Goal: Feedback & Contribution: Submit feedback/report problem

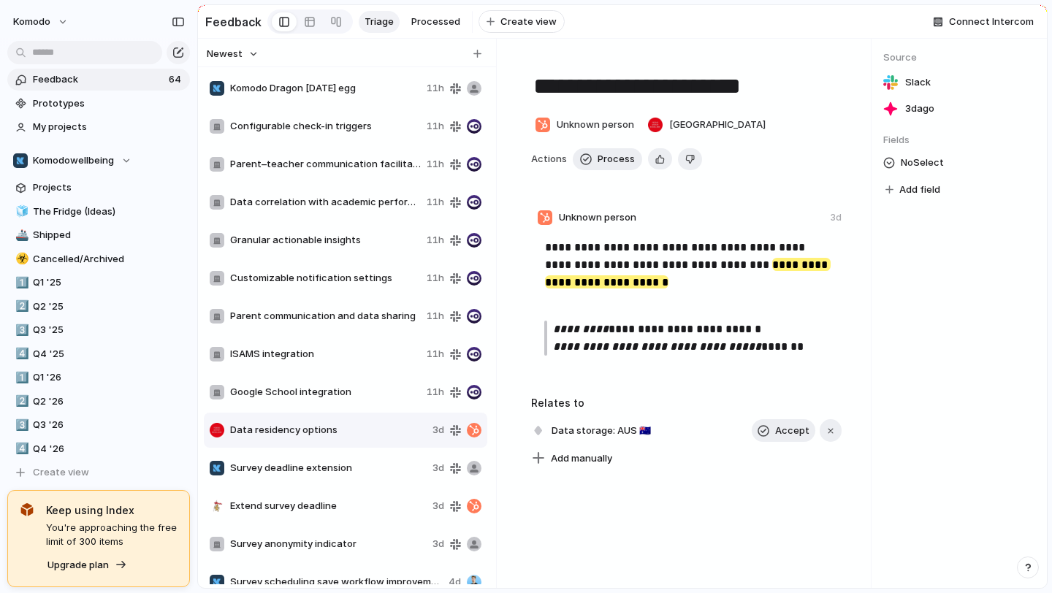
click at [332, 93] on span "Komodo Dragon [DATE] egg" at bounding box center [325, 88] width 191 height 15
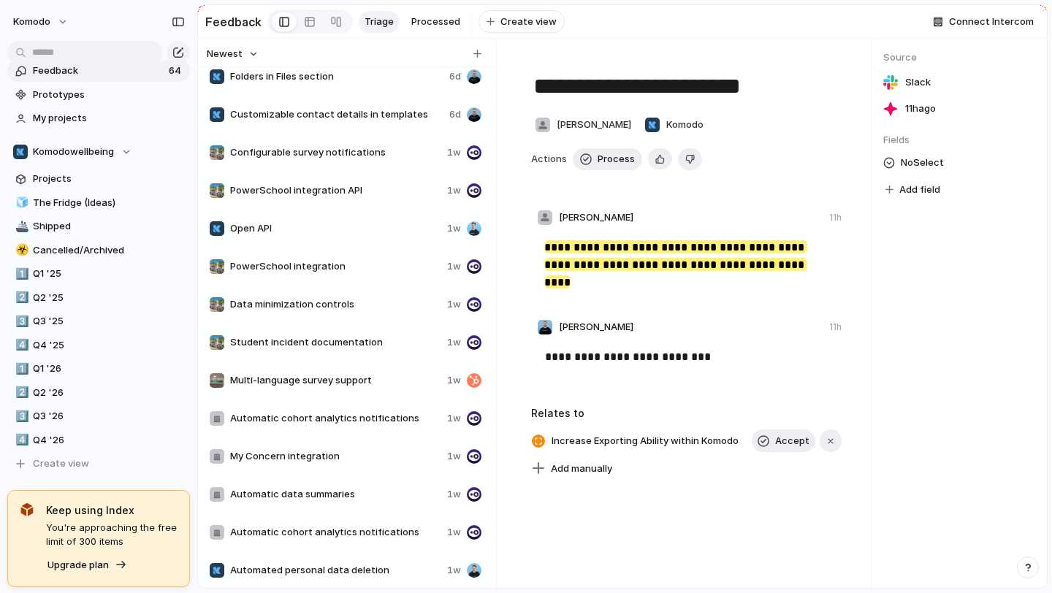
scroll to position [1505, 0]
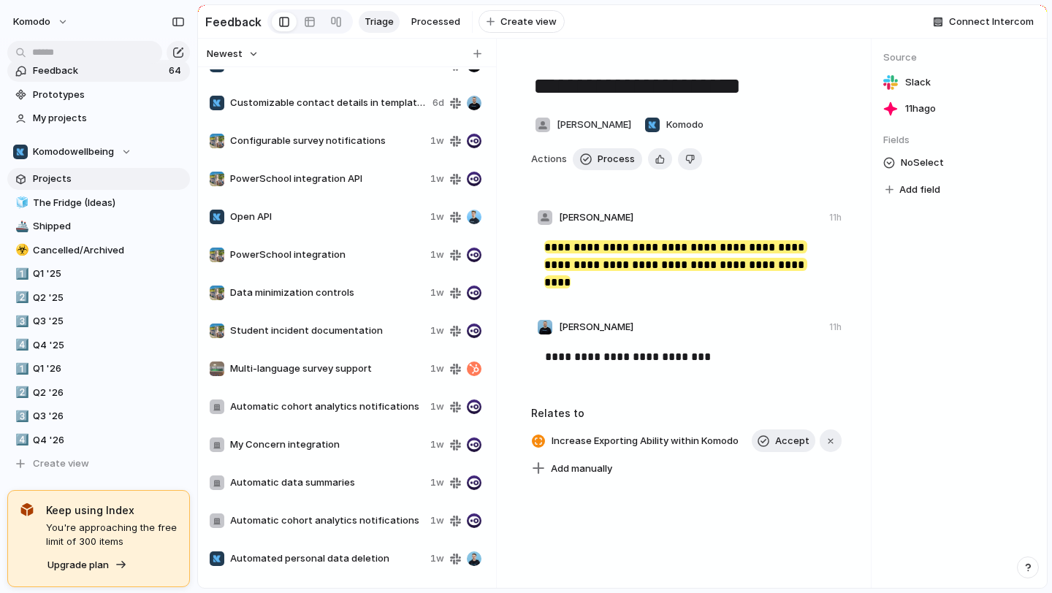
click at [103, 180] on span "Projects" at bounding box center [109, 179] width 152 height 15
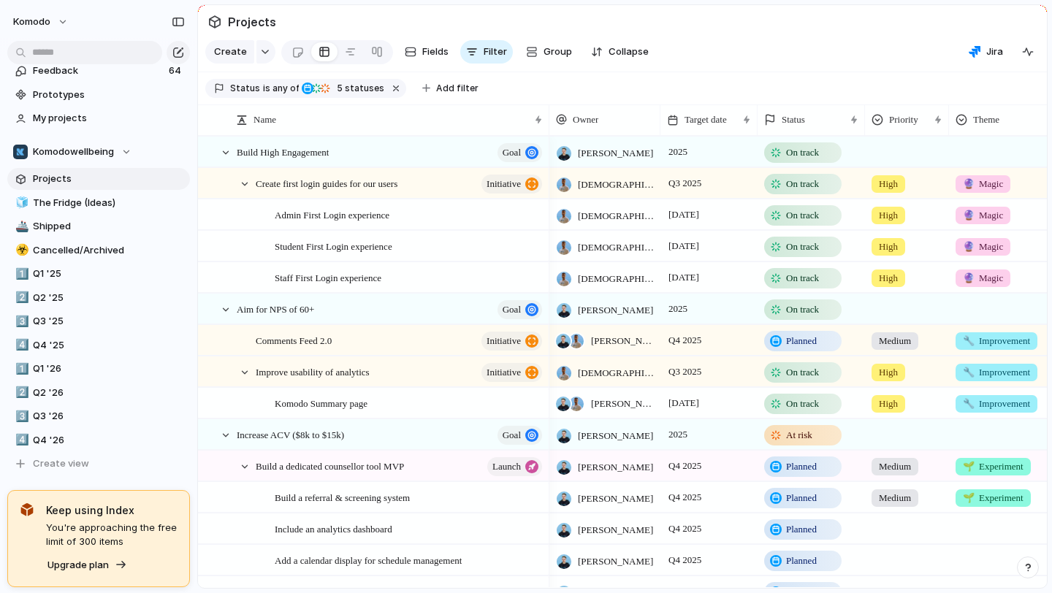
click at [121, 532] on span "You're approaching the free limit of 300 items" at bounding box center [112, 535] width 132 height 28
click at [99, 71] on span "Feedback" at bounding box center [99, 71] width 132 height 15
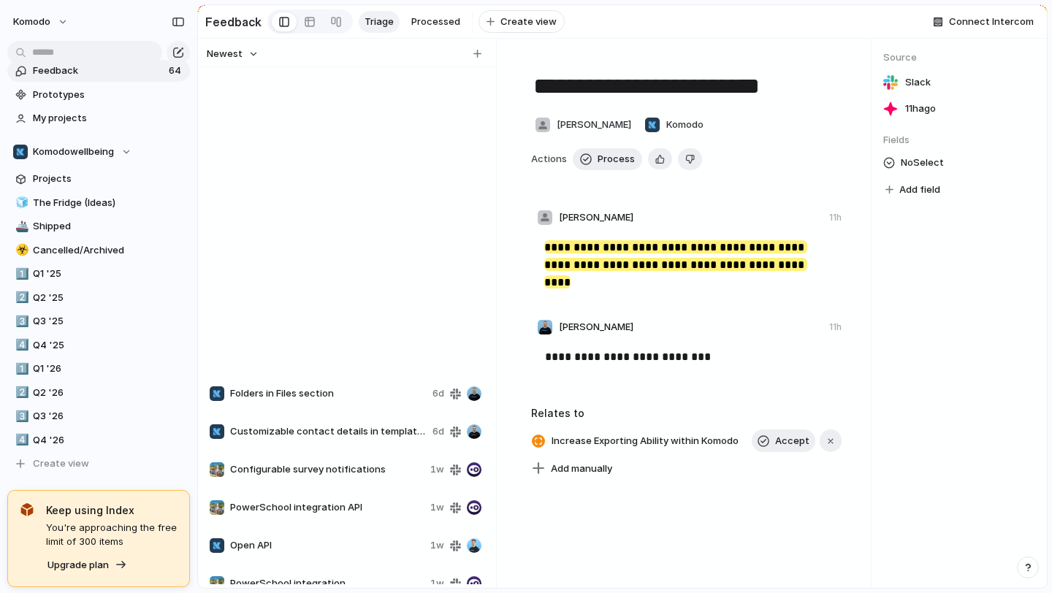
scroll to position [1916, 0]
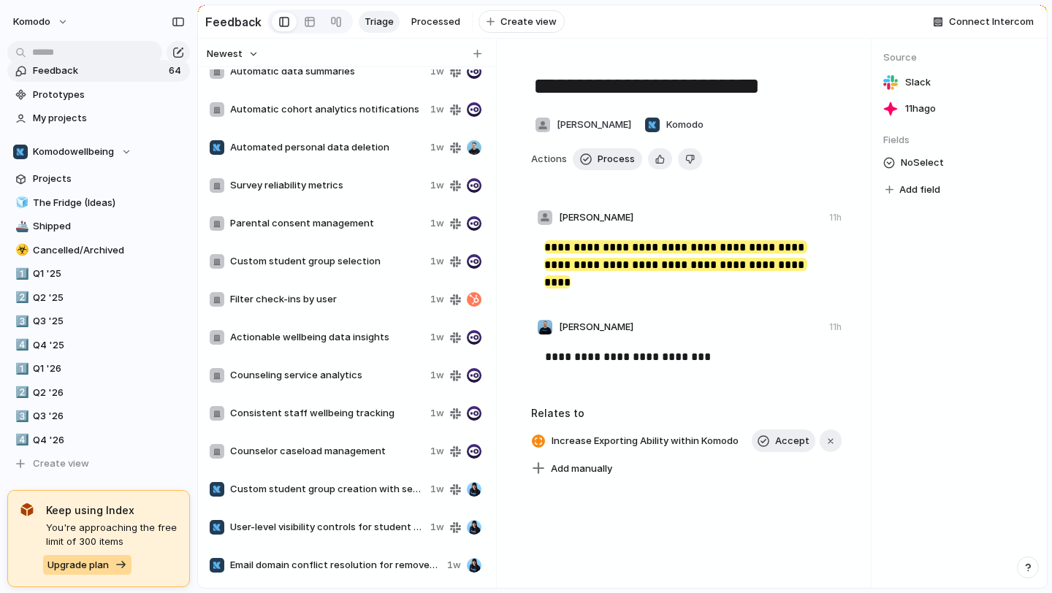
click at [113, 565] on button "Upgrade plan" at bounding box center [87, 565] width 88 height 20
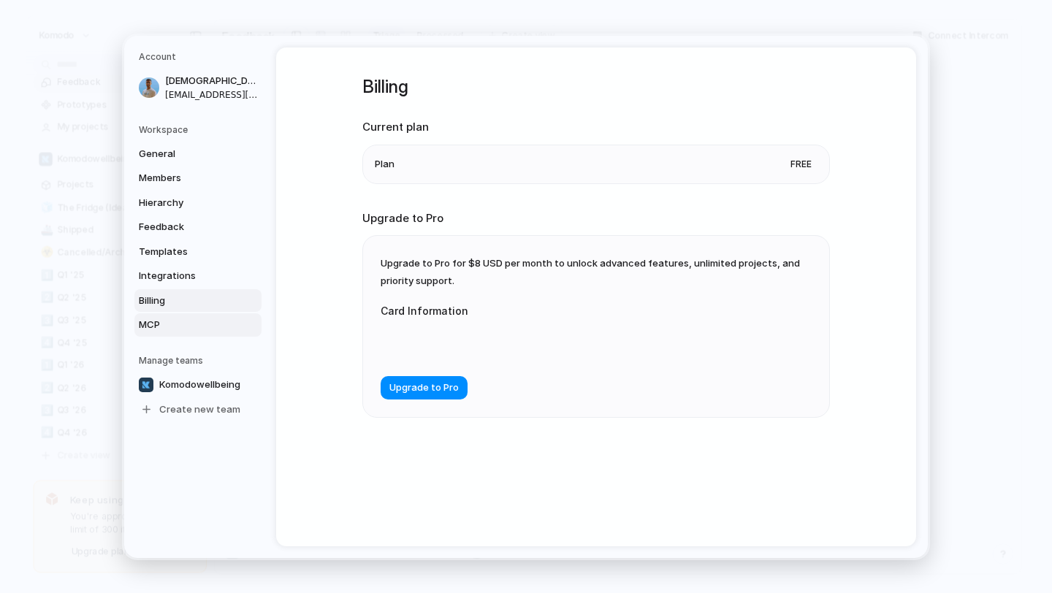
click at [170, 320] on span "MCP" at bounding box center [186, 325] width 94 height 15
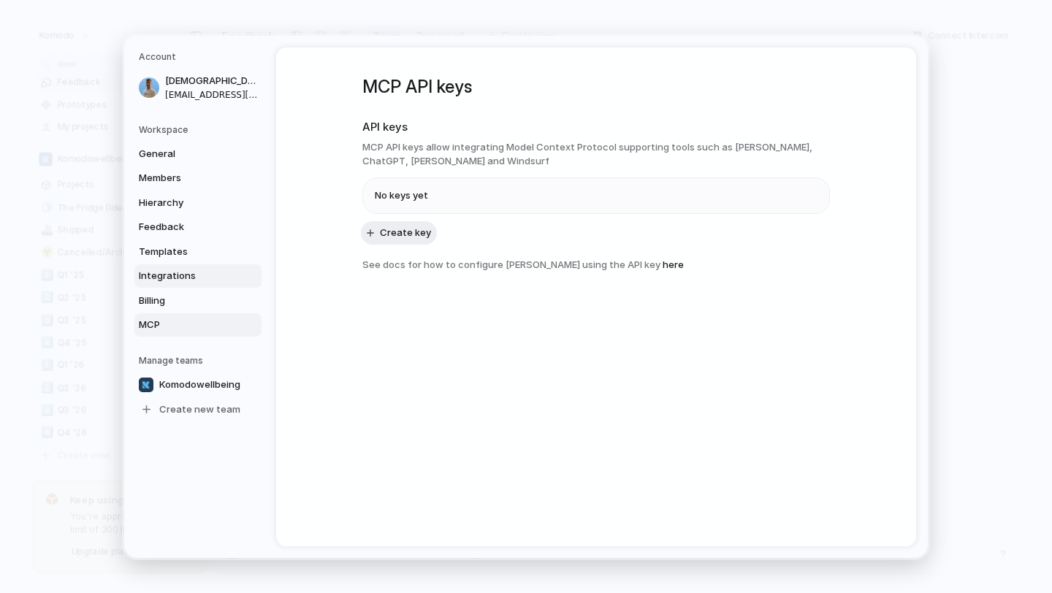
click at [183, 278] on span "Integrations" at bounding box center [186, 276] width 94 height 15
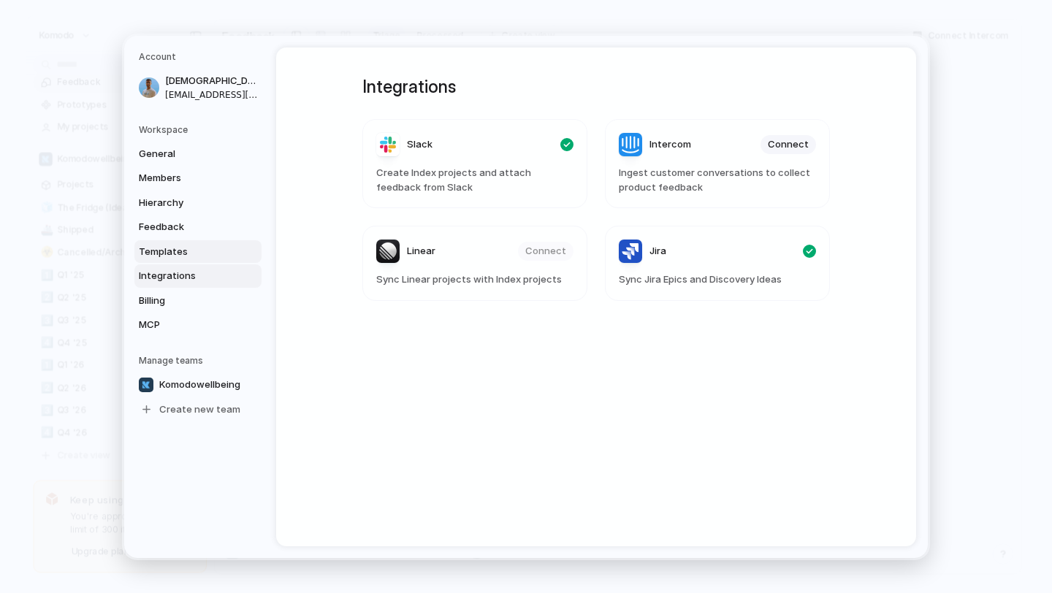
click at [189, 251] on span "Templates" at bounding box center [186, 251] width 94 height 15
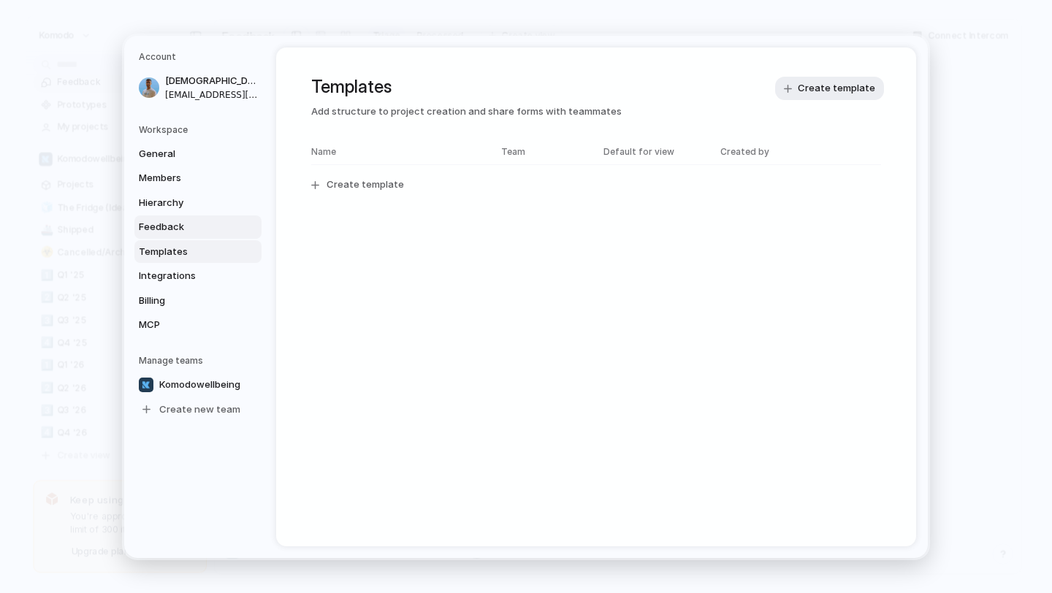
click at [196, 232] on span "Feedback" at bounding box center [186, 227] width 94 height 15
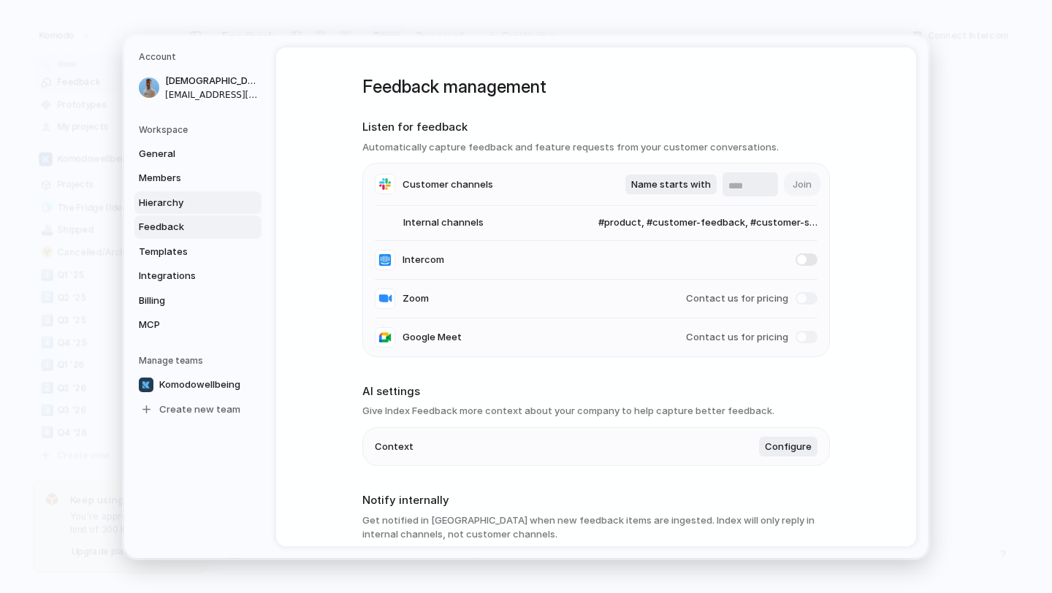
click at [199, 199] on span "Hierarchy" at bounding box center [186, 202] width 94 height 15
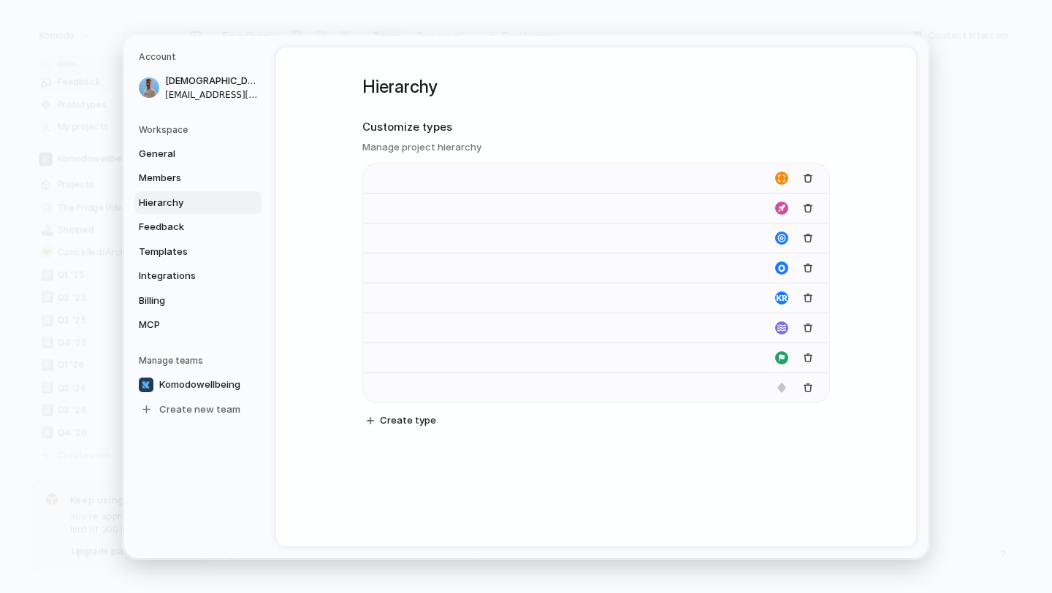
type input "**********"
type input "******"
type input "****"
type input "*********"
type input "**********"
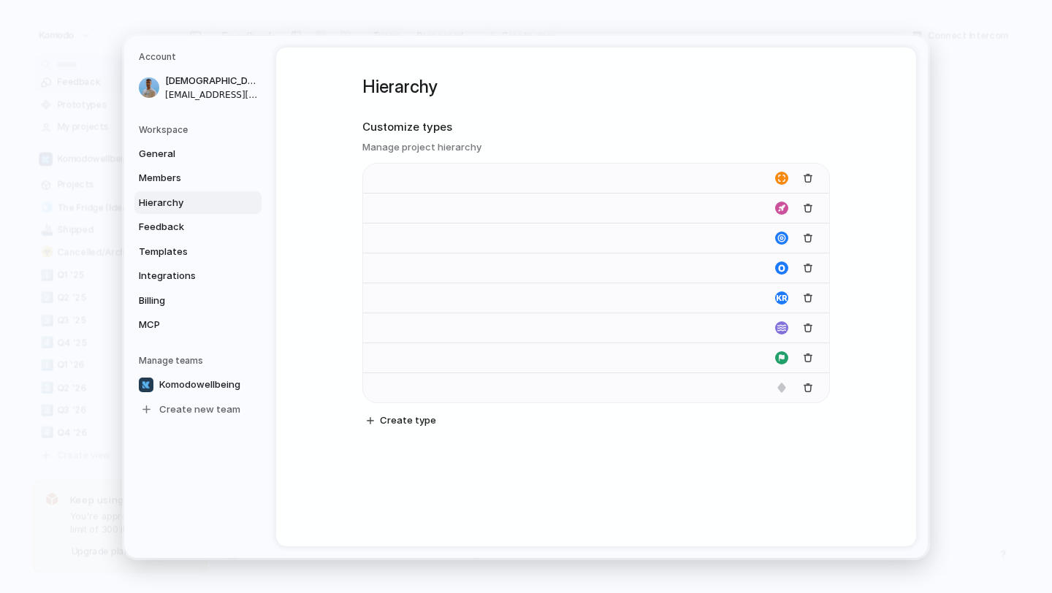
type input "**********"
type input "*******"
click at [197, 176] on span "Members" at bounding box center [186, 178] width 94 height 15
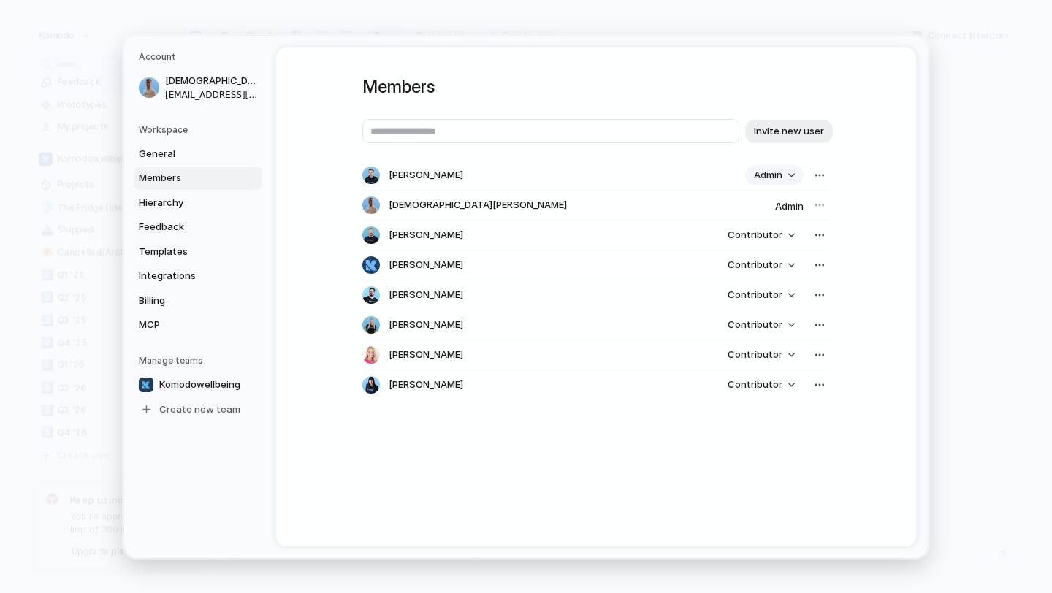
click at [788, 175] on button "Admin" at bounding box center [774, 175] width 58 height 20
click at [880, 185] on div "Admin Contributor" at bounding box center [526, 296] width 1052 height 593
click at [817, 207] on div at bounding box center [820, 205] width 20 height 20
click at [792, 238] on button "Contributor" at bounding box center [761, 235] width 85 height 20
click at [905, 249] on div "Admin Contributor" at bounding box center [526, 296] width 1052 height 593
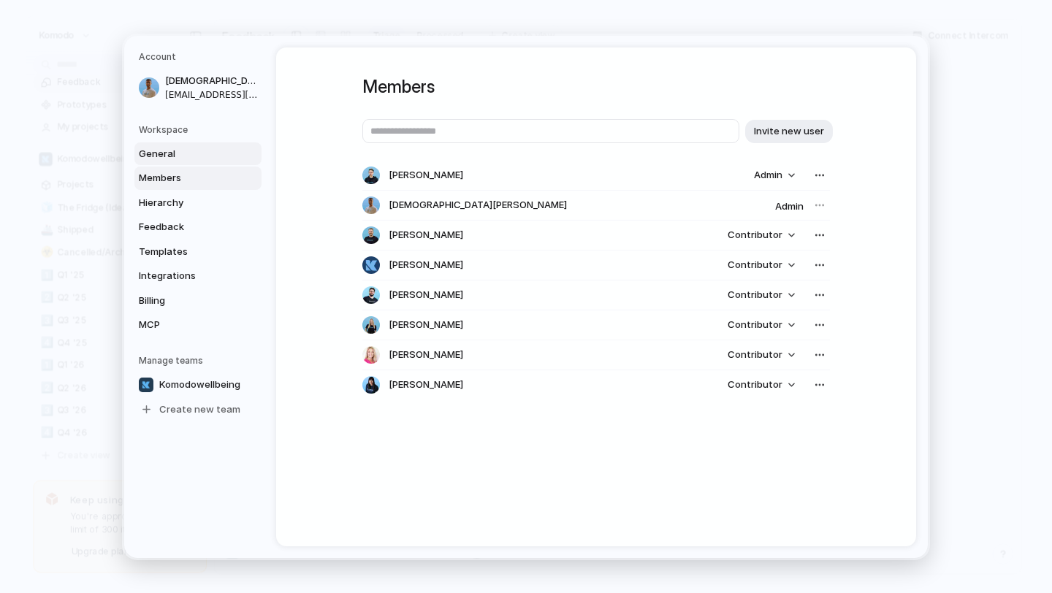
click at [172, 157] on span "General" at bounding box center [186, 153] width 94 height 15
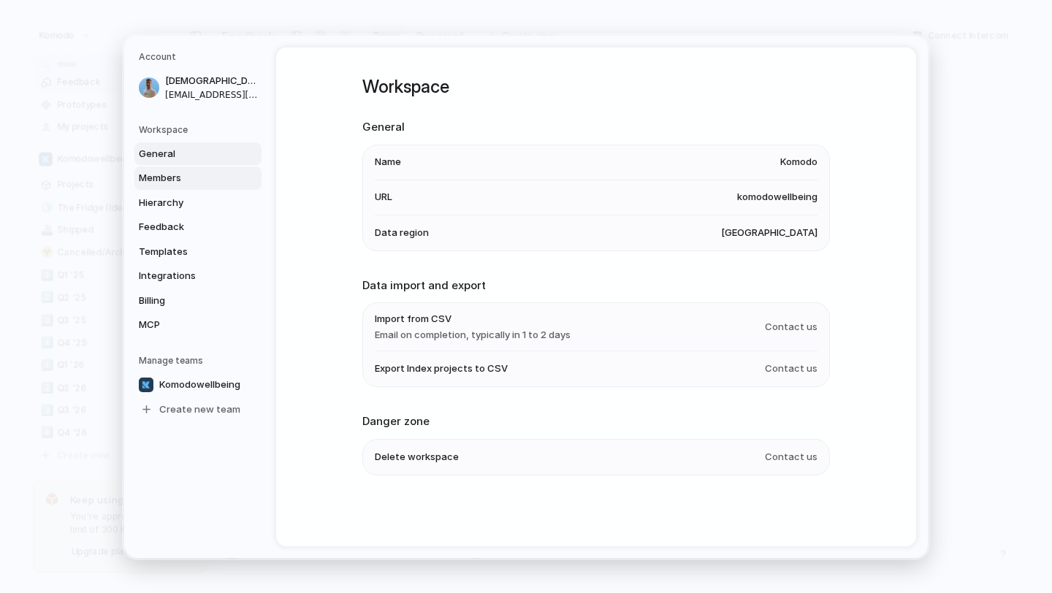
click at [175, 180] on span "Members" at bounding box center [186, 178] width 94 height 15
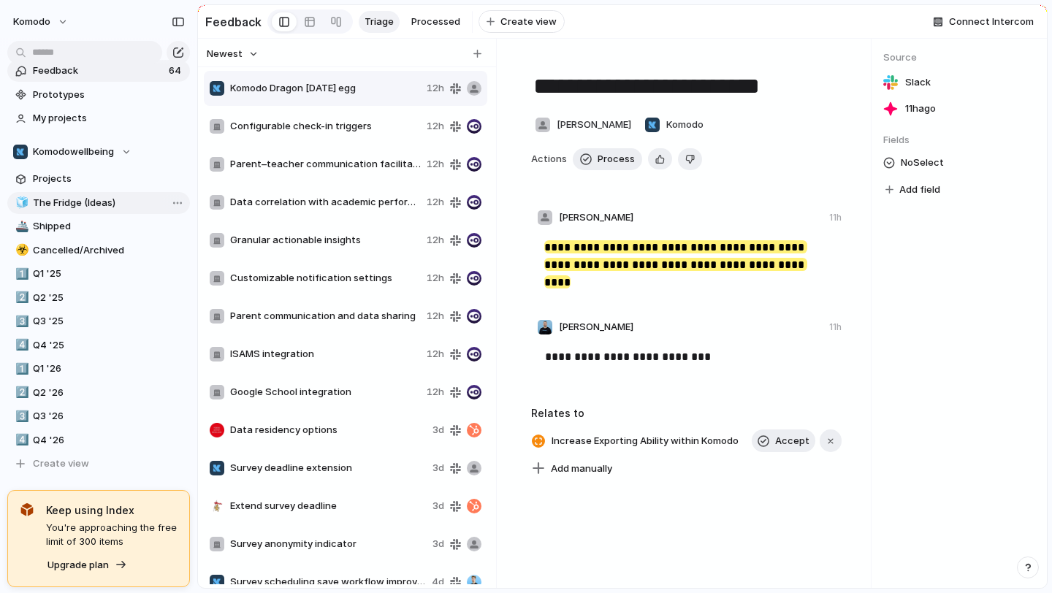
click at [118, 206] on span "The Fridge (Ideas)" at bounding box center [109, 203] width 152 height 15
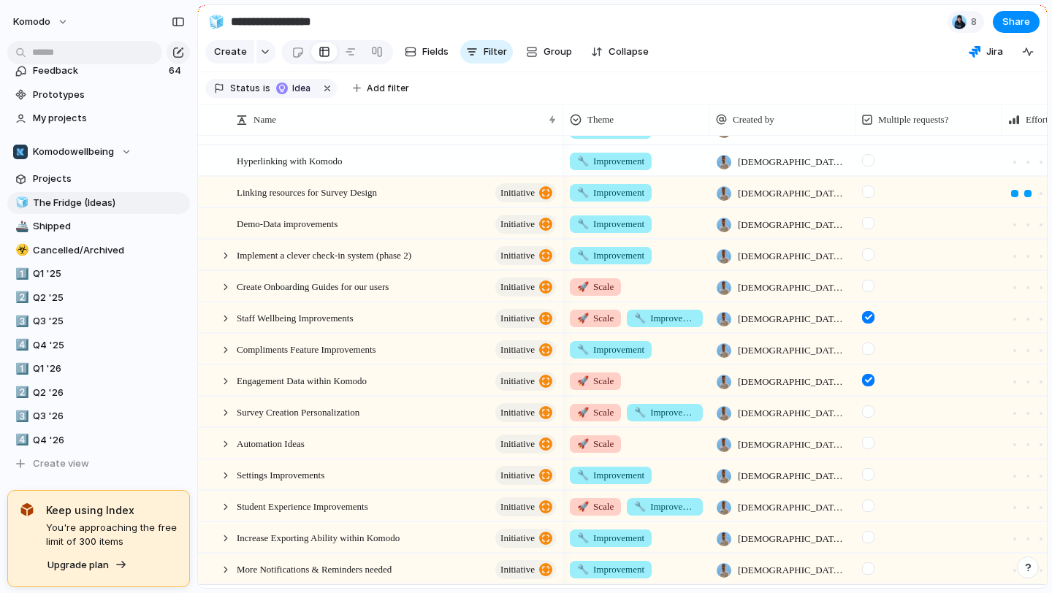
scroll to position [365, 0]
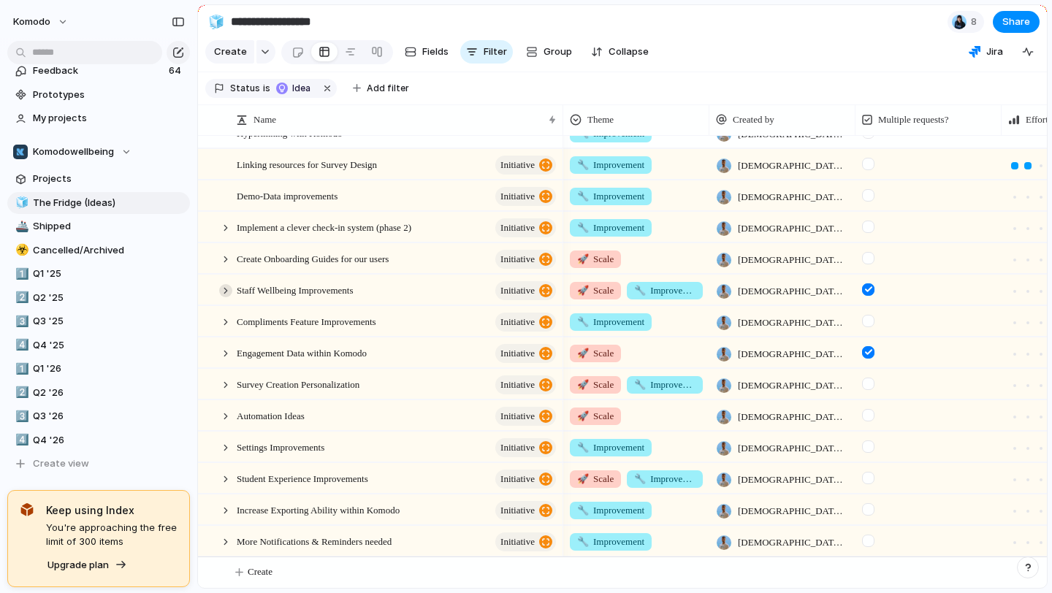
click at [224, 292] on div at bounding box center [225, 290] width 13 height 13
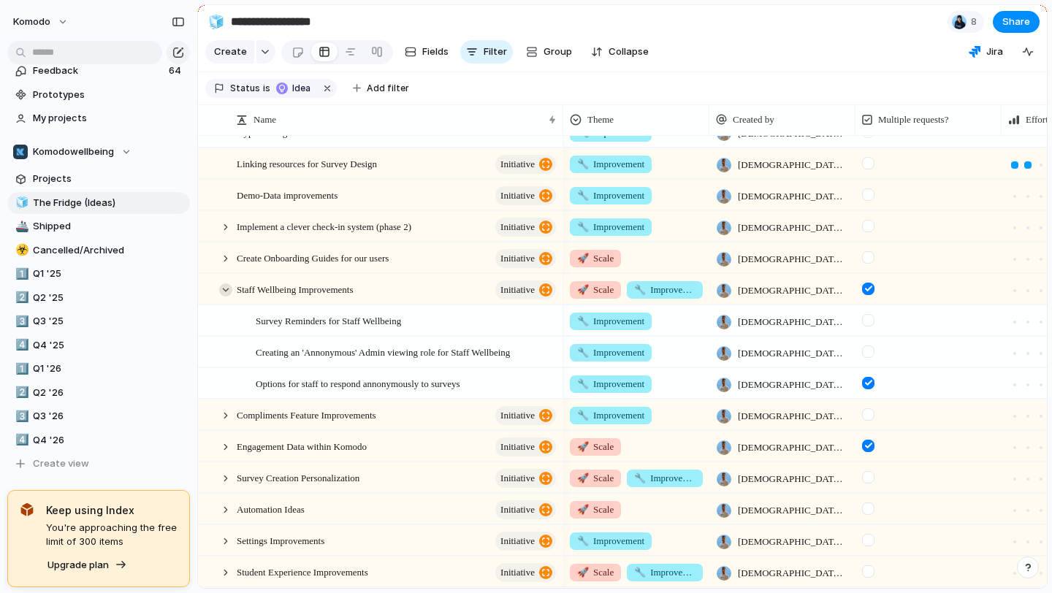
click at [224, 292] on div at bounding box center [225, 289] width 13 height 13
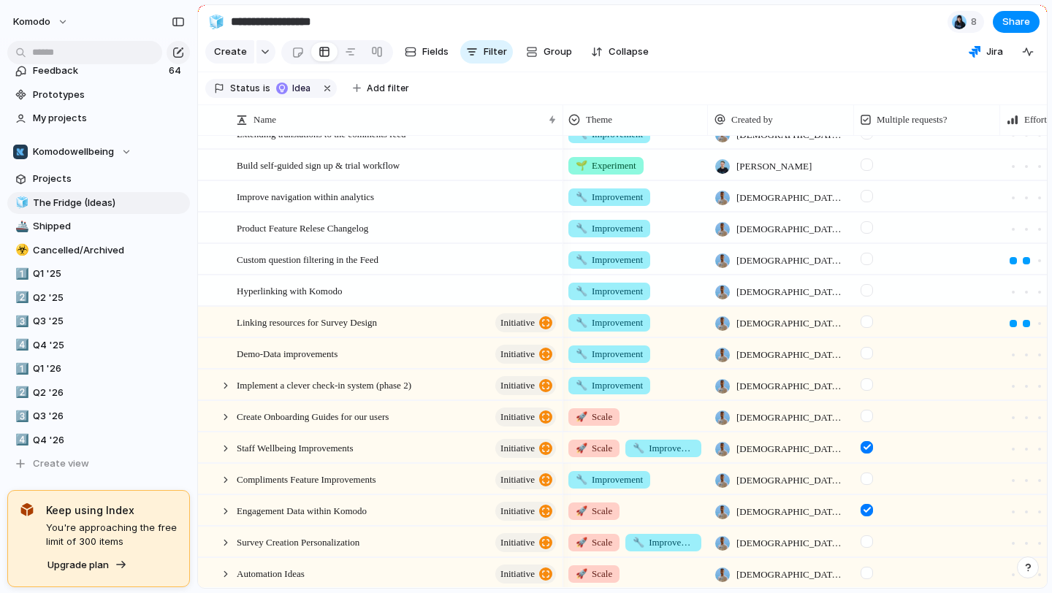
scroll to position [0, 0]
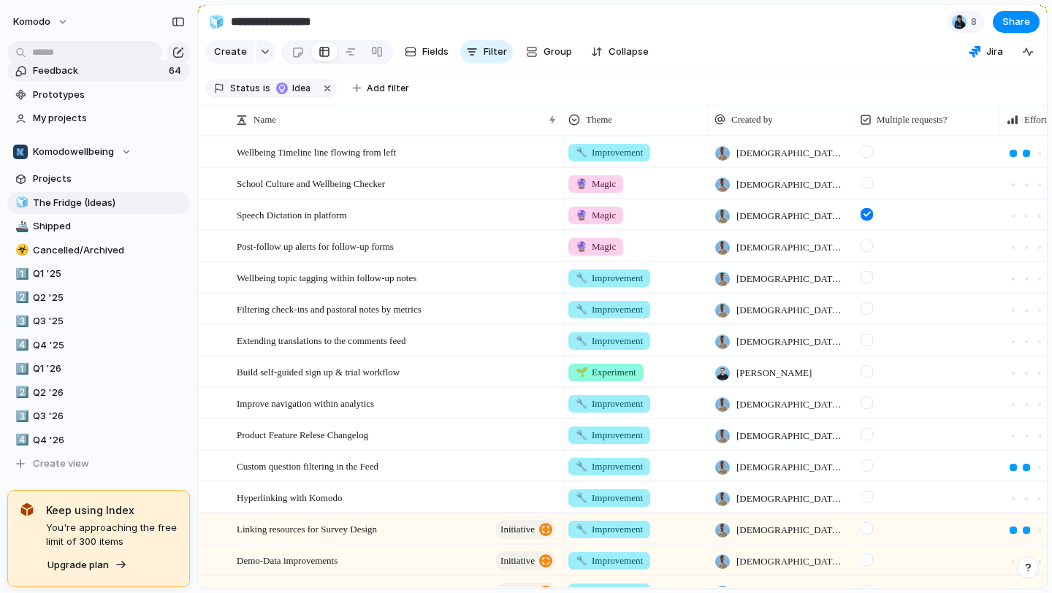
click at [65, 75] on span "Feedback" at bounding box center [99, 71] width 132 height 15
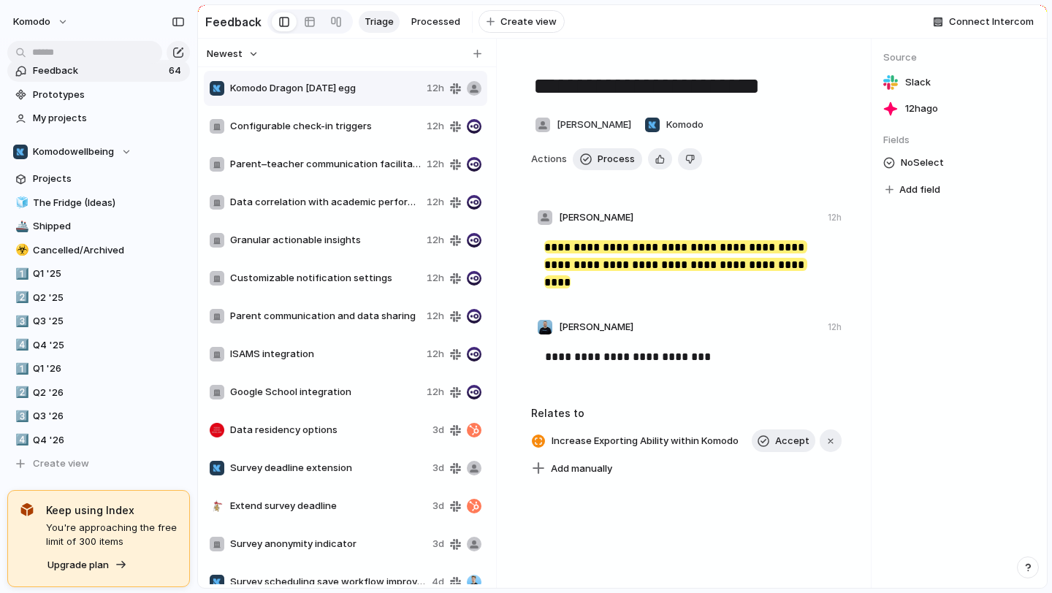
click at [403, 84] on span "Komodo Dragon [DATE] egg" at bounding box center [325, 88] width 191 height 15
click at [415, 89] on span "Komodo Dragon [DATE] egg" at bounding box center [325, 88] width 191 height 15
click at [438, 134] on div "Delete" at bounding box center [447, 133] width 47 height 15
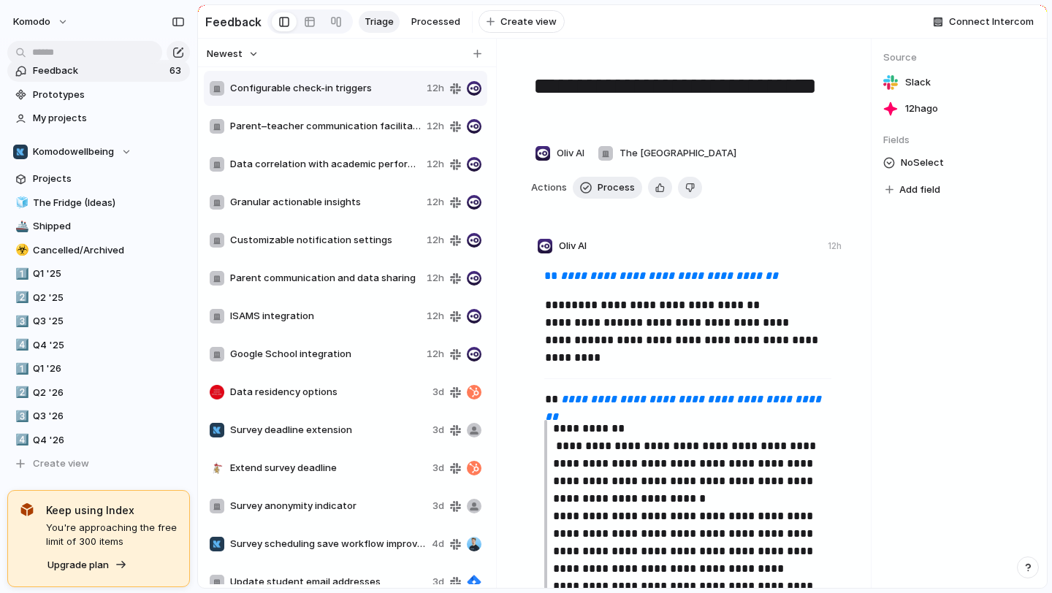
click at [360, 91] on span "Configurable check-in triggers" at bounding box center [325, 88] width 191 height 15
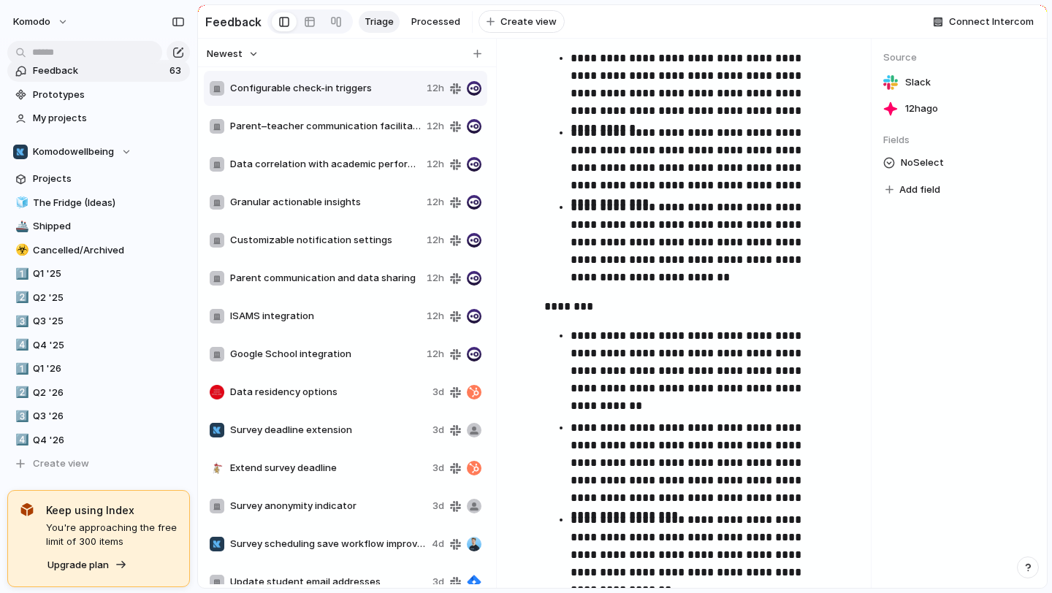
scroll to position [2106, 0]
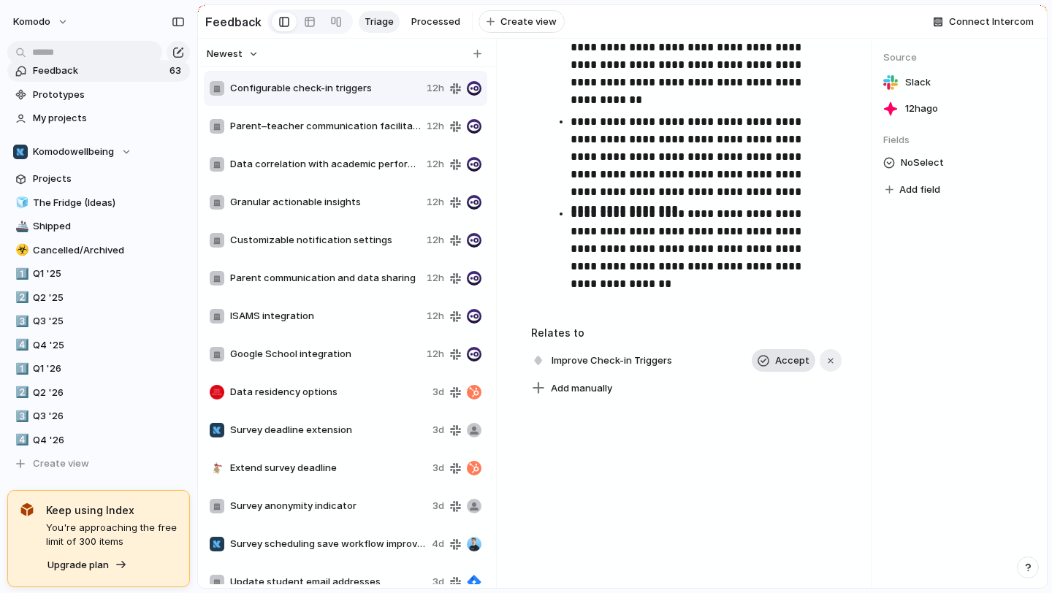
click at [778, 361] on span "Accept" at bounding box center [792, 361] width 34 height 15
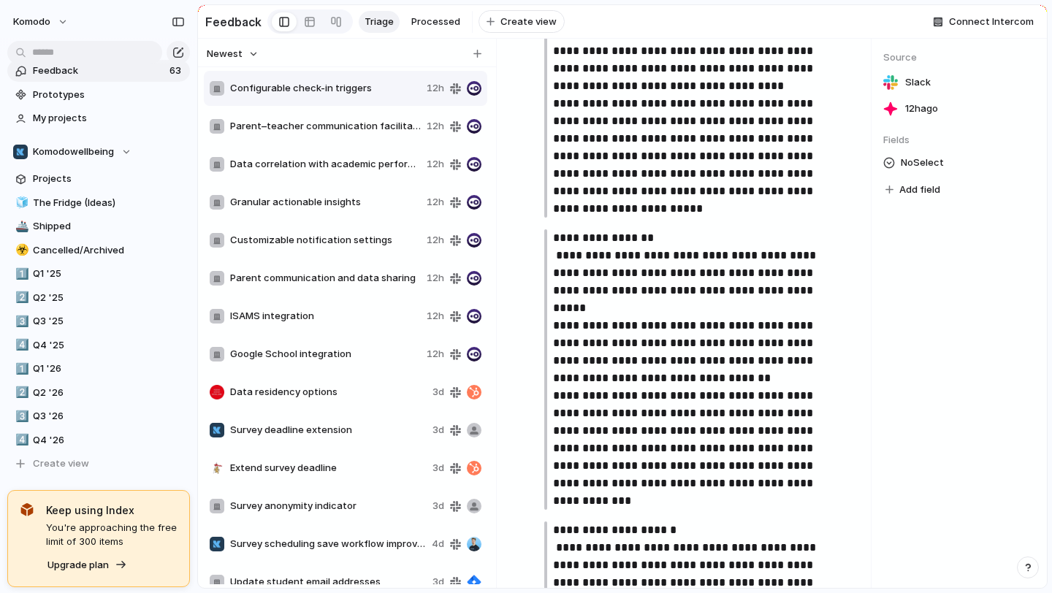
scroll to position [0, 0]
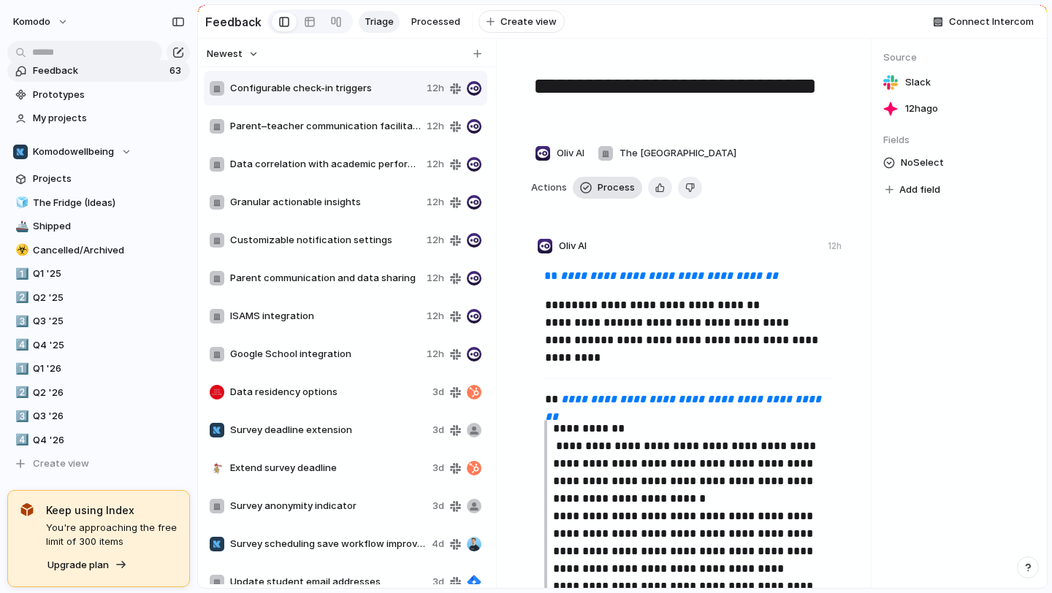
click at [598, 189] on span "Process" at bounding box center [616, 187] width 37 height 15
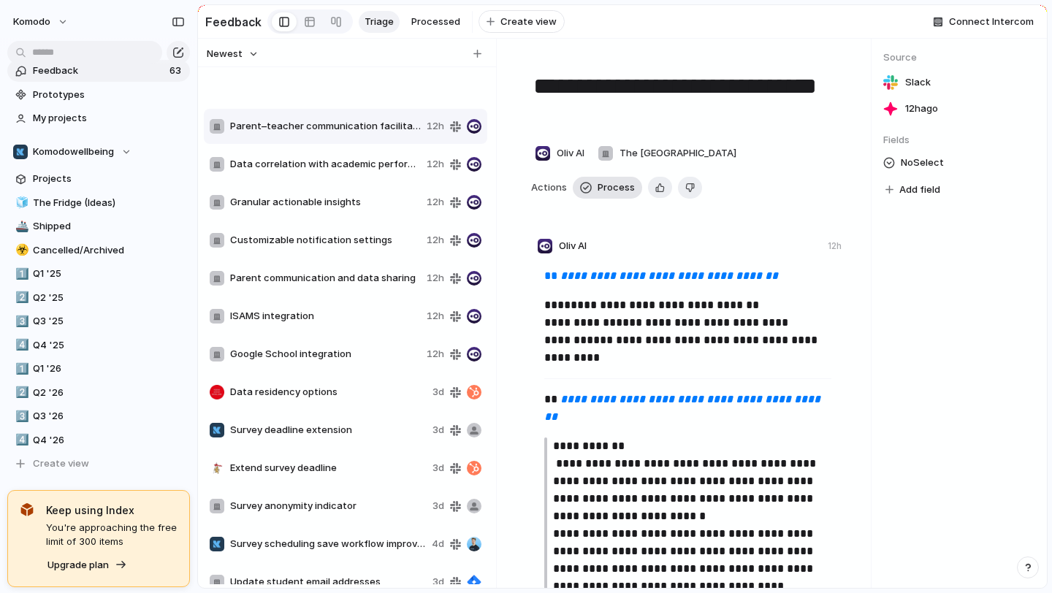
type textarea "**********"
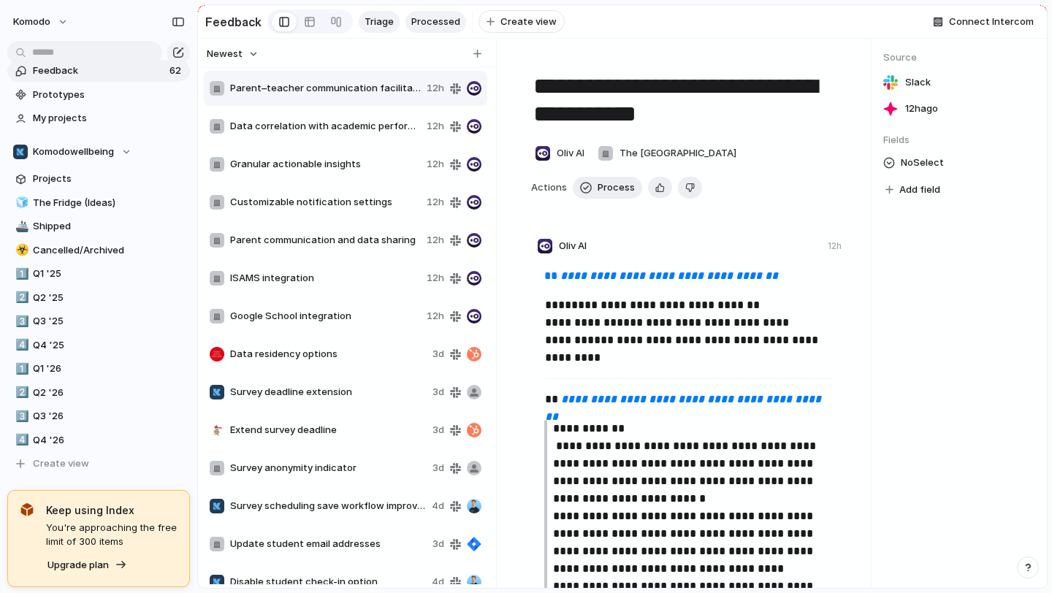
click at [431, 12] on link "Processed" at bounding box center [435, 22] width 61 height 22
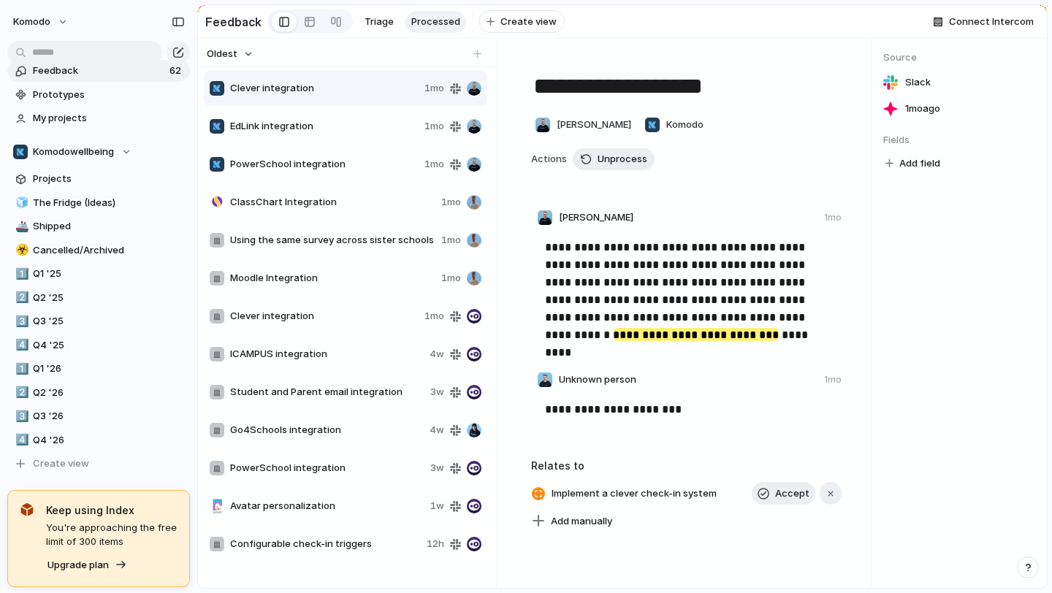
click at [400, 539] on span "Configurable check-in triggers" at bounding box center [325, 544] width 191 height 15
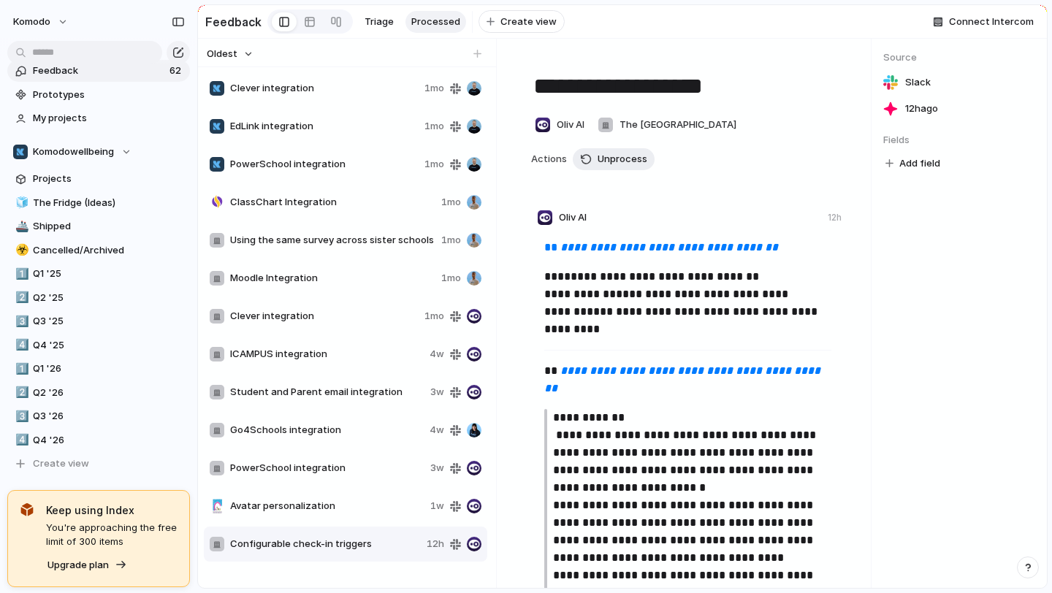
type textarea "**********"
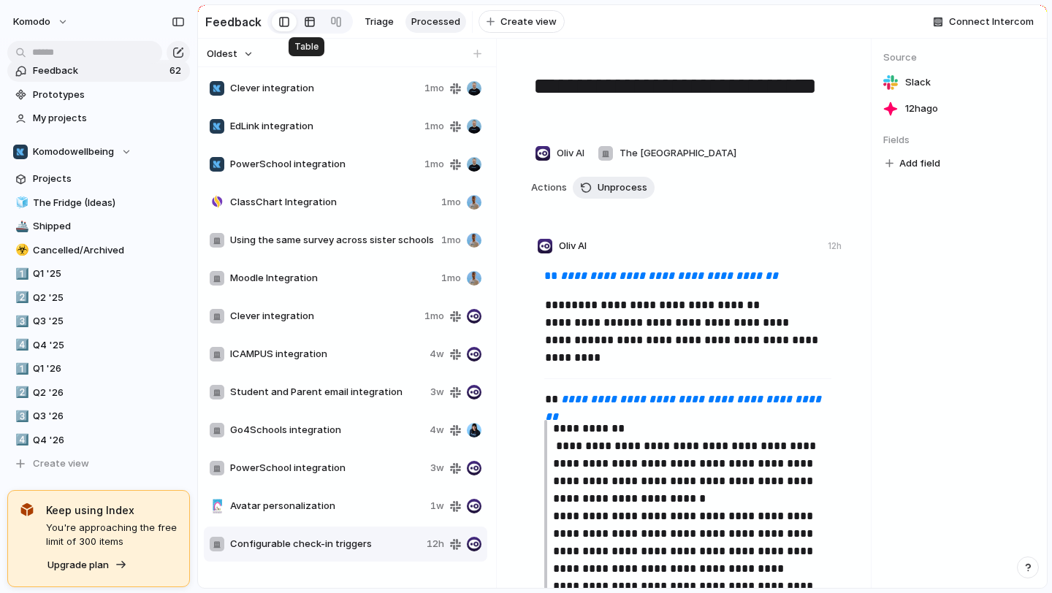
click at [311, 19] on div at bounding box center [310, 21] width 12 height 23
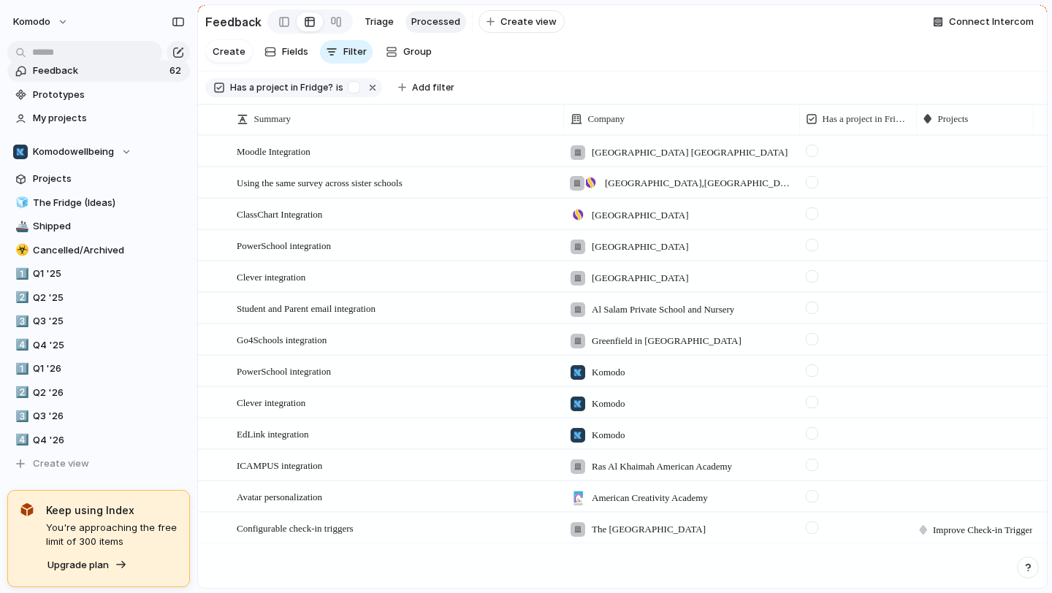
scroll to position [0, 23]
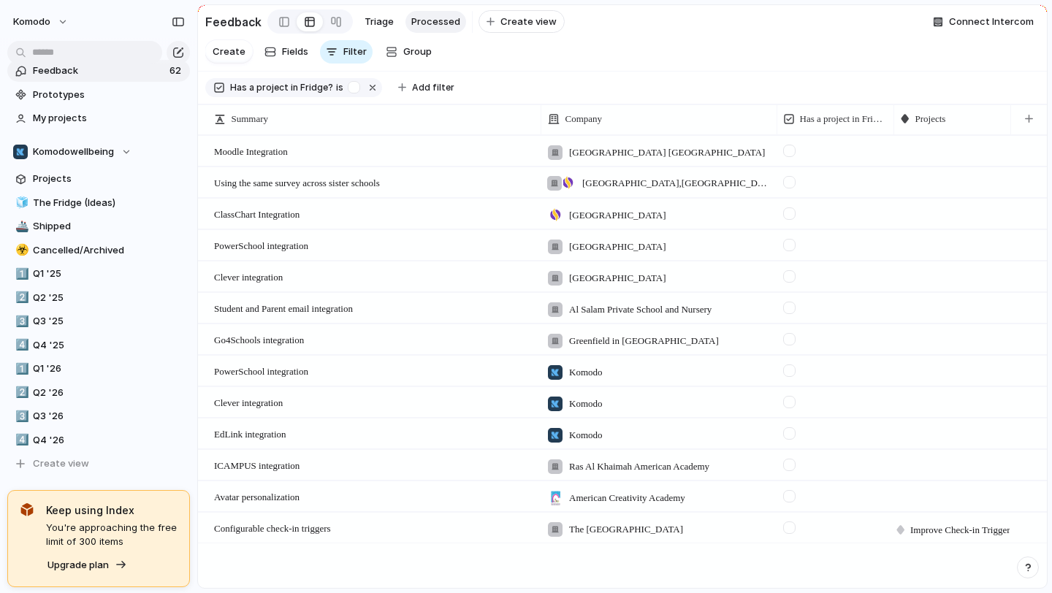
click at [788, 529] on div at bounding box center [789, 528] width 12 height 12
click at [137, 75] on span "Feedback" at bounding box center [99, 71] width 132 height 15
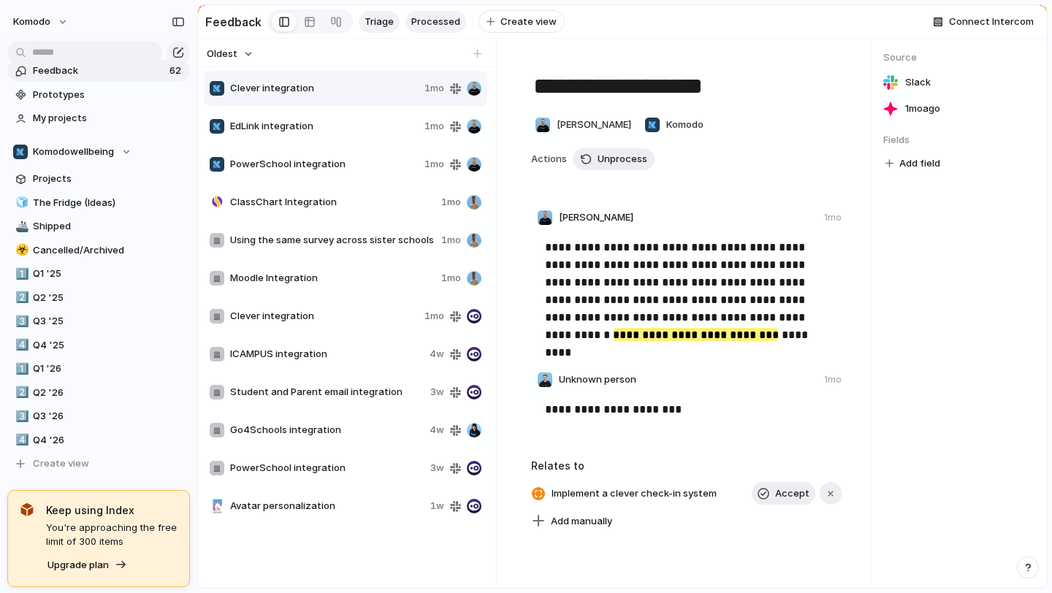
click at [383, 20] on span "Triage" at bounding box center [379, 22] width 29 height 15
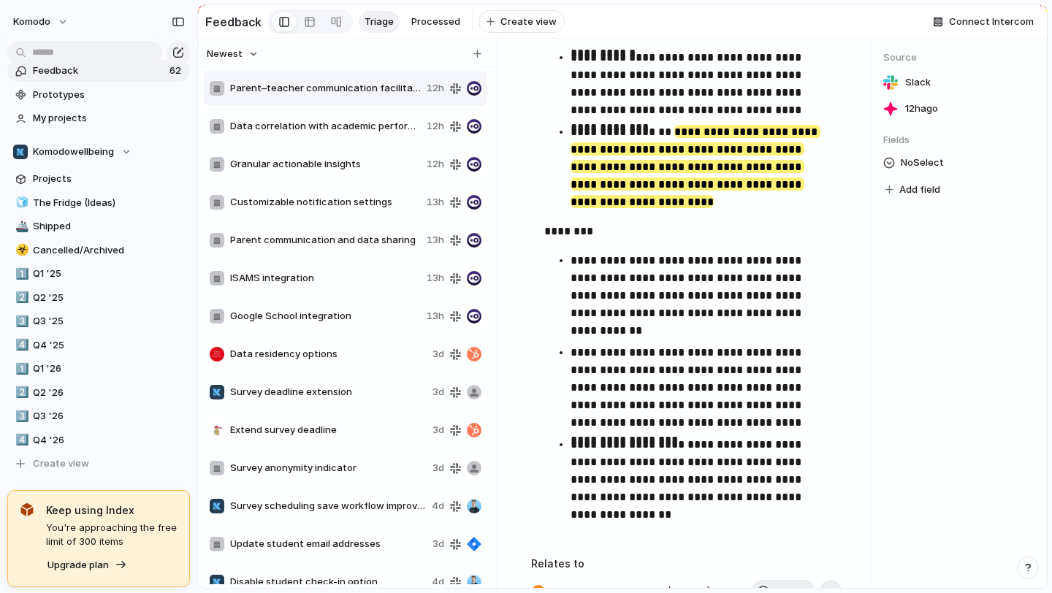
scroll to position [2106, 0]
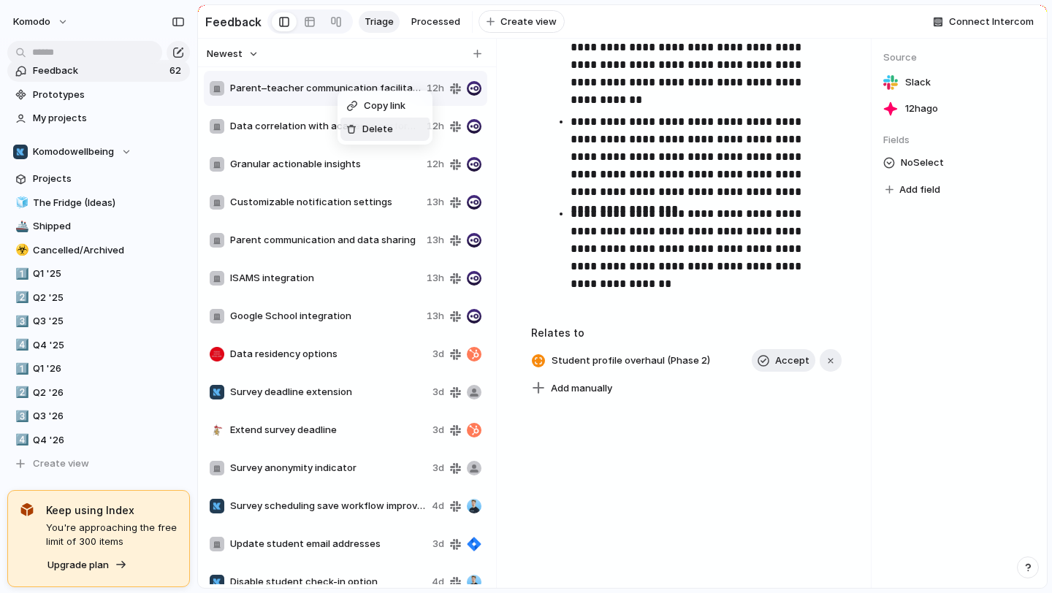
click at [357, 119] on li "Delete" at bounding box center [384, 129] width 89 height 23
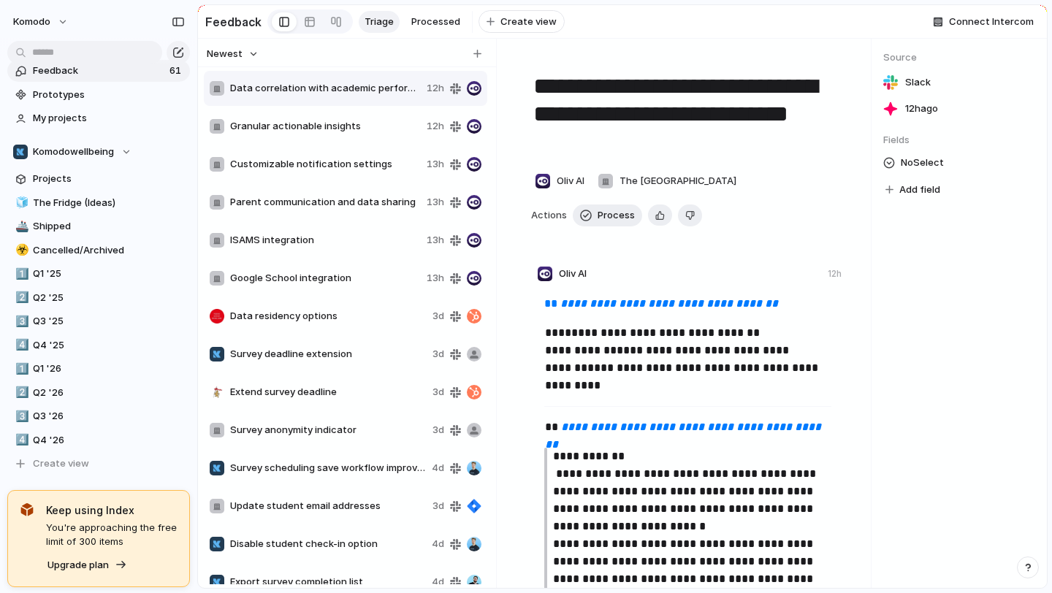
click at [343, 92] on span "Data correlation with academic performance and attendance" at bounding box center [325, 88] width 191 height 15
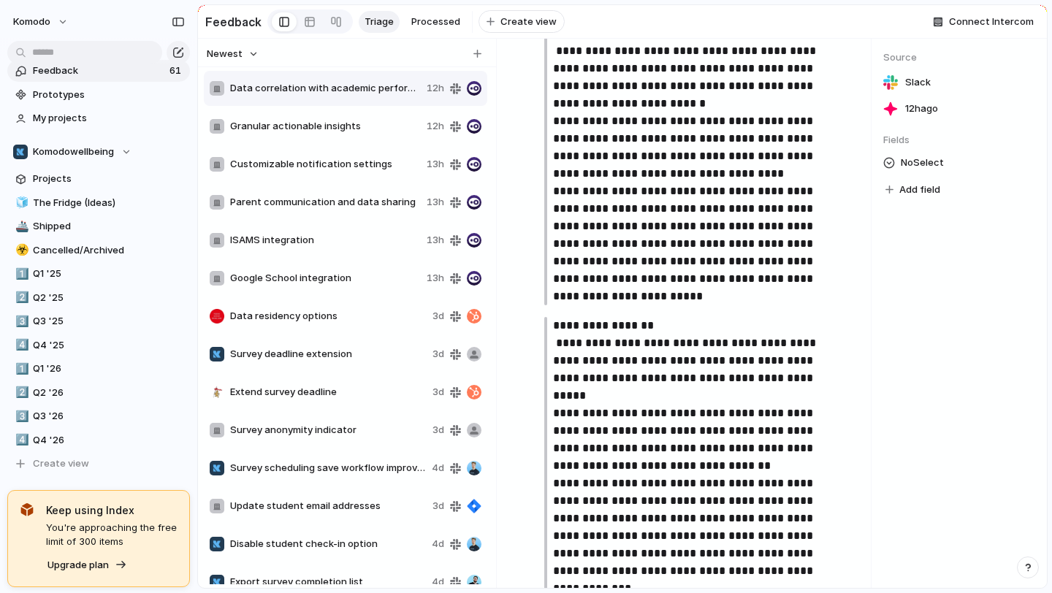
scroll to position [18, 0]
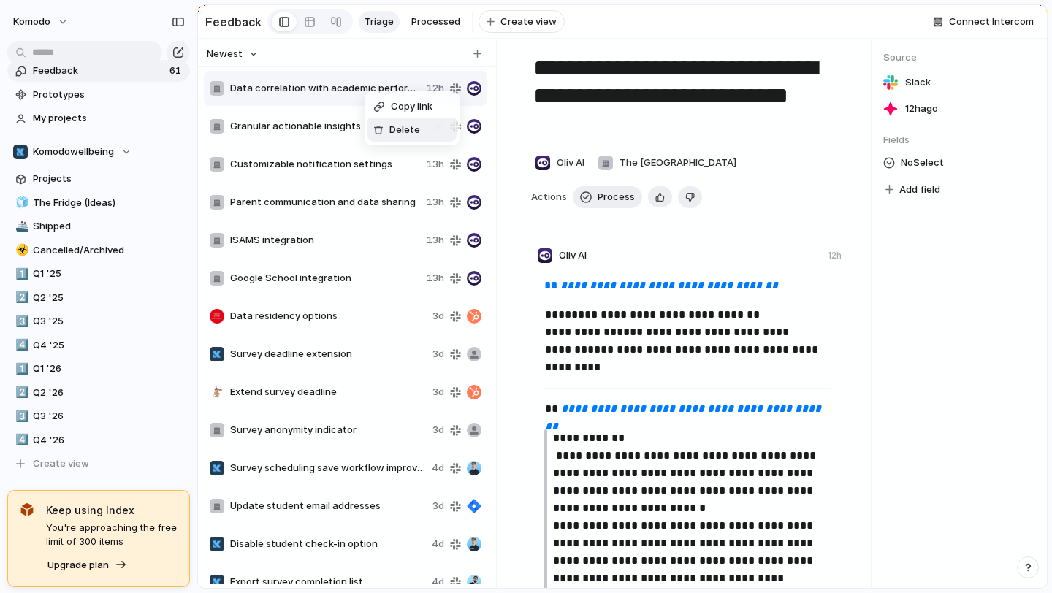
click at [389, 127] on span "Delete" at bounding box center [404, 130] width 31 height 15
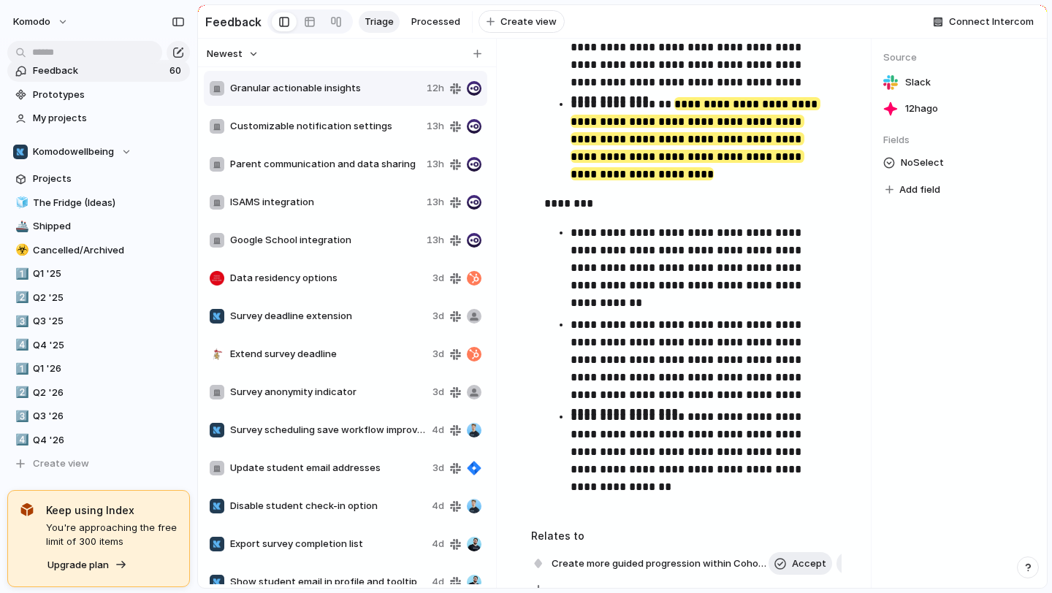
scroll to position [2106, 0]
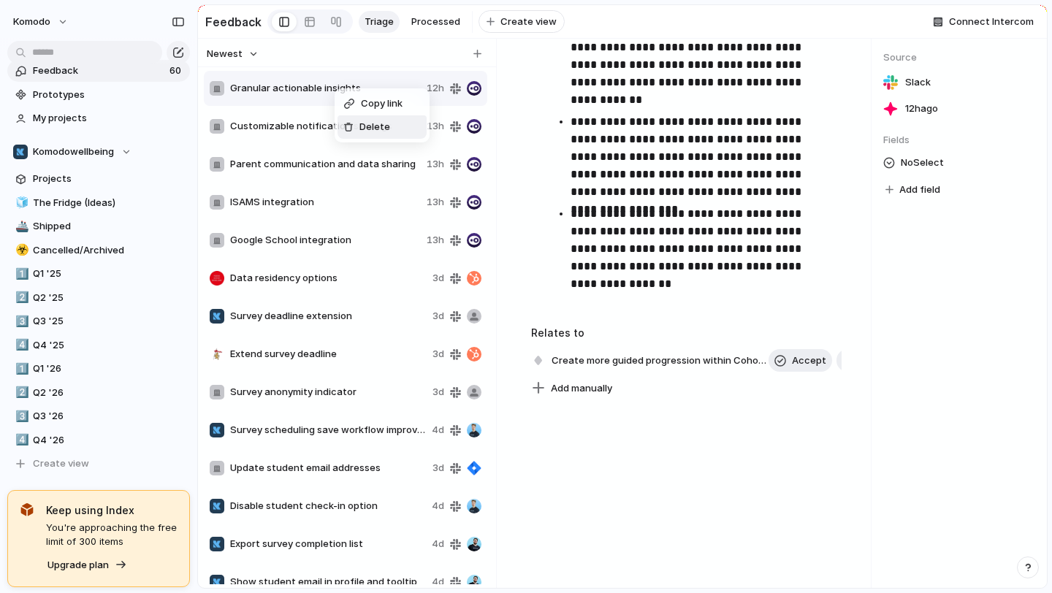
click at [370, 140] on ul "Copy link Delete" at bounding box center [382, 115] width 95 height 54
click at [373, 131] on span "Delete" at bounding box center [374, 127] width 31 height 15
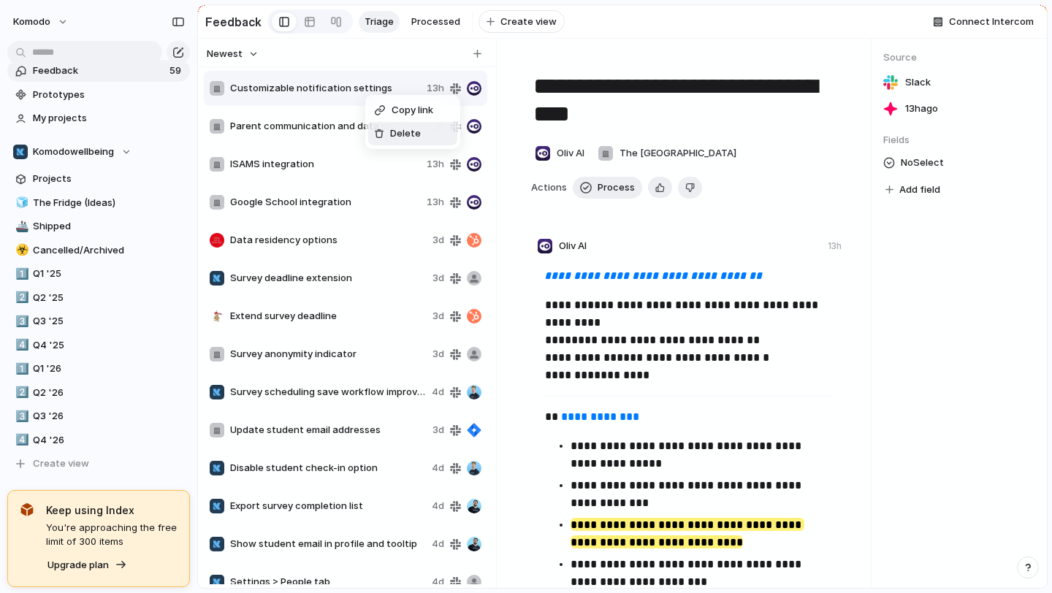
click at [404, 137] on span "Delete" at bounding box center [405, 133] width 31 height 15
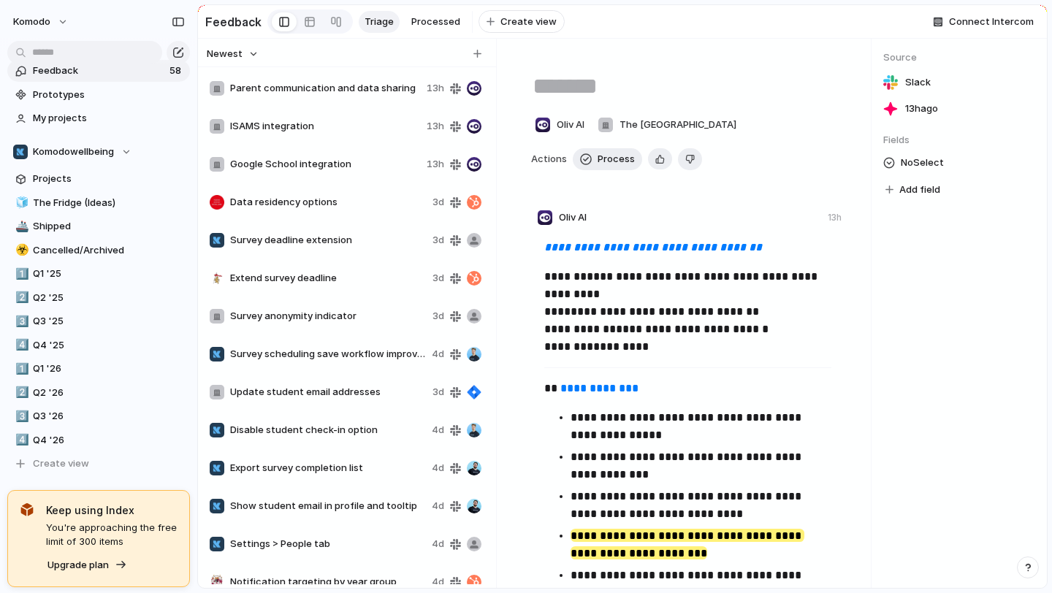
type textarea "**********"
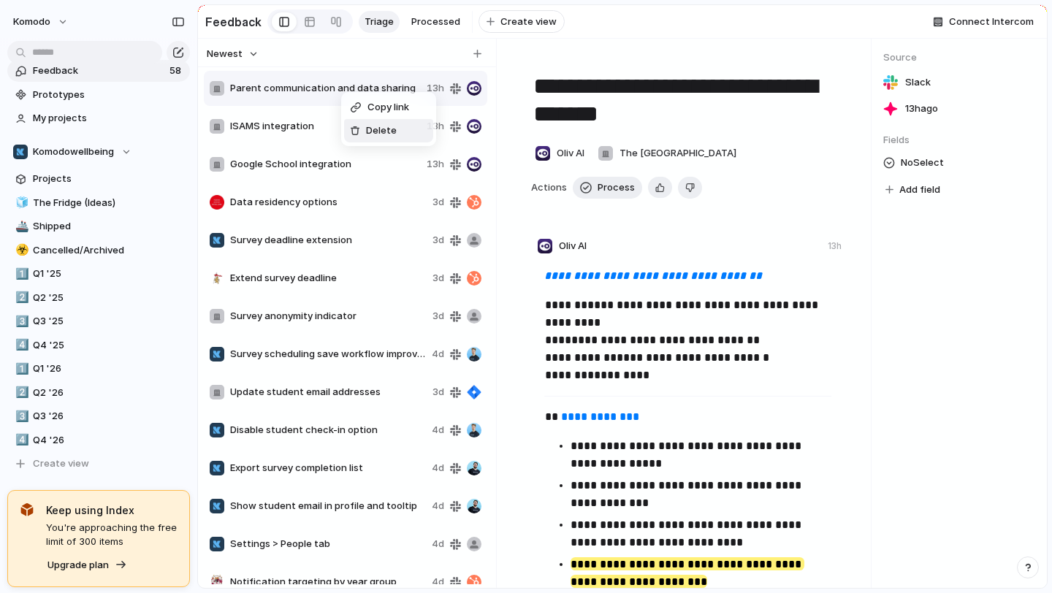
click at [362, 126] on div "Delete" at bounding box center [373, 130] width 47 height 15
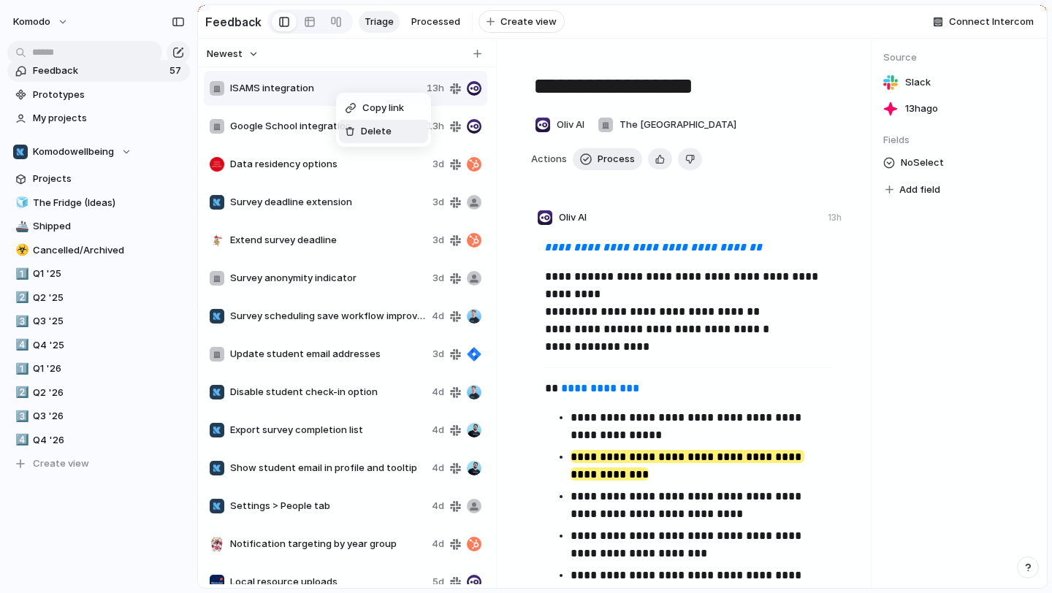
click at [362, 130] on span "Delete" at bounding box center [376, 131] width 31 height 15
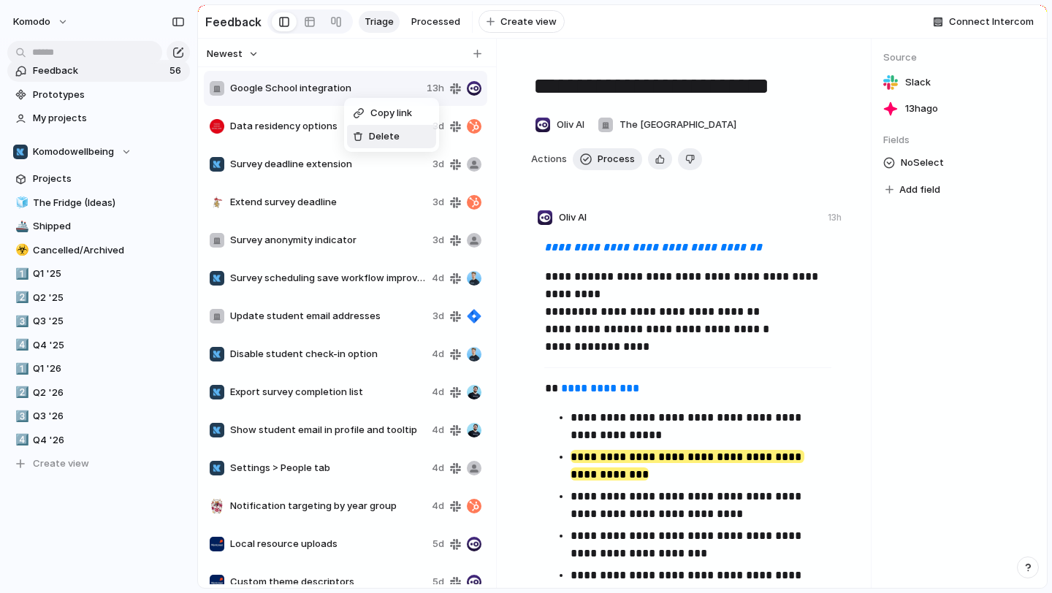
click at [366, 140] on div "Delete" at bounding box center [376, 136] width 47 height 15
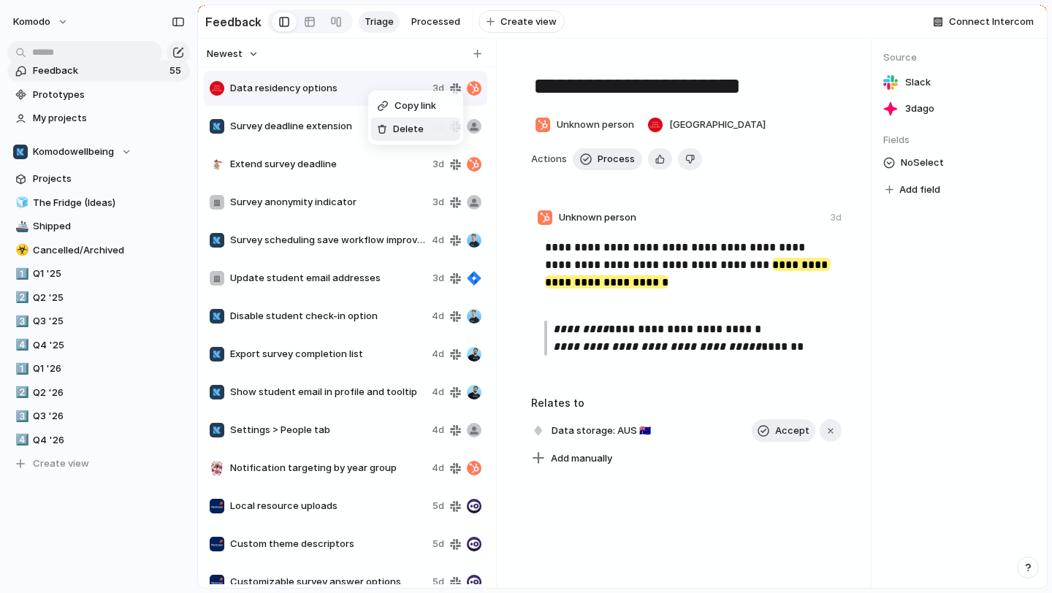
click at [389, 129] on div "Delete" at bounding box center [400, 129] width 47 height 15
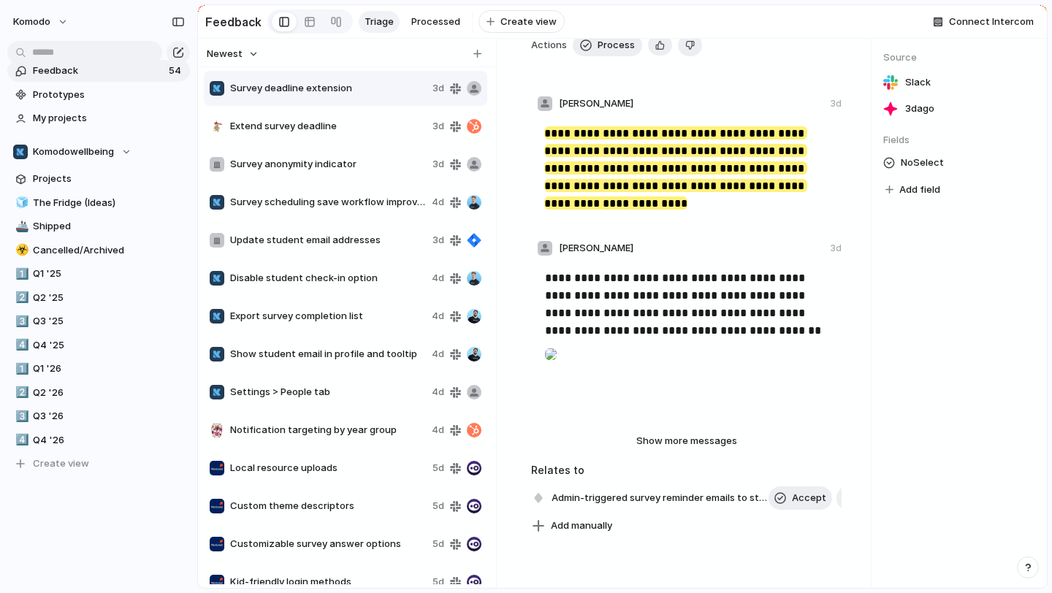
scroll to position [126, 0]
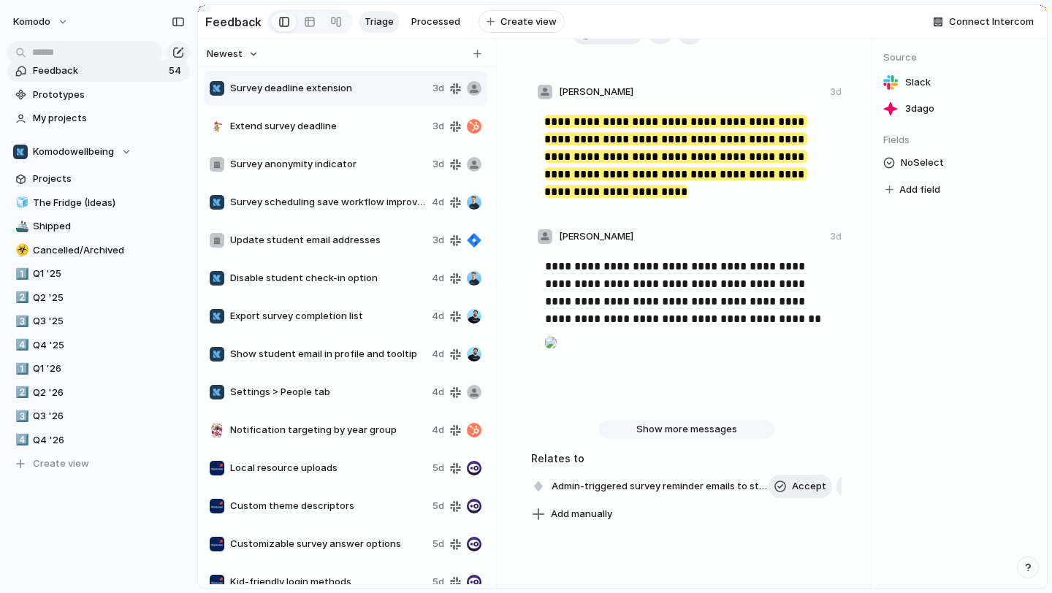
click at [646, 432] on span "Show more messages" at bounding box center [686, 429] width 101 height 15
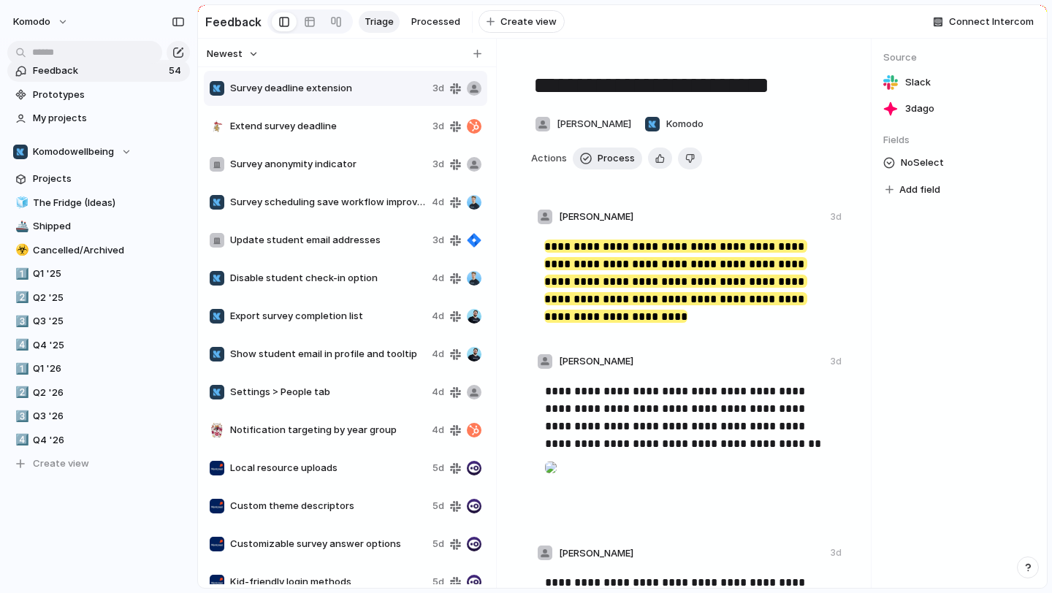
scroll to position [0, 0]
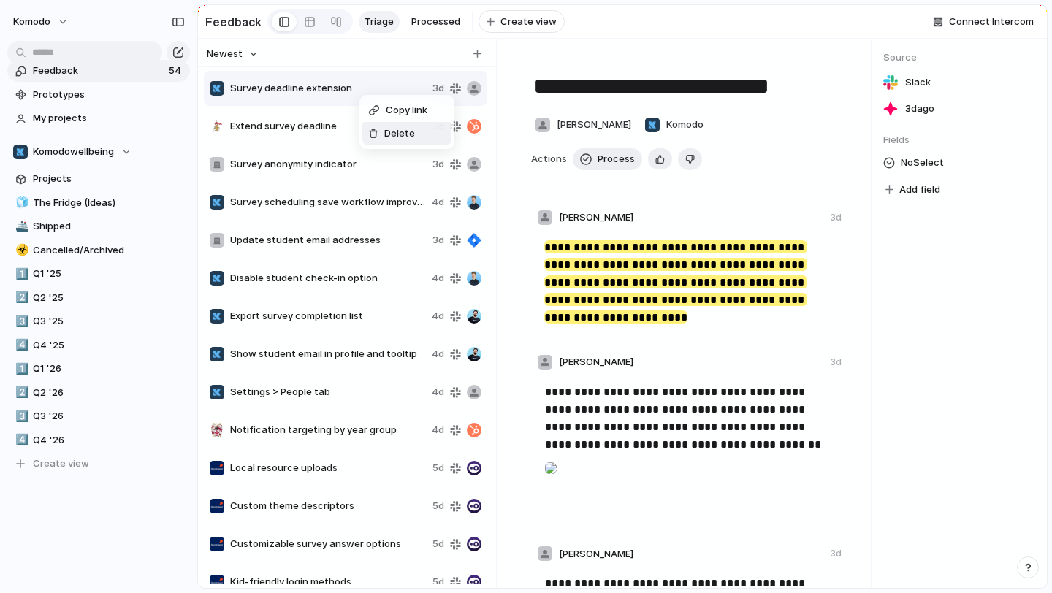
click at [392, 135] on span "Delete" at bounding box center [399, 133] width 31 height 15
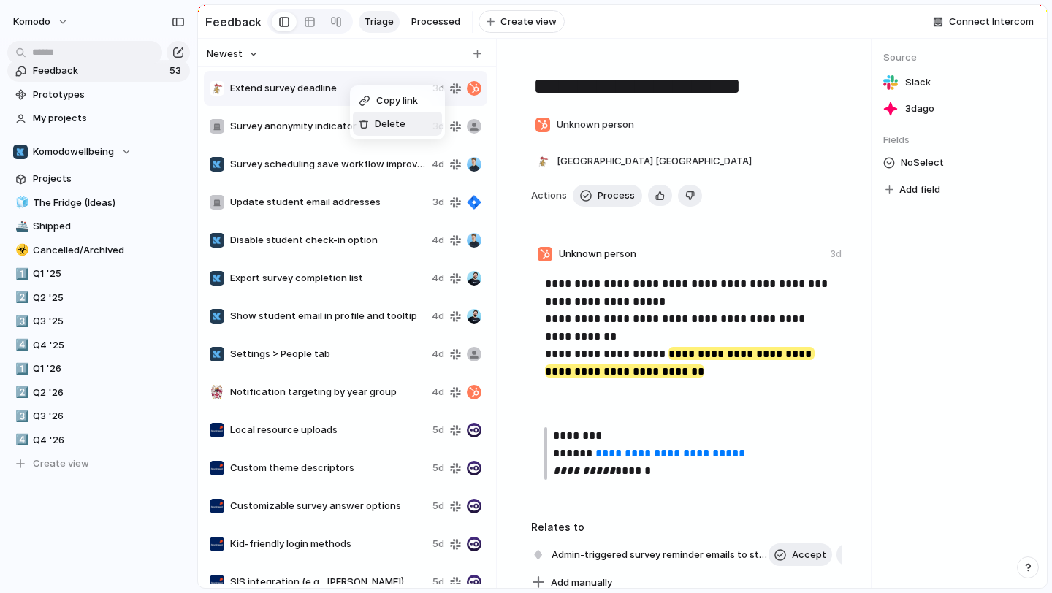
click at [386, 134] on li "Delete" at bounding box center [397, 124] width 89 height 23
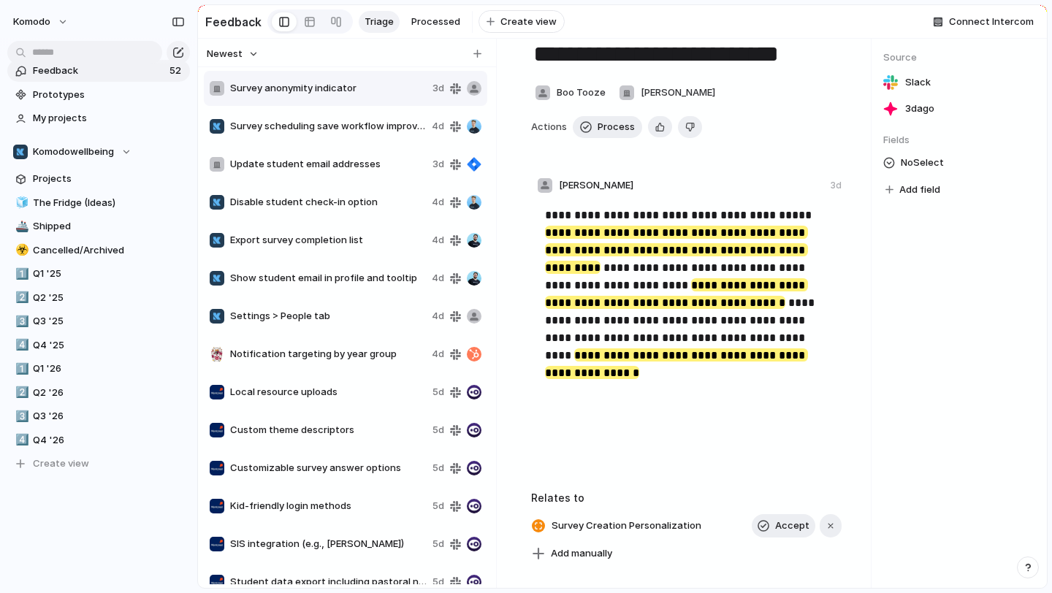
scroll to position [40, 0]
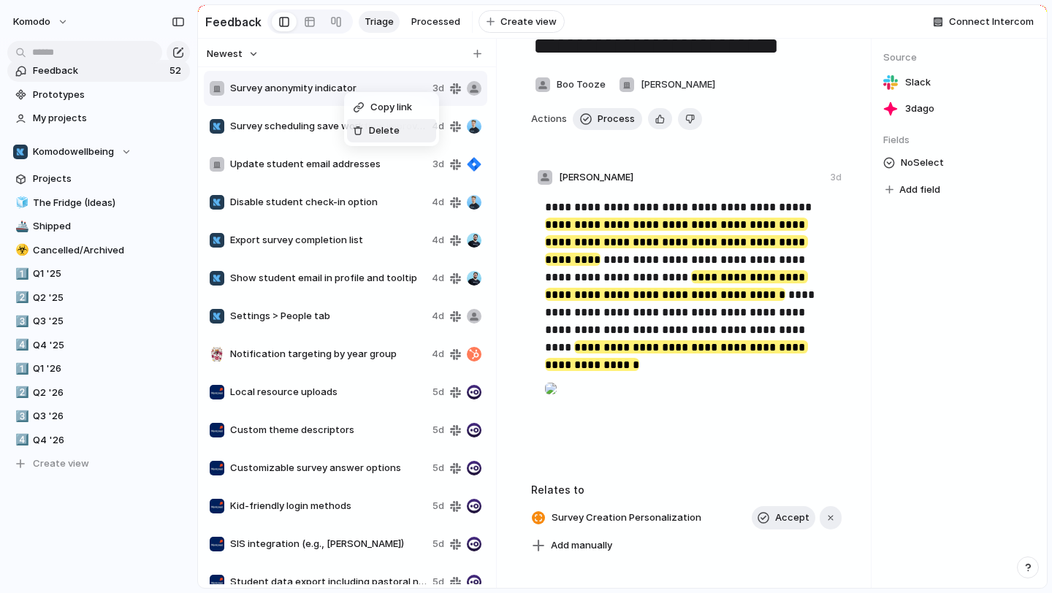
click at [374, 128] on span "Delete" at bounding box center [384, 130] width 31 height 15
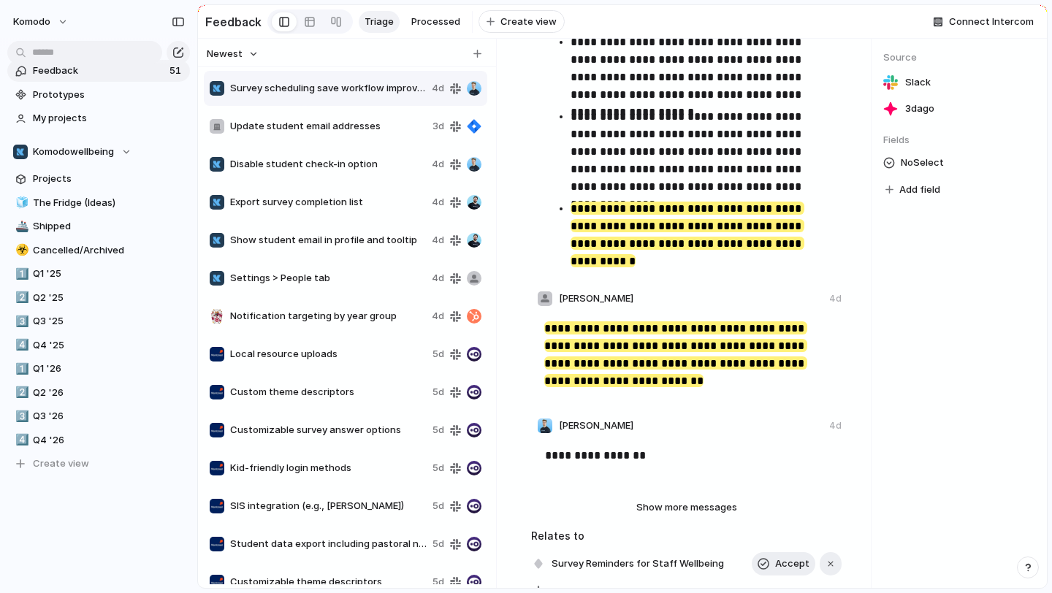
scroll to position [392, 0]
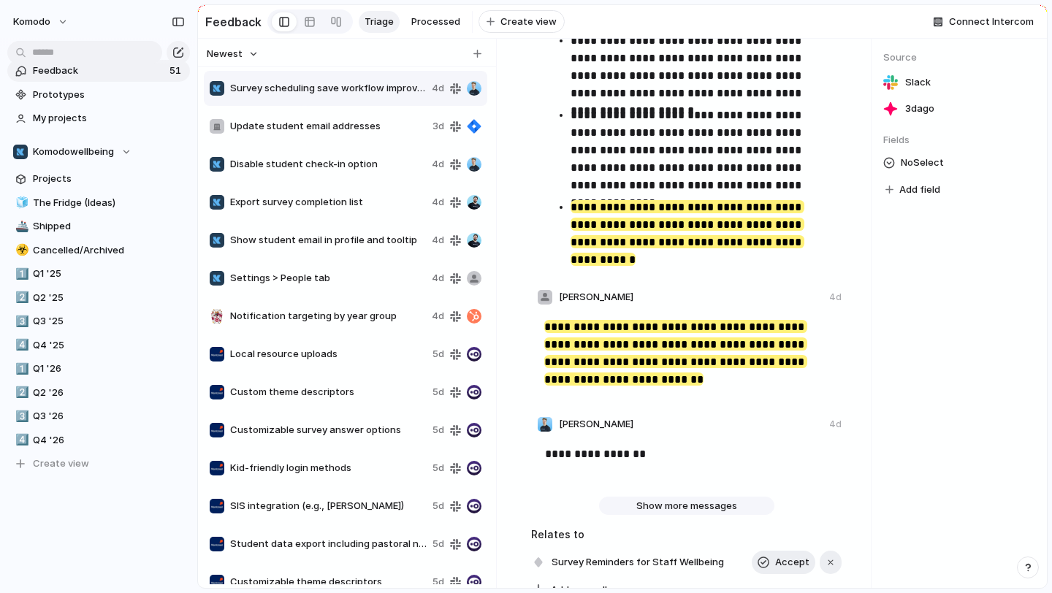
click at [655, 506] on span "Show more messages" at bounding box center [686, 506] width 101 height 15
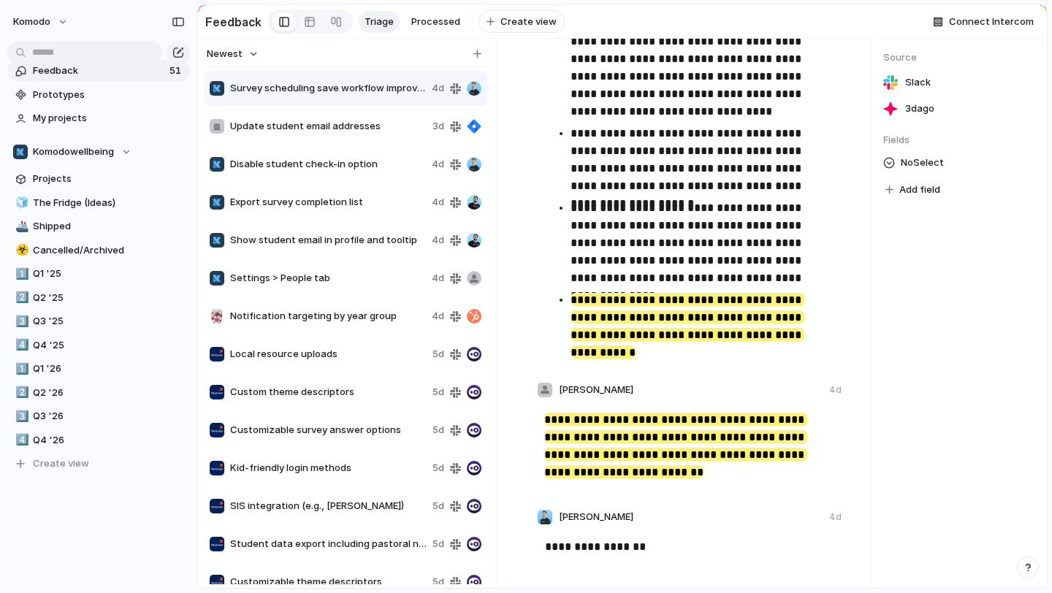
scroll to position [0, 0]
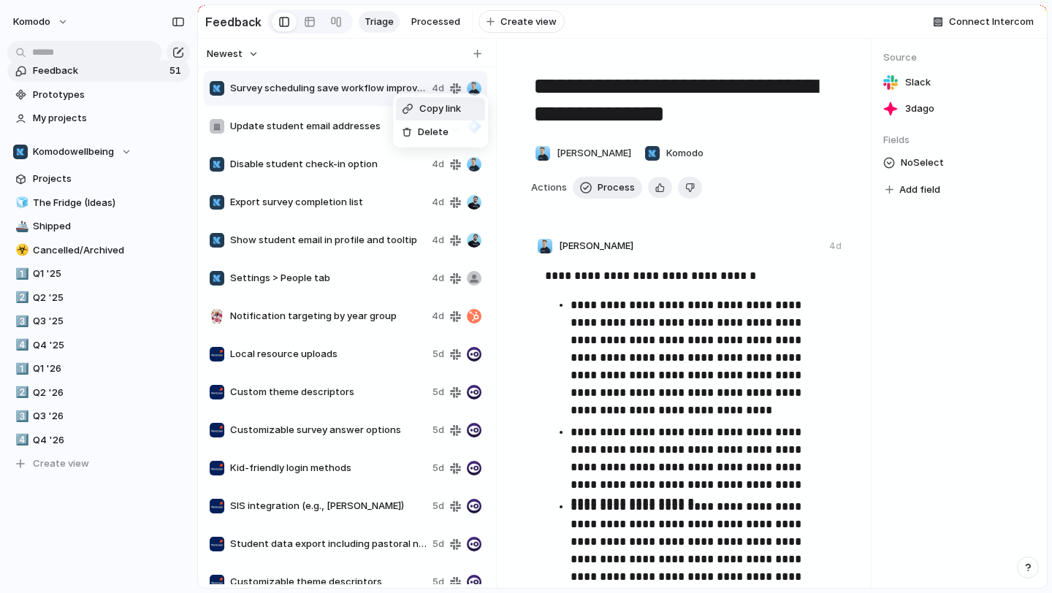
click at [384, 53] on div "Copy link Delete" at bounding box center [526, 296] width 1052 height 593
click at [365, 97] on div "Copy link Delete" at bounding box center [526, 296] width 1052 height 593
click at [83, 344] on span "Q4 '25" at bounding box center [109, 345] width 152 height 15
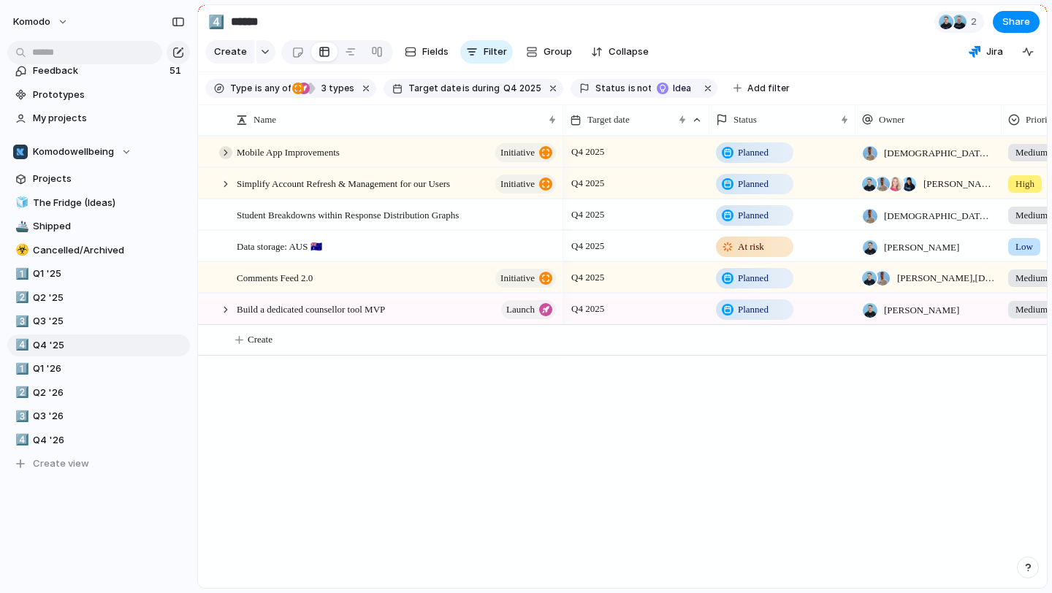
click at [226, 151] on div at bounding box center [225, 152] width 13 height 13
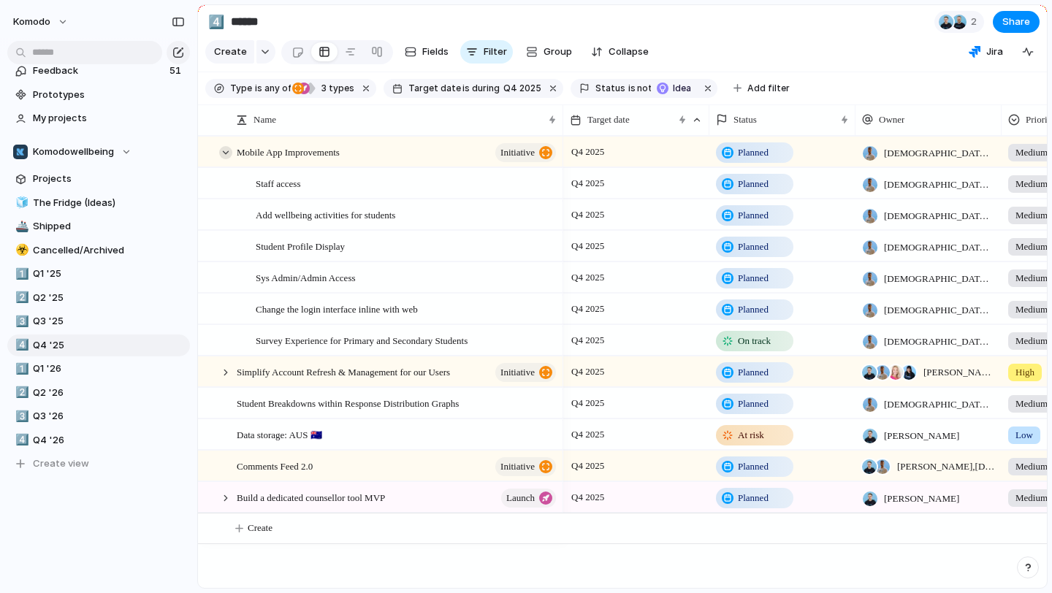
click at [226, 151] on div at bounding box center [225, 152] width 13 height 13
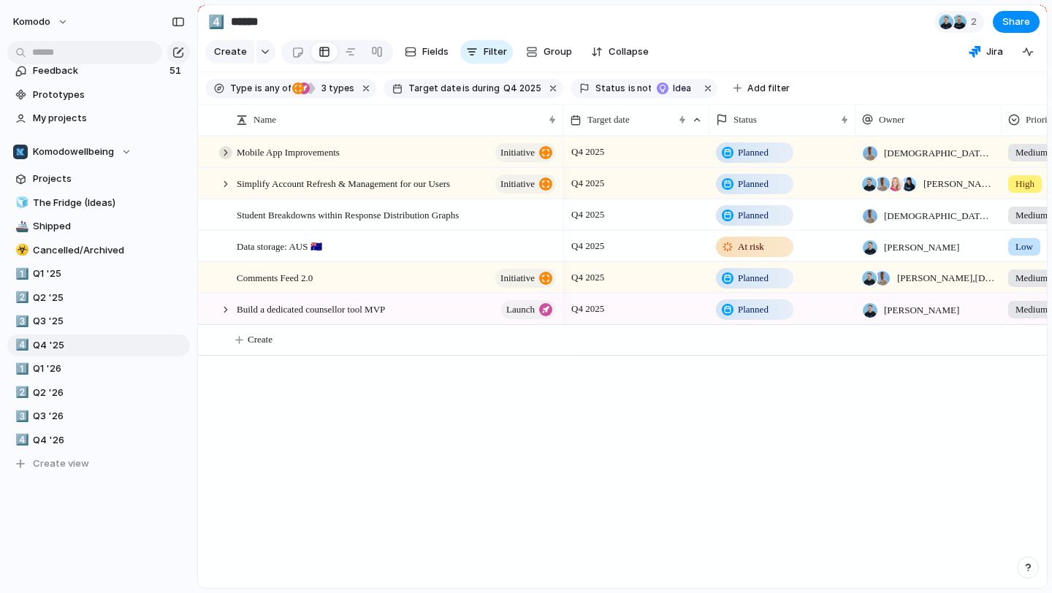
click at [226, 151] on div at bounding box center [225, 152] width 13 height 13
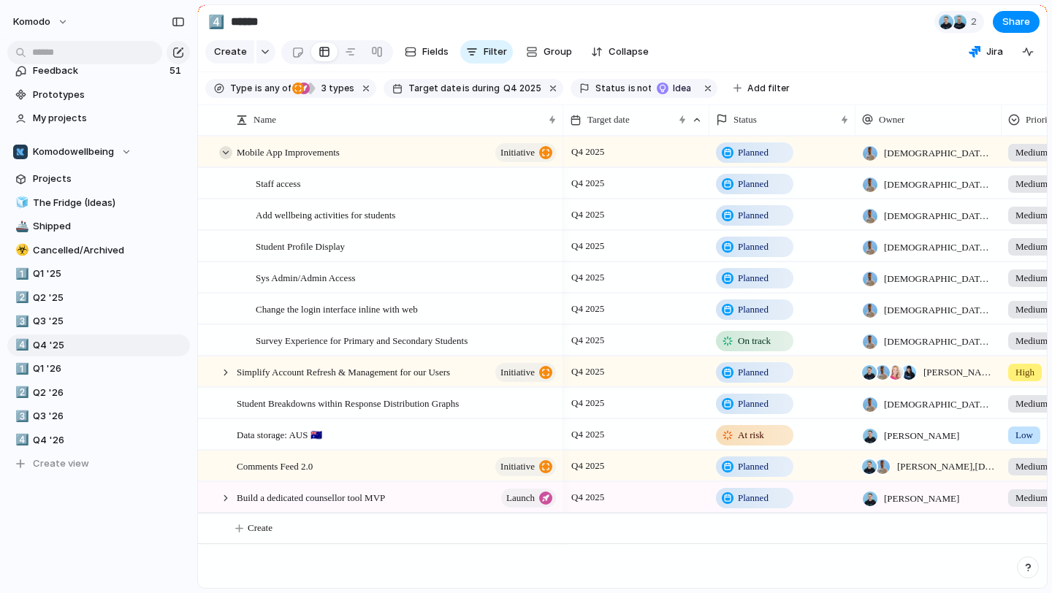
click at [226, 151] on div at bounding box center [225, 152] width 13 height 13
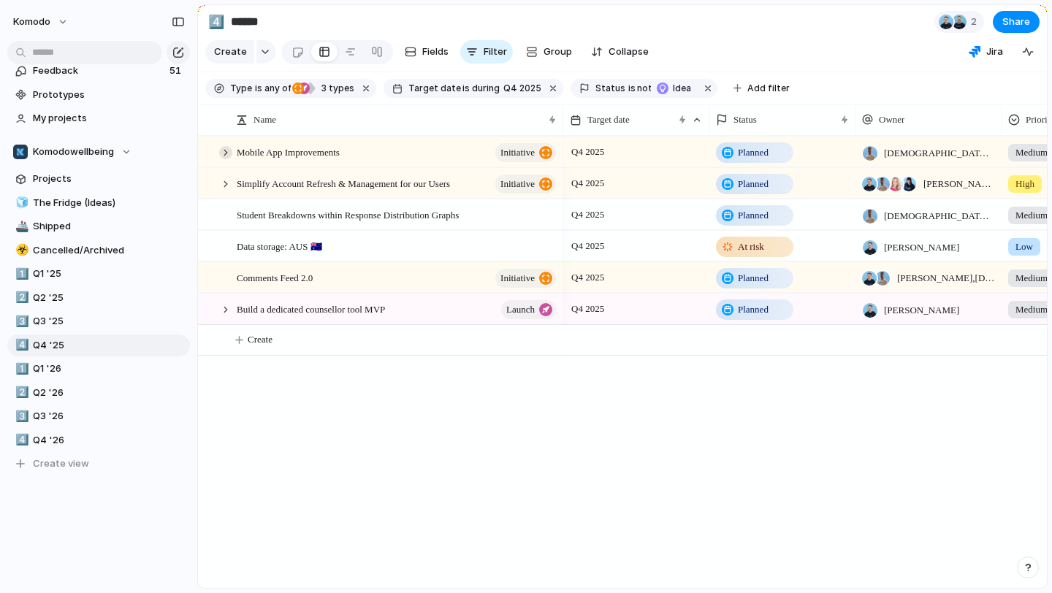
click at [226, 151] on div at bounding box center [225, 152] width 13 height 13
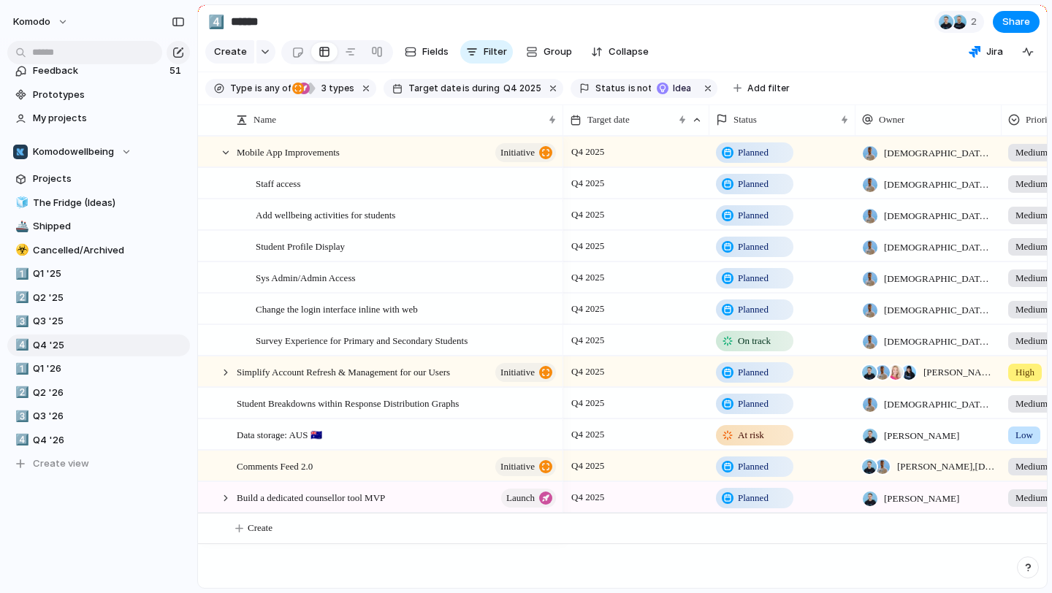
click at [244, 338] on div "Survey Experience for Primary and Secondary Students" at bounding box center [400, 341] width 326 height 30
click at [541, 342] on div at bounding box center [544, 341] width 25 height 19
click at [590, 150] on span "Q4 2025" at bounding box center [588, 152] width 40 height 18
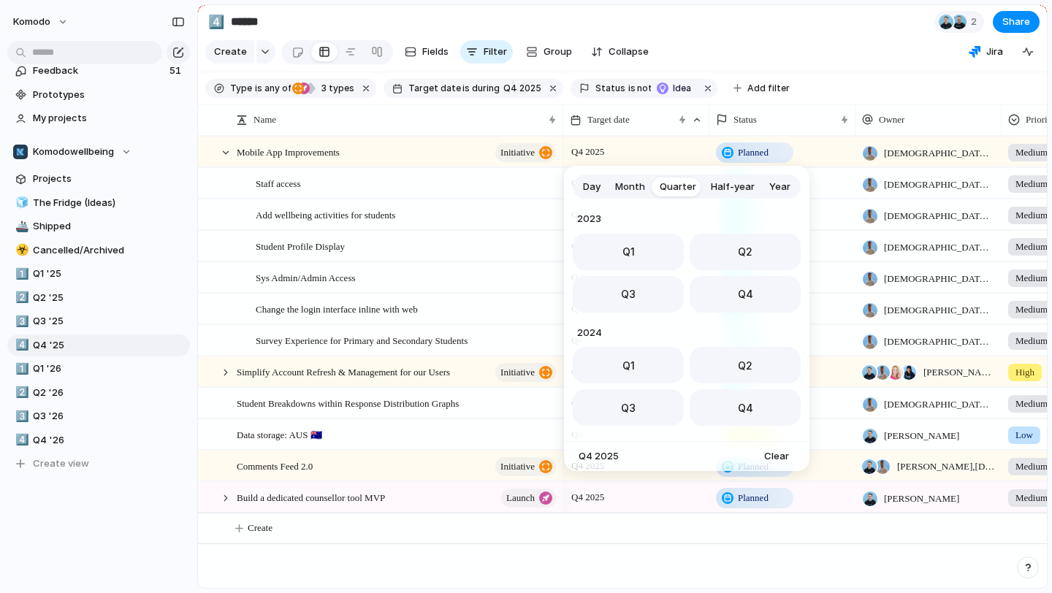
scroll to position [232, 0]
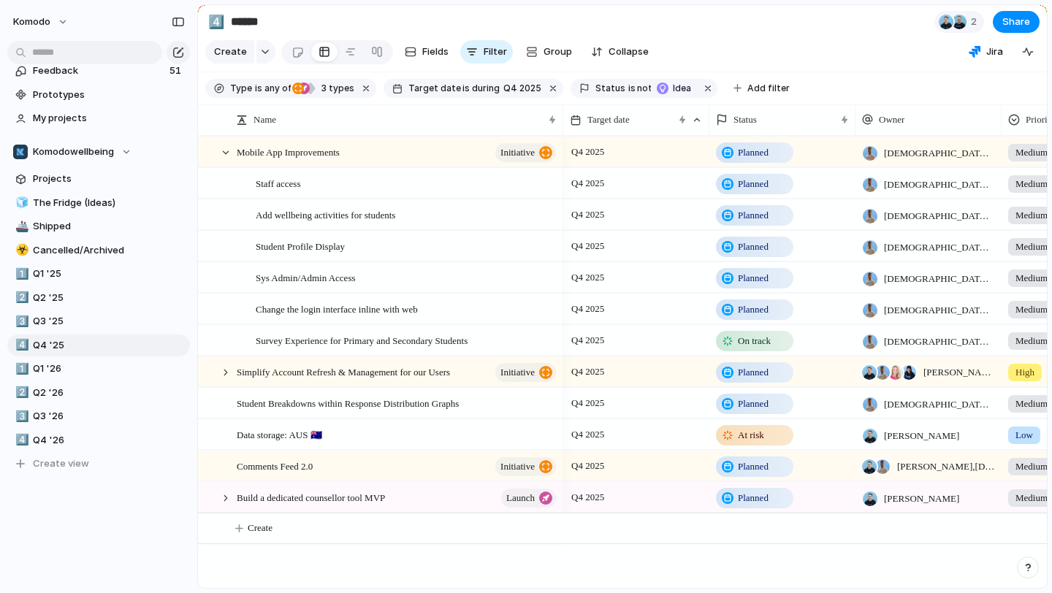
click at [590, 150] on span "Q4 2025" at bounding box center [588, 152] width 40 height 18
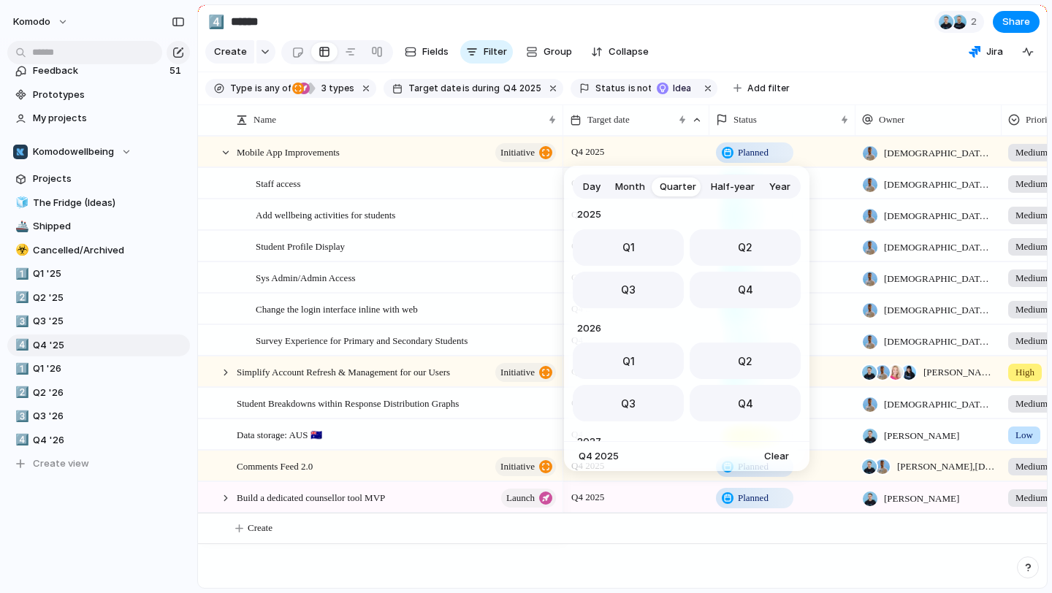
click at [774, 183] on span "Year" at bounding box center [779, 187] width 21 height 15
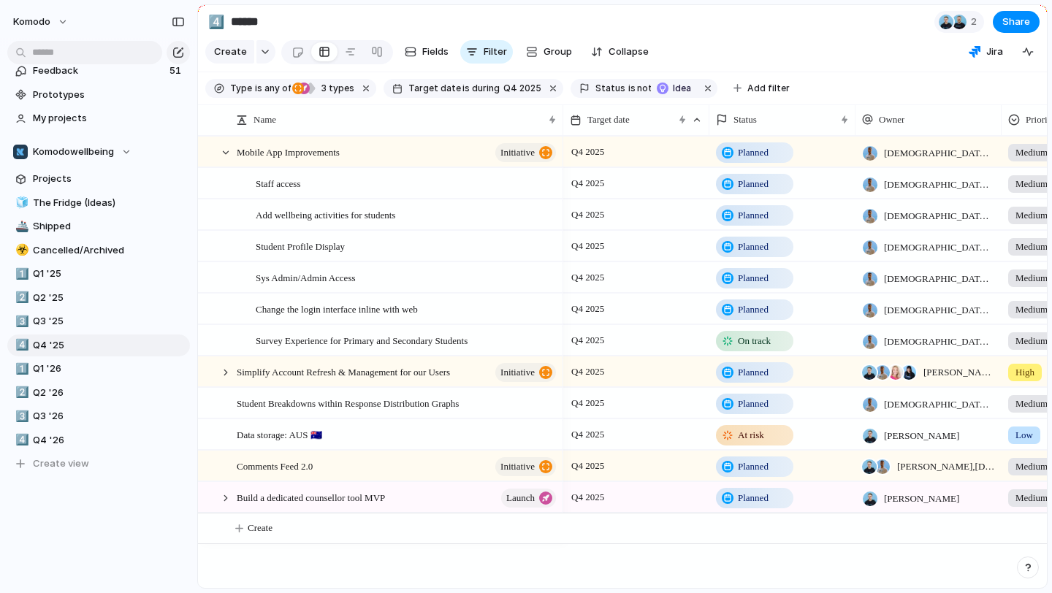
click at [433, 132] on div "Day Month Quarter Half-year Year [DATE] 2024 2025 2026 2027 2028 2029 2030 Q4 2…" at bounding box center [526, 296] width 1052 height 593
click at [605, 155] on span "Q4 2025" at bounding box center [588, 152] width 40 height 18
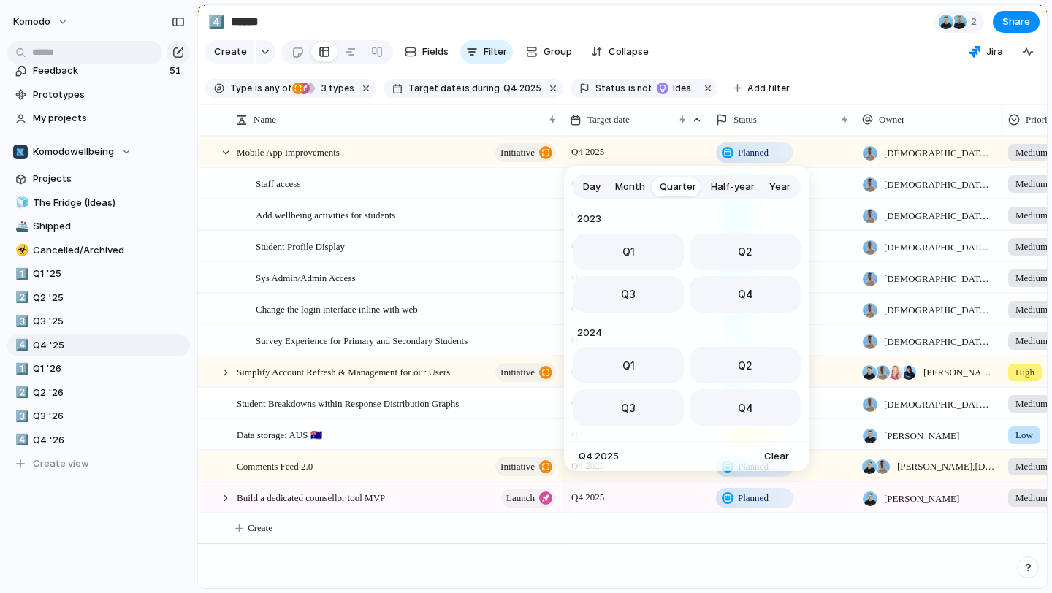
scroll to position [232, 0]
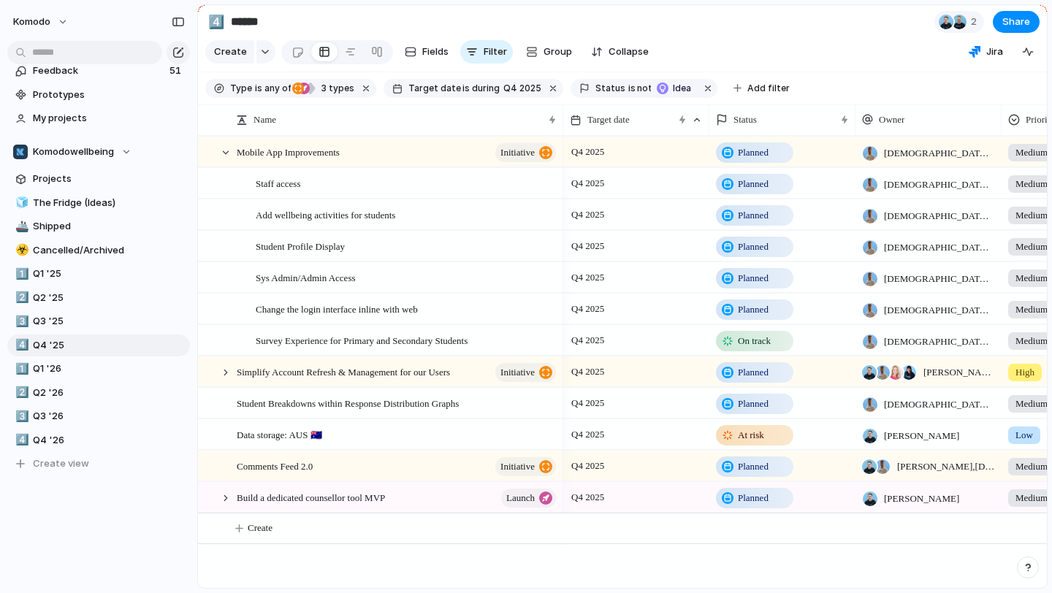
click at [605, 155] on div "Day Month Quarter Half-year Year [DATE] Q1 Q2 Q3 Q4 2024 Q1 Q2 Q3 Q4 2025 Q1 Q2…" at bounding box center [526, 296] width 1052 height 593
click at [443, 153] on div "Mobile App Improvements initiative" at bounding box center [397, 152] width 321 height 30
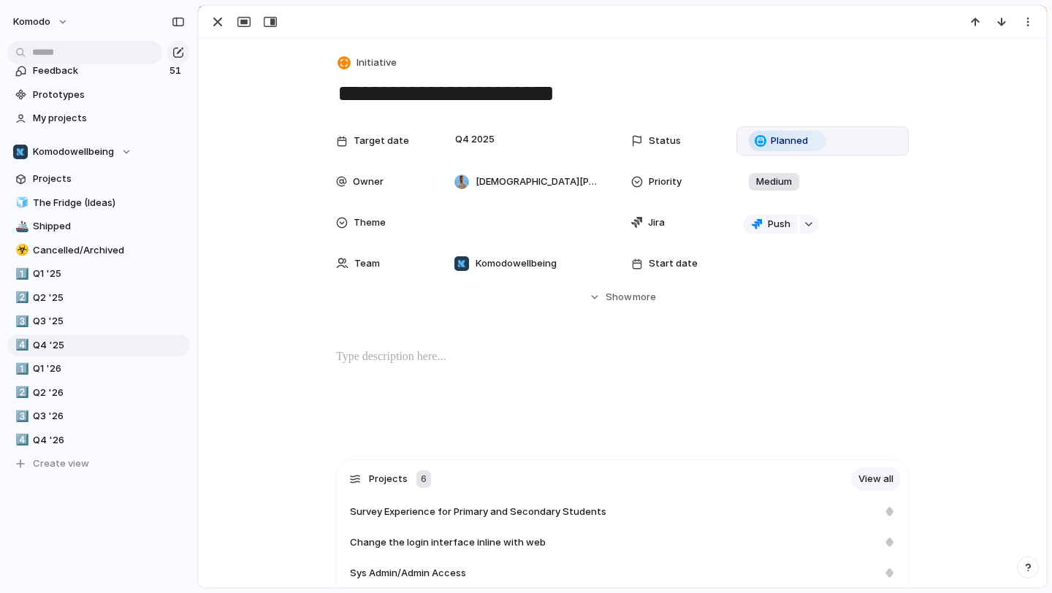
click at [791, 148] on div "Planned" at bounding box center [787, 141] width 75 height 18
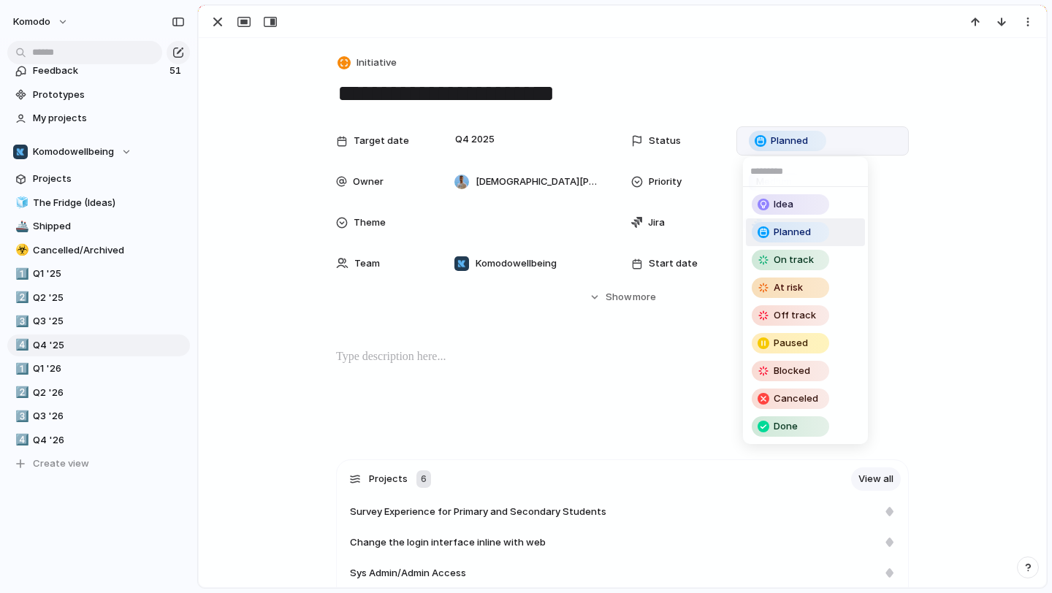
click at [793, 210] on div "Idea" at bounding box center [790, 205] width 75 height 18
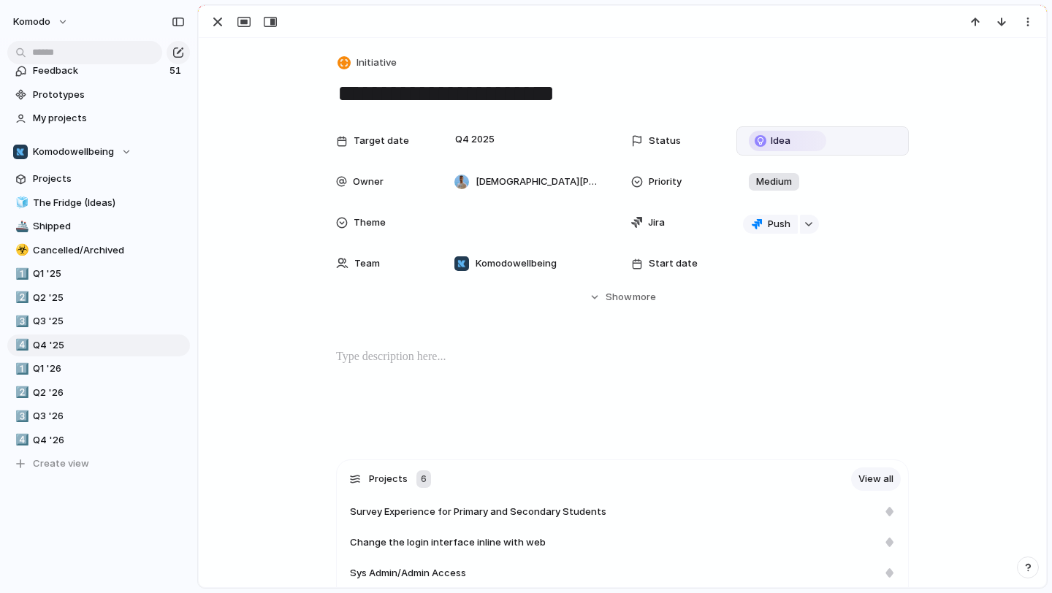
click at [793, 210] on div "Push" at bounding box center [822, 222] width 172 height 29
click at [218, 20] on div "button" at bounding box center [218, 22] width 18 height 18
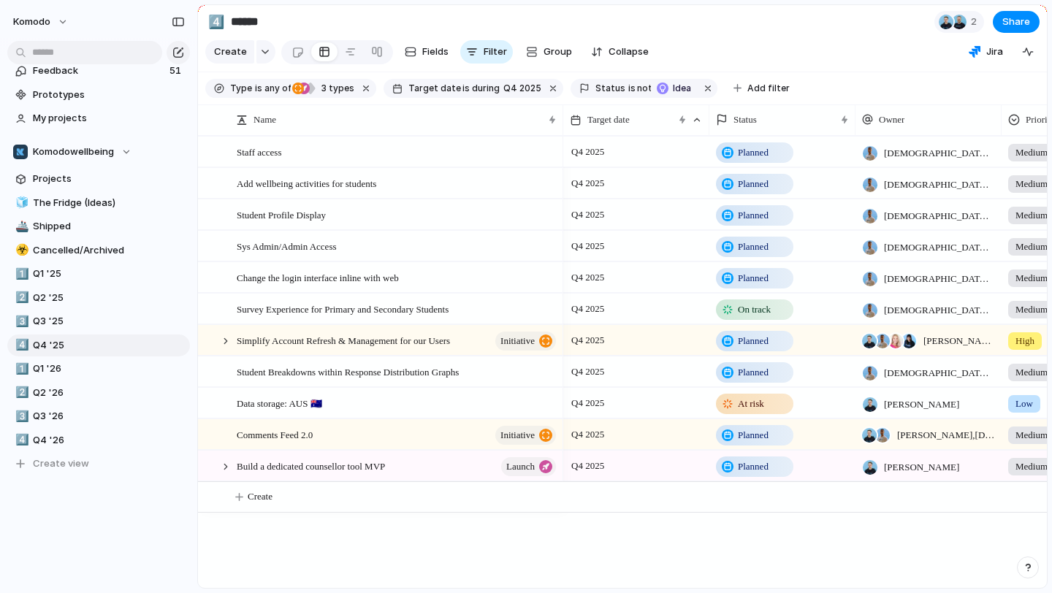
click at [742, 162] on div "Planned" at bounding box center [782, 152] width 146 height 30
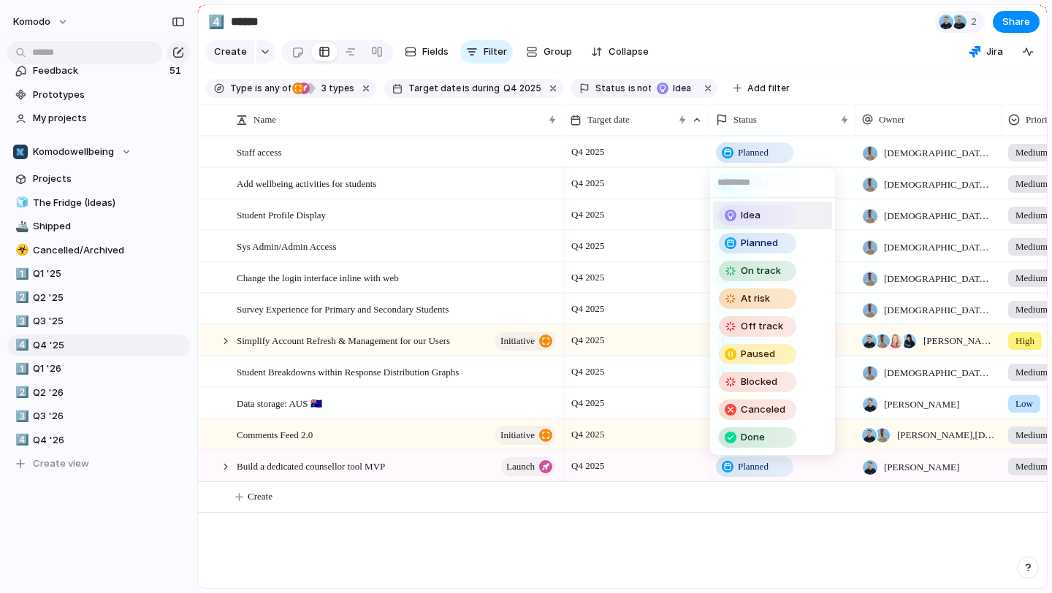
click at [755, 209] on span "Idea" at bounding box center [751, 215] width 20 height 15
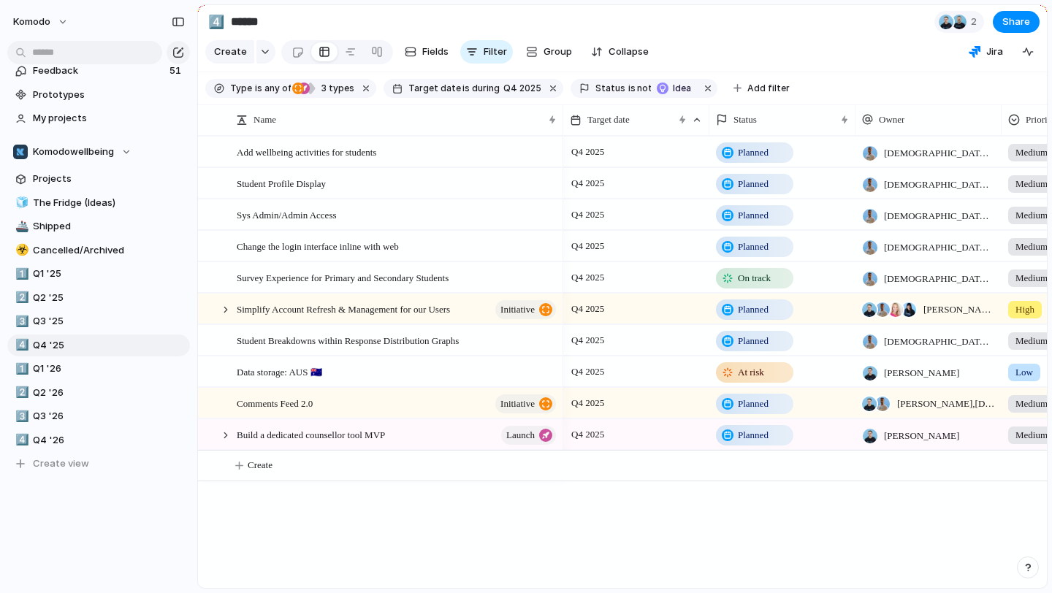
click at [755, 159] on div "Planned" at bounding box center [754, 153] width 75 height 18
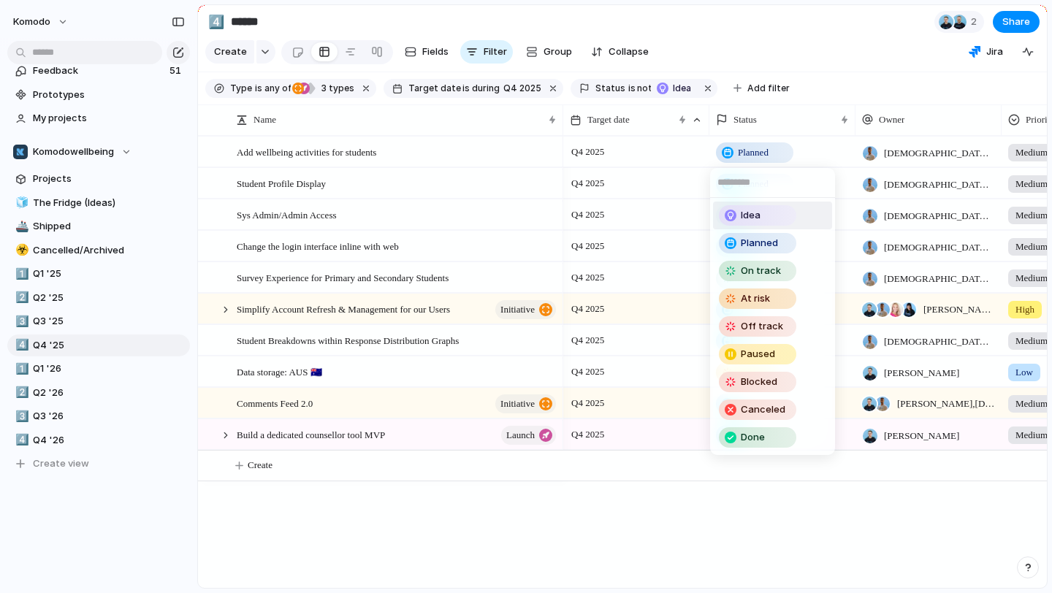
click at [749, 213] on span "Idea" at bounding box center [751, 215] width 20 height 15
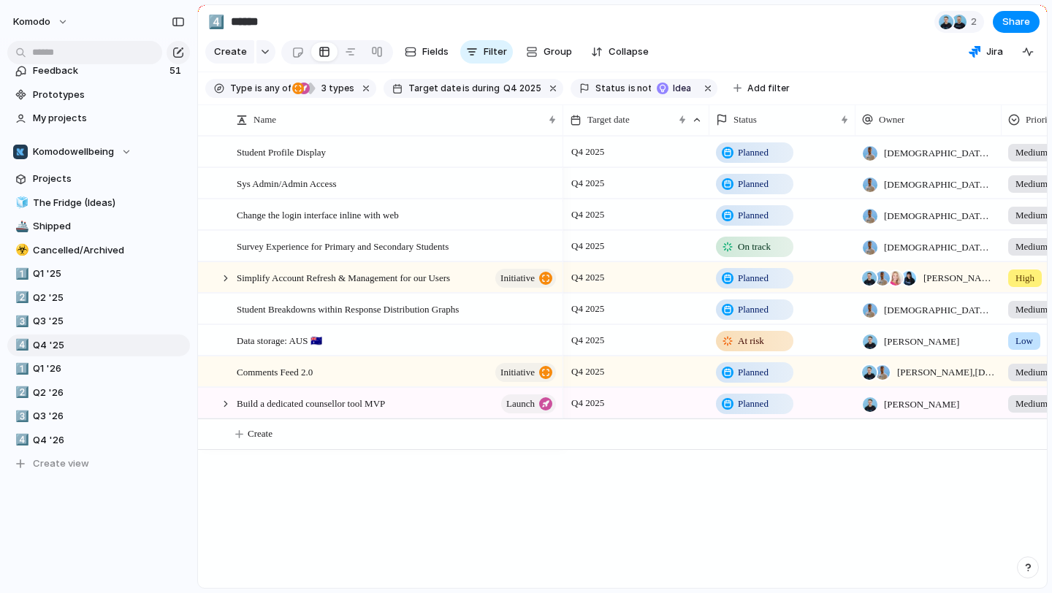
click at [749, 151] on span "Planned" at bounding box center [753, 152] width 31 height 15
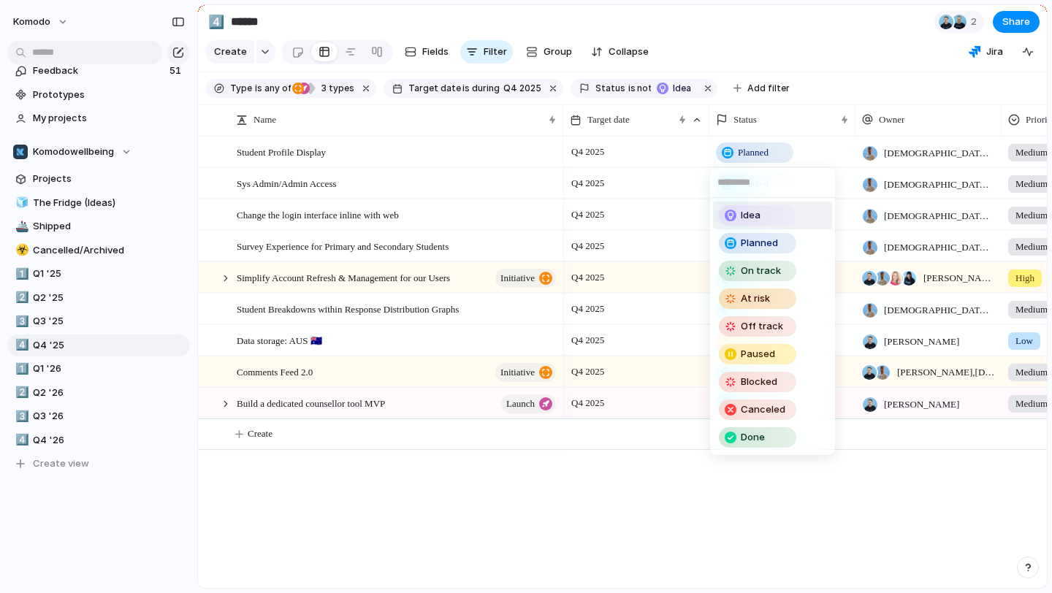
click at [743, 215] on span "Idea" at bounding box center [751, 215] width 20 height 15
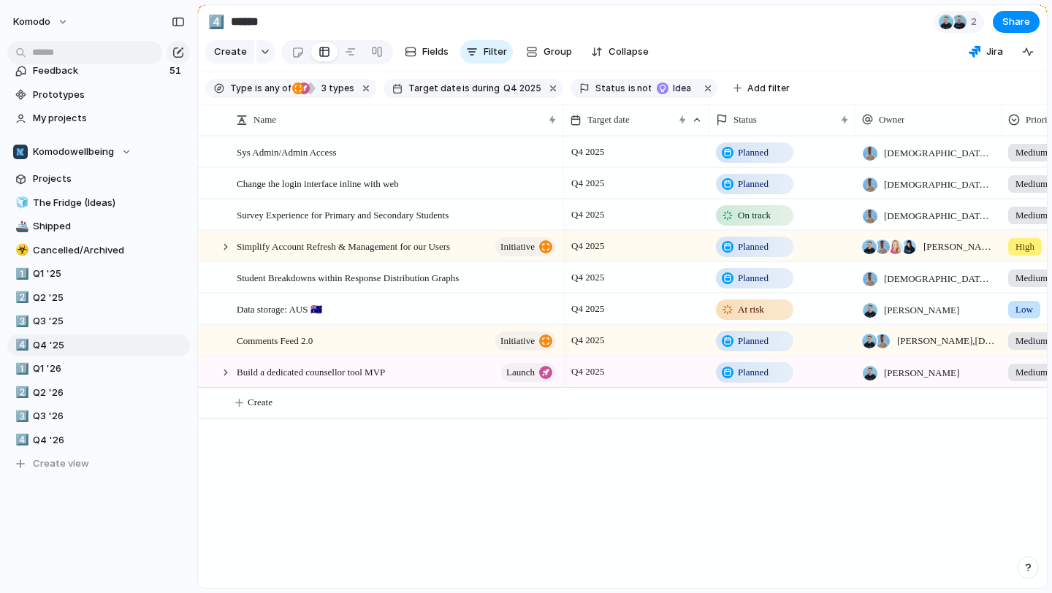
click at [749, 150] on span "Planned" at bounding box center [753, 152] width 31 height 15
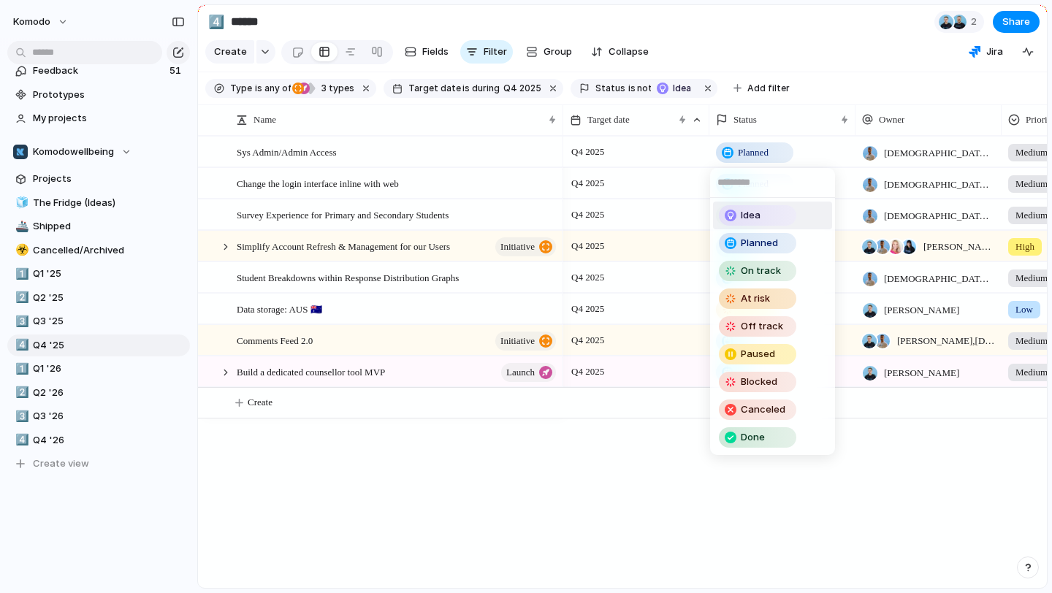
click at [742, 210] on span "Idea" at bounding box center [751, 215] width 20 height 15
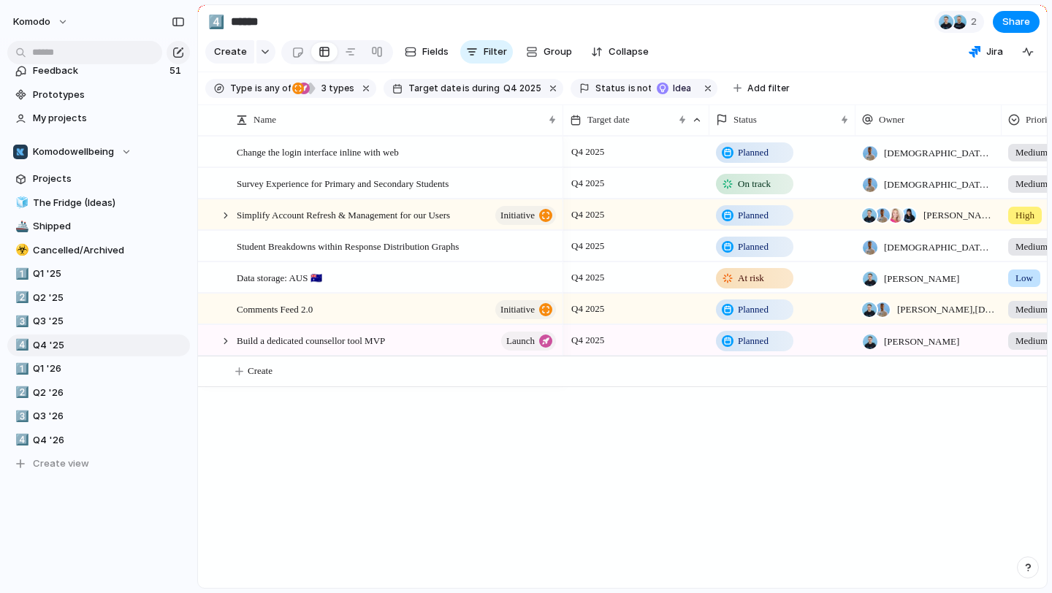
click at [761, 153] on span "Planned" at bounding box center [753, 152] width 31 height 15
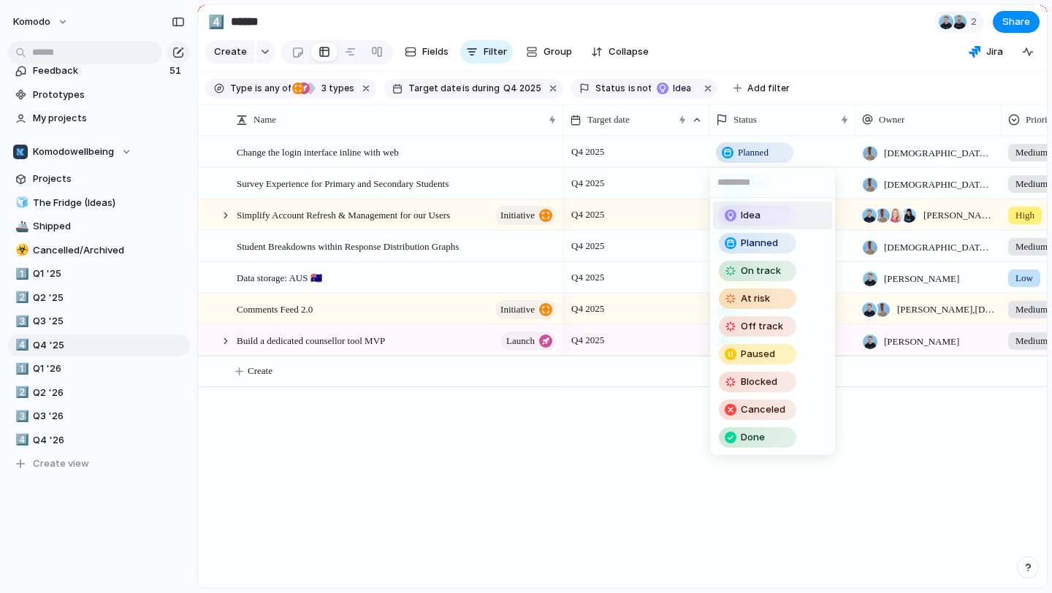
click at [756, 220] on span "Idea" at bounding box center [751, 215] width 20 height 15
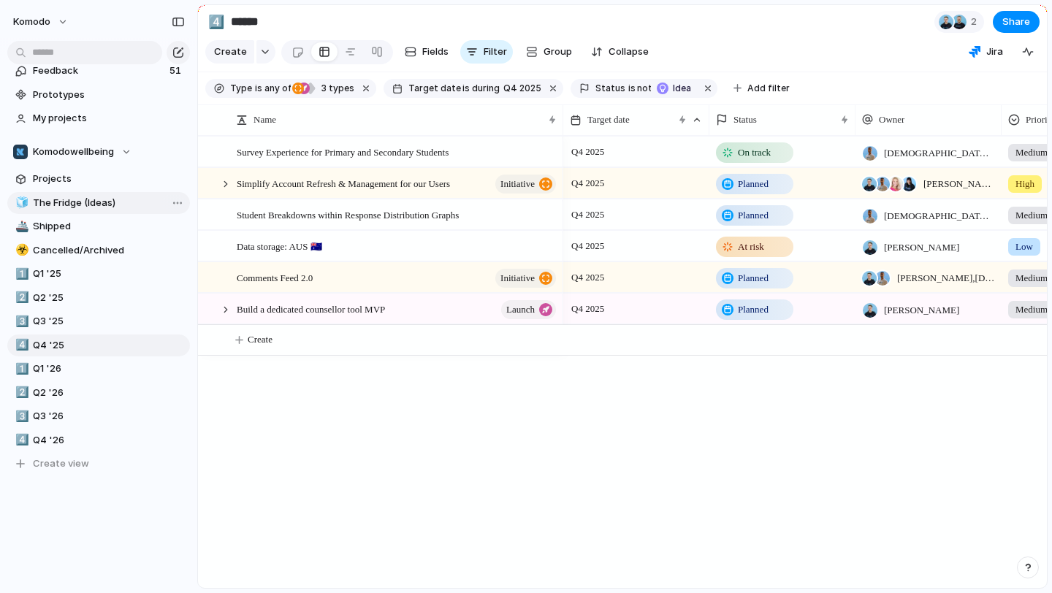
click at [104, 208] on span "The Fridge (Ideas)" at bounding box center [109, 203] width 152 height 15
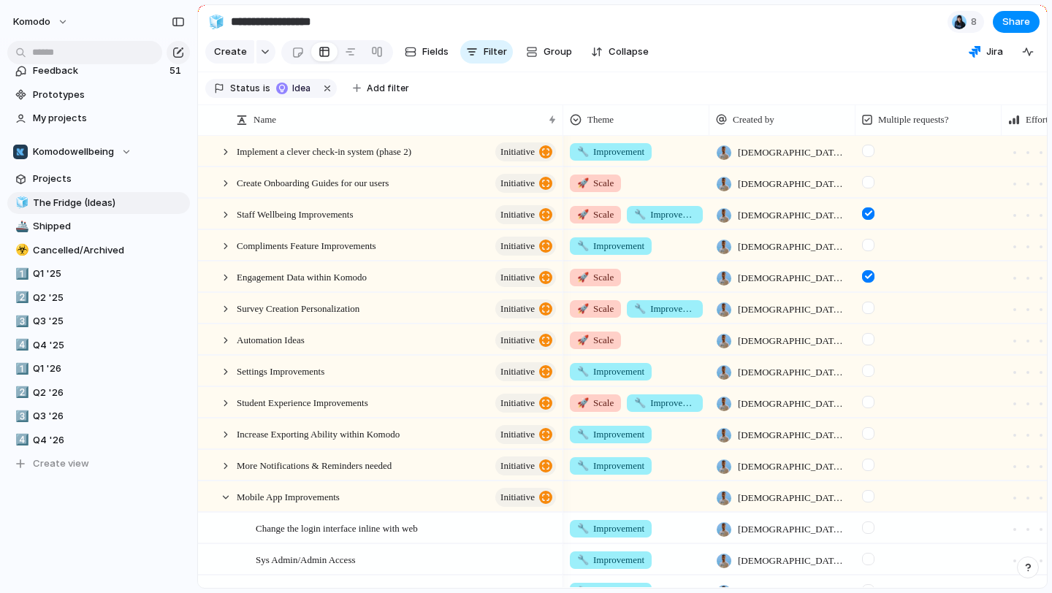
scroll to position [554, 0]
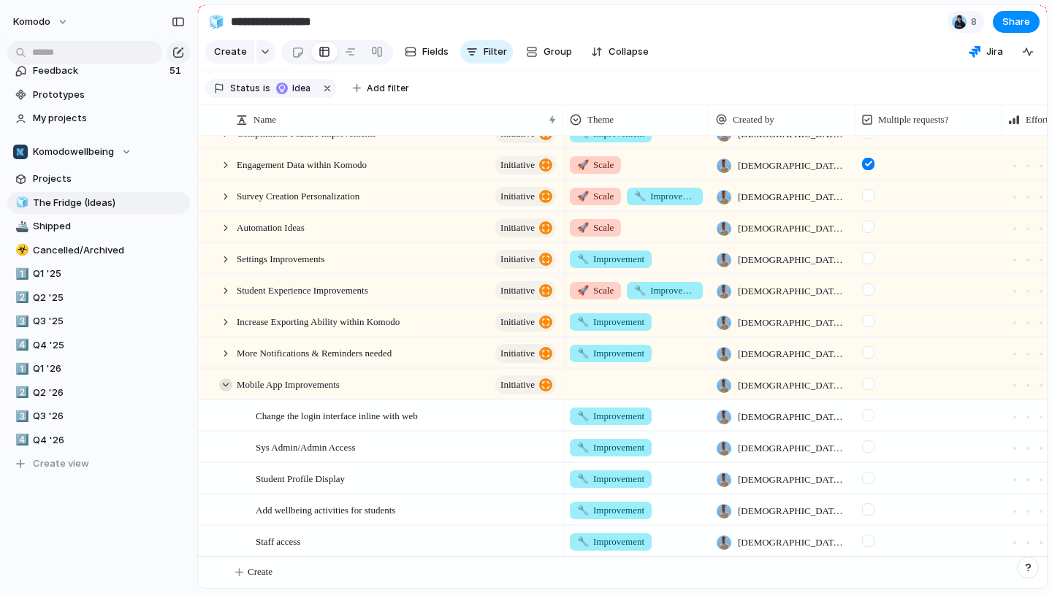
click at [224, 386] on div at bounding box center [225, 384] width 13 height 13
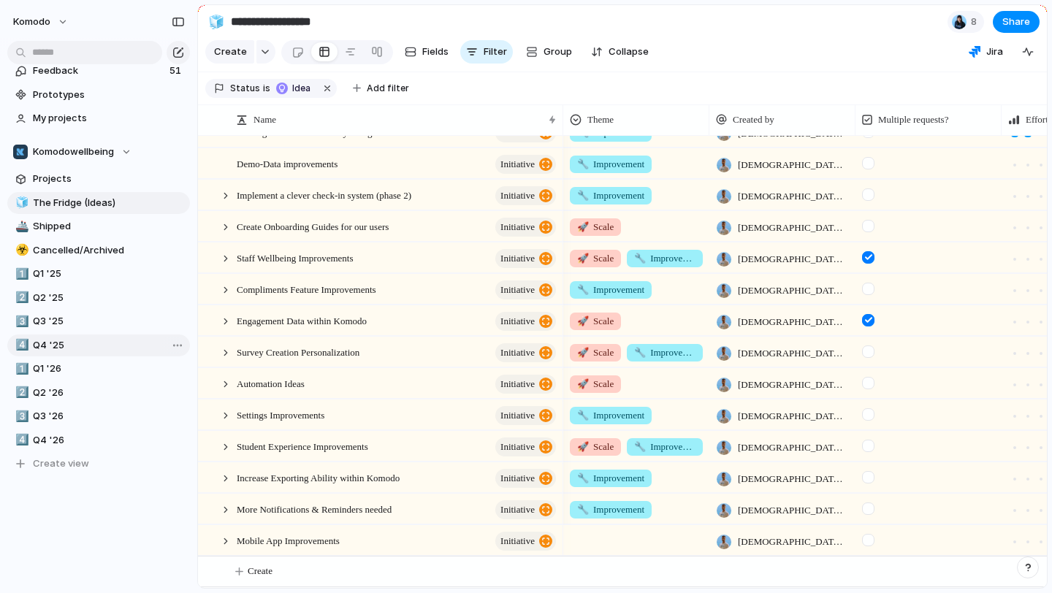
click at [85, 345] on span "Q4 '25" at bounding box center [109, 345] width 152 height 15
type input "******"
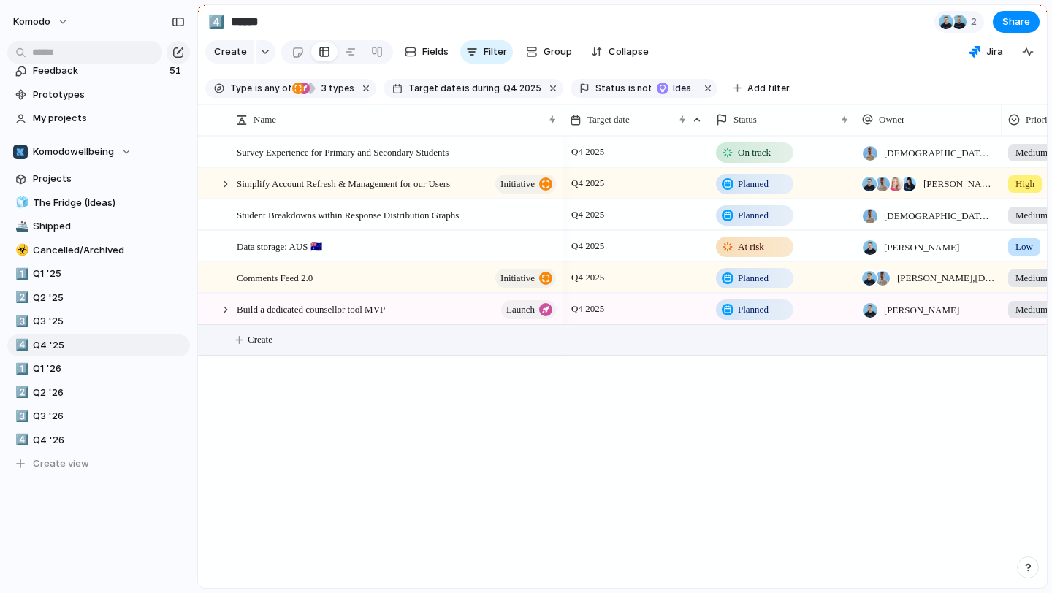
click at [244, 336] on button "Create" at bounding box center [641, 340] width 857 height 30
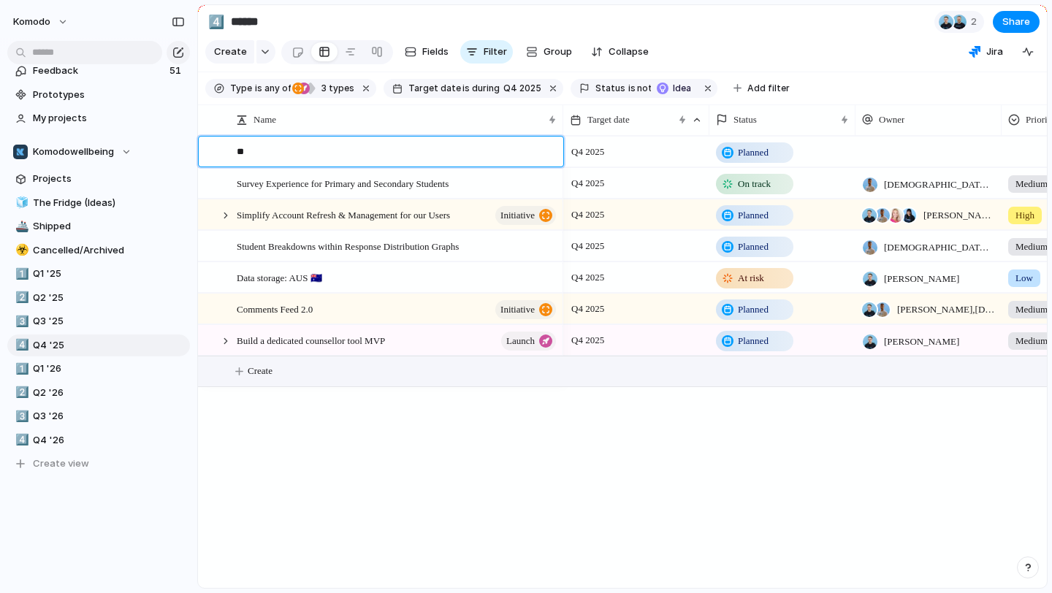
type textarea "*"
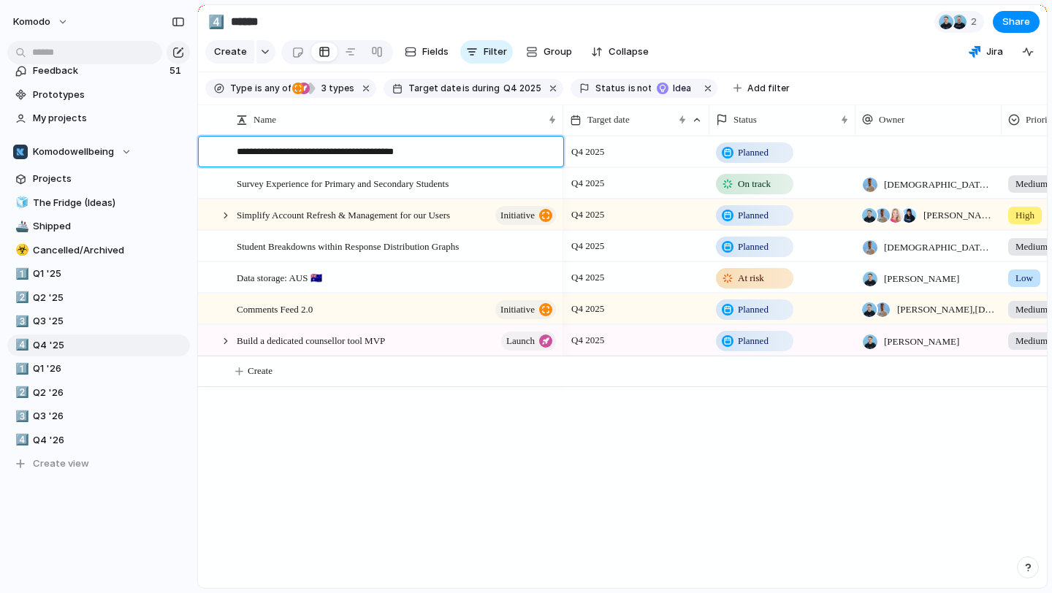
click at [338, 154] on textarea "**********" at bounding box center [395, 154] width 316 height 18
type textarea "**********"
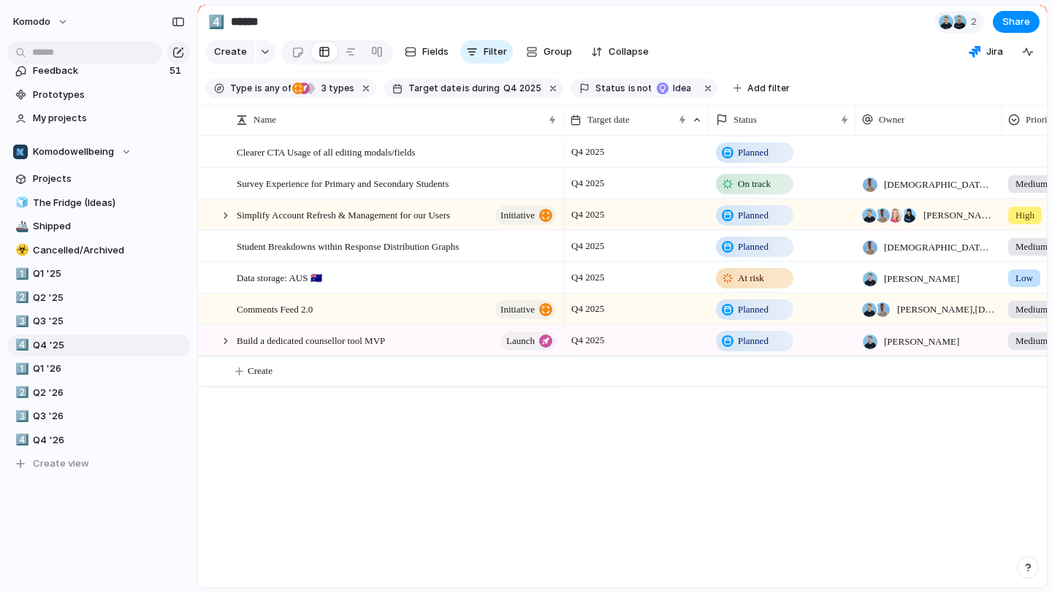
click at [877, 148] on div at bounding box center [929, 152] width 146 height 30
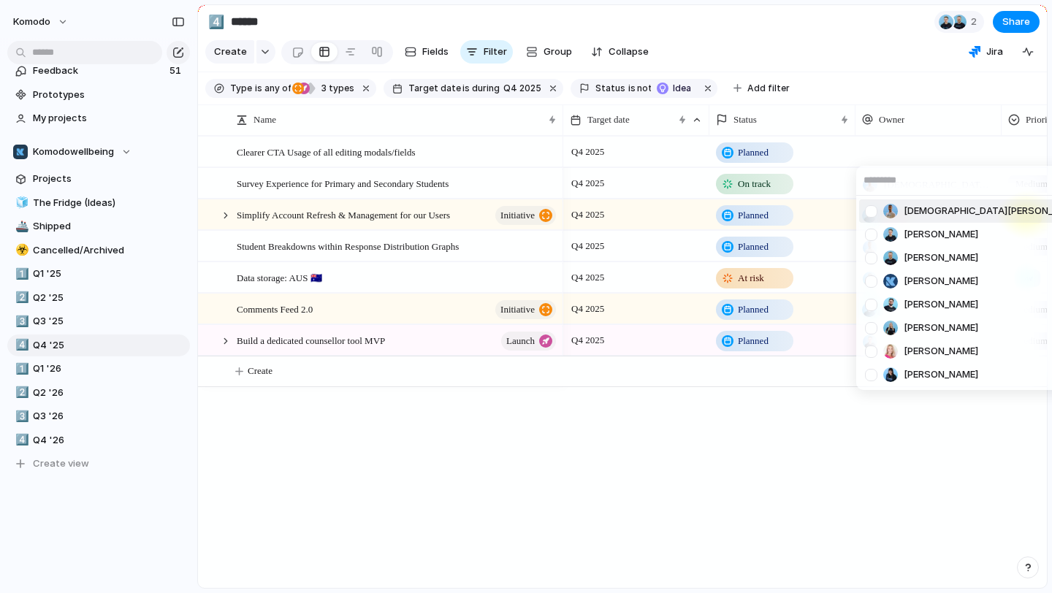
click at [917, 213] on span "[DEMOGRAPHIC_DATA][PERSON_NAME]" at bounding box center [993, 211] width 178 height 15
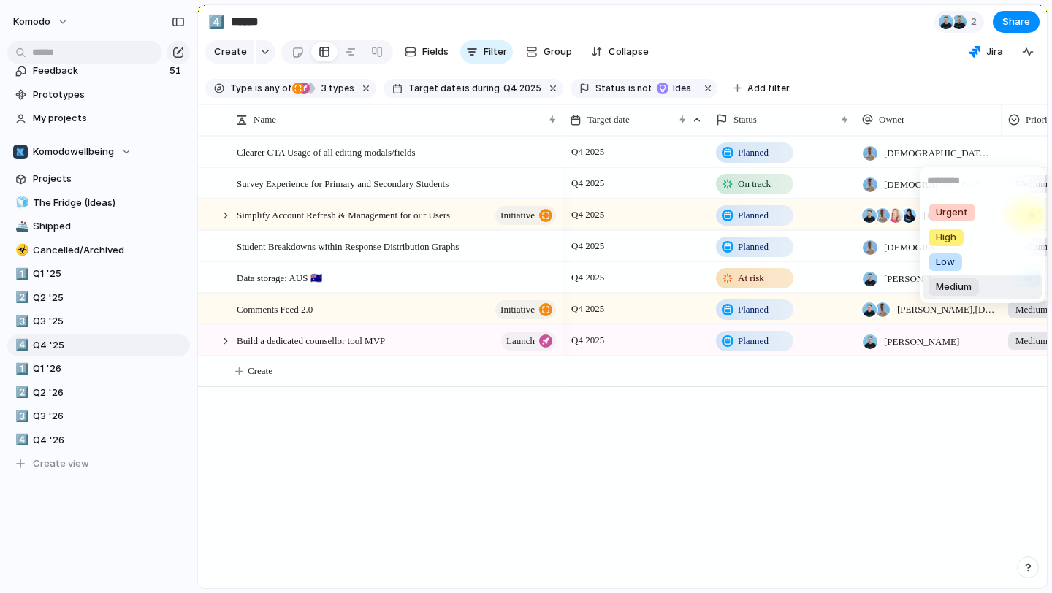
click at [959, 283] on span "Medium" at bounding box center [954, 287] width 36 height 15
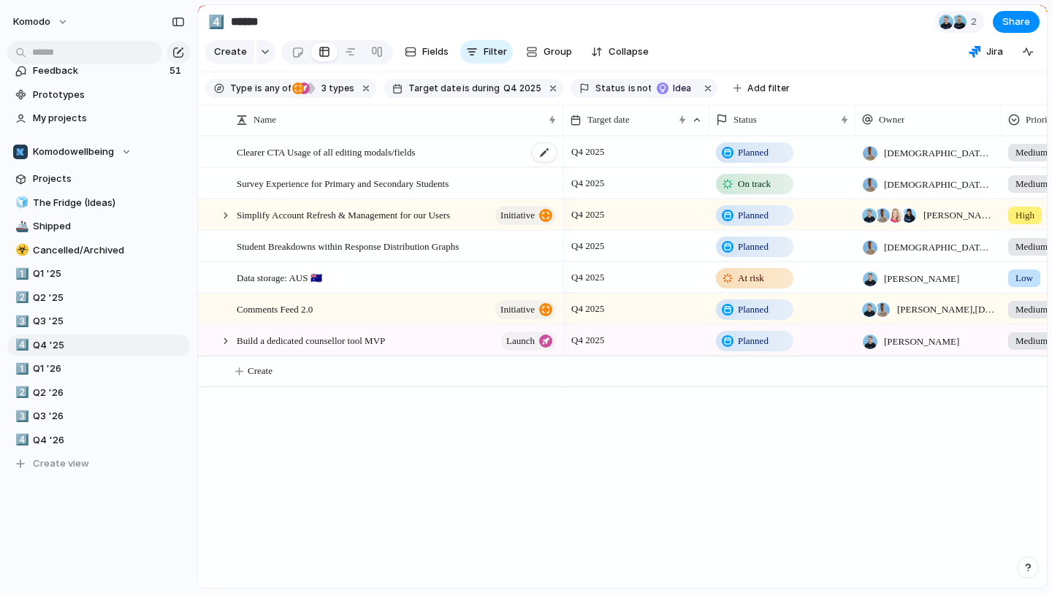
click at [499, 151] on div "Clearer CTA Usage of all editing modals/fields" at bounding box center [397, 152] width 321 height 30
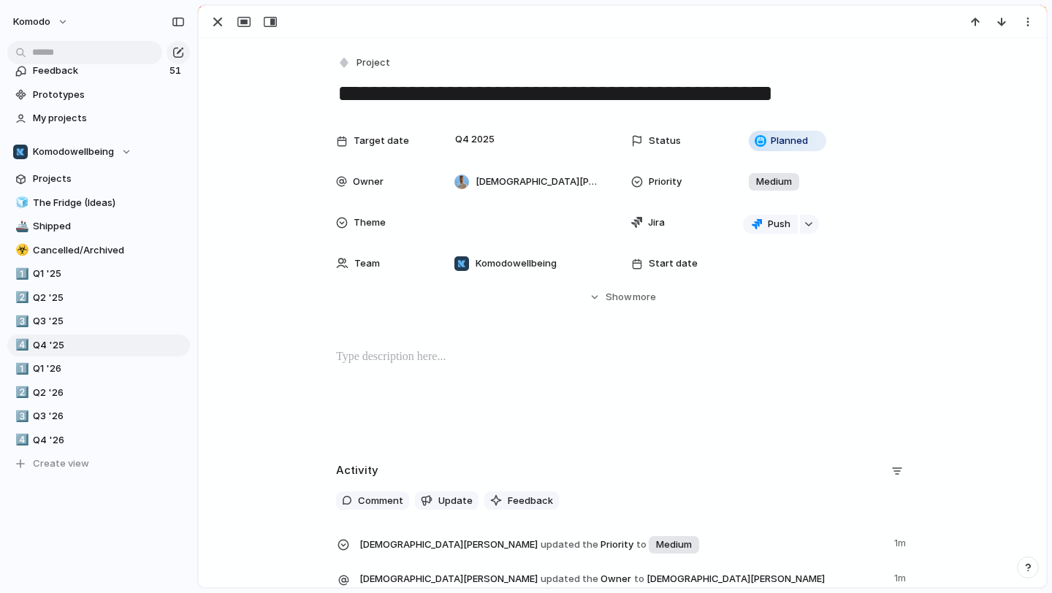
click at [448, 359] on p at bounding box center [622, 357] width 573 height 18
drag, startPoint x: 408, startPoint y: 360, endPoint x: 269, endPoint y: 365, distance: 139.6
click at [269, 365] on div "********" at bounding box center [622, 395] width 812 height 94
click at [311, 321] on button "Headings" at bounding box center [293, 327] width 74 height 23
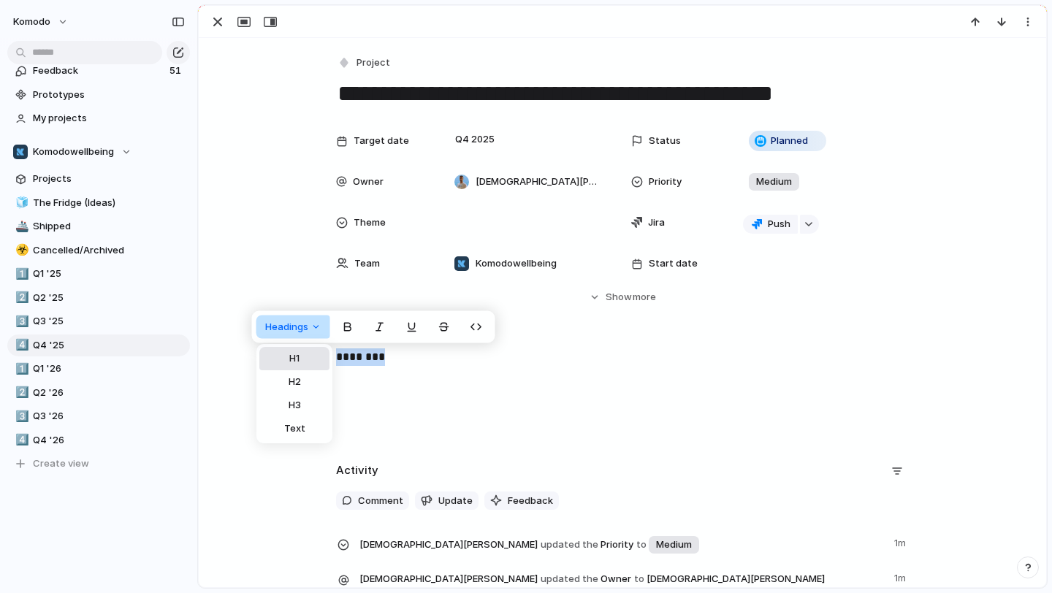
click at [295, 357] on span "H1" at bounding box center [294, 358] width 10 height 15
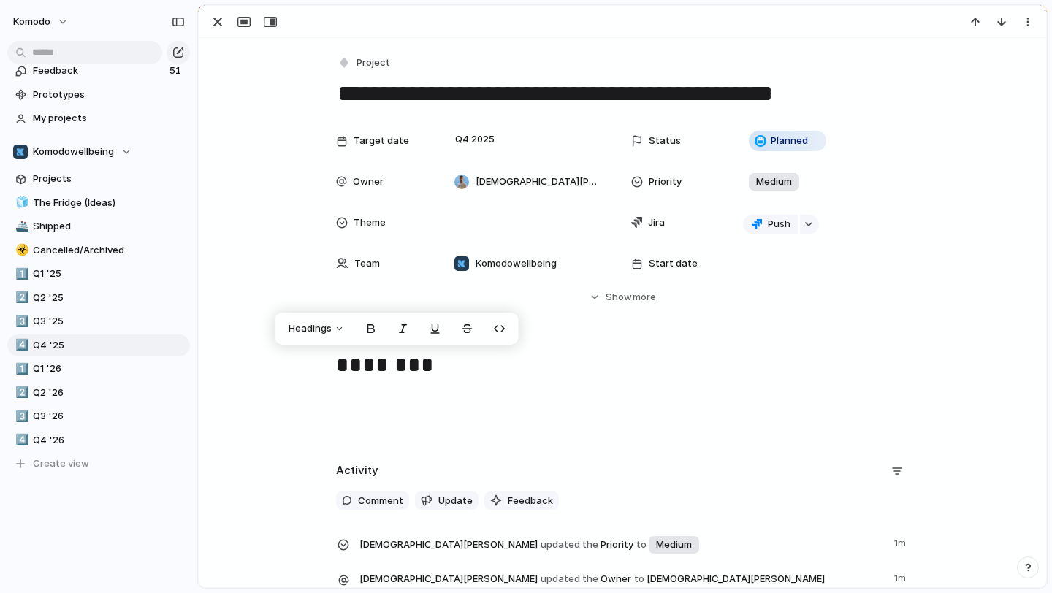
click at [446, 370] on h1 "********" at bounding box center [622, 366] width 573 height 36
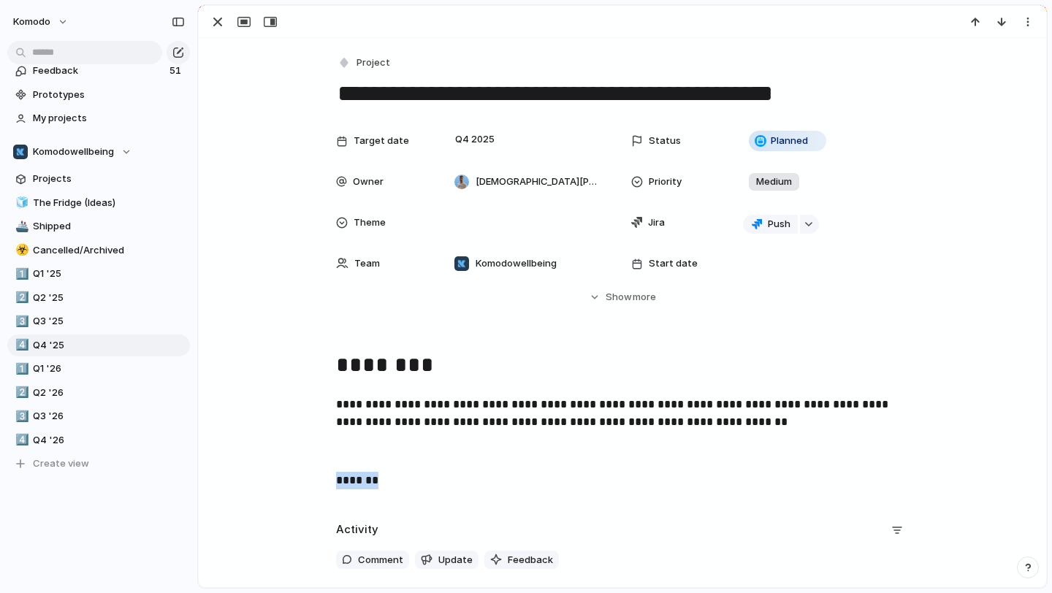
drag, startPoint x: 394, startPoint y: 488, endPoint x: 334, endPoint y: 488, distance: 59.9
click at [334, 488] on div "**********" at bounding box center [622, 424] width 812 height 153
click at [319, 456] on button "Headings" at bounding box center [290, 450] width 74 height 23
click at [287, 524] on span "H3" at bounding box center [291, 529] width 12 height 15
click at [411, 484] on h3 "*******" at bounding box center [622, 484] width 573 height 25
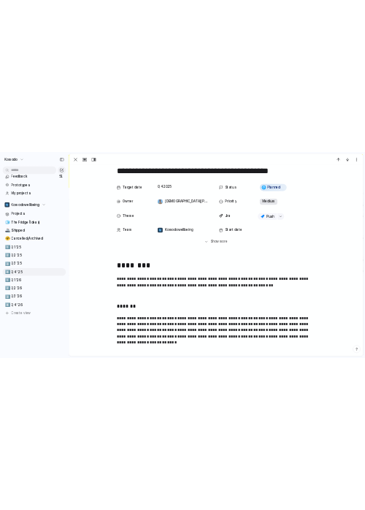
scroll to position [64, 0]
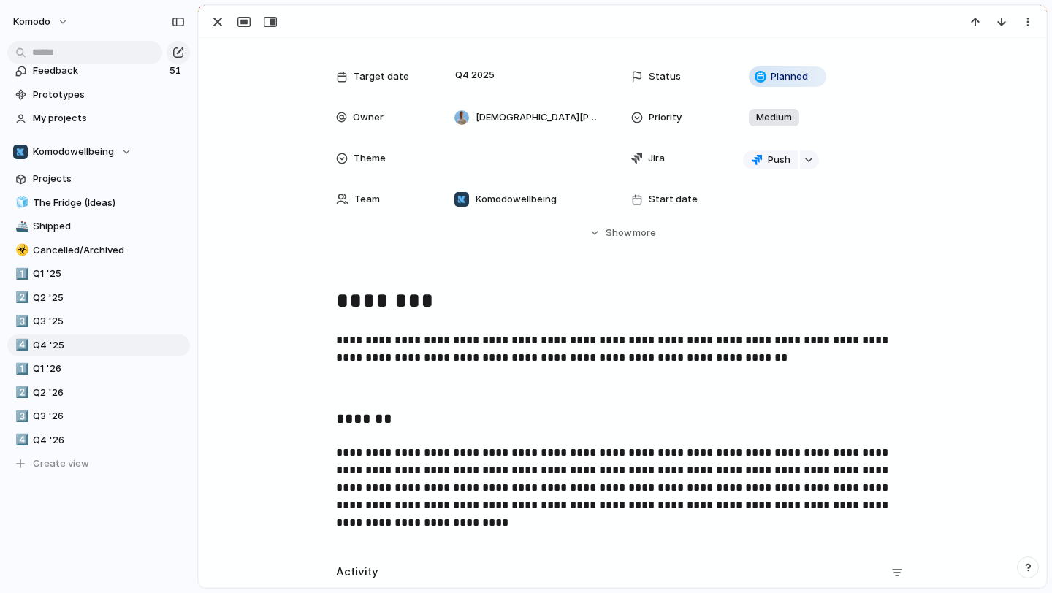
click at [343, 455] on span "**********" at bounding box center [613, 487] width 555 height 81
click at [649, 471] on span "**********" at bounding box center [613, 487] width 555 height 81
click at [334, 450] on div "**********" at bounding box center [622, 413] width 812 height 259
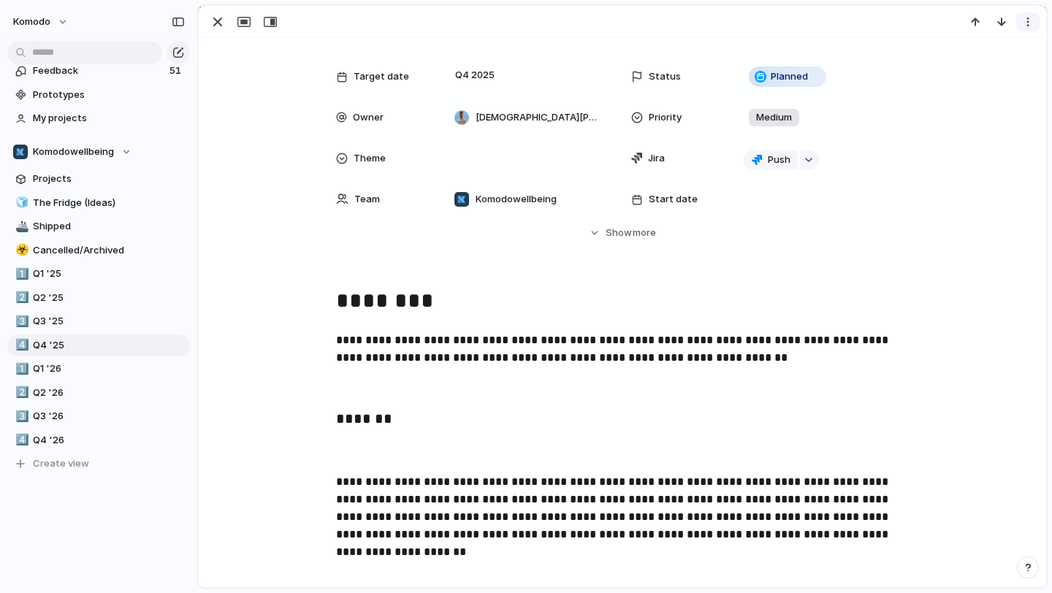
click at [1029, 23] on div "button" at bounding box center [1028, 22] width 12 height 12
click at [373, 459] on div "Mark as duplicate Delete" at bounding box center [526, 296] width 1052 height 593
click at [373, 459] on p at bounding box center [622, 453] width 573 height 18
click at [411, 568] on div "**********" at bounding box center [623, 372] width 848 height 796
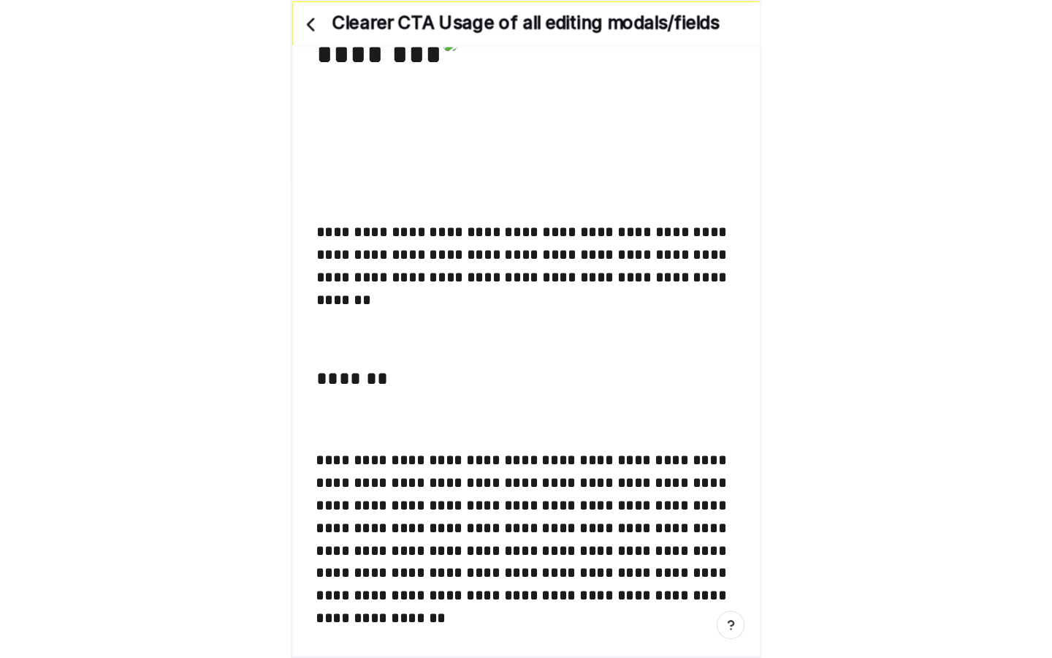
scroll to position [416, 0]
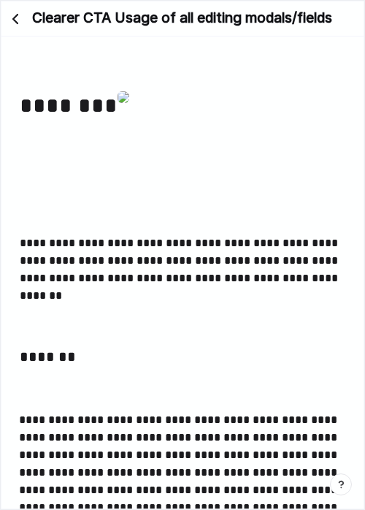
drag, startPoint x: 189, startPoint y: 142, endPoint x: 121, endPoint y: 395, distance: 261.8
click at [121, 395] on div "**********" at bounding box center [182, 323] width 327 height 481
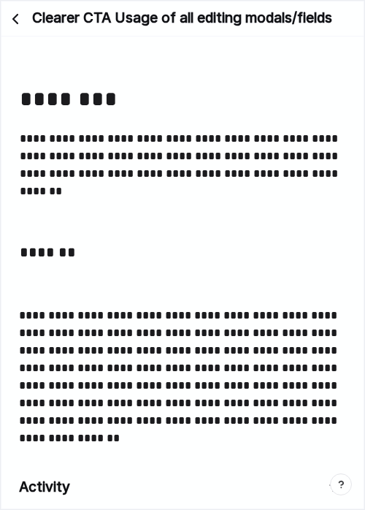
click at [92, 281] on p at bounding box center [182, 287] width 327 height 18
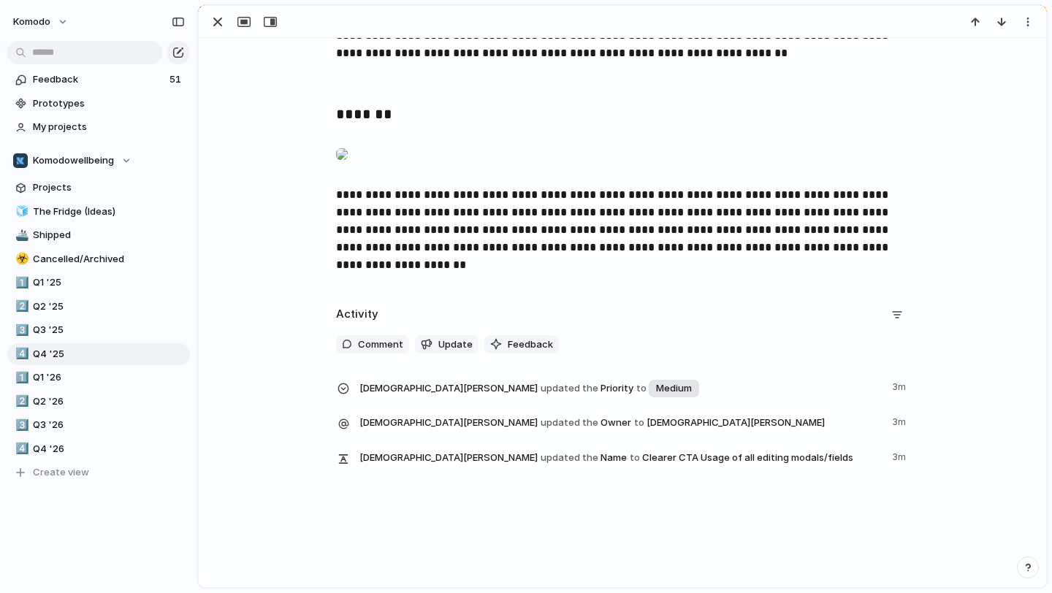
scroll to position [452, 0]
click at [848, 264] on p "**********" at bounding box center [622, 230] width 573 height 88
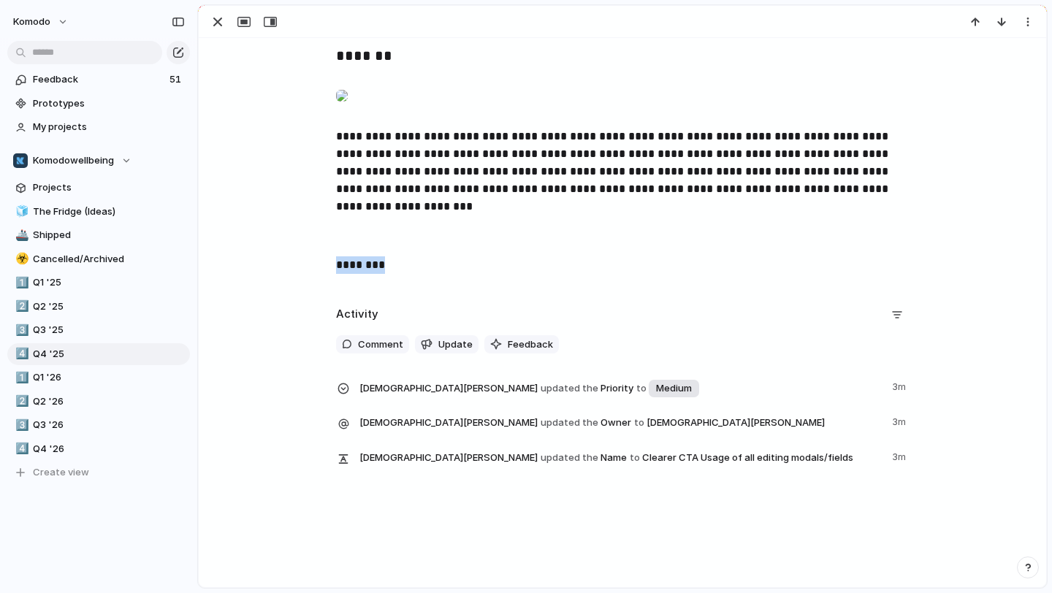
drag, startPoint x: 390, startPoint y: 321, endPoint x: 321, endPoint y: 322, distance: 69.4
click at [321, 286] on div "**********" at bounding box center [622, 103] width 812 height 365
click at [302, 296] on span "Headings" at bounding box center [282, 293] width 43 height 15
click at [297, 374] on button "H3" at bounding box center [291, 370] width 70 height 23
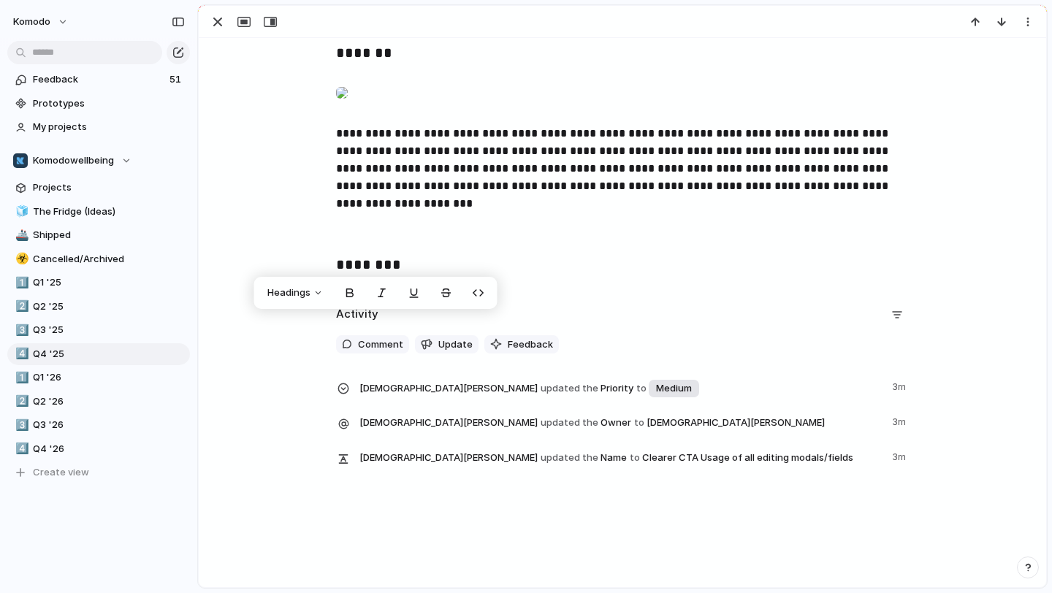
click at [411, 278] on h3 "********" at bounding box center [622, 266] width 573 height 25
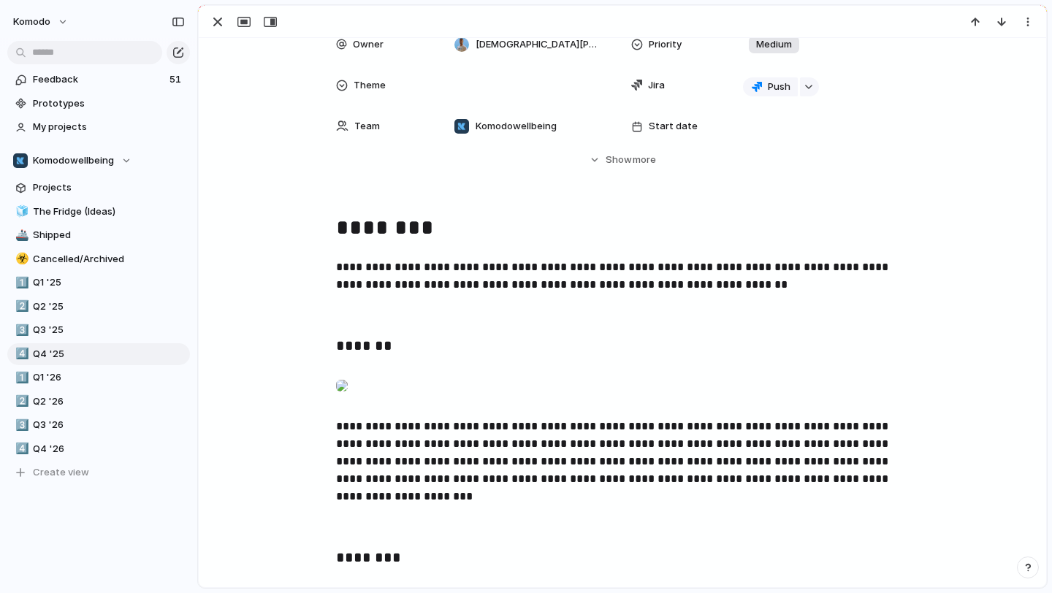
scroll to position [0, 0]
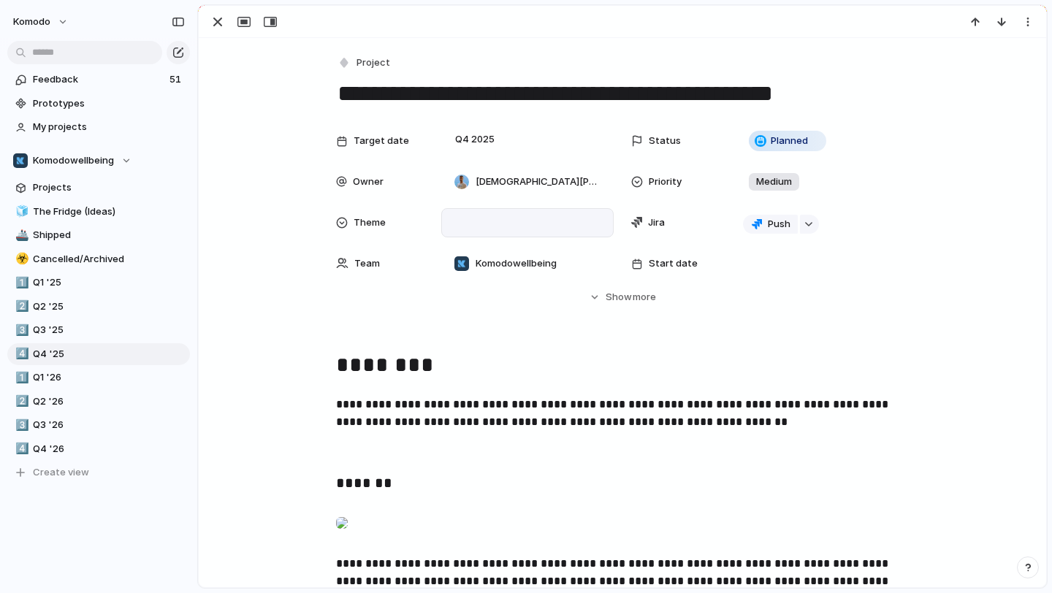
click at [491, 228] on div at bounding box center [527, 223] width 159 height 16
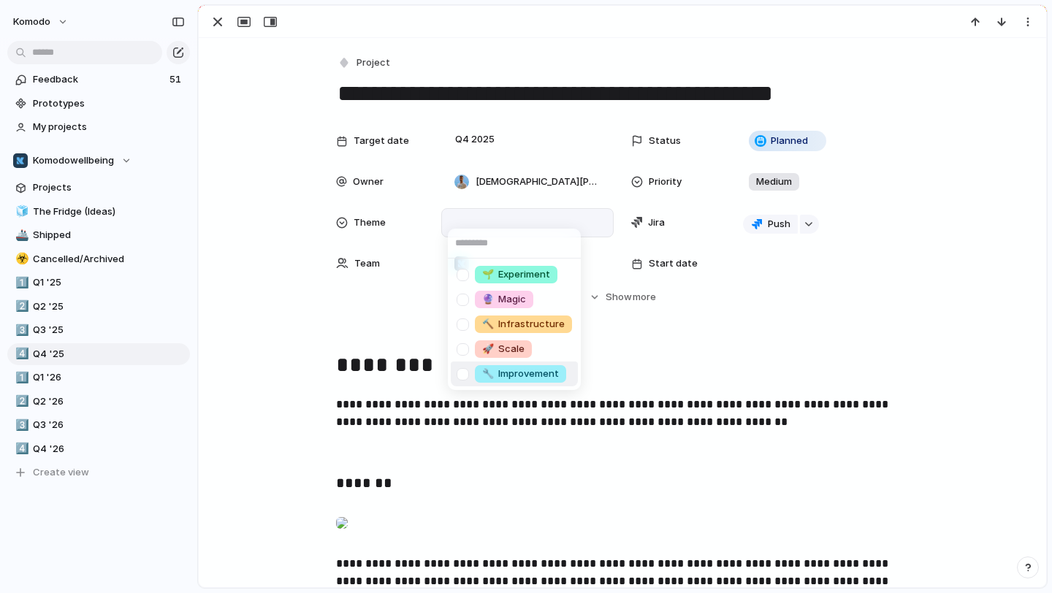
click at [517, 376] on span "🔧 Improvement" at bounding box center [520, 374] width 77 height 15
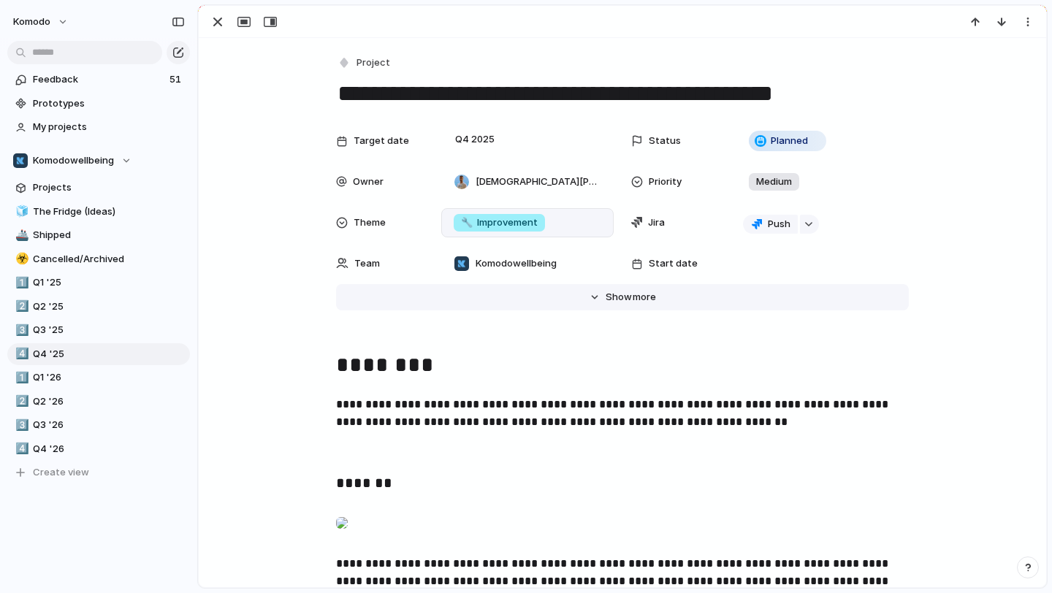
click at [600, 300] on button "Hide Show more" at bounding box center [622, 297] width 573 height 26
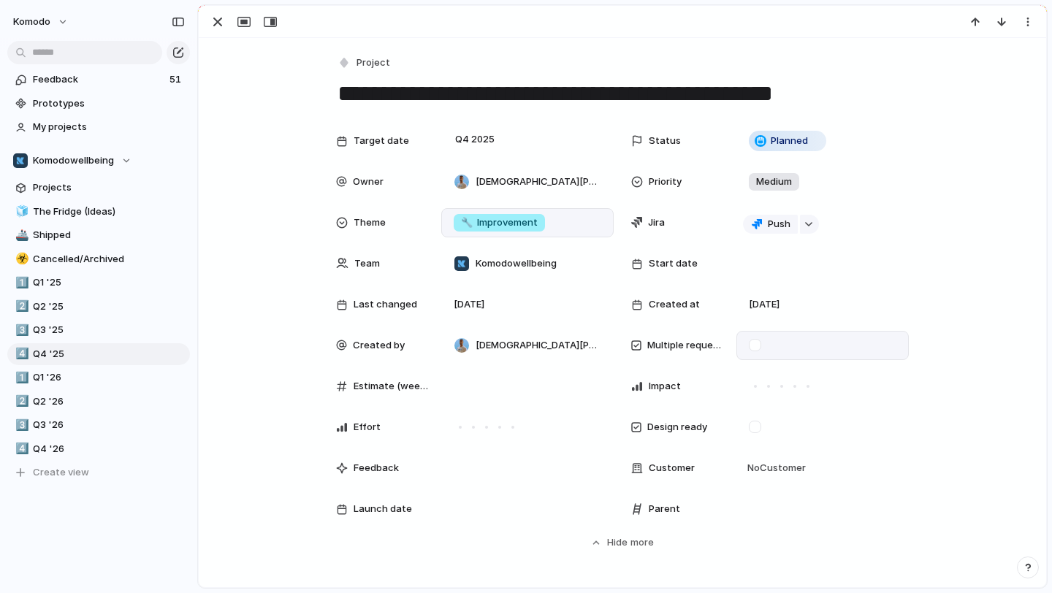
click at [756, 346] on div at bounding box center [755, 345] width 12 height 12
click at [220, 26] on div "button" at bounding box center [218, 22] width 18 height 18
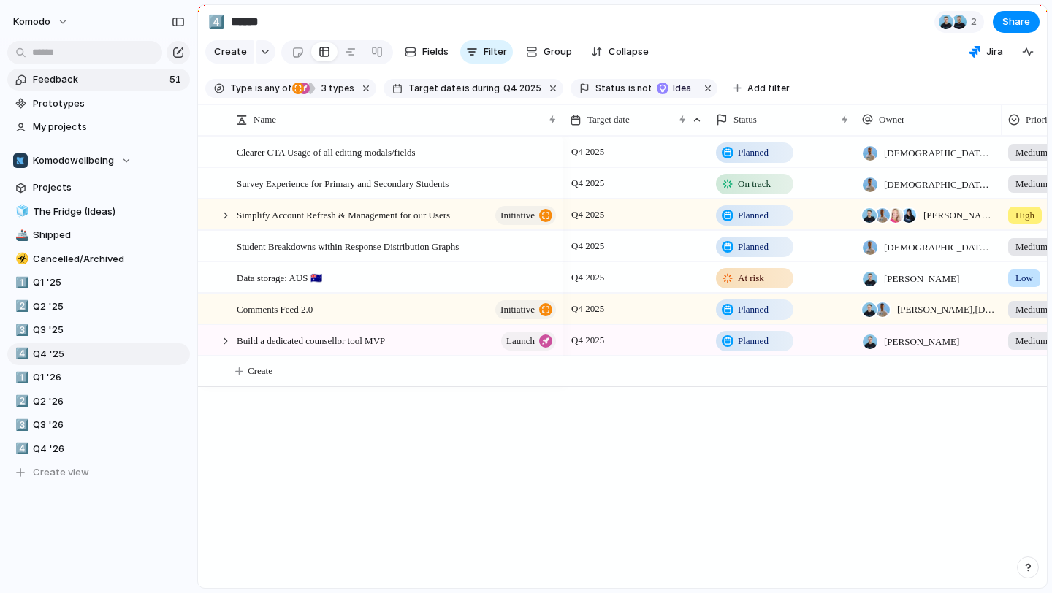
click at [134, 77] on span "Feedback" at bounding box center [99, 79] width 132 height 15
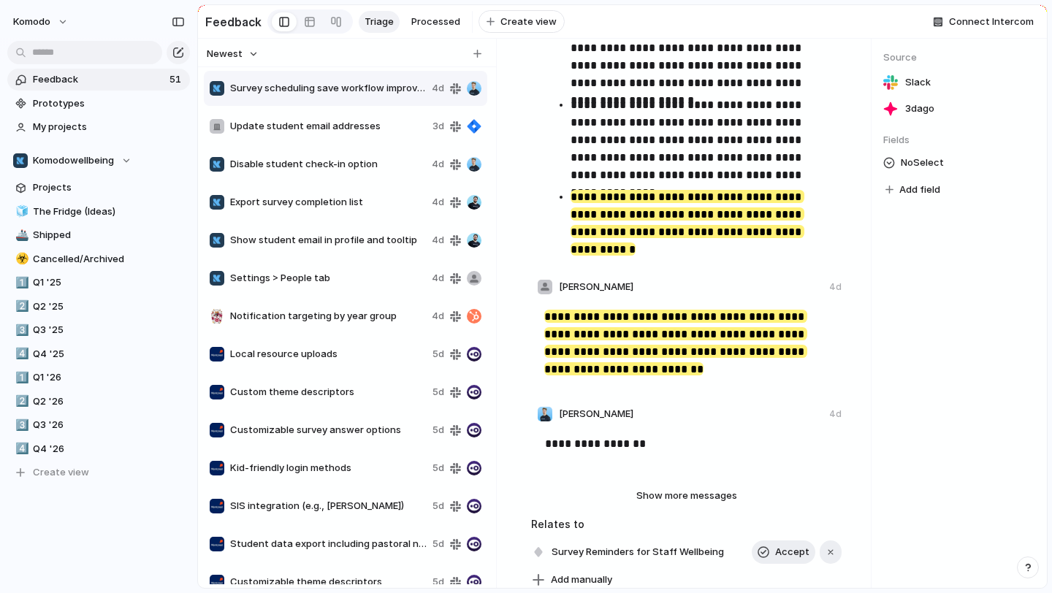
scroll to position [594, 0]
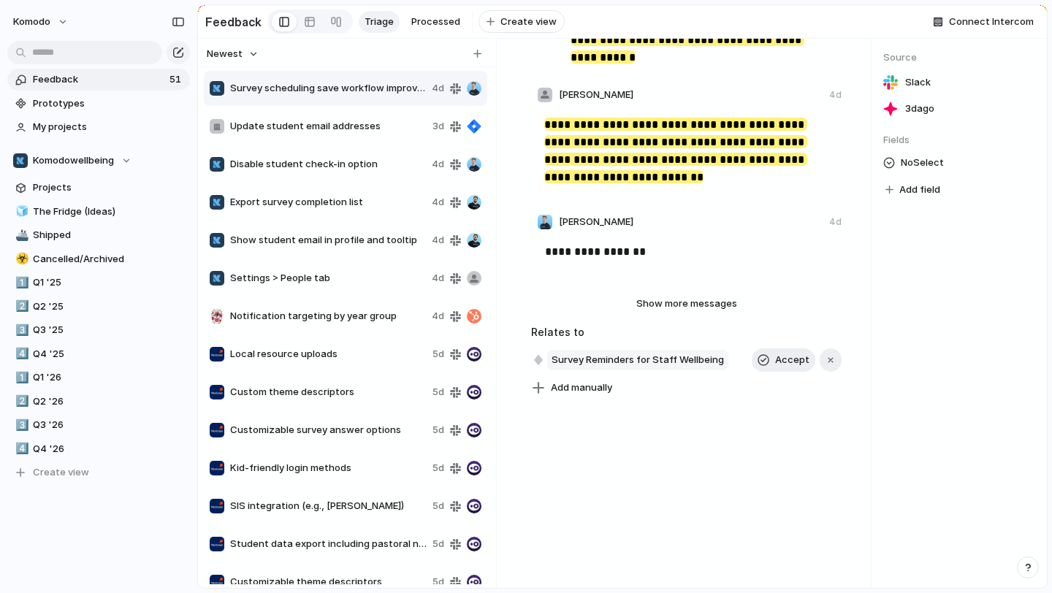
click at [682, 354] on span "Survey Reminders for Staff Wellbeing" at bounding box center [637, 360] width 181 height 20
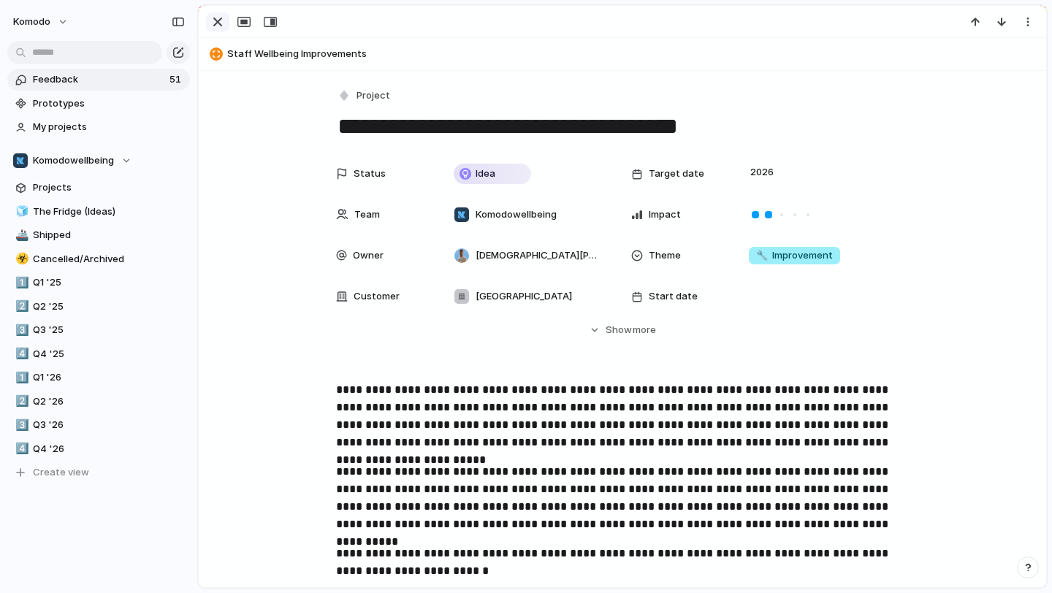
click at [211, 20] on div "button" at bounding box center [218, 22] width 18 height 18
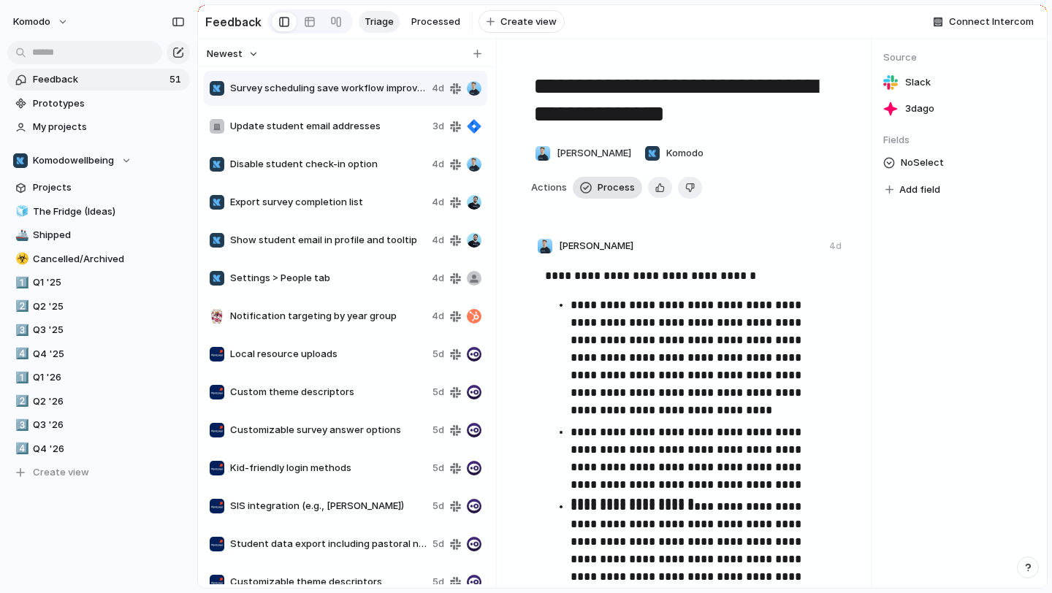
click at [612, 185] on span "Process" at bounding box center [616, 187] width 37 height 15
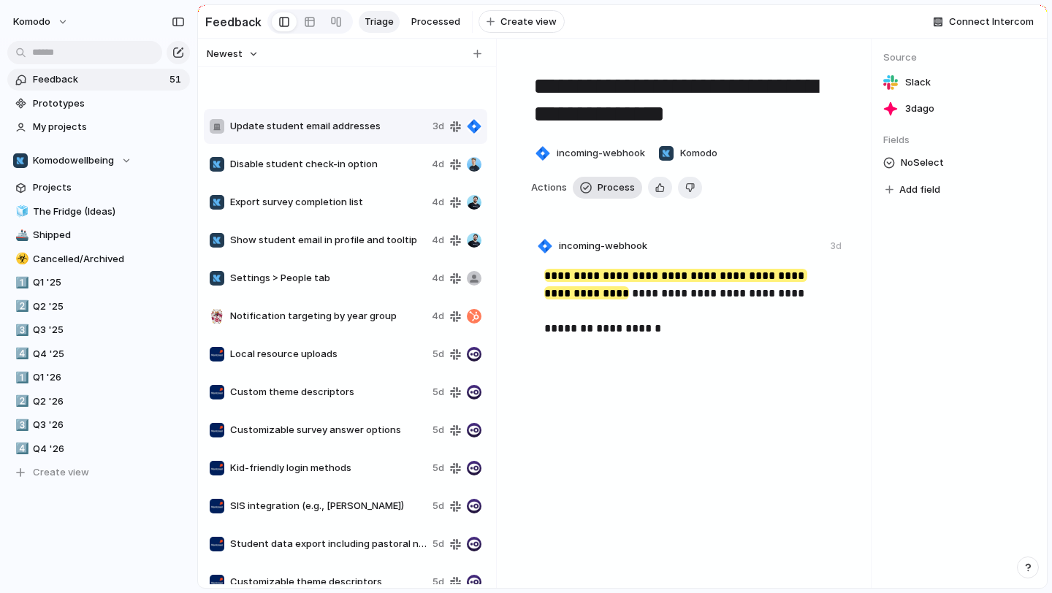
type textarea "**********"
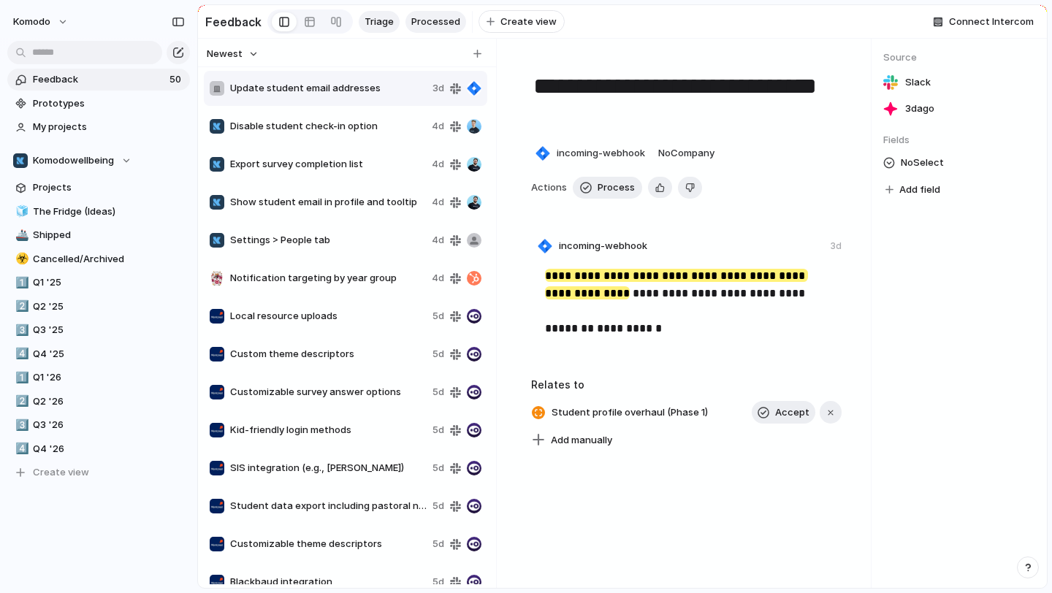
click at [416, 13] on link "Processed" at bounding box center [435, 22] width 61 height 22
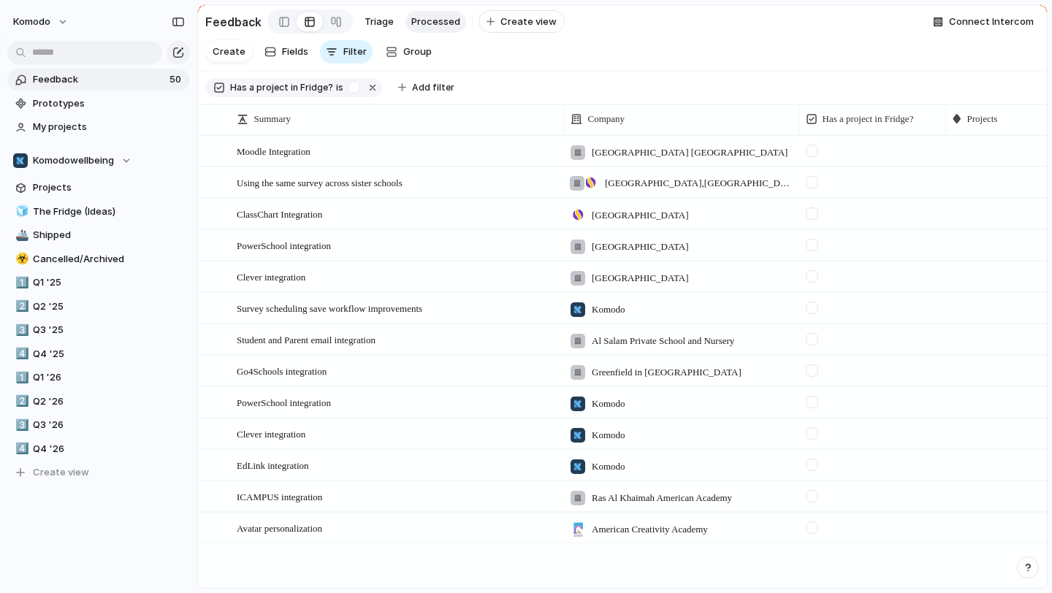
click at [975, 310] on div at bounding box center [1018, 307] width 145 height 26
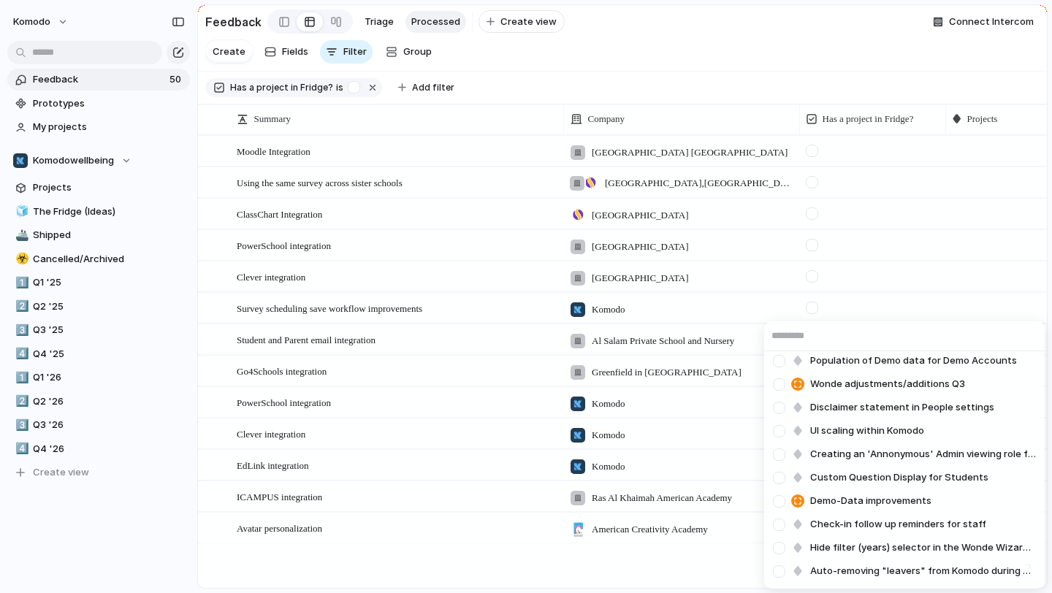
scroll to position [2035, 0]
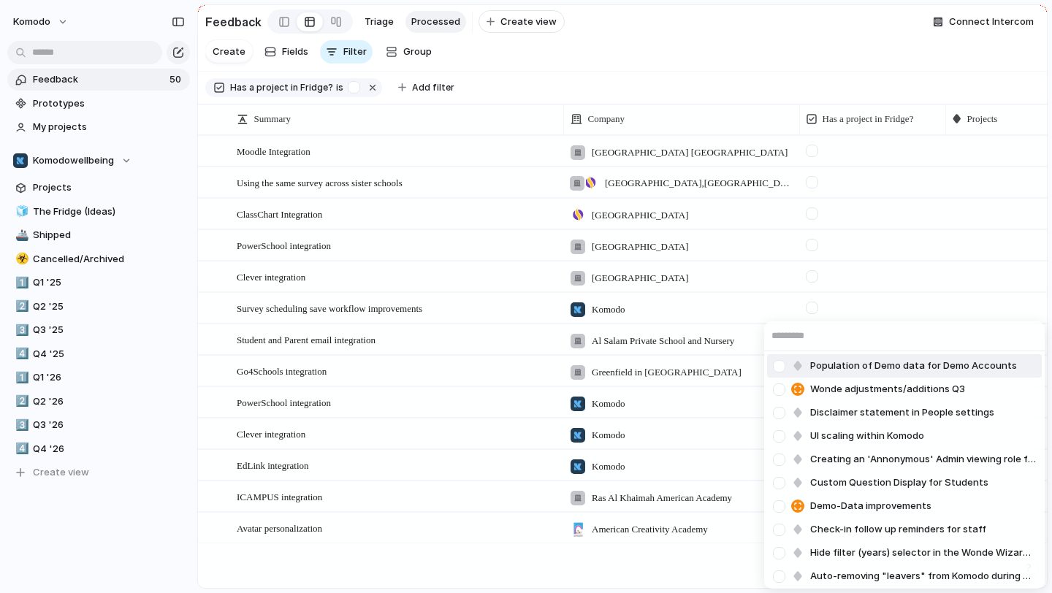
click at [726, 39] on div "Clearer CTA Usage of all editing modals/fields Staff access Add wellbeing activ…" at bounding box center [526, 296] width 1052 height 593
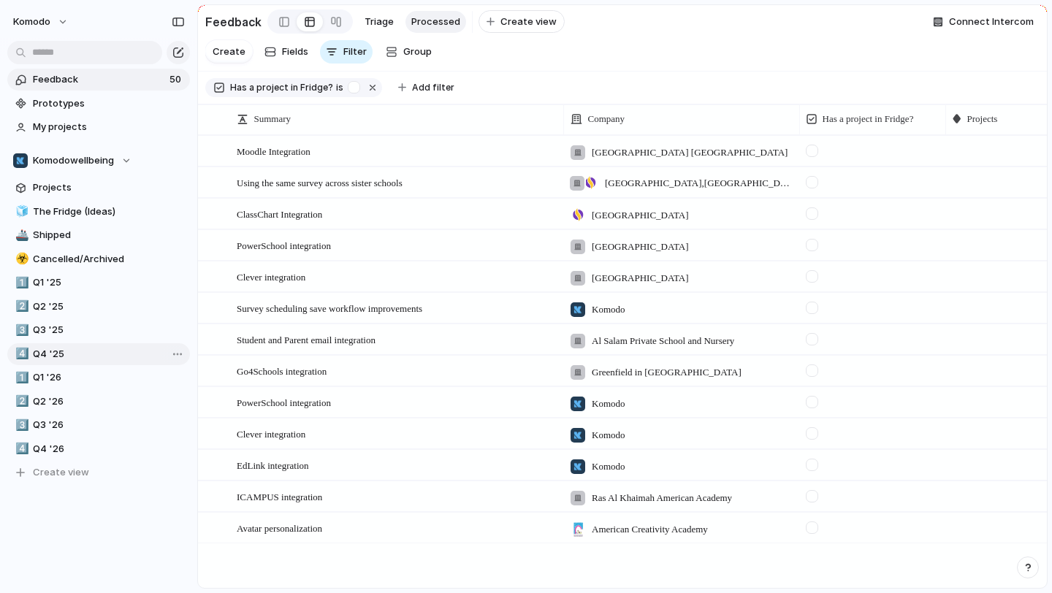
click at [57, 352] on span "Q4 '25" at bounding box center [109, 354] width 152 height 15
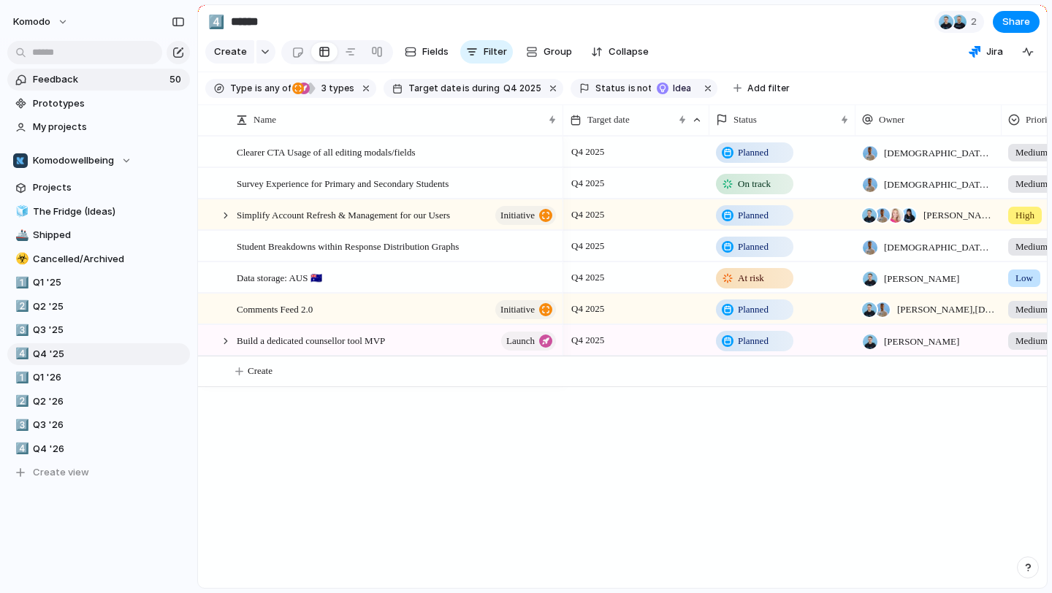
click at [126, 87] on link "Feedback 50" at bounding box center [98, 80] width 183 height 22
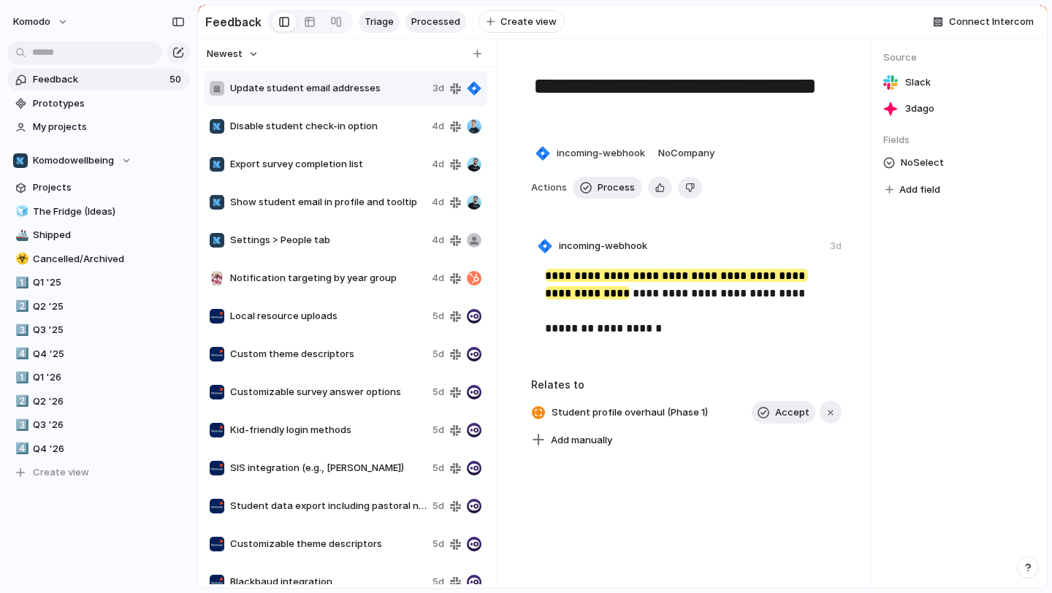
click at [433, 18] on span "Processed" at bounding box center [435, 22] width 49 height 15
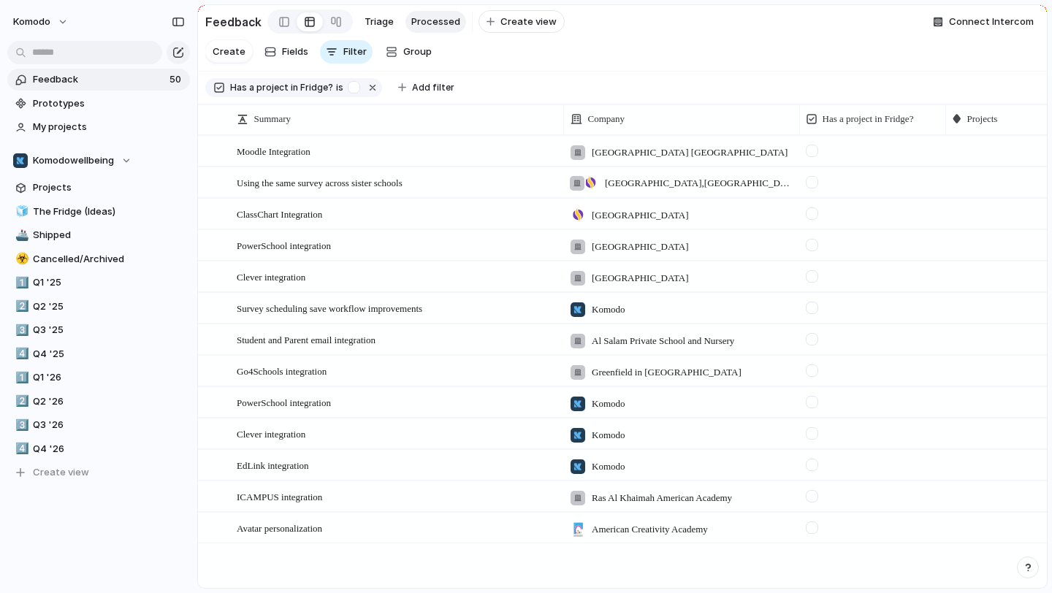
click at [997, 311] on div at bounding box center [1018, 307] width 145 height 26
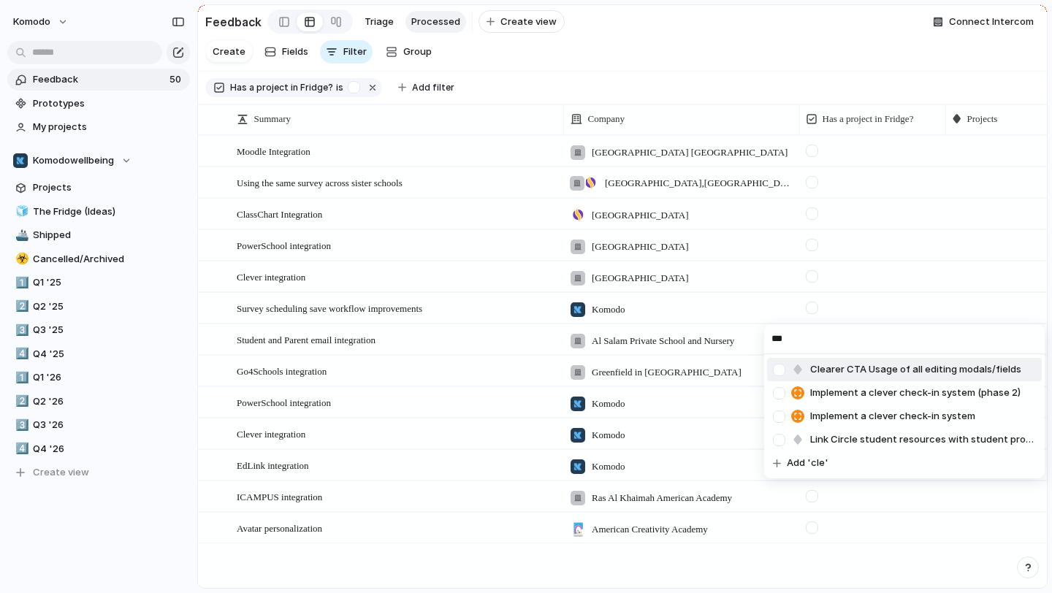
type input "***"
click at [935, 367] on span "Clearer CTA Usage of all editing modals/fields" at bounding box center [915, 369] width 211 height 15
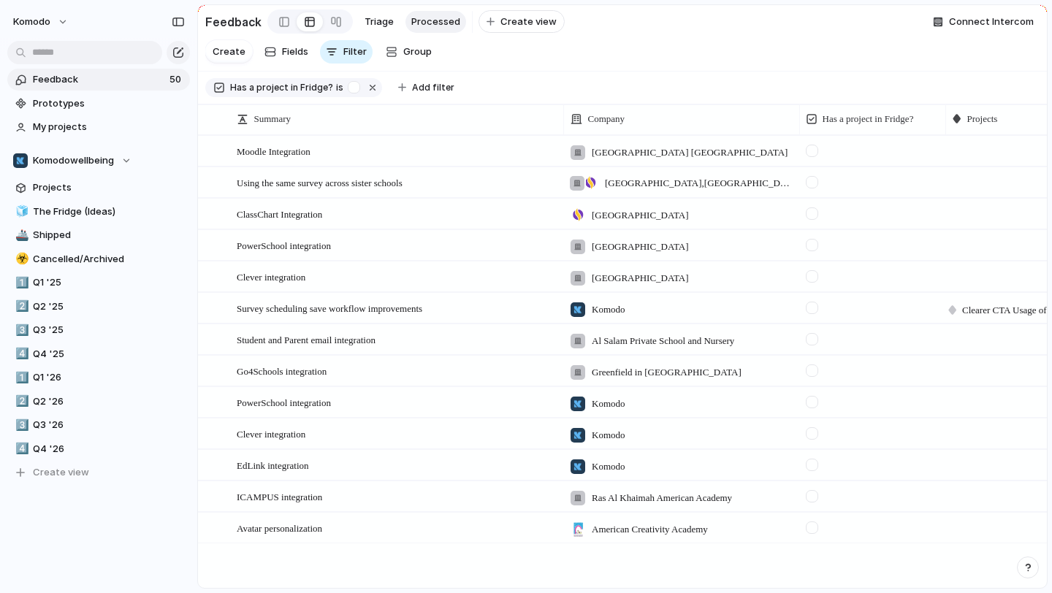
click at [812, 308] on div at bounding box center [812, 308] width 12 height 12
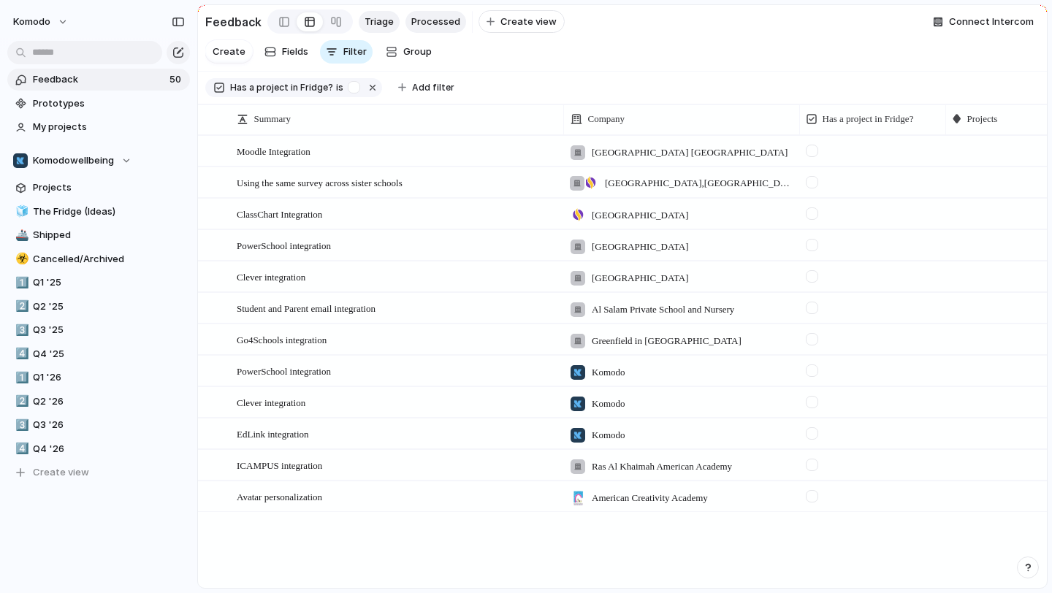
click at [381, 20] on span "Triage" at bounding box center [379, 22] width 29 height 15
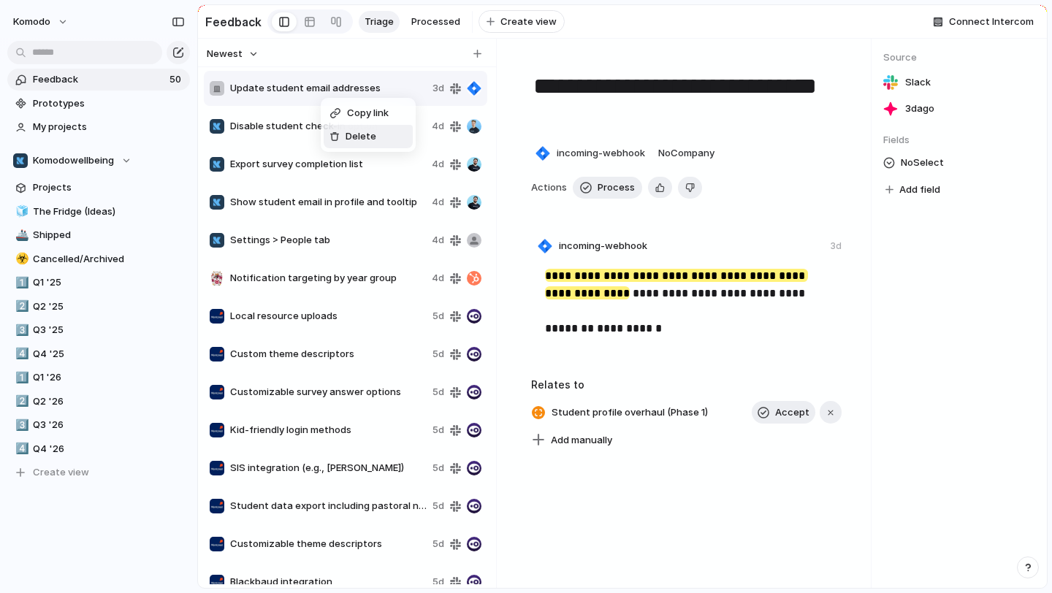
click at [333, 134] on div at bounding box center [335, 137] width 10 height 10
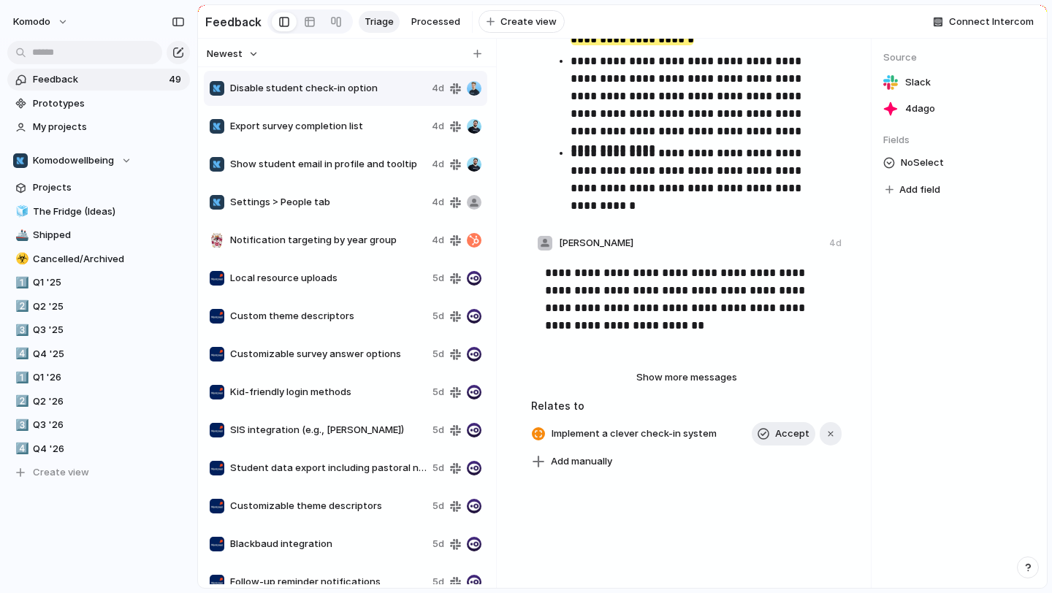
scroll to position [519, 0]
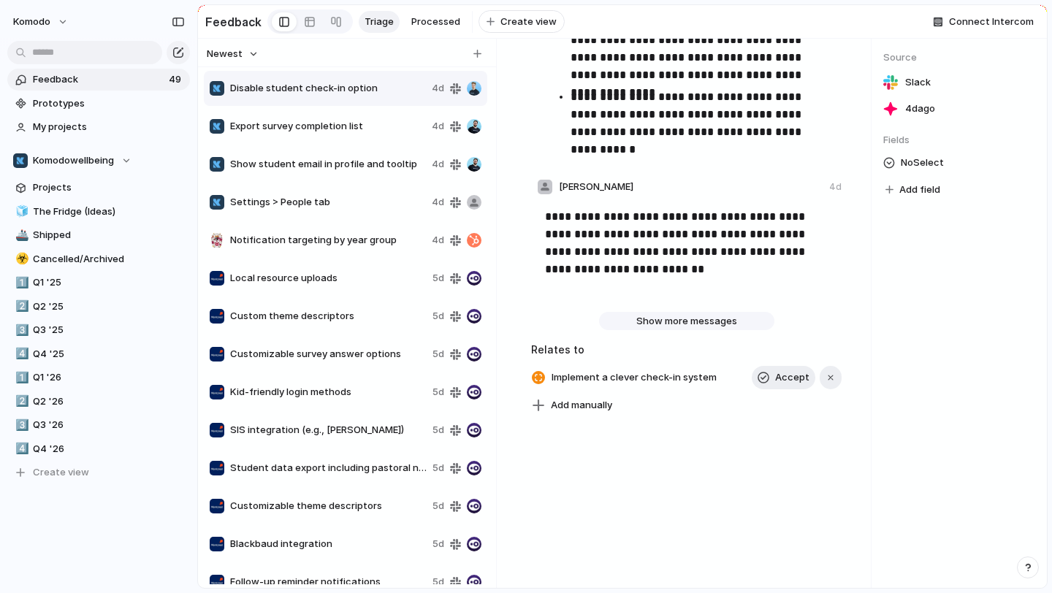
click at [657, 314] on span "Show more messages" at bounding box center [686, 321] width 101 height 15
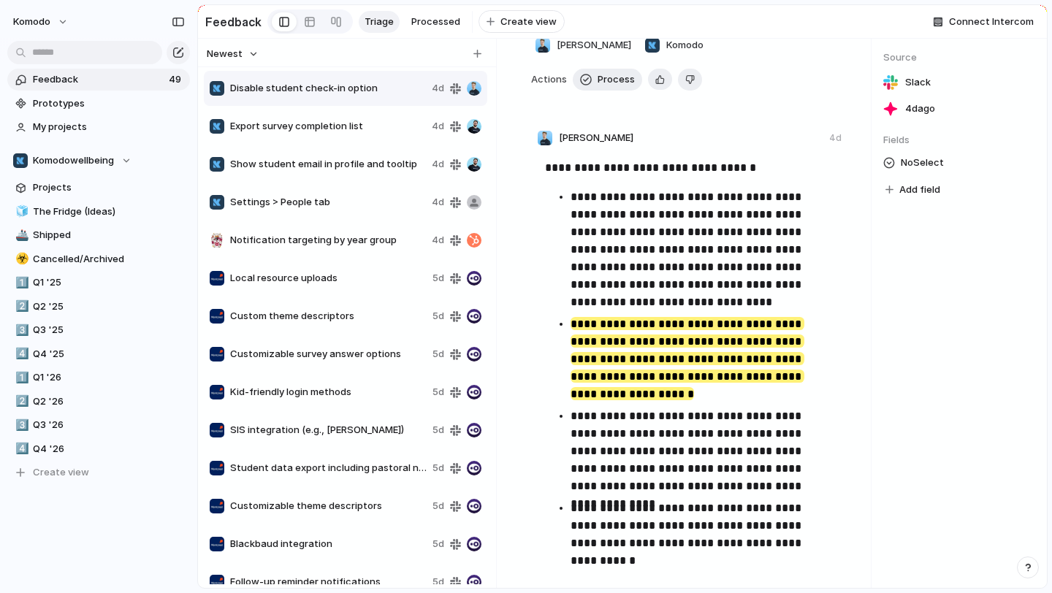
scroll to position [0, 0]
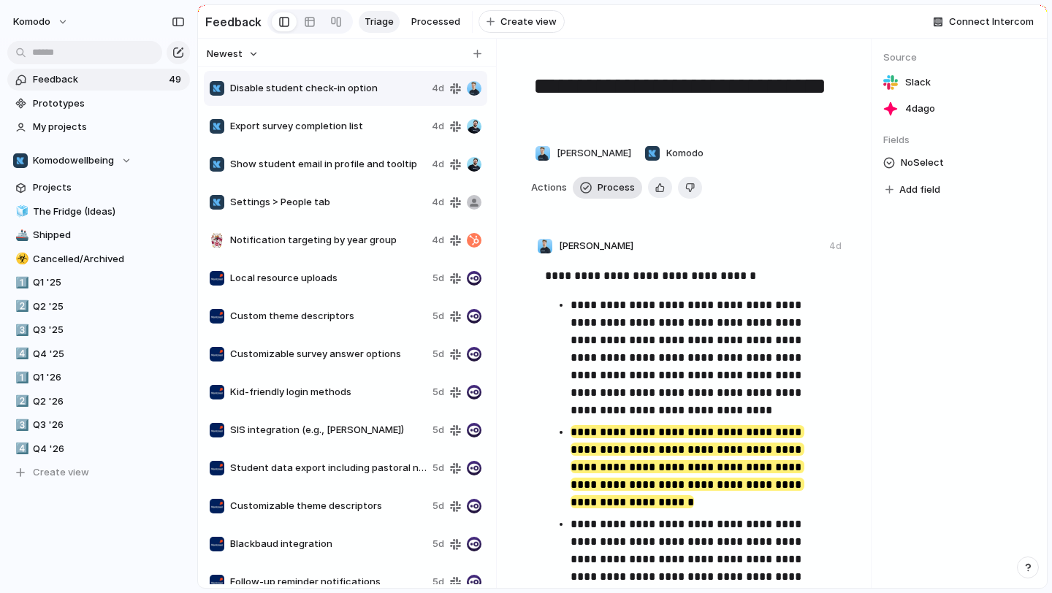
click at [603, 197] on button "Process" at bounding box center [607, 188] width 69 height 22
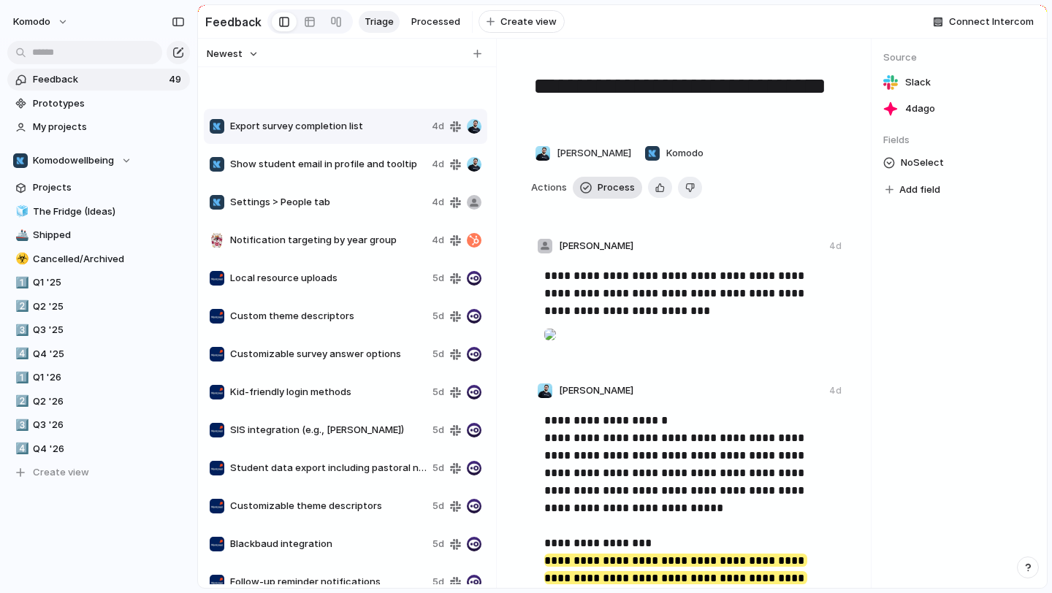
type textarea "**********"
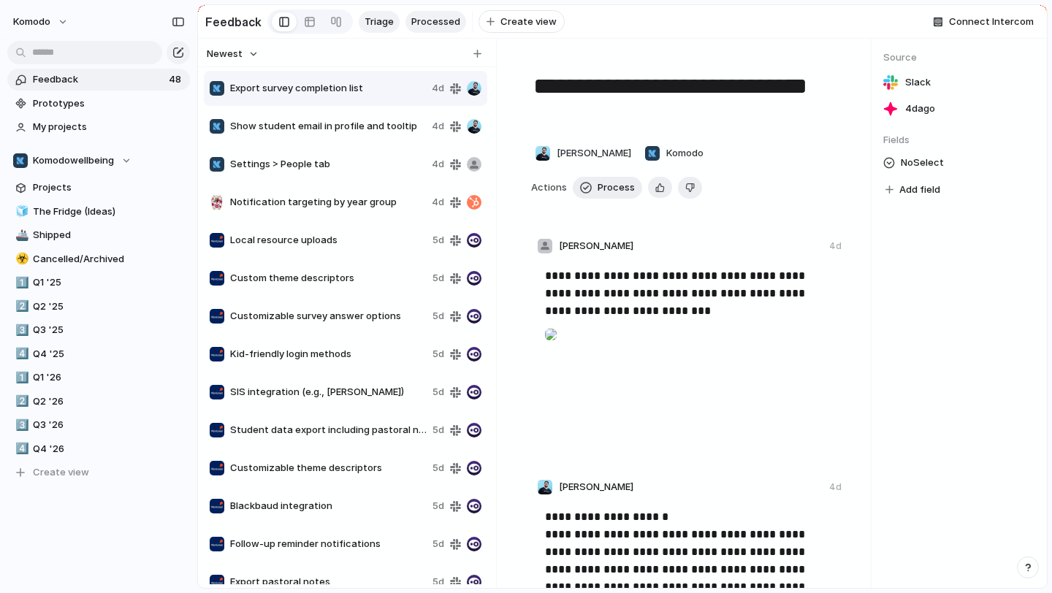
click at [438, 18] on span "Processed" at bounding box center [435, 22] width 49 height 15
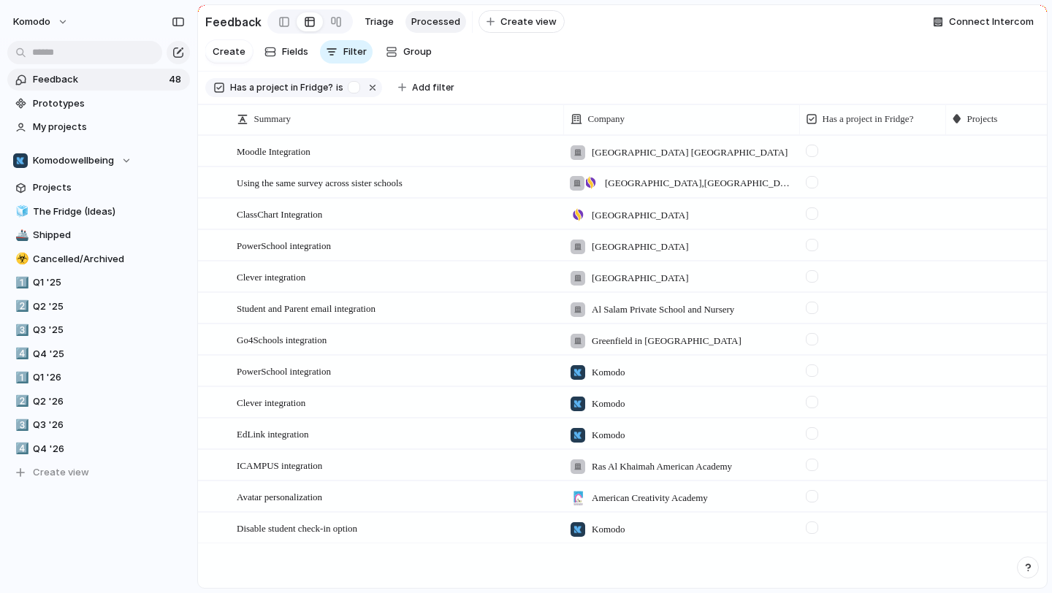
click at [1010, 527] on div at bounding box center [1018, 527] width 145 height 26
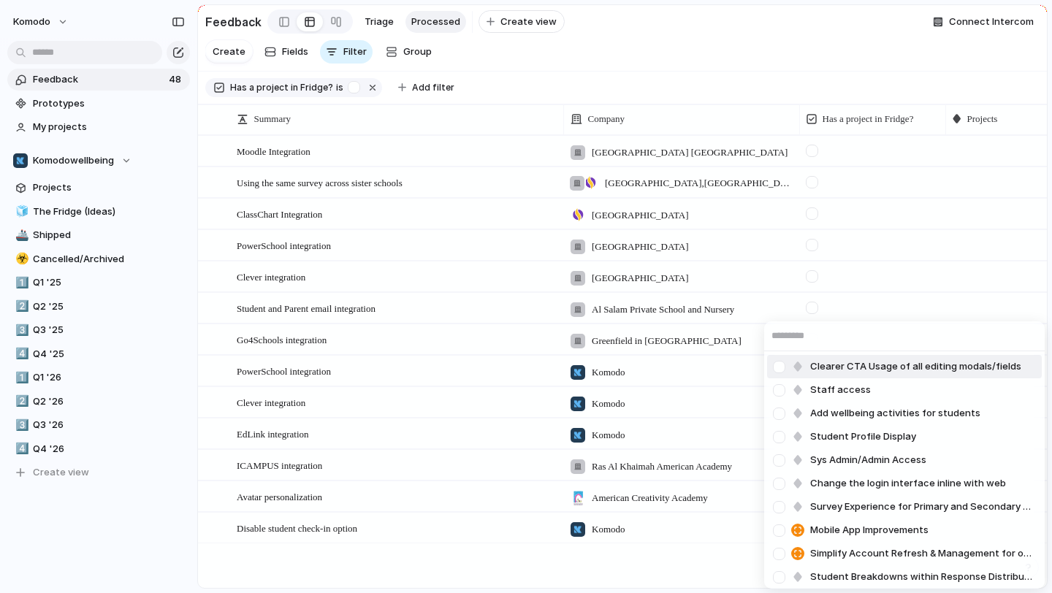
click at [929, 371] on span "Clearer CTA Usage of all editing modals/fields" at bounding box center [915, 366] width 211 height 15
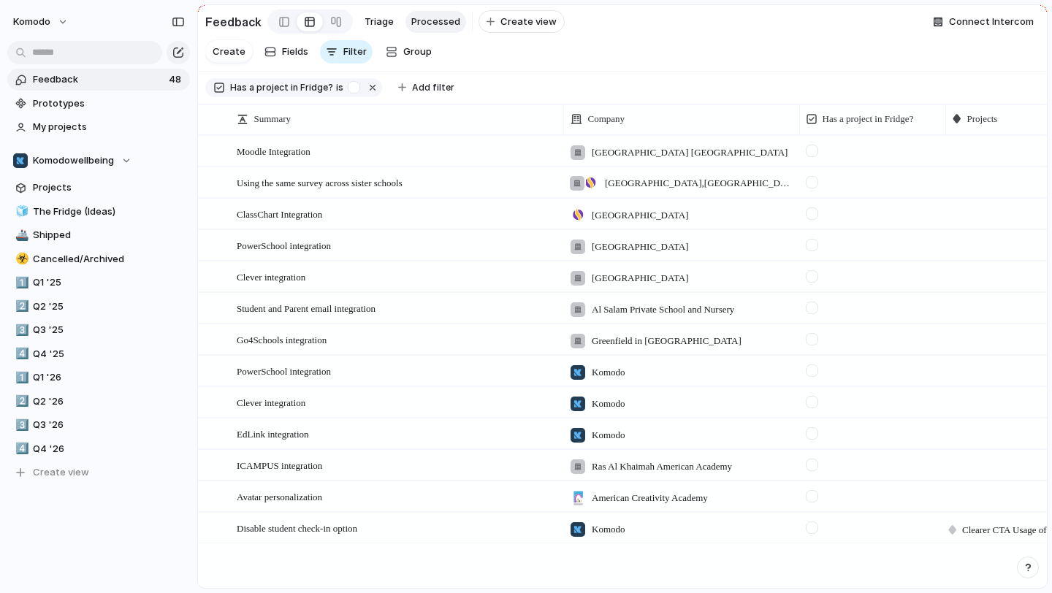
click at [817, 530] on div at bounding box center [812, 528] width 12 height 12
click at [384, 26] on span "Triage" at bounding box center [379, 22] width 29 height 15
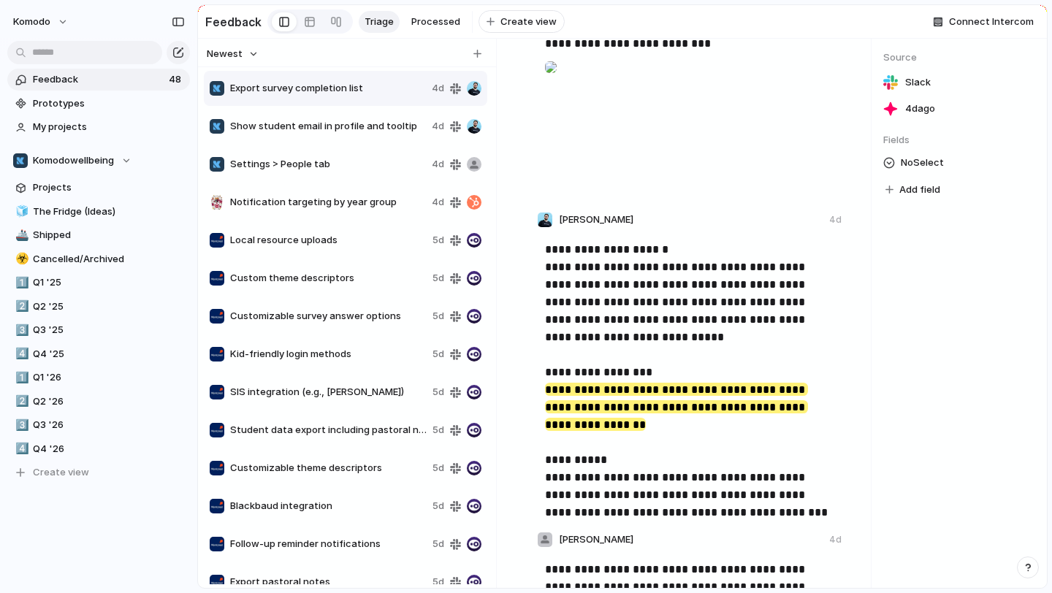
scroll to position [266, 0]
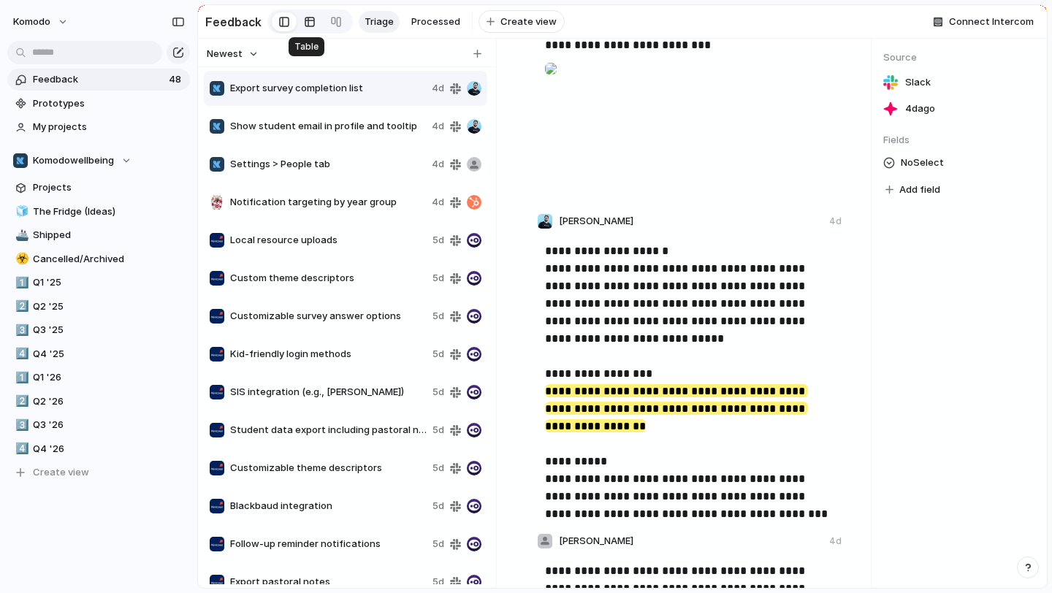
click at [310, 20] on div at bounding box center [310, 21] width 12 height 23
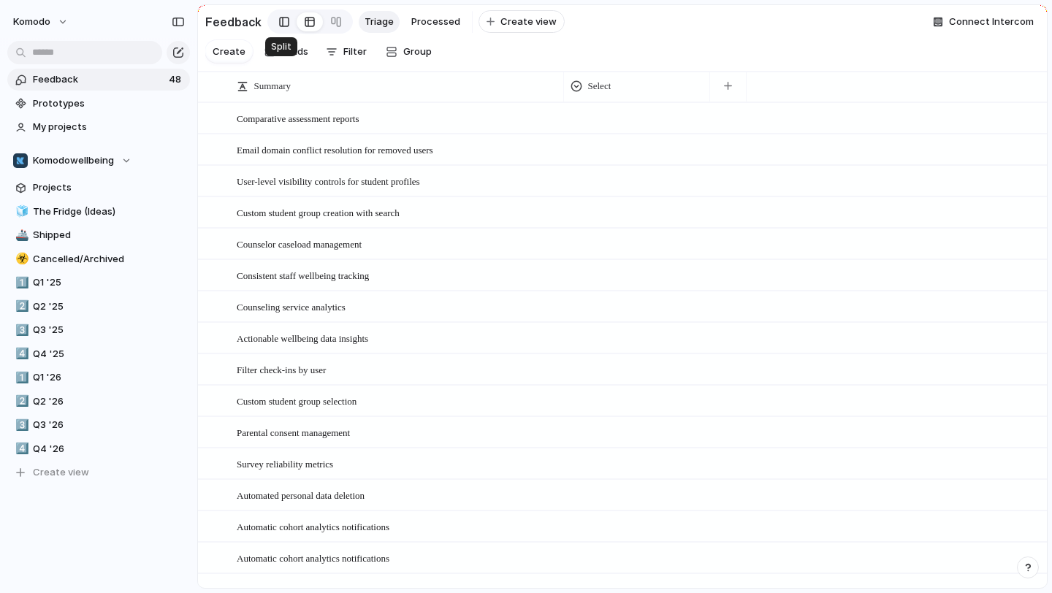
click at [284, 21] on div at bounding box center [284, 22] width 10 height 22
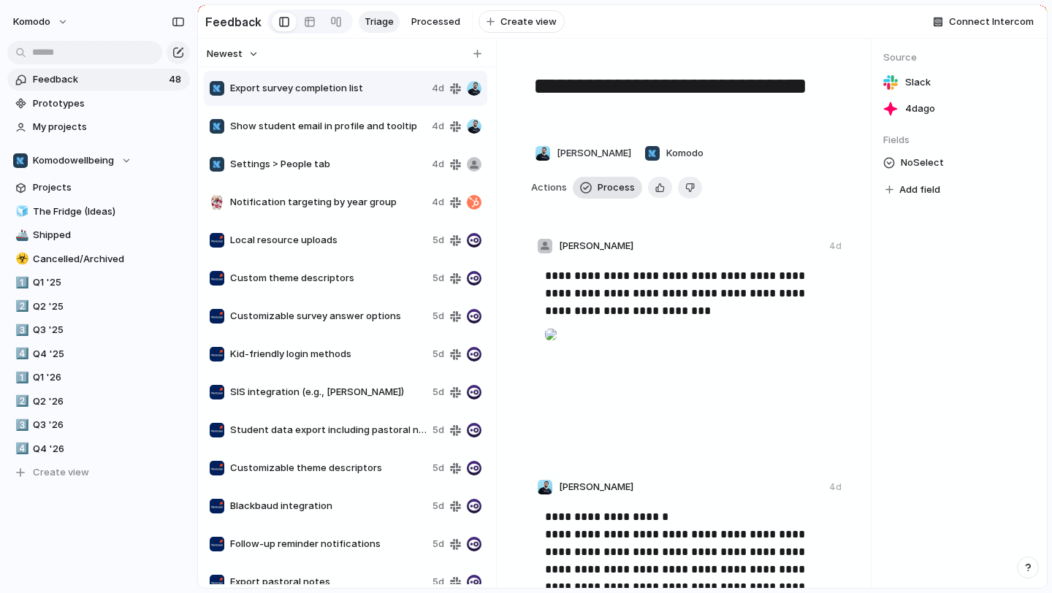
click at [622, 189] on span "Process" at bounding box center [616, 187] width 37 height 15
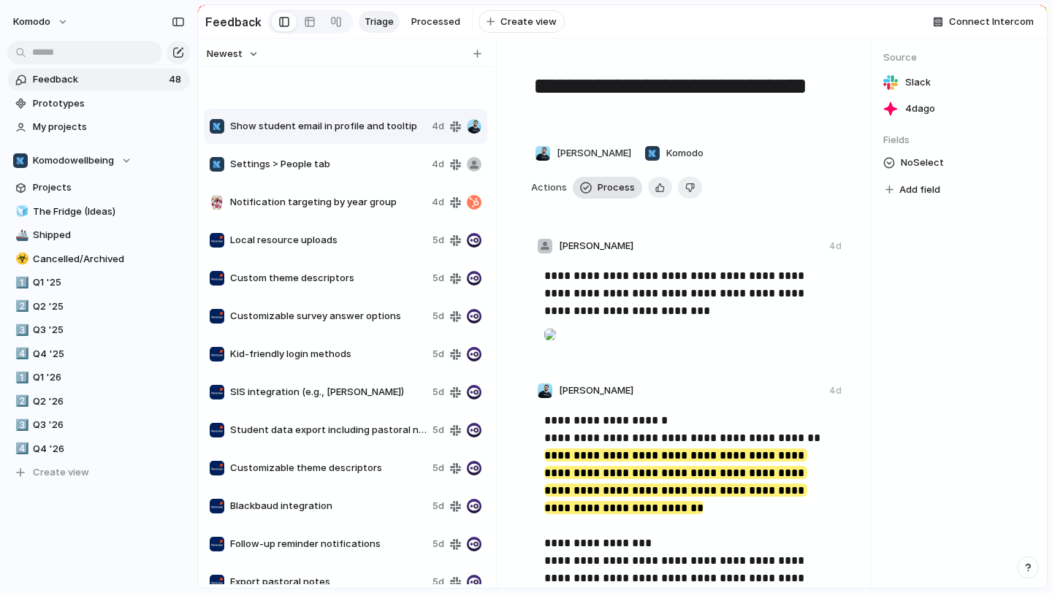
type textarea "**********"
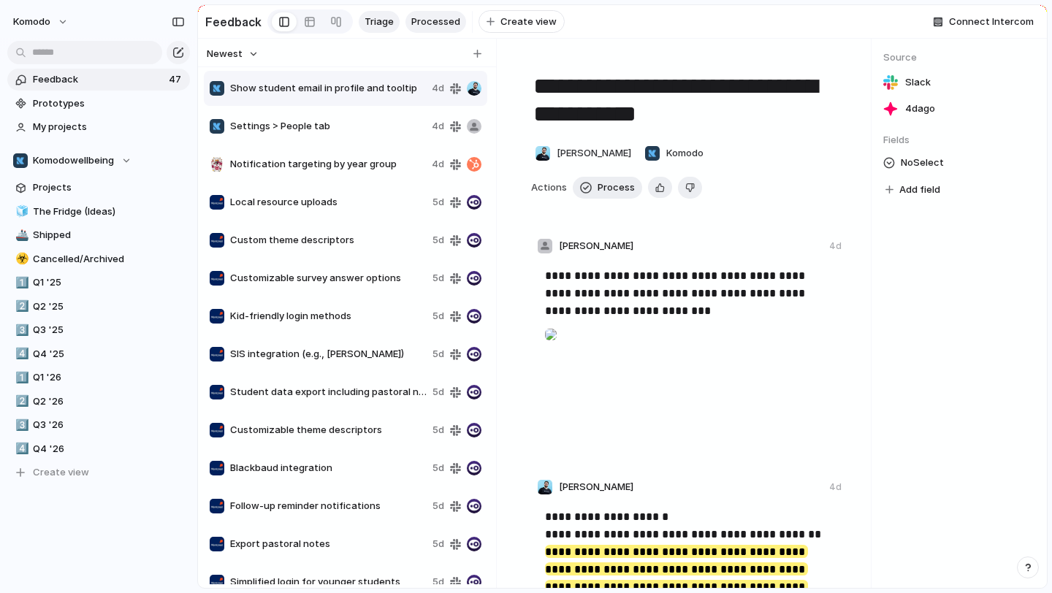
click at [434, 26] on span "Processed" at bounding box center [435, 22] width 49 height 15
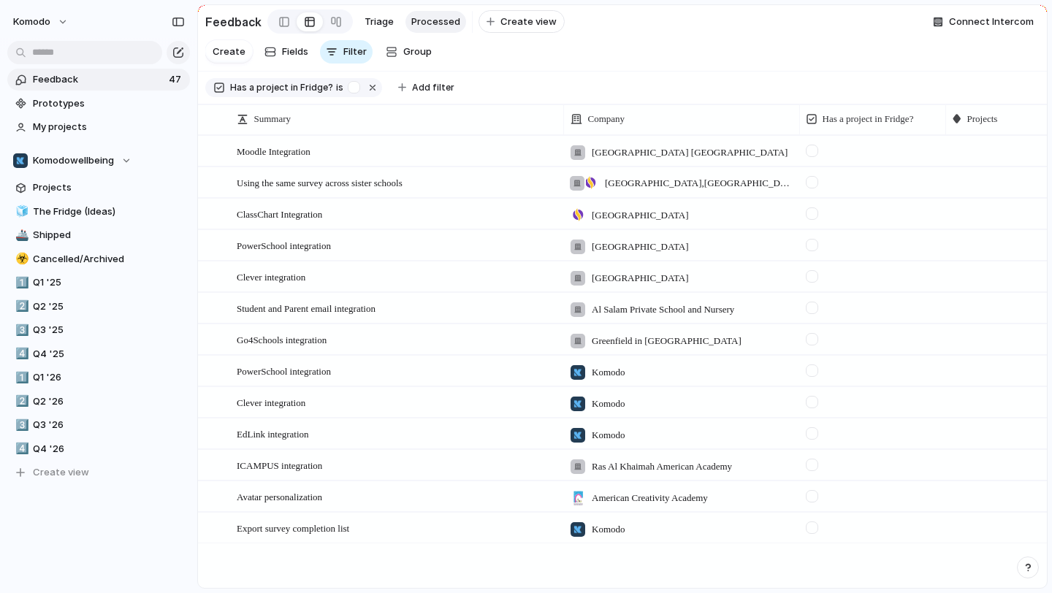
click at [967, 528] on div at bounding box center [1018, 527] width 145 height 26
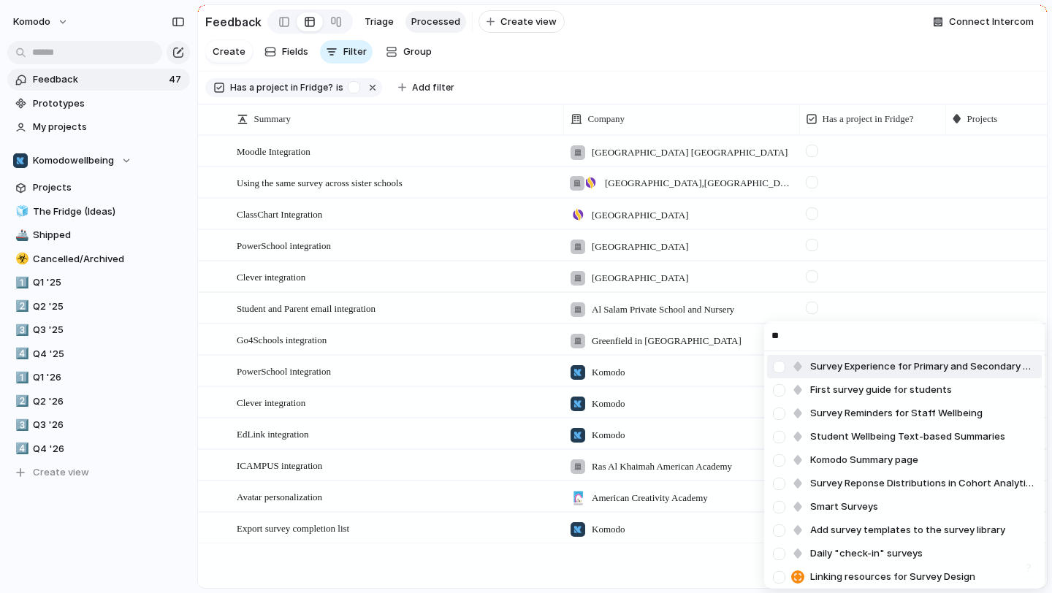
type input "*"
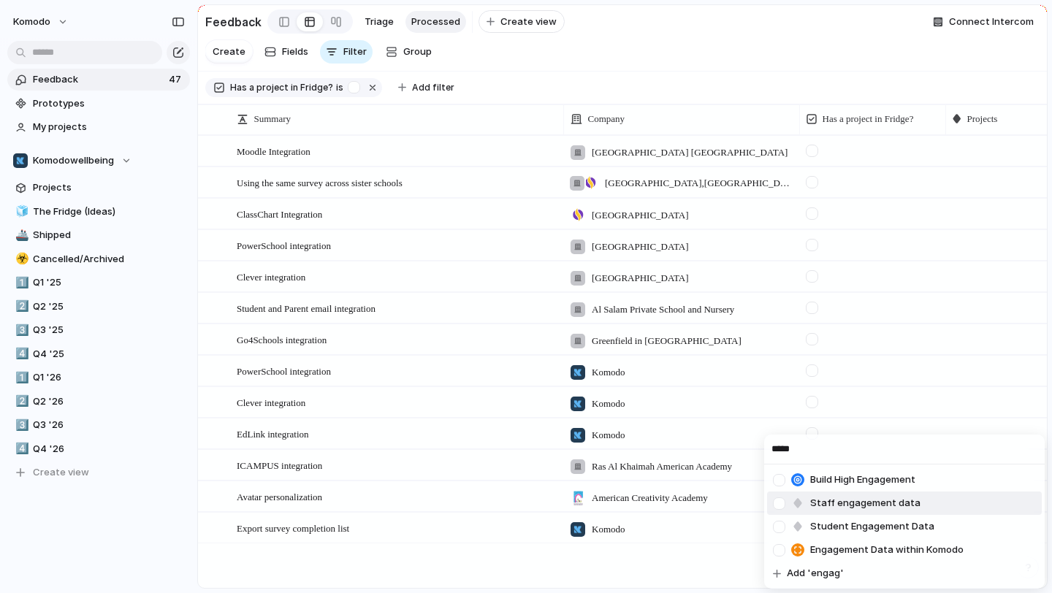
type input "*****"
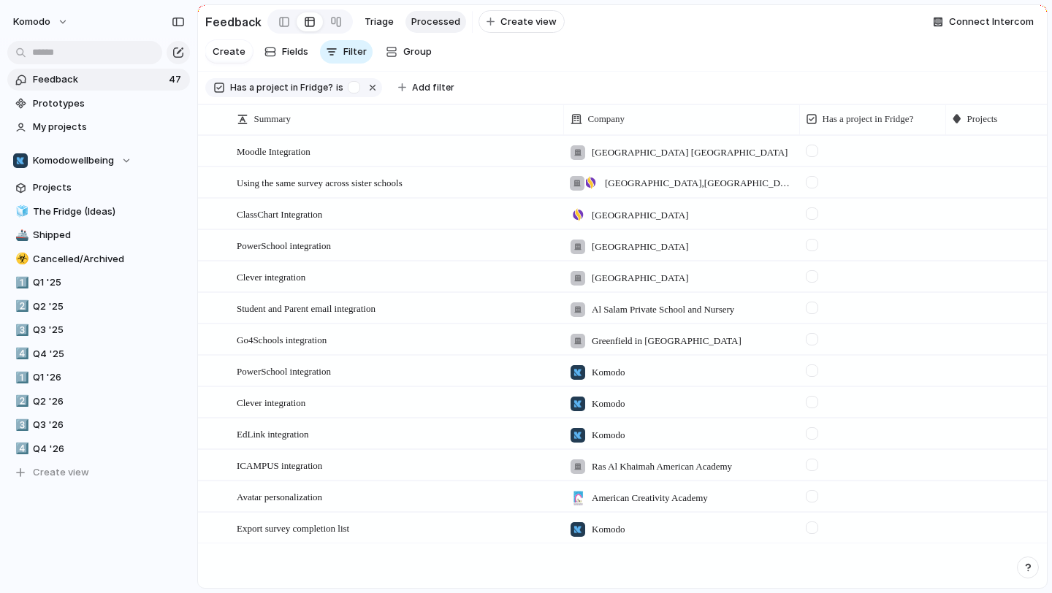
click at [121, 199] on div "***** Build High Engagement Staff engagement data Student Engagement Data Engag…" at bounding box center [526, 296] width 1052 height 593
click at [119, 218] on span "The Fridge (Ideas)" at bounding box center [109, 212] width 152 height 15
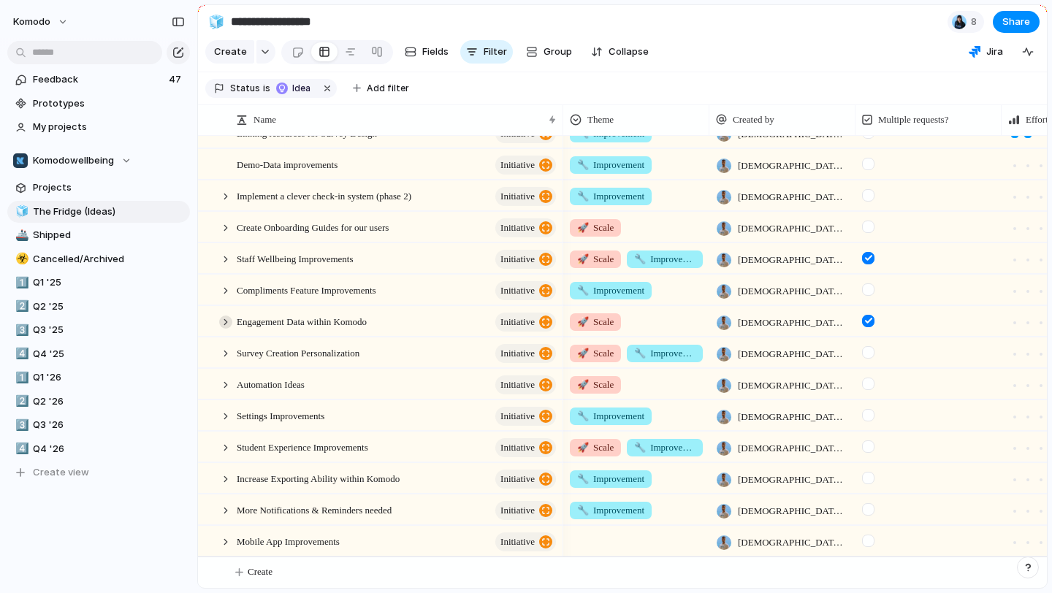
click at [226, 321] on div at bounding box center [225, 322] width 13 height 13
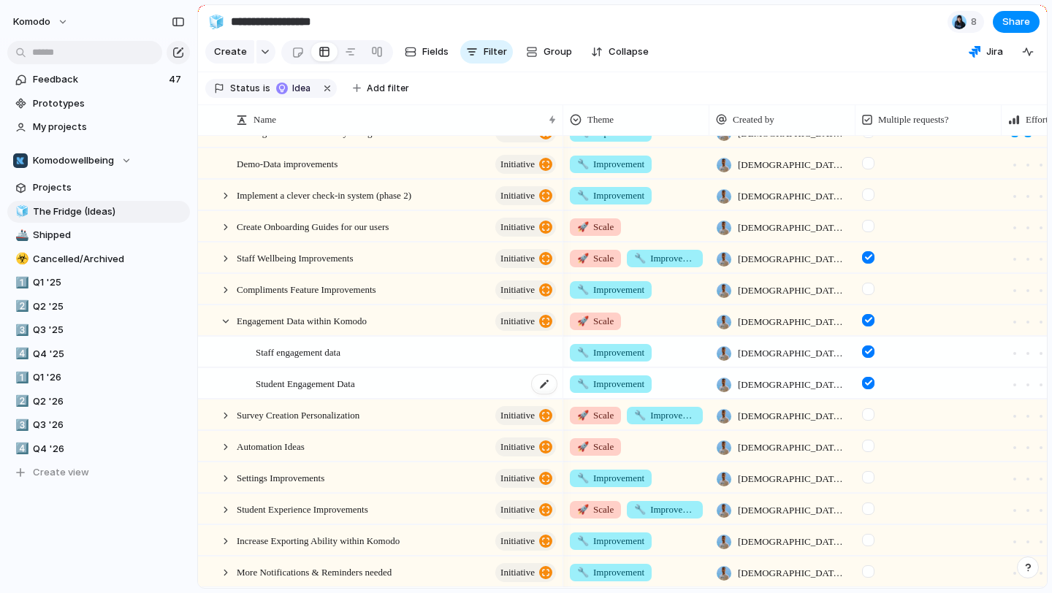
click at [324, 384] on span "Student Engagement Data" at bounding box center [305, 383] width 99 height 17
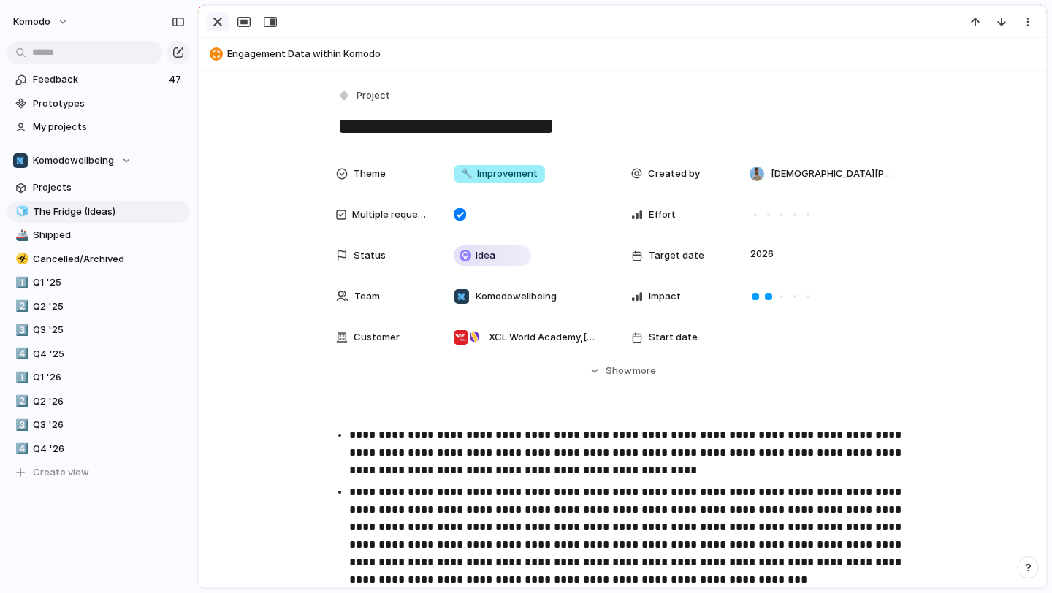
click at [224, 28] on div "button" at bounding box center [218, 22] width 18 height 18
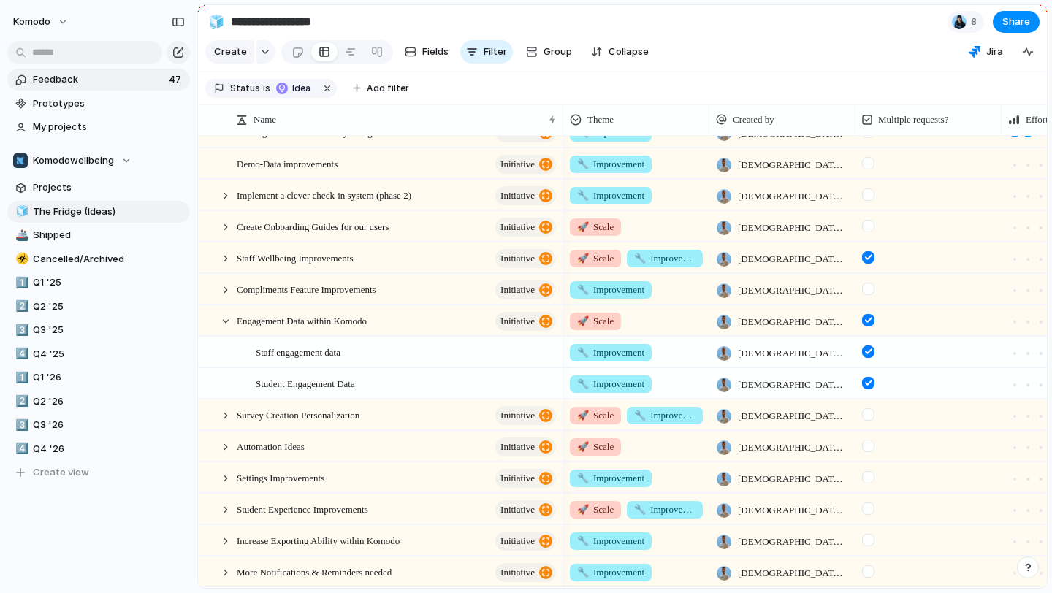
click at [126, 88] on link "Feedback 47" at bounding box center [98, 80] width 183 height 22
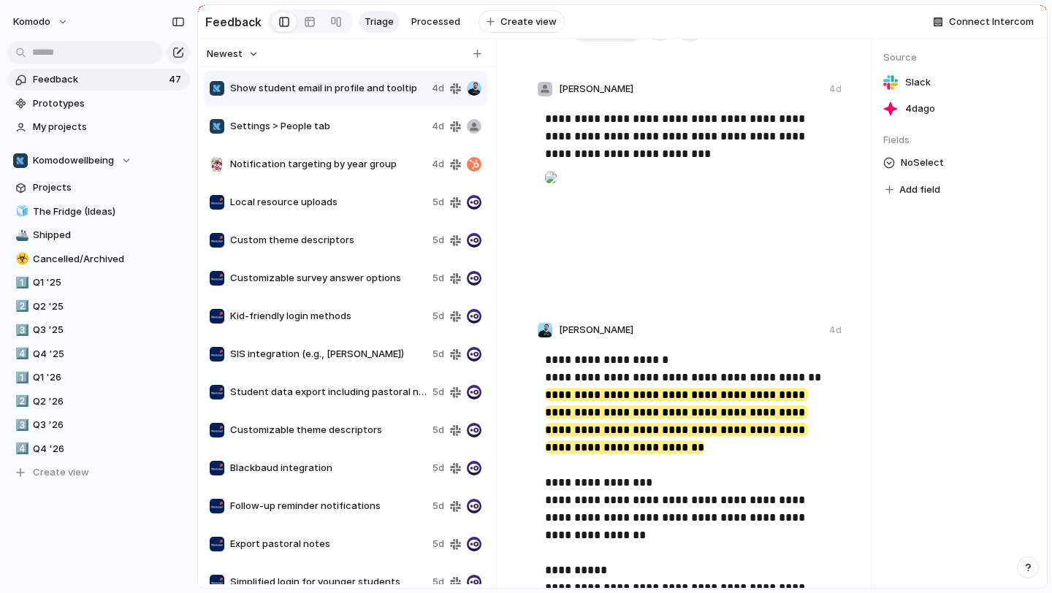
scroll to position [31, 0]
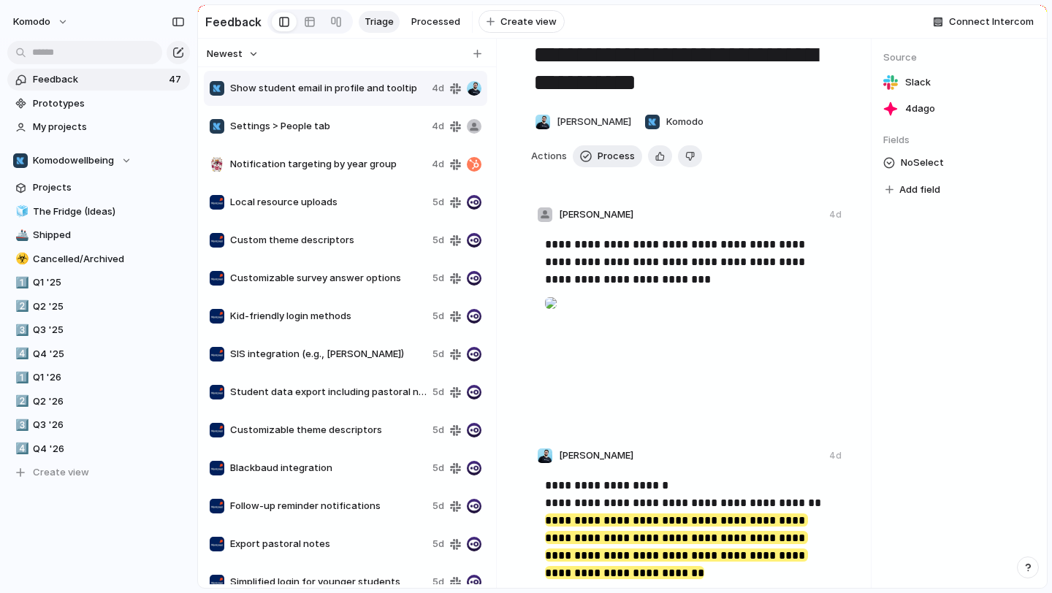
click at [557, 318] on div at bounding box center [551, 303] width 12 height 29
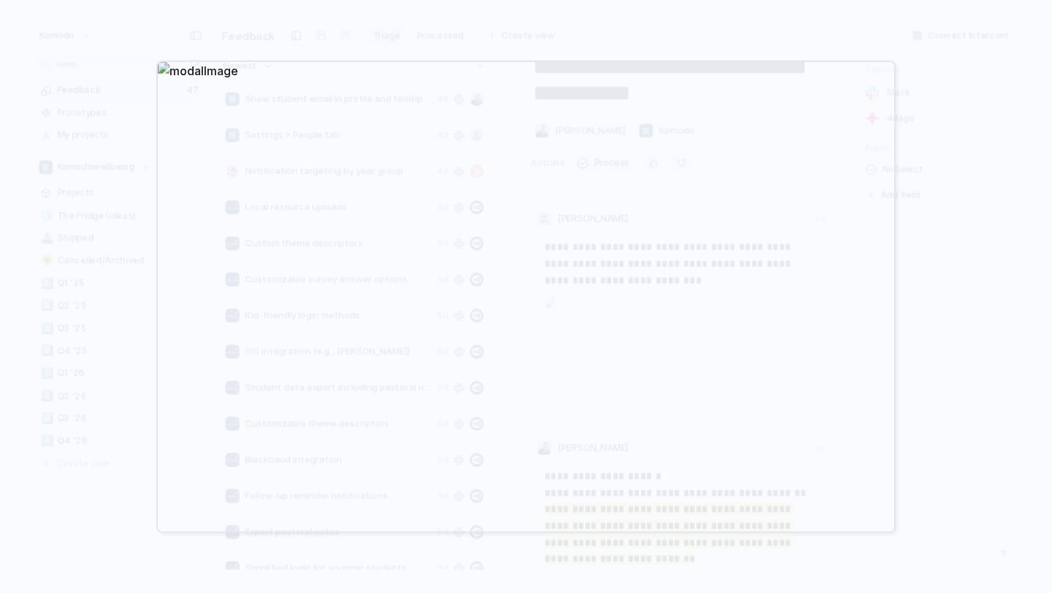
click at [80, 150] on div at bounding box center [526, 296] width 1052 height 593
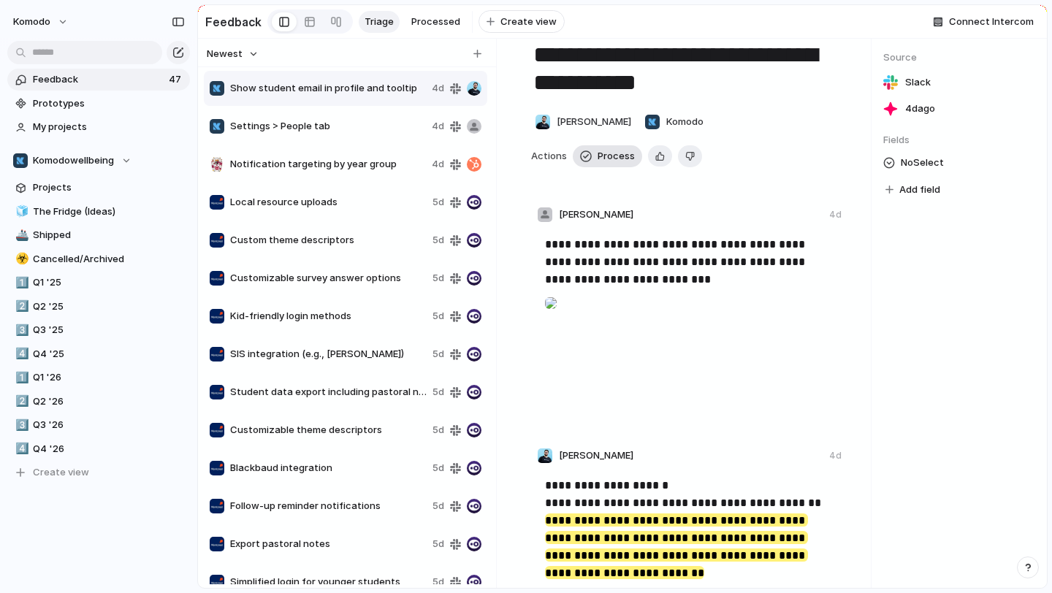
click at [620, 159] on span "Process" at bounding box center [616, 156] width 37 height 15
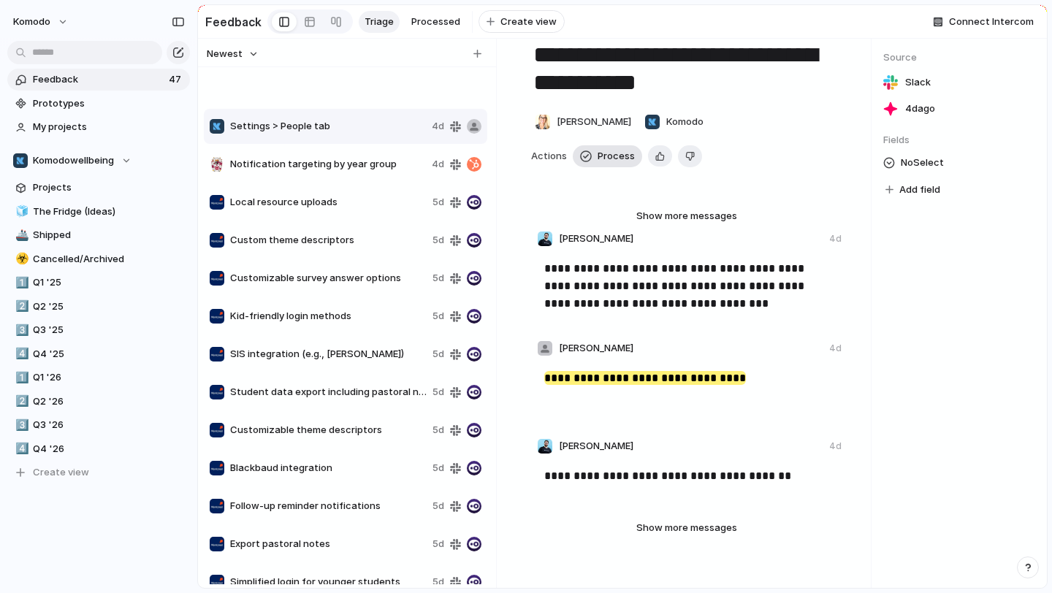
type textarea "**********"
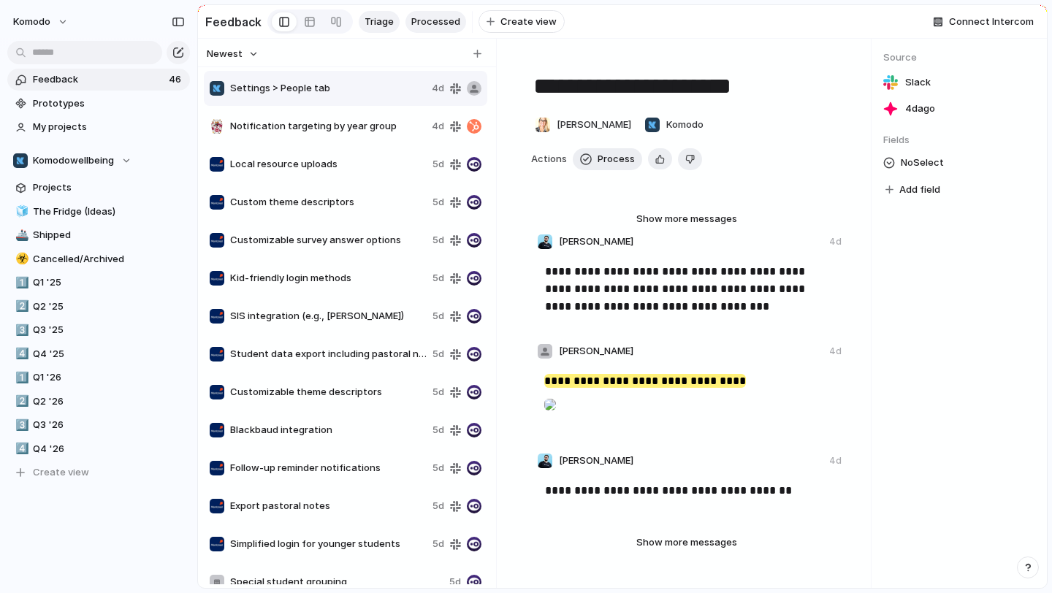
click at [429, 23] on span "Processed" at bounding box center [435, 22] width 49 height 15
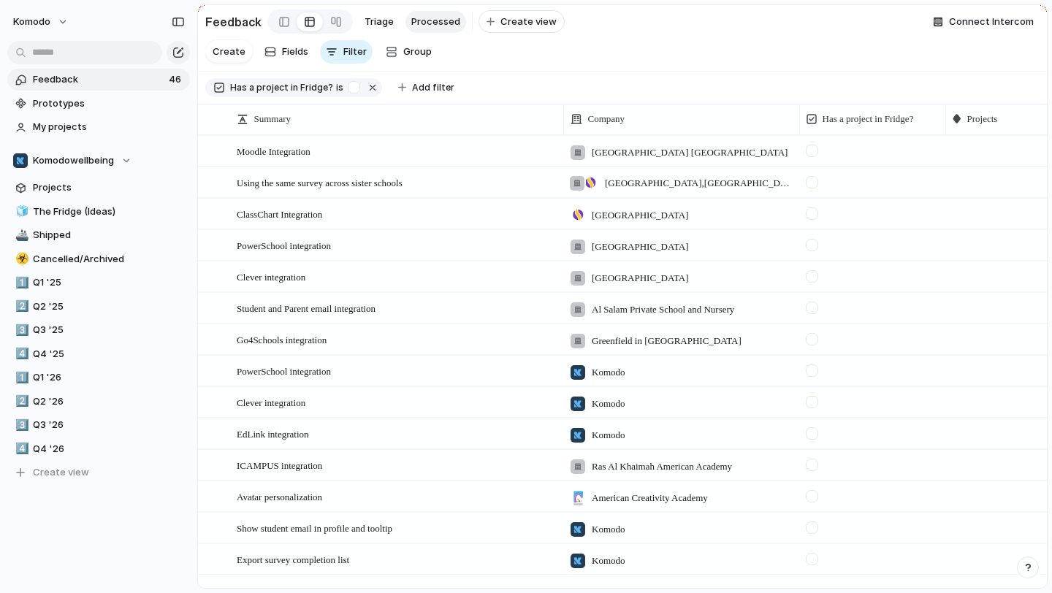
click at [983, 557] on div at bounding box center [1018, 558] width 145 height 26
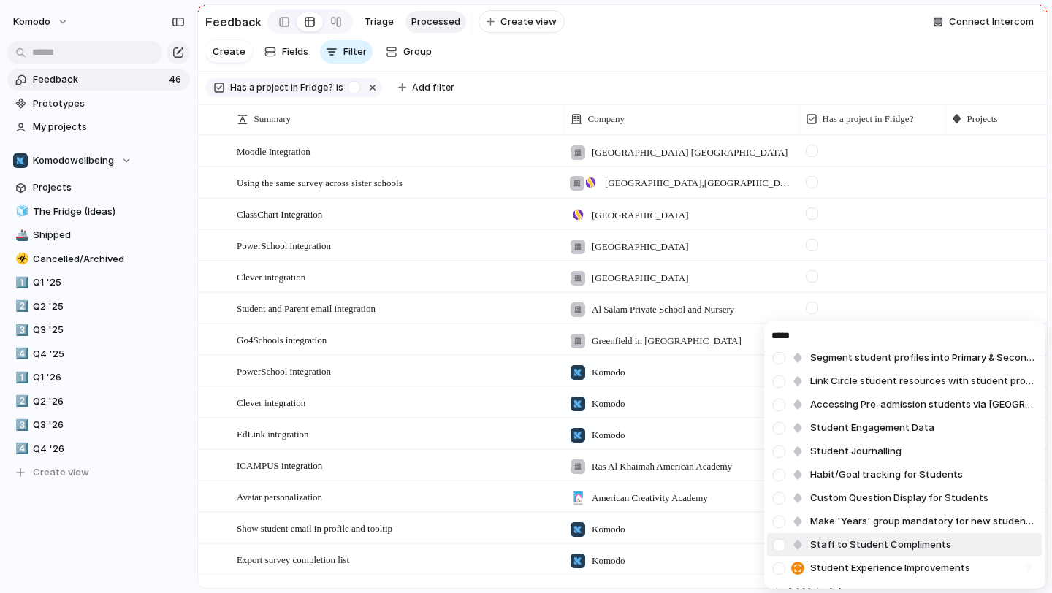
scroll to position [389, 0]
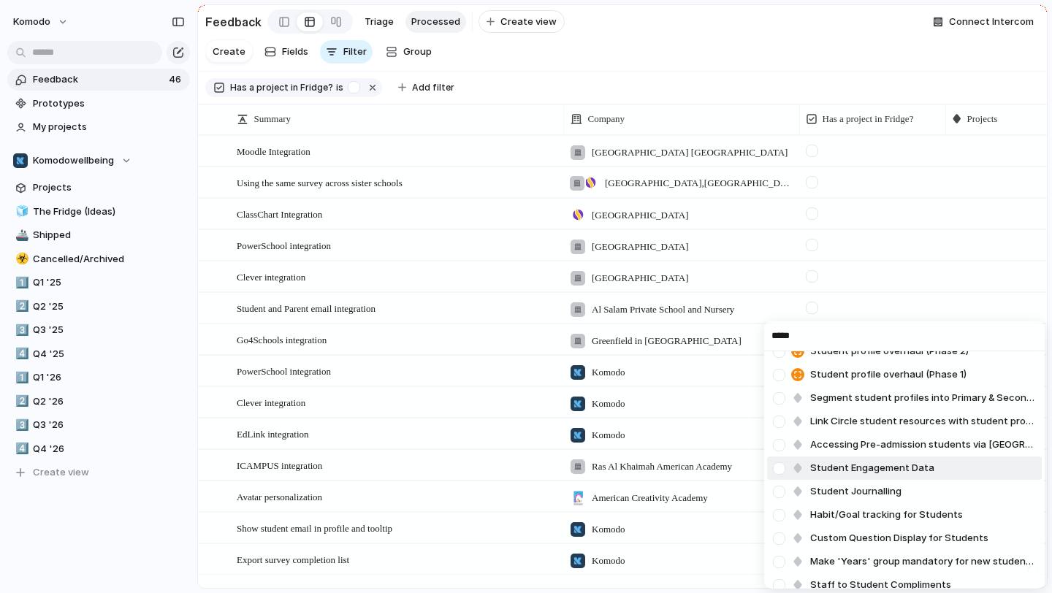
type input "*****"
click at [901, 467] on span "Student Engagement Data" at bounding box center [872, 468] width 124 height 15
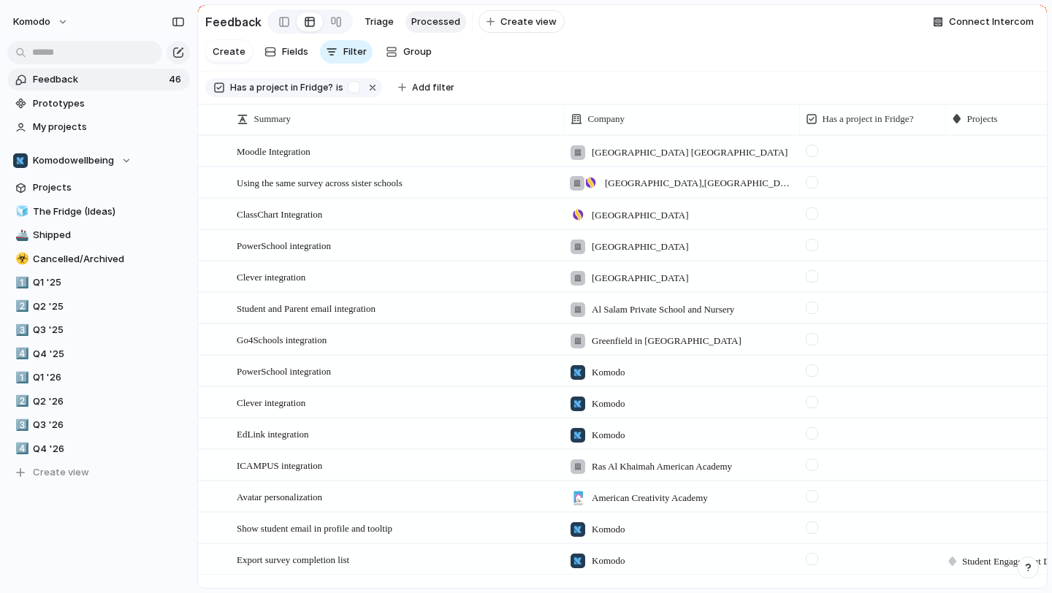
click at [810, 559] on div at bounding box center [812, 559] width 12 height 12
click at [52, 351] on span "Q4 '25" at bounding box center [109, 354] width 152 height 15
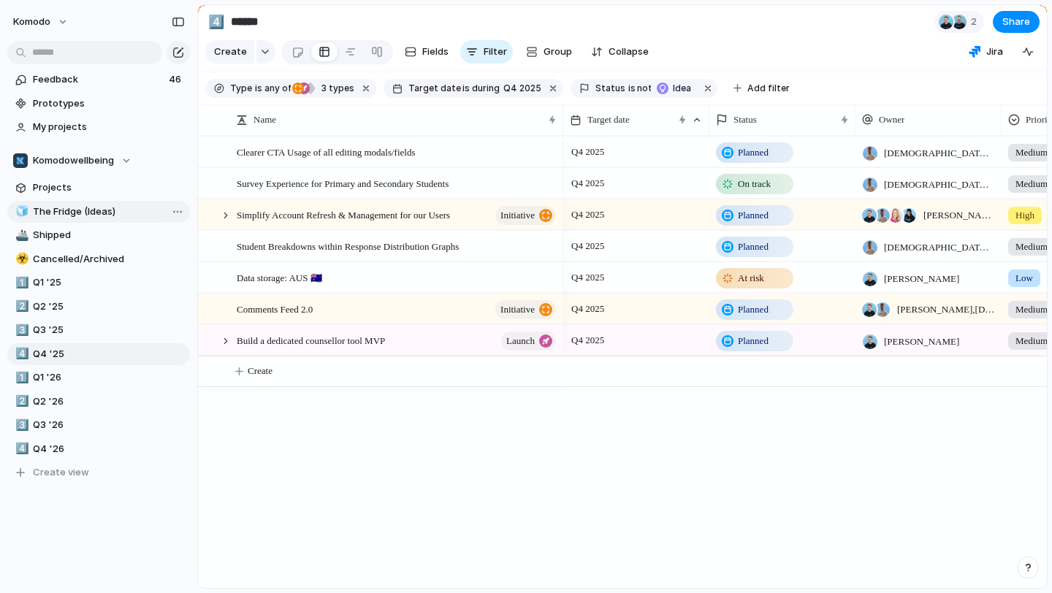
click at [104, 218] on span "The Fridge (Ideas)" at bounding box center [109, 212] width 152 height 15
type input "**********"
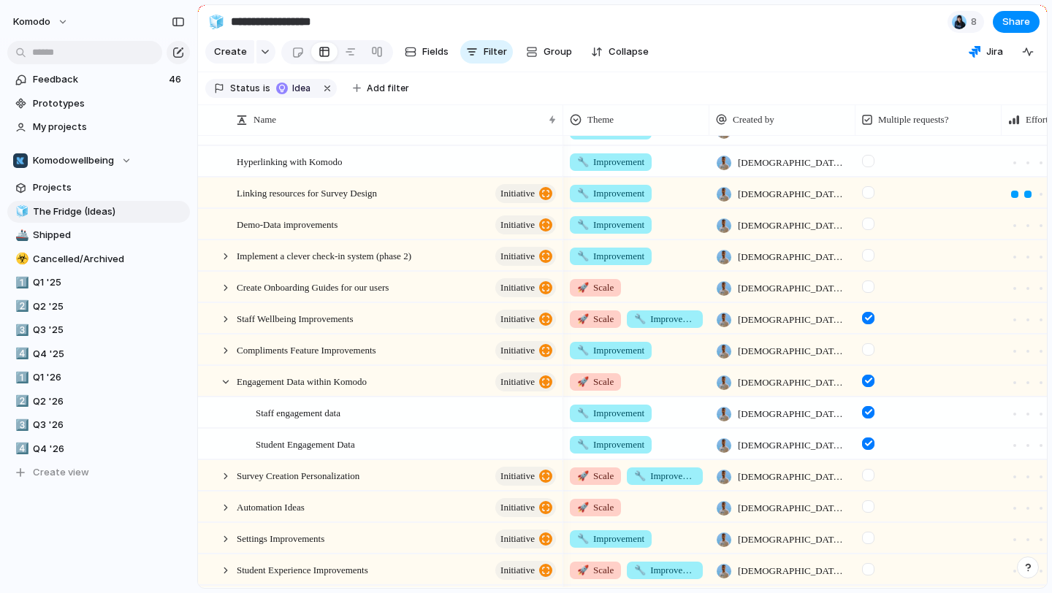
scroll to position [392, 0]
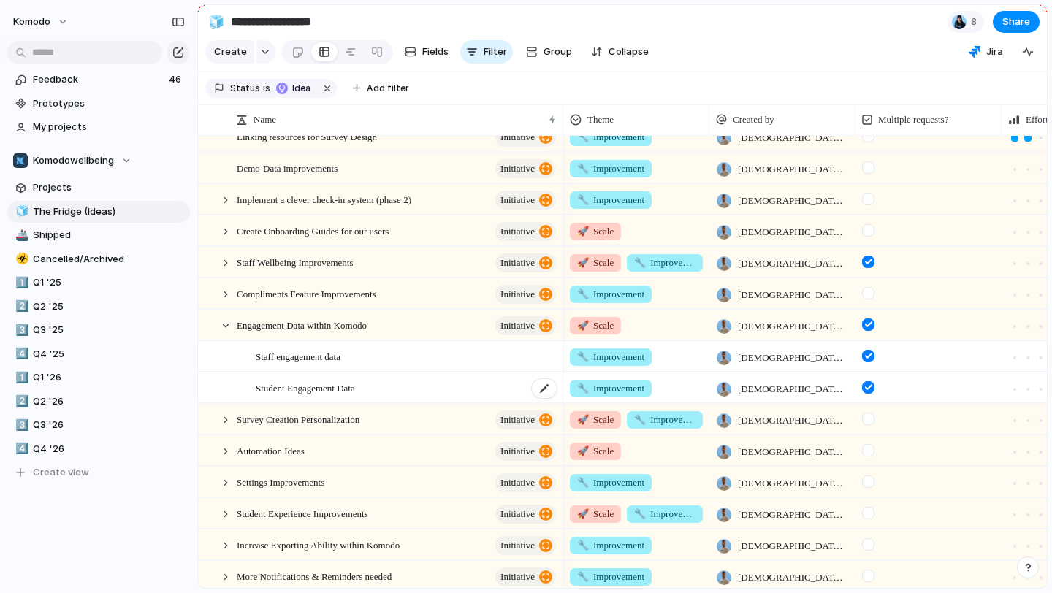
click at [477, 390] on div "Student Engagement Data" at bounding box center [407, 388] width 302 height 30
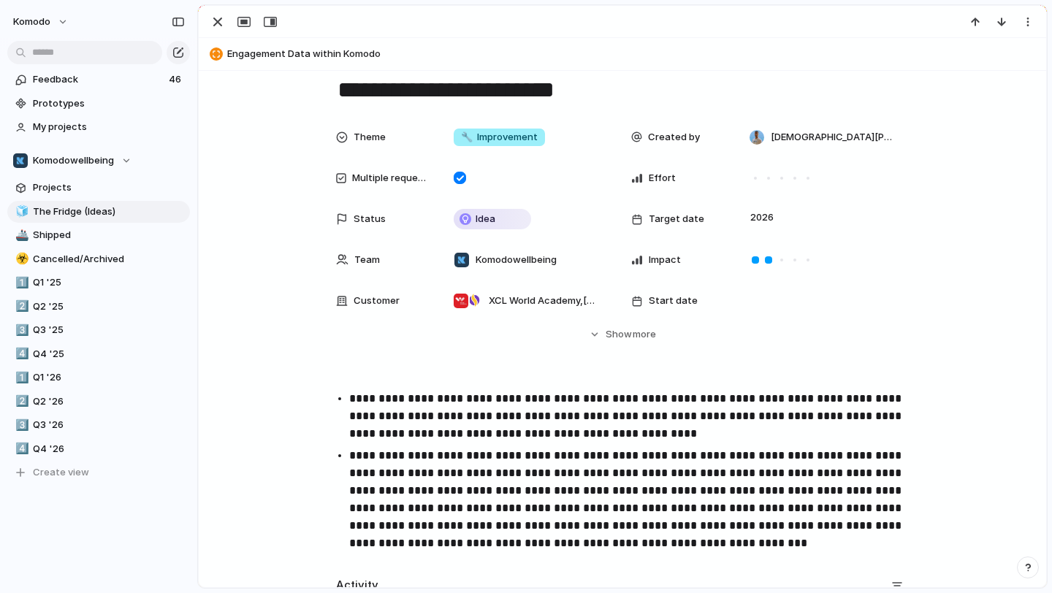
scroll to position [37, 0]
click at [535, 305] on span "[GEOGRAPHIC_DATA] , [GEOGRAPHIC_DATA]" at bounding box center [545, 300] width 113 height 15
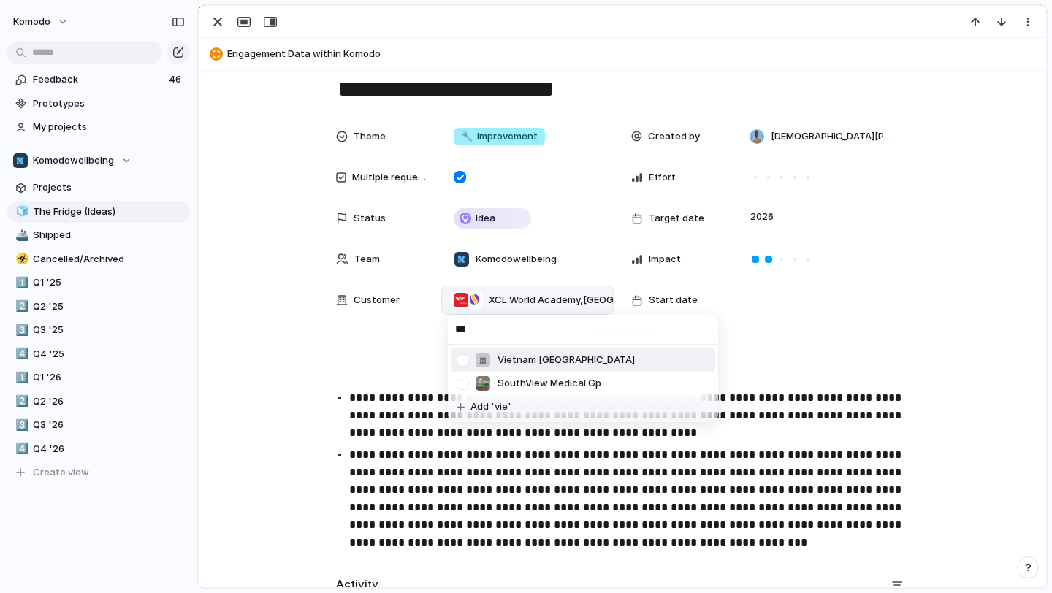
type input "***"
click at [626, 363] on span "Vietnam [GEOGRAPHIC_DATA]" at bounding box center [566, 360] width 137 height 15
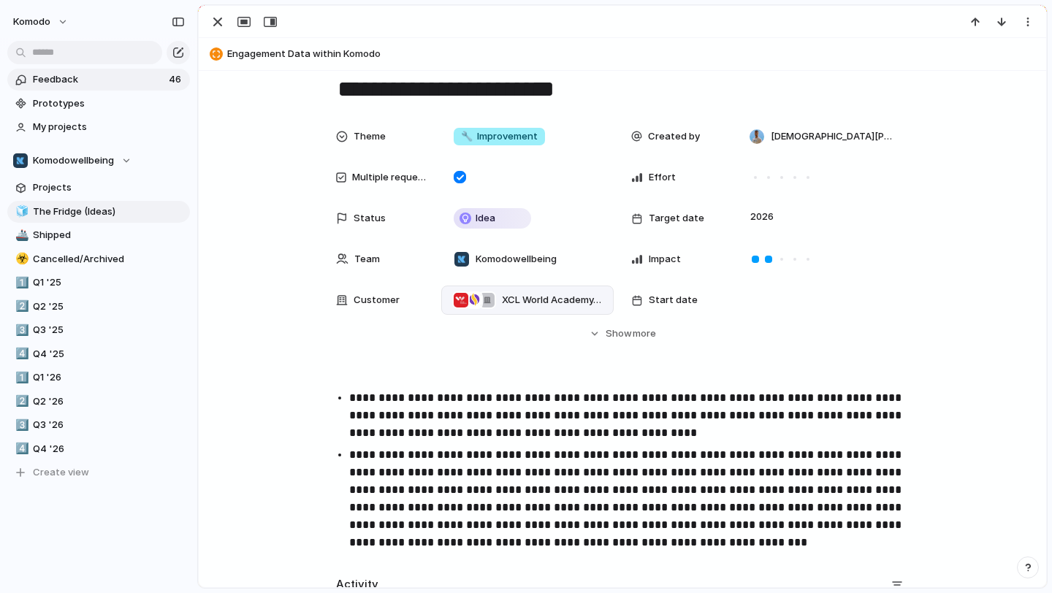
click at [145, 88] on link "Feedback 46" at bounding box center [98, 80] width 183 height 22
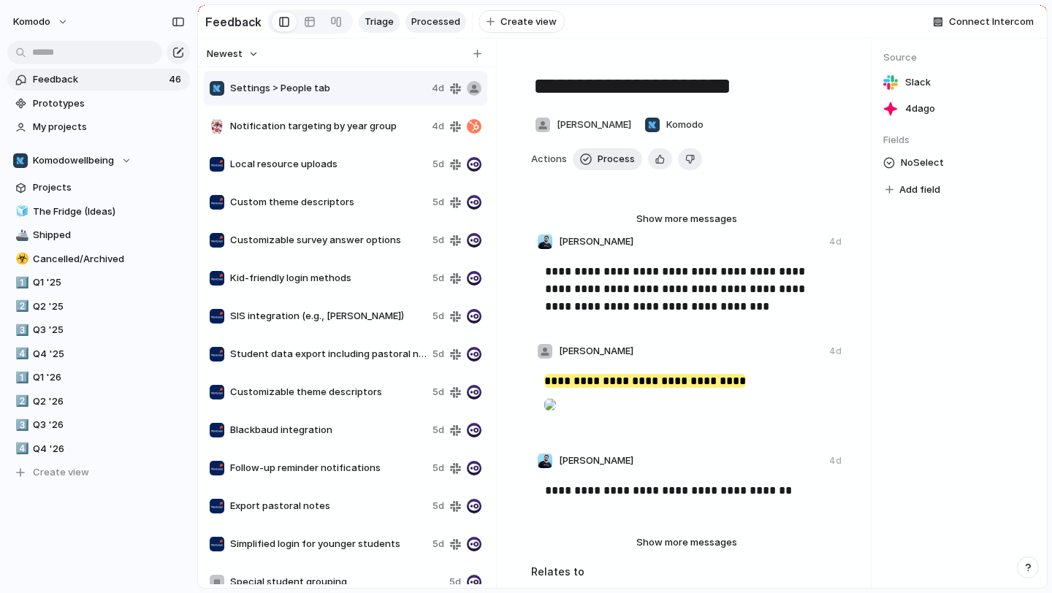
click at [447, 28] on span "Processed" at bounding box center [435, 22] width 49 height 15
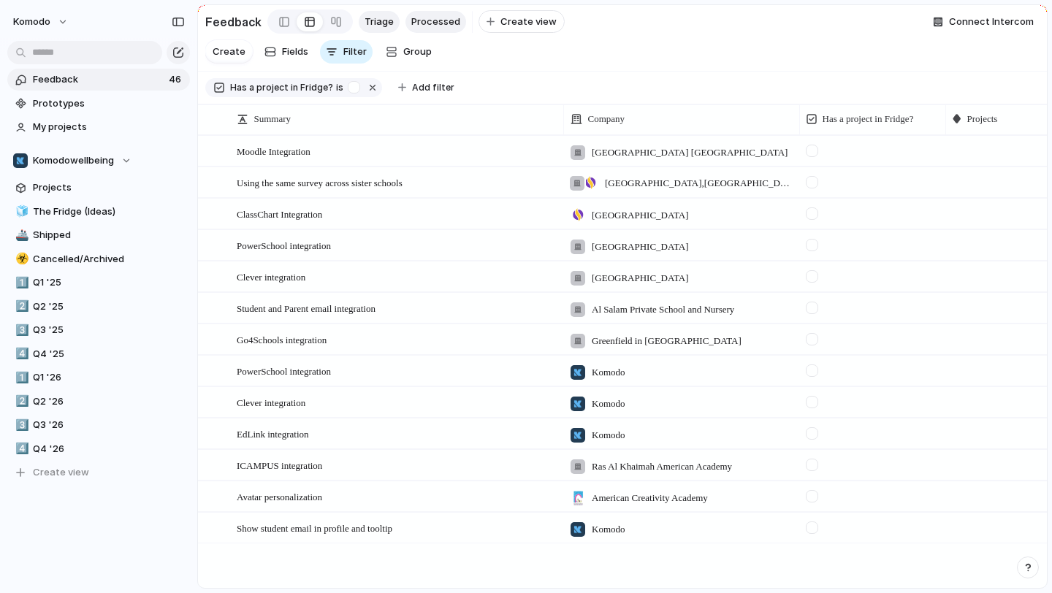
click at [375, 23] on span "Triage" at bounding box center [379, 22] width 29 height 15
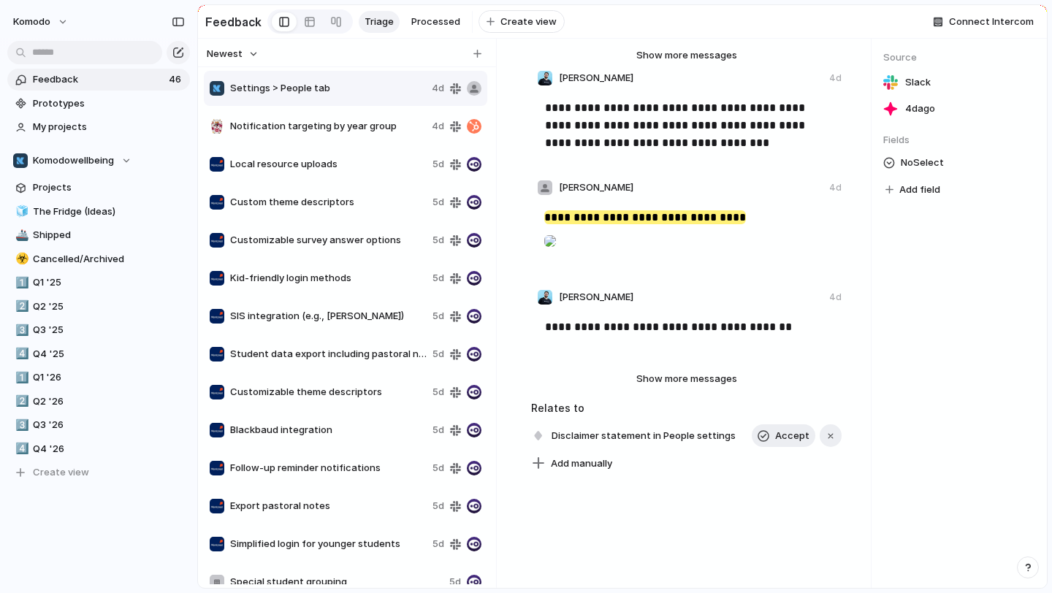
scroll to position [197, 0]
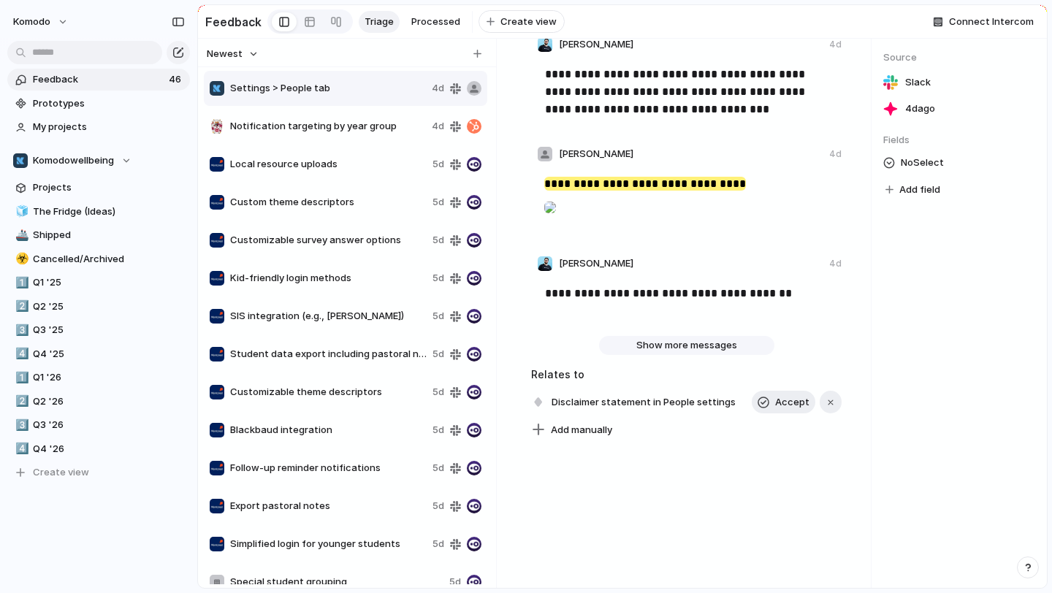
click at [646, 353] on span "Show more messages" at bounding box center [686, 345] width 101 height 15
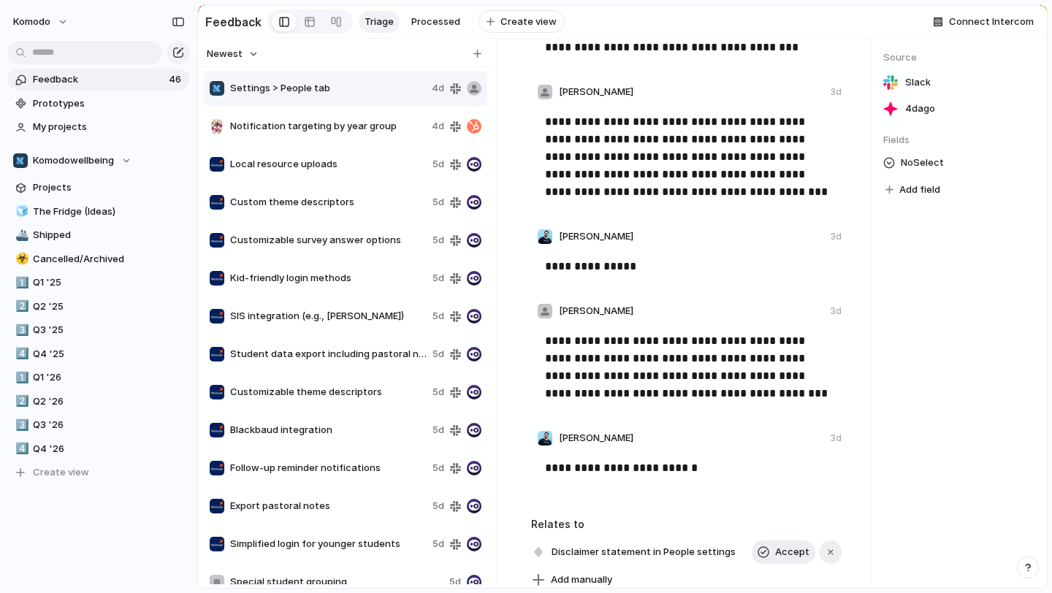
scroll to position [1809, 0]
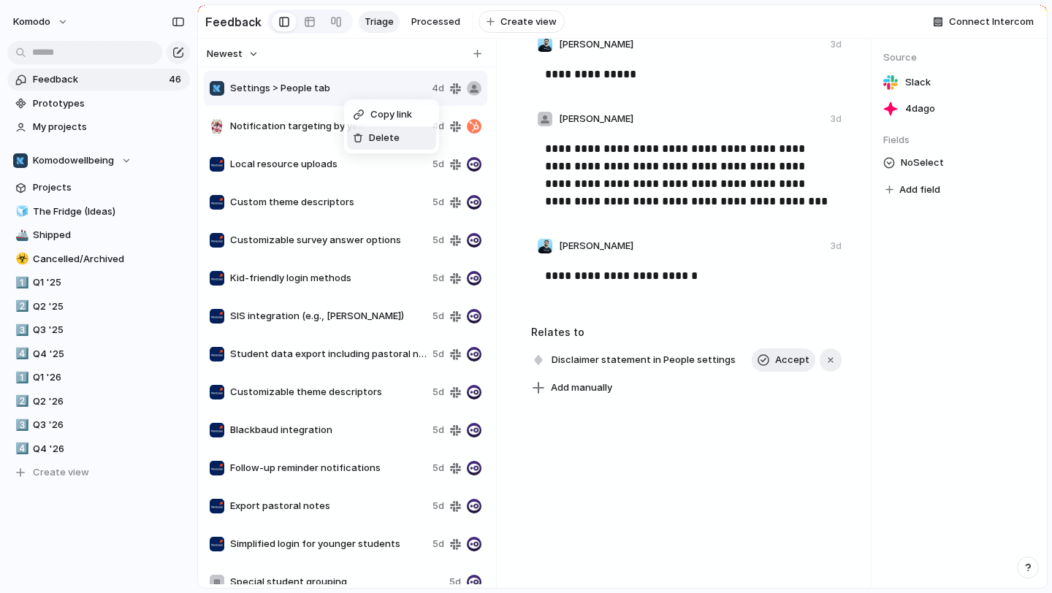
click at [370, 142] on span "Delete" at bounding box center [384, 138] width 31 height 15
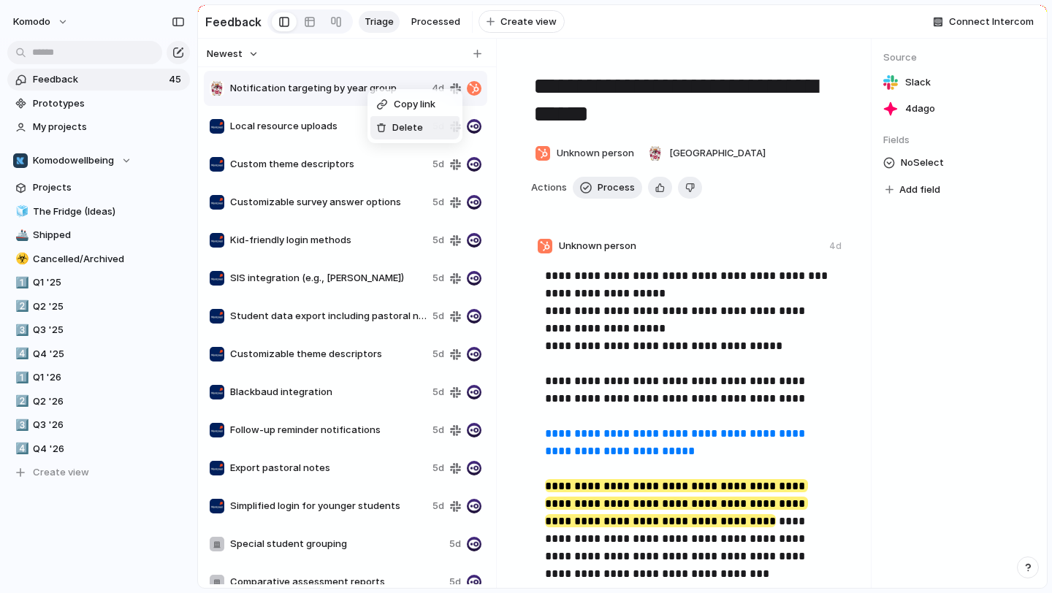
click at [392, 135] on li "Delete" at bounding box center [414, 127] width 89 height 23
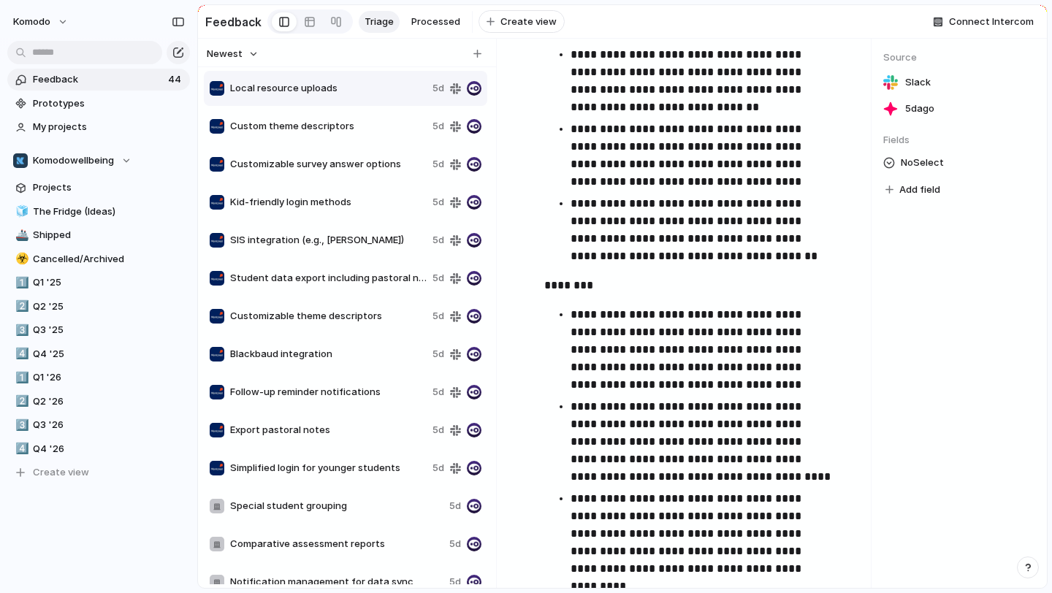
scroll to position [2472, 0]
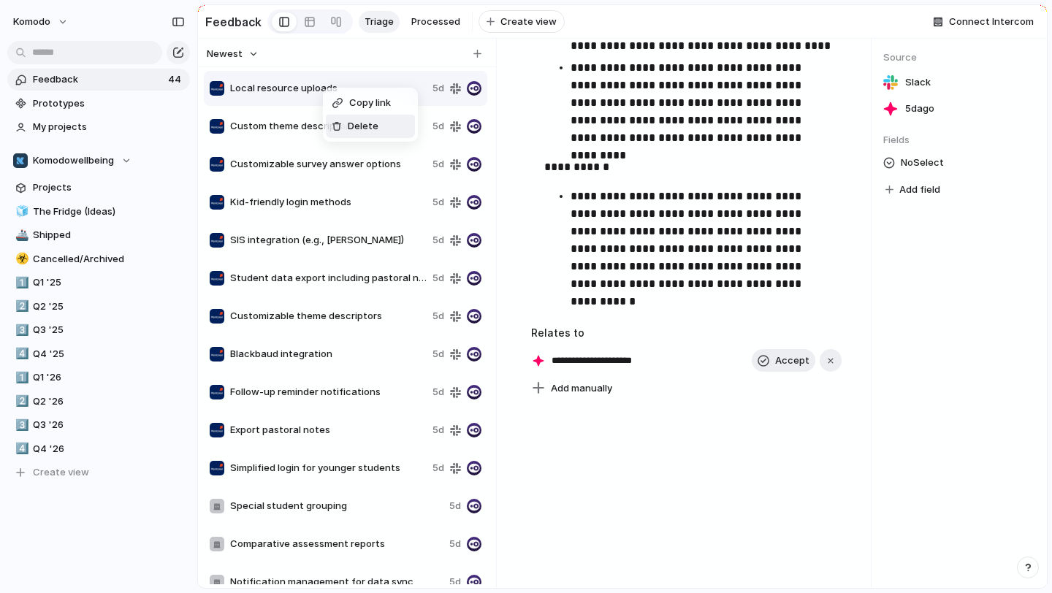
click at [343, 116] on li "Delete" at bounding box center [370, 126] width 89 height 23
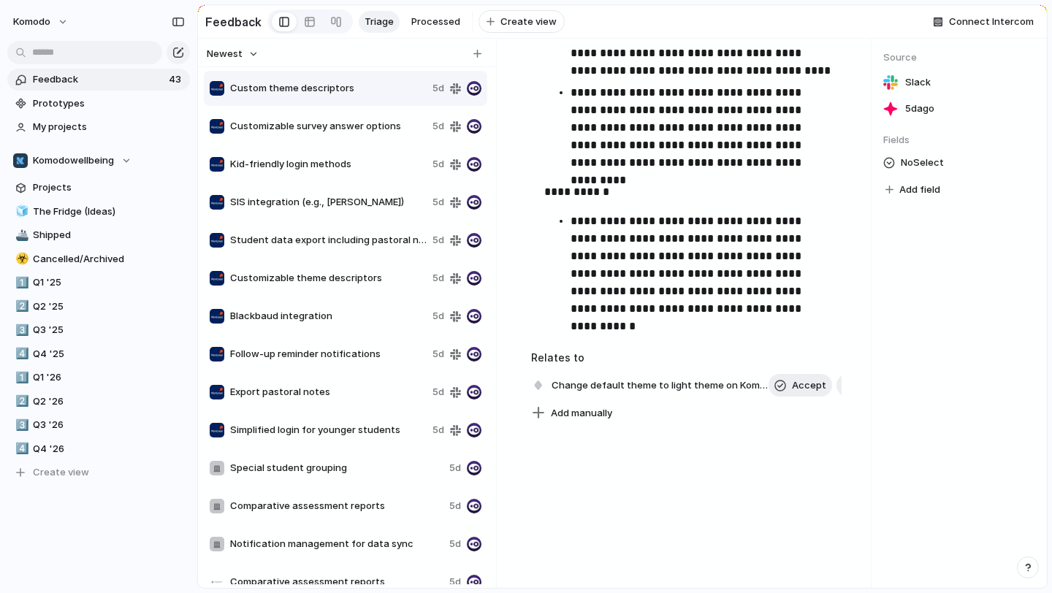
scroll to position [2472, 0]
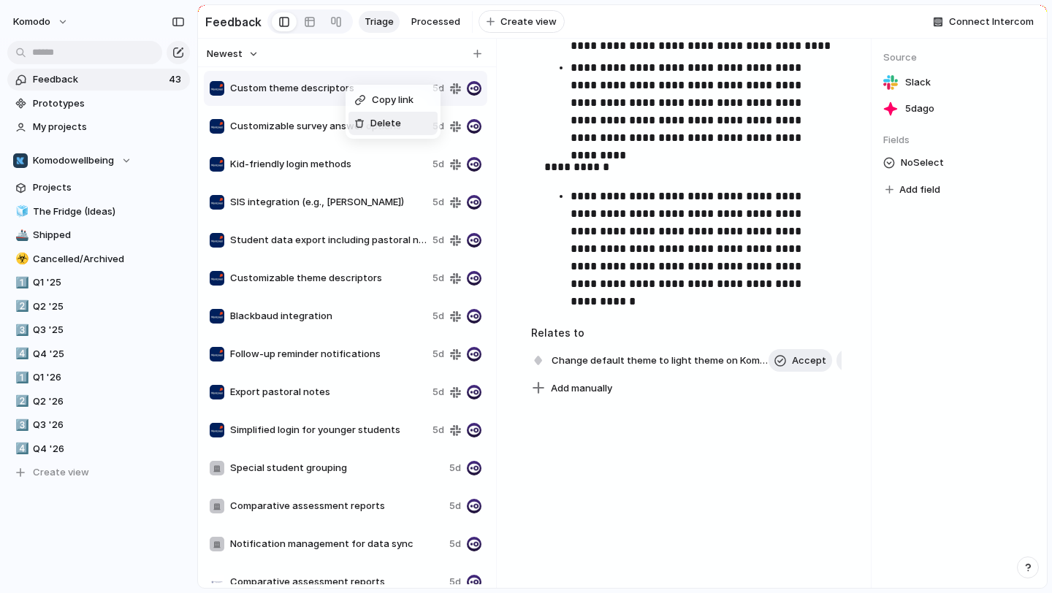
click at [375, 127] on span "Delete" at bounding box center [385, 123] width 31 height 15
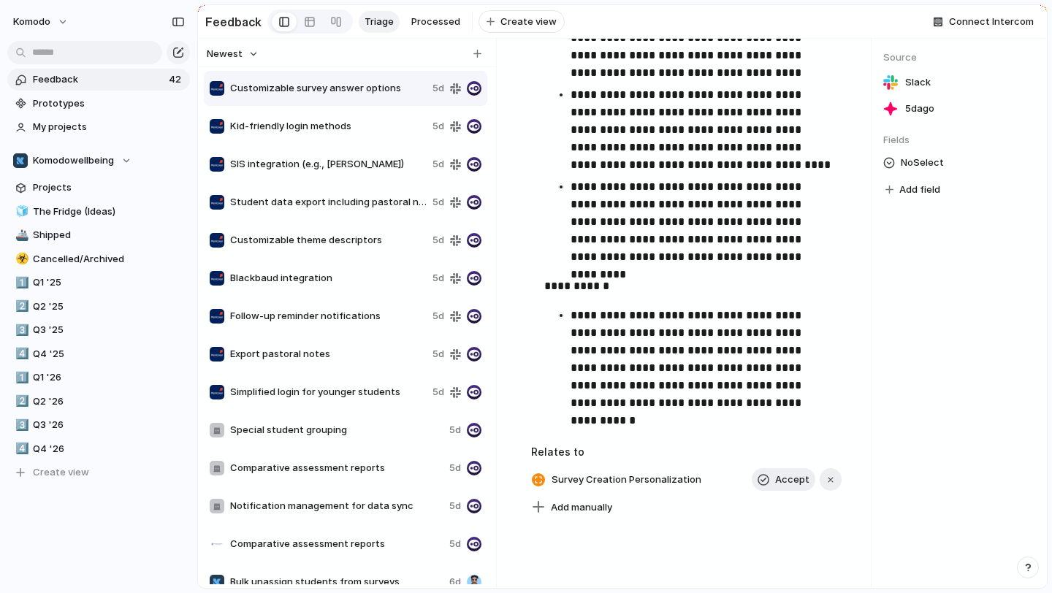
scroll to position [2500, 0]
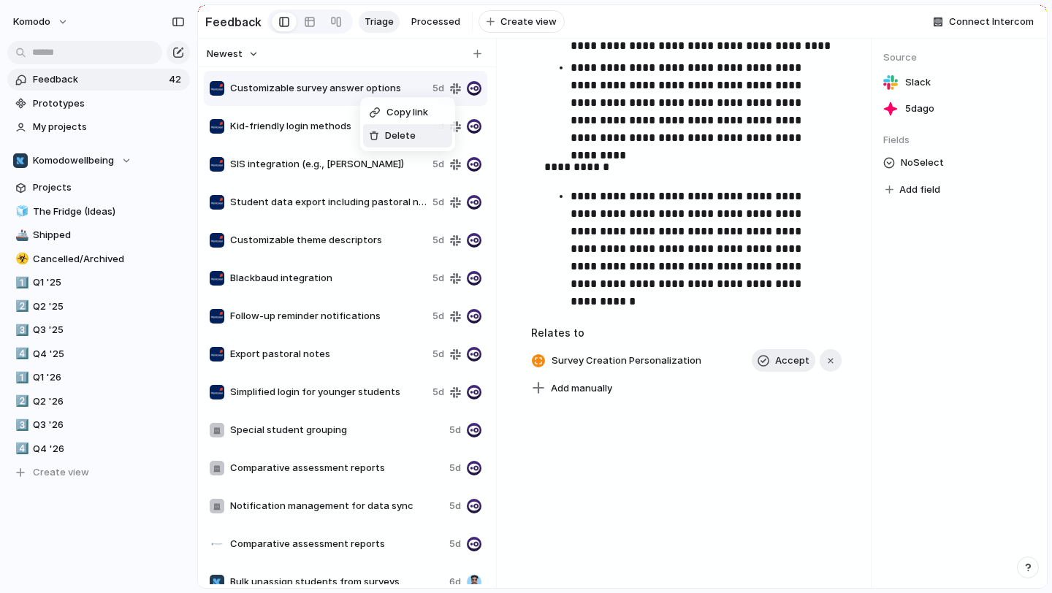
click at [373, 137] on div at bounding box center [374, 136] width 10 height 10
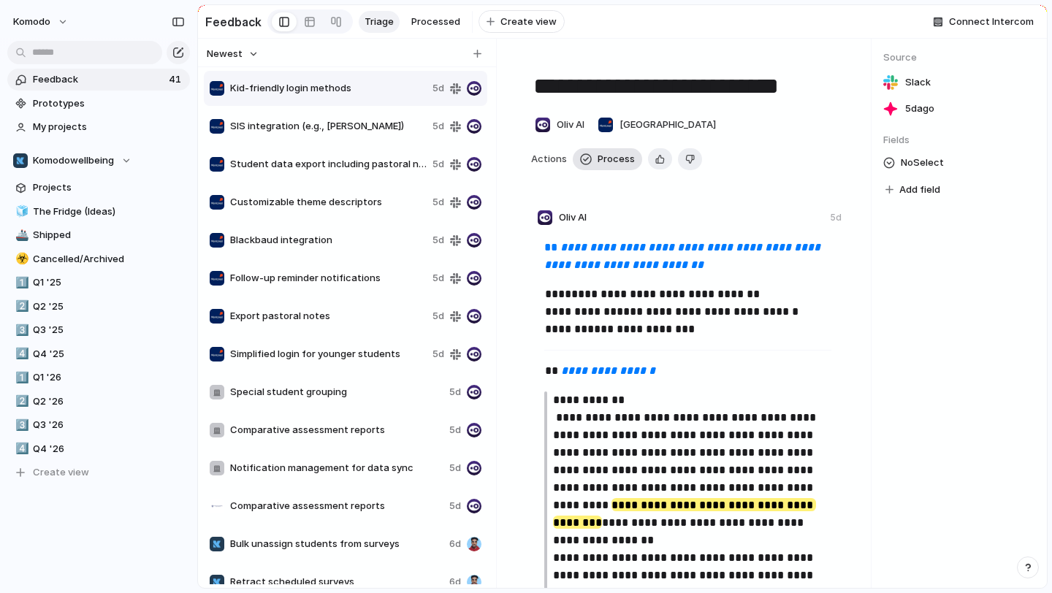
click at [604, 161] on span "Process" at bounding box center [616, 159] width 37 height 15
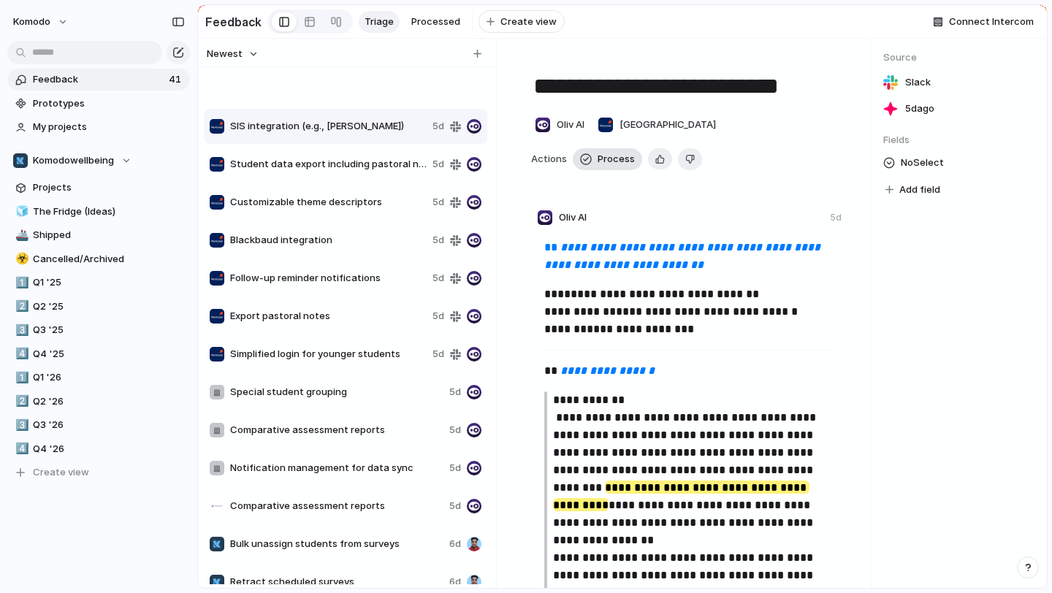
type textarea "**********"
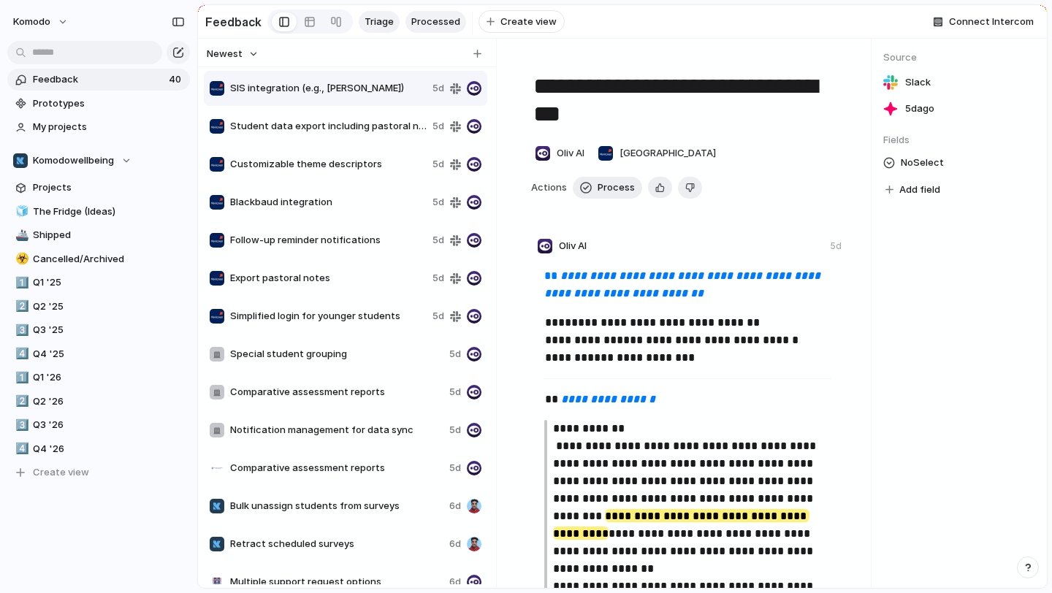
click at [435, 20] on span "Processed" at bounding box center [435, 22] width 49 height 15
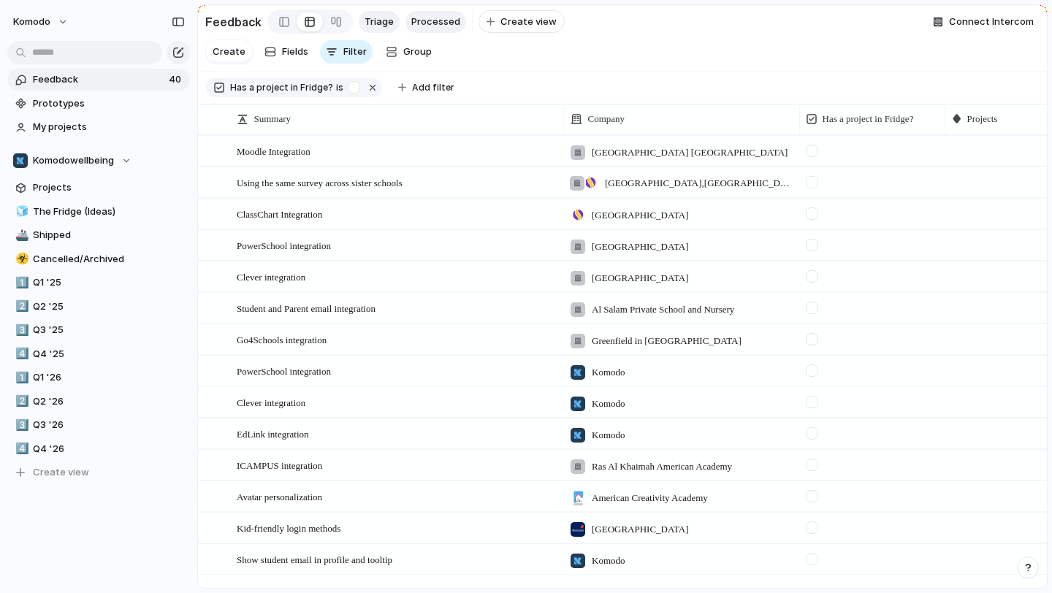
click at [378, 32] on link "Triage" at bounding box center [379, 22] width 41 height 22
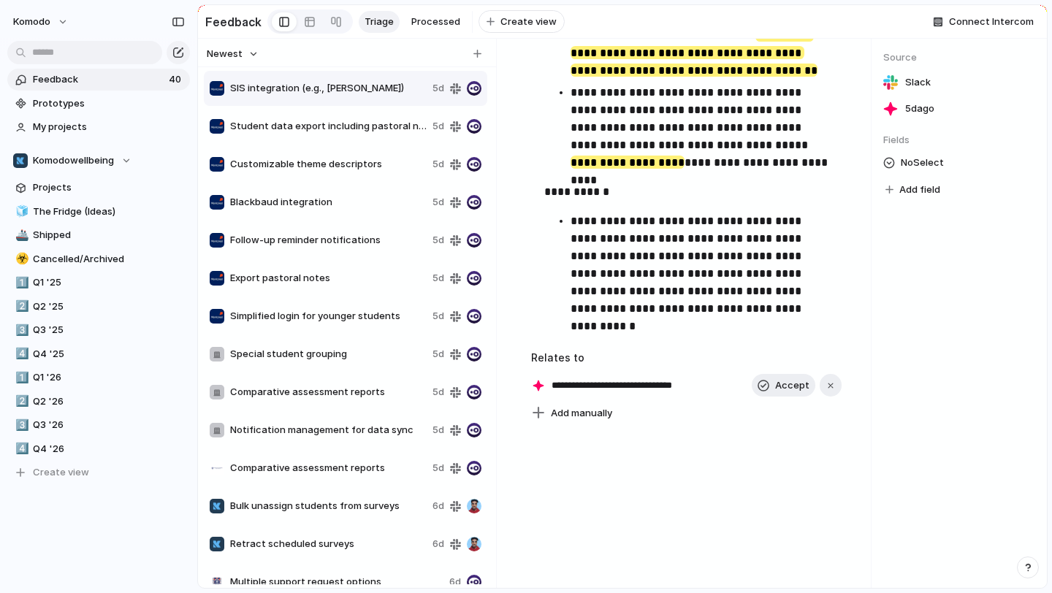
scroll to position [2500, 0]
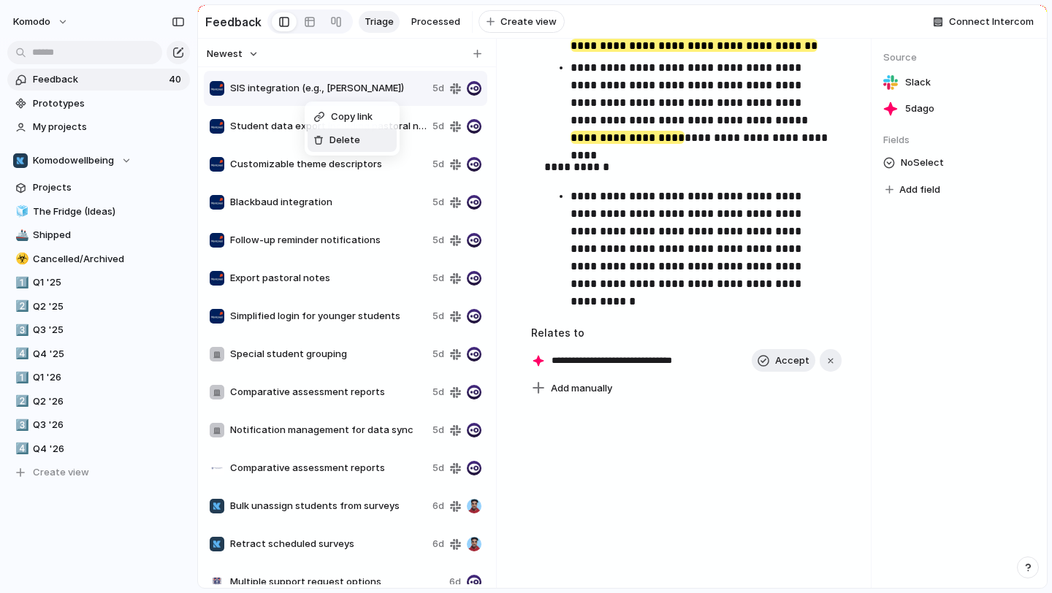
click at [327, 139] on div "Delete" at bounding box center [336, 140] width 47 height 15
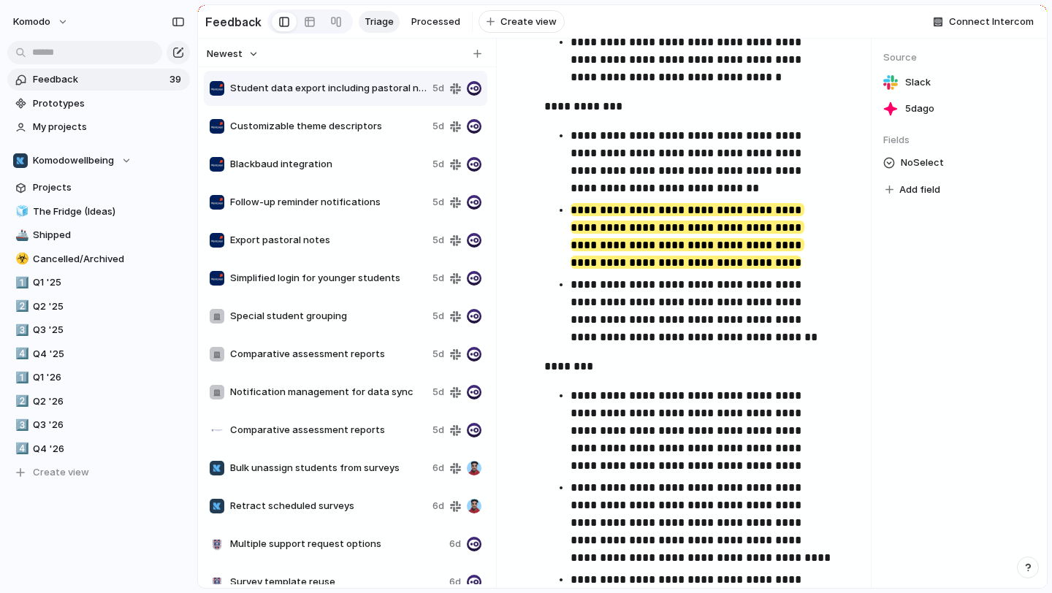
scroll to position [2500, 0]
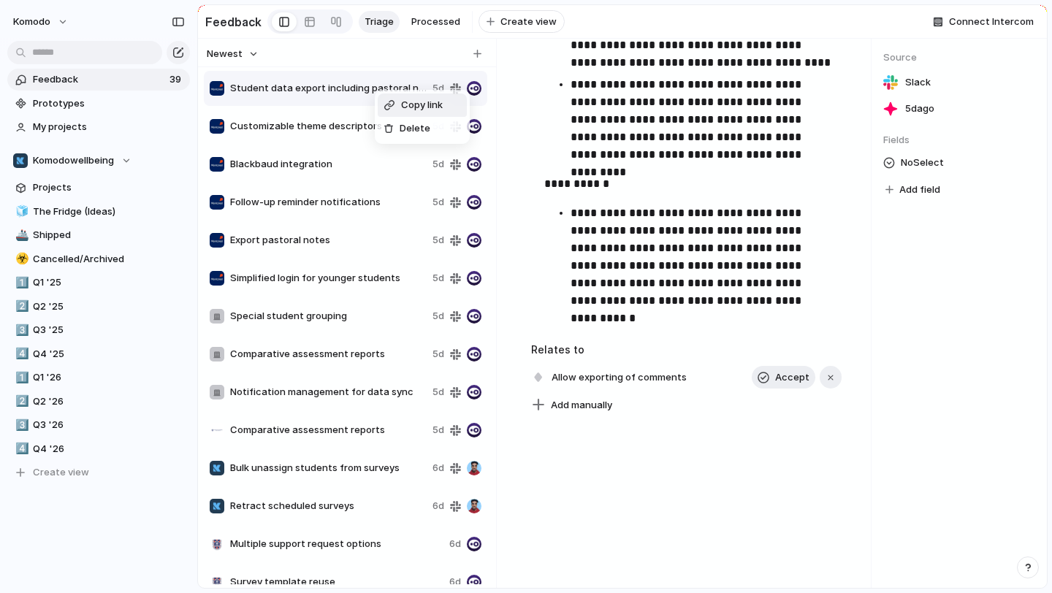
click at [659, 172] on div "Copy link Delete" at bounding box center [526, 296] width 1052 height 593
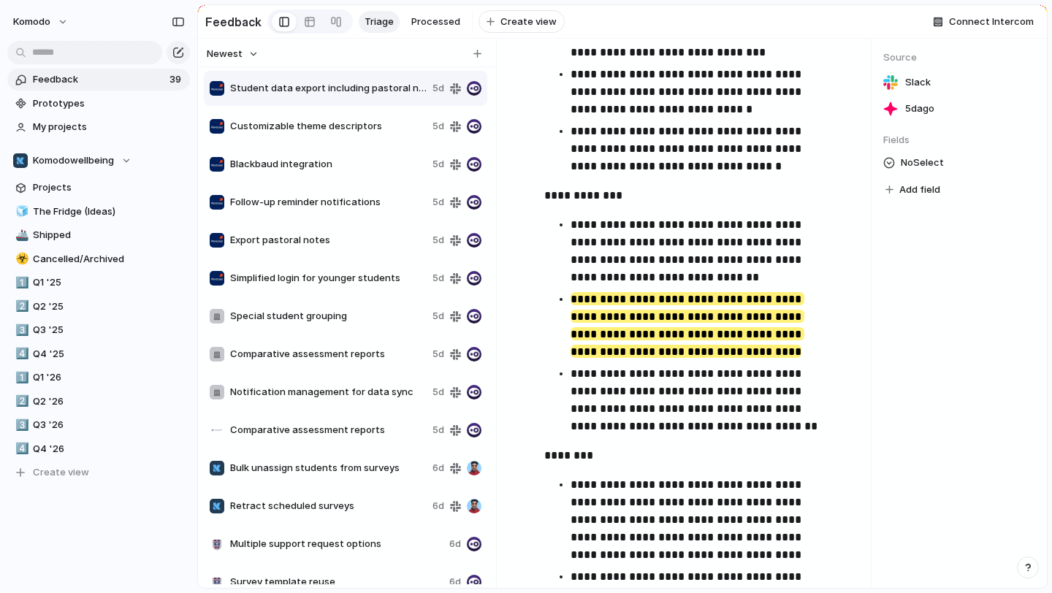
scroll to position [1860, 0]
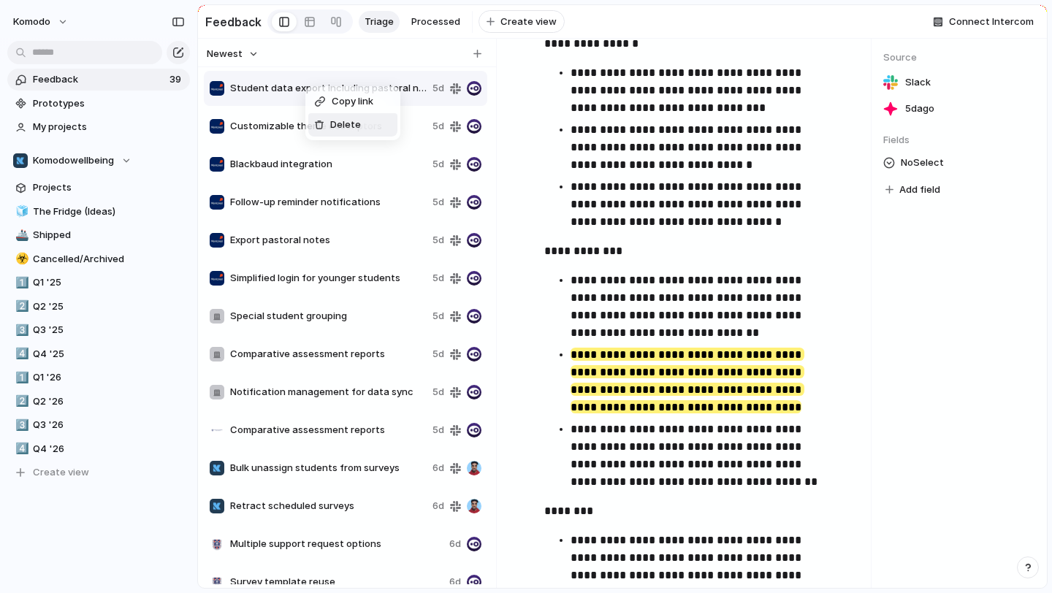
click at [343, 127] on span "Delete" at bounding box center [345, 125] width 31 height 15
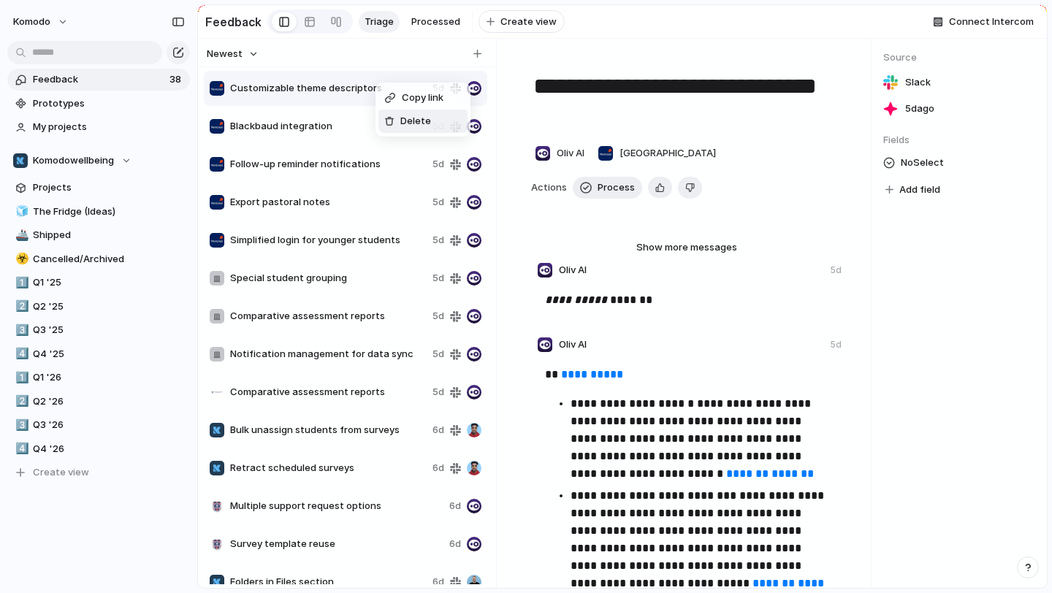
click at [407, 122] on span "Delete" at bounding box center [415, 121] width 31 height 15
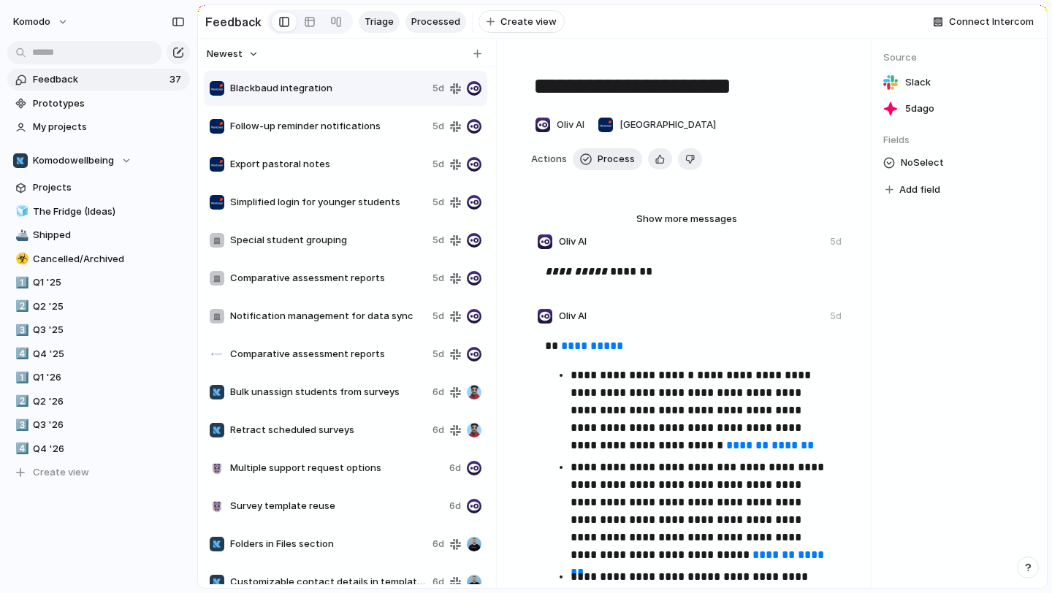
click at [433, 23] on span "Processed" at bounding box center [435, 22] width 49 height 15
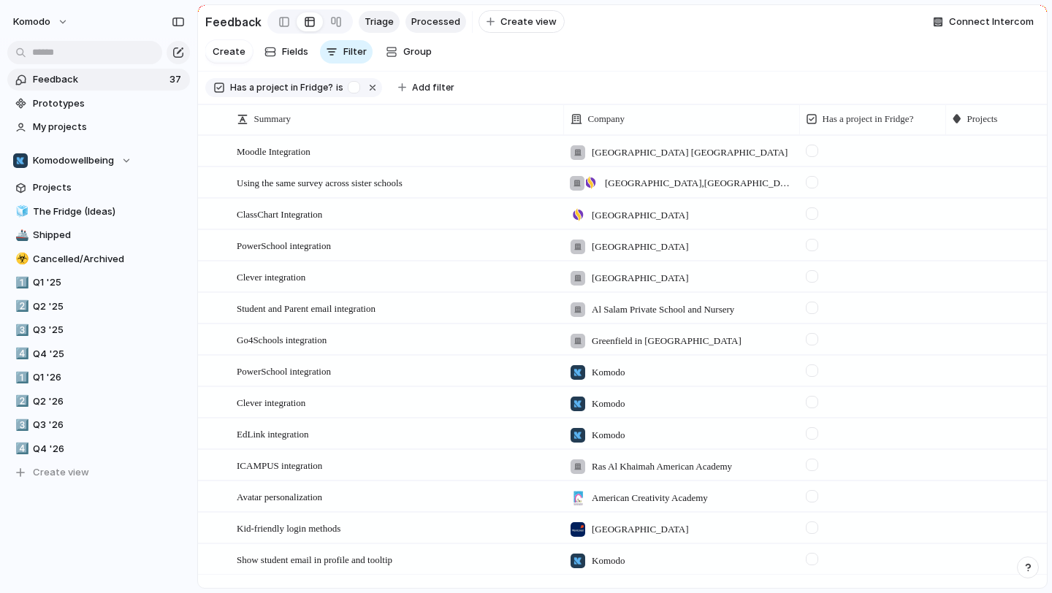
click at [378, 23] on span "Triage" at bounding box center [379, 22] width 29 height 15
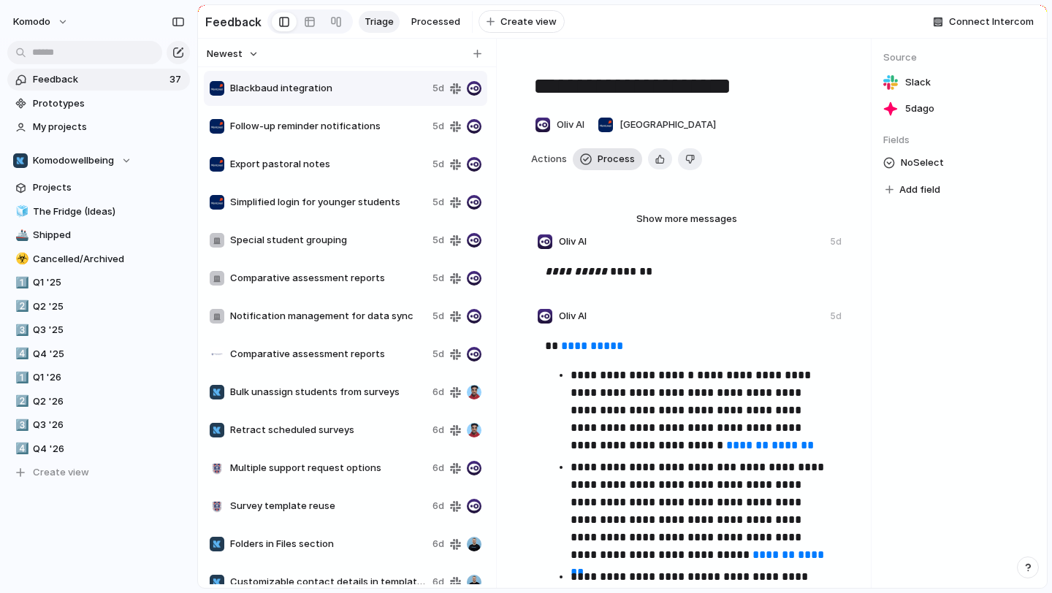
click at [591, 156] on button "Process" at bounding box center [607, 159] width 69 height 22
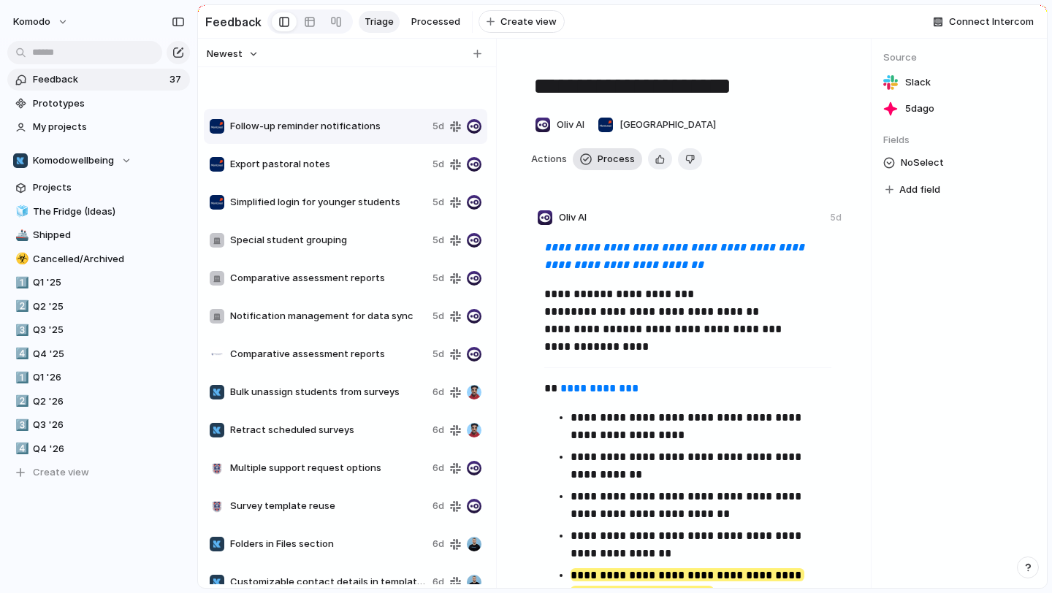
type textarea "**********"
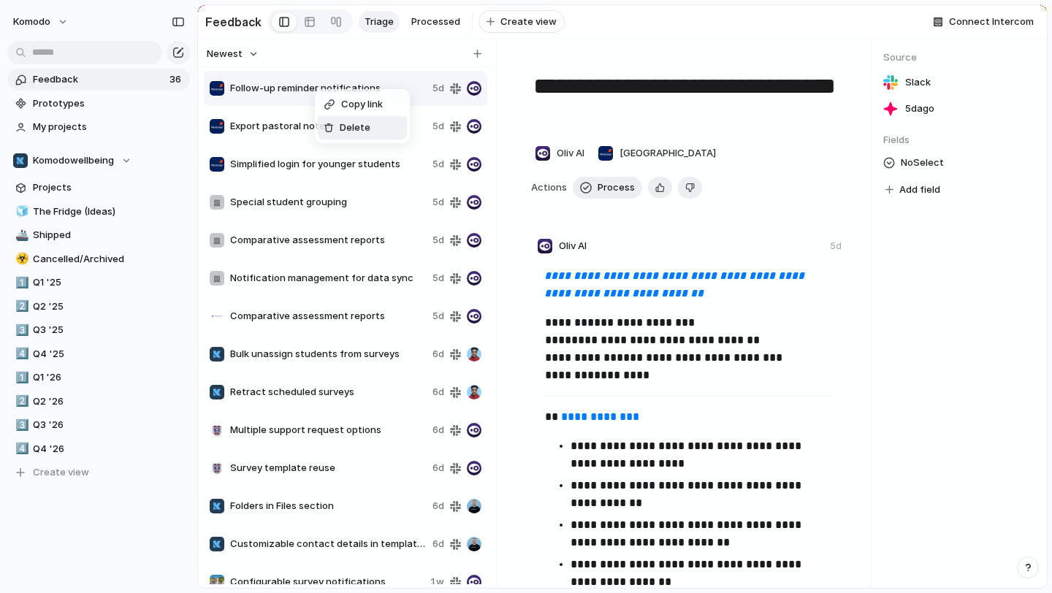
click at [344, 132] on span "Delete" at bounding box center [355, 128] width 31 height 15
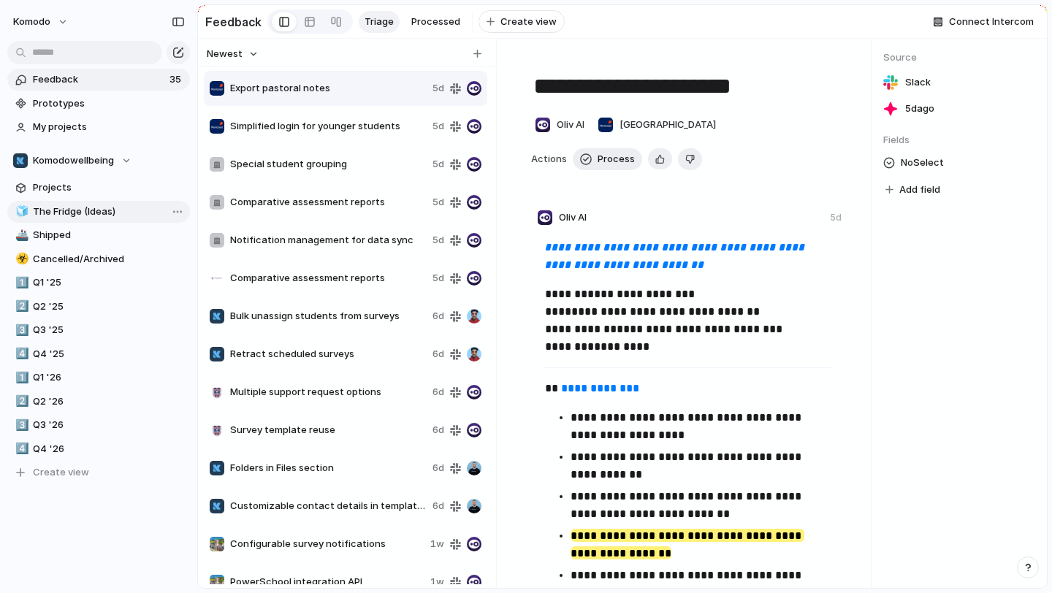
click at [96, 209] on span "The Fridge (Ideas)" at bounding box center [109, 212] width 152 height 15
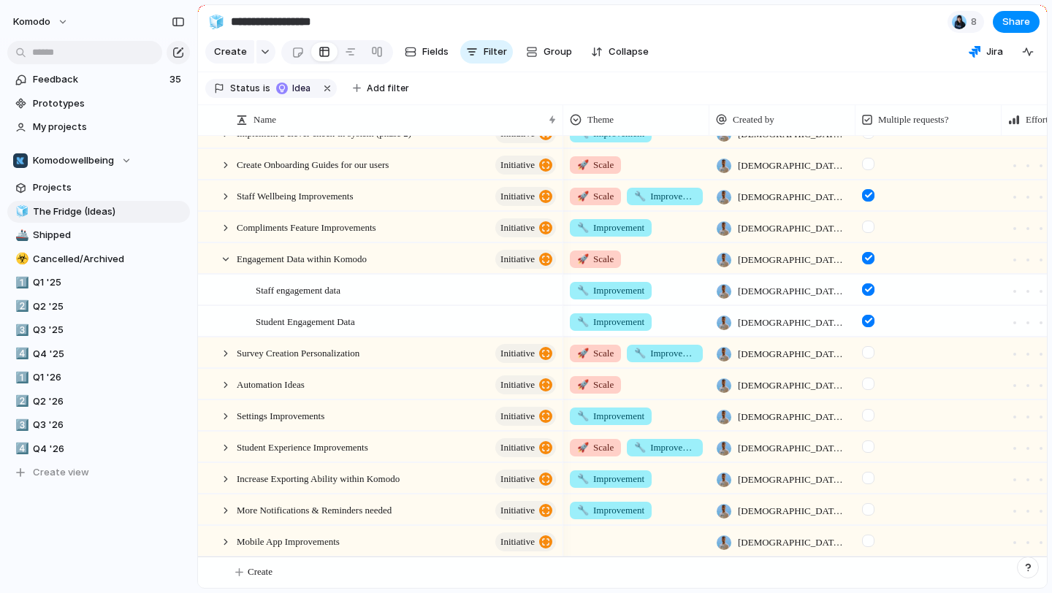
scroll to position [0, 1]
click at [226, 253] on div at bounding box center [225, 259] width 13 height 13
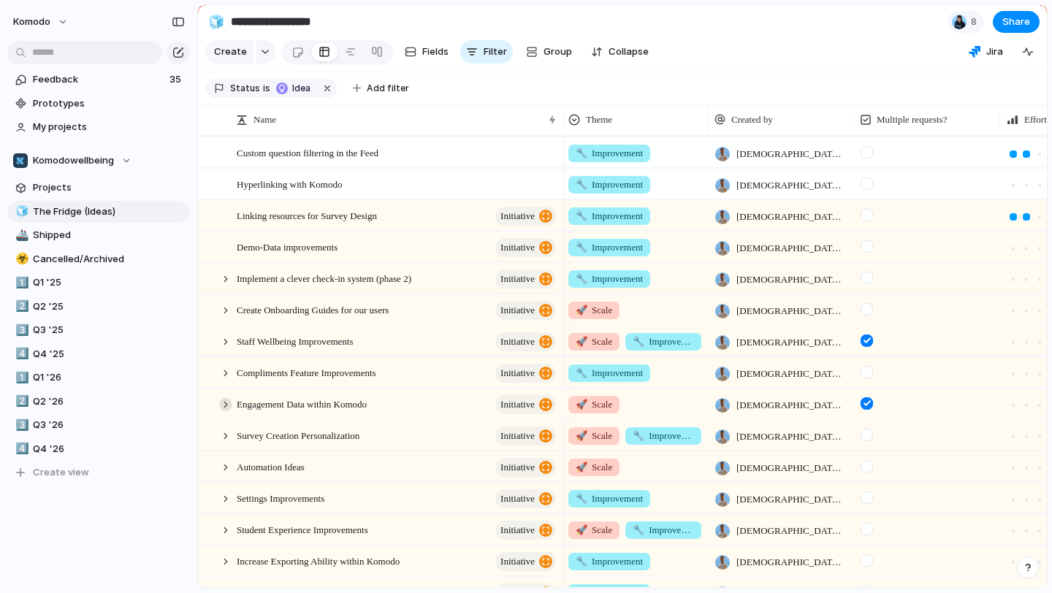
scroll to position [0, 0]
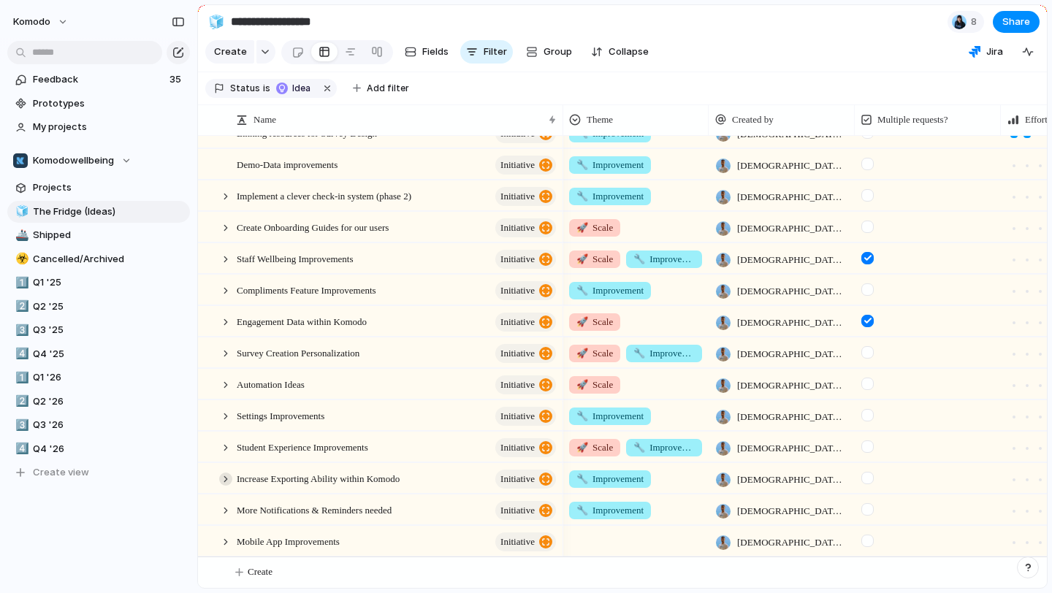
click at [221, 479] on div at bounding box center [225, 479] width 13 height 13
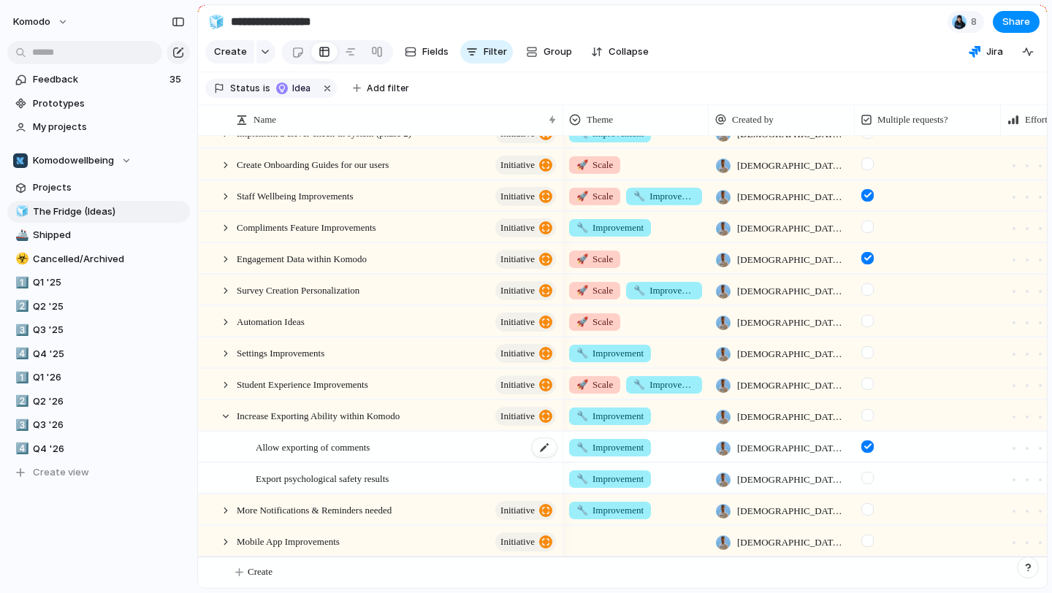
click at [416, 448] on div "Allow exporting of comments" at bounding box center [407, 448] width 302 height 30
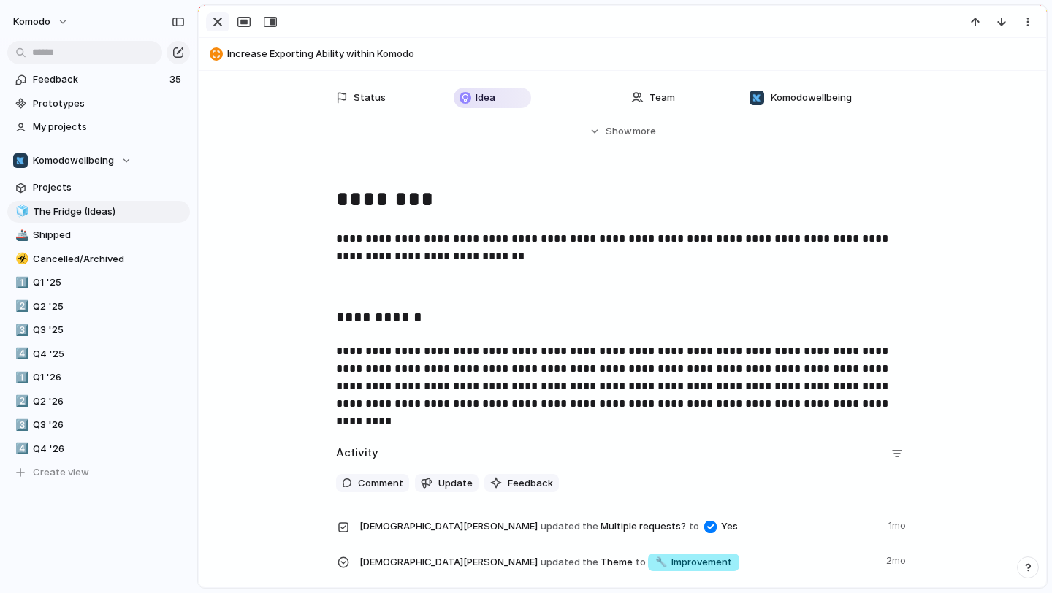
click at [223, 23] on div "button" at bounding box center [218, 22] width 18 height 18
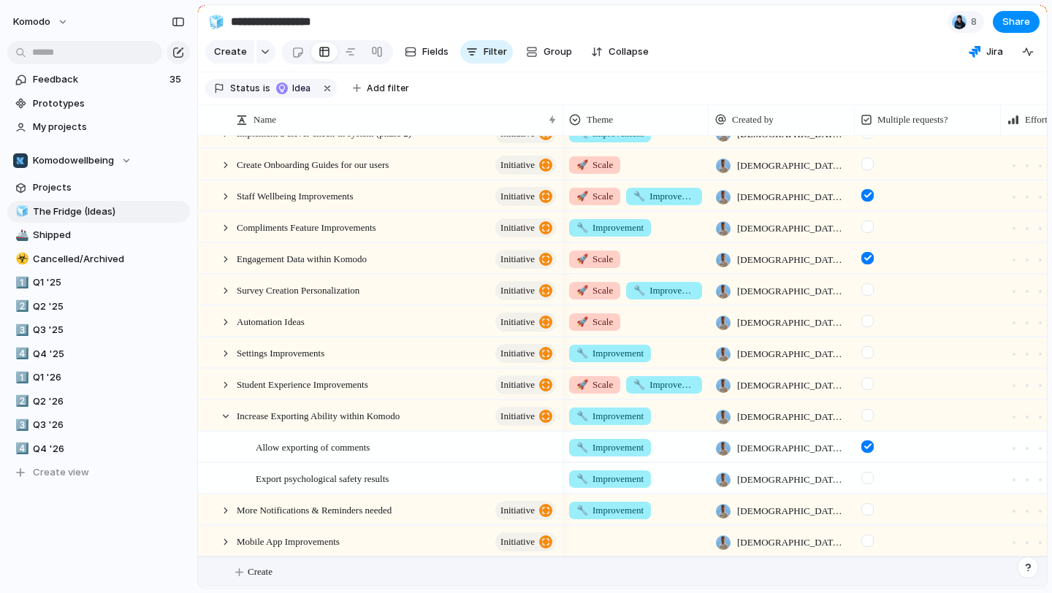
click at [248, 575] on span "Create" at bounding box center [260, 572] width 25 height 15
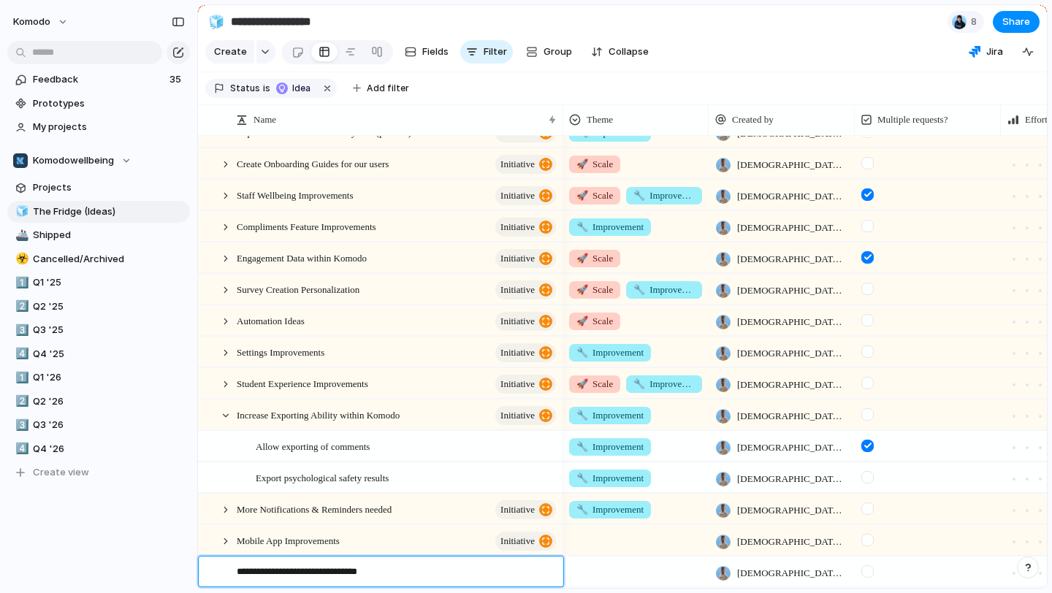
type textarea "**********"
click at [218, 571] on div "**********" at bounding box center [388, 572] width 341 height 31
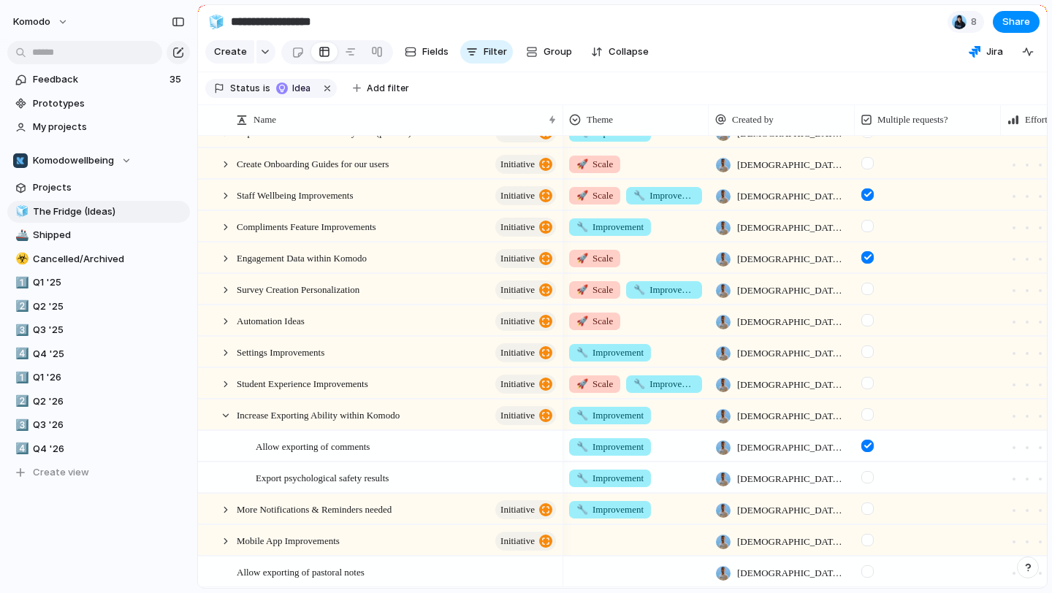
click at [595, 573] on div at bounding box center [635, 569] width 145 height 24
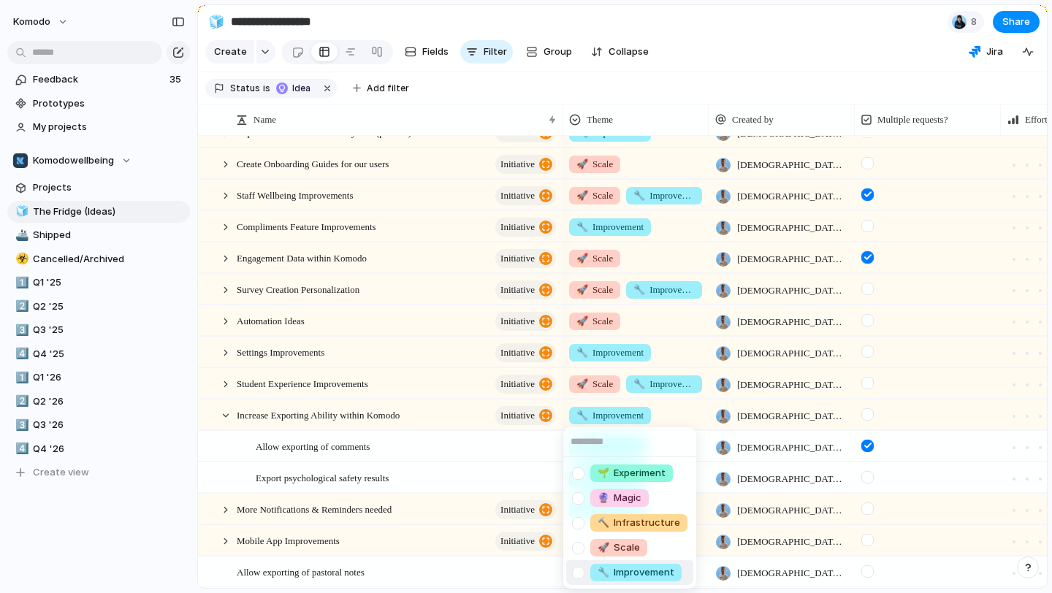
click at [631, 568] on span "🔧 Improvement" at bounding box center [636, 572] width 77 height 15
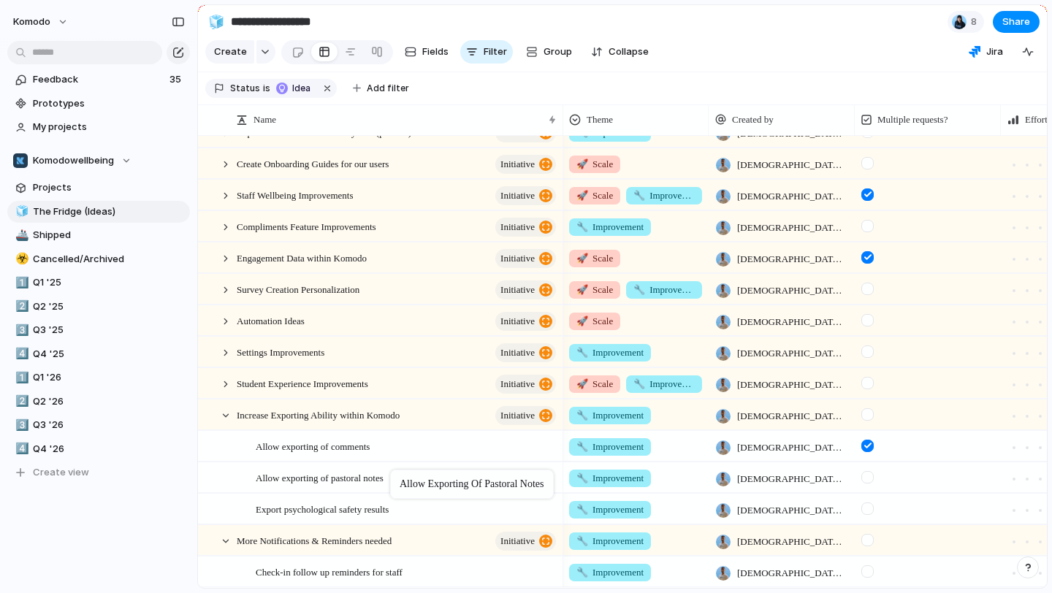
drag, startPoint x: 388, startPoint y: 573, endPoint x: 397, endPoint y: 473, distance: 100.5
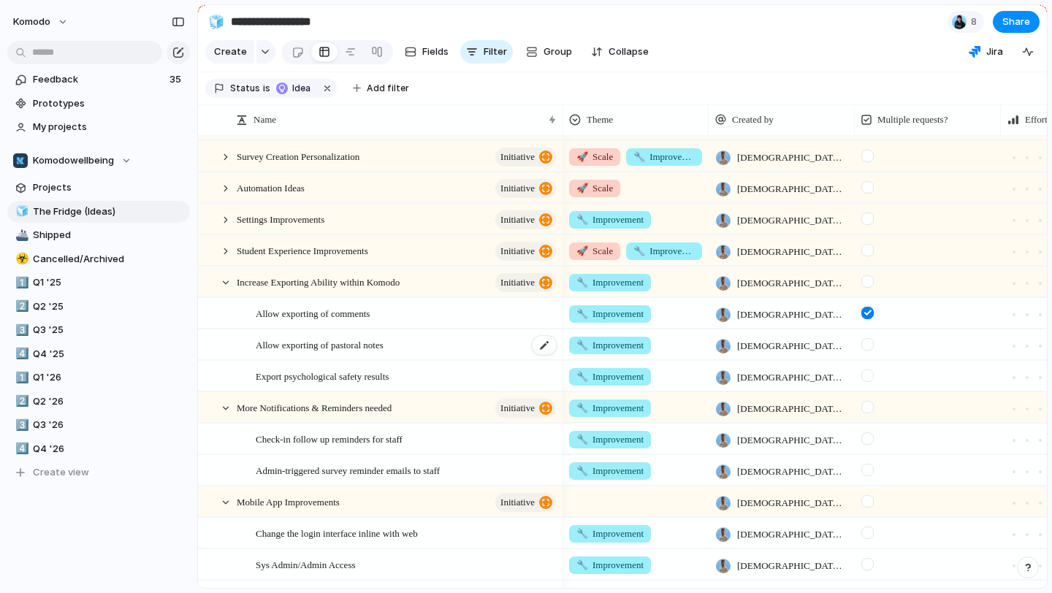
click at [492, 343] on div "Allow exporting of pastoral notes" at bounding box center [407, 345] width 302 height 30
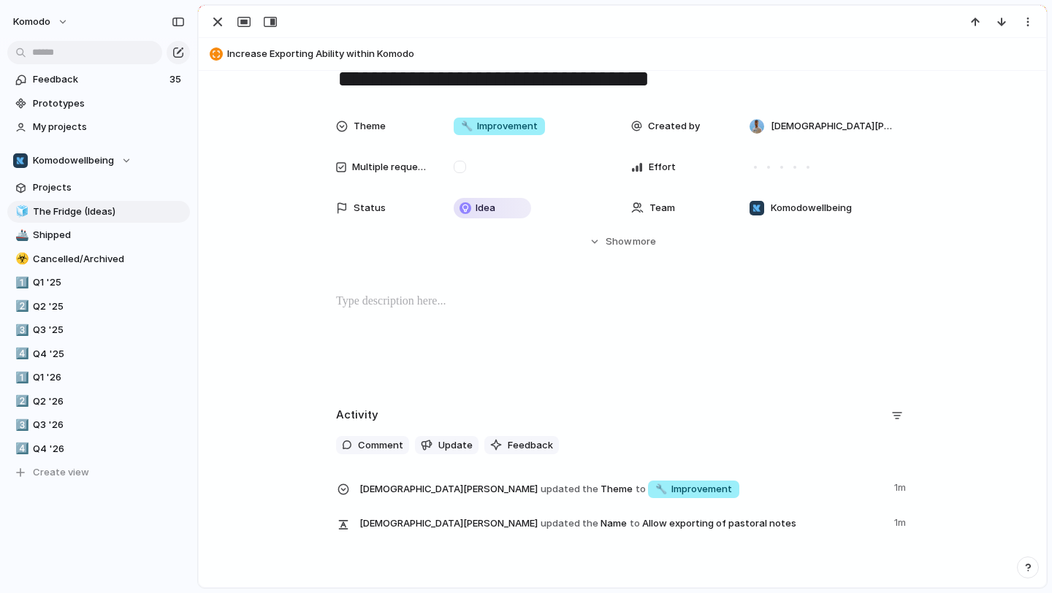
click at [460, 308] on p at bounding box center [622, 302] width 573 height 18
drag, startPoint x: 393, startPoint y: 306, endPoint x: 328, endPoint y: 306, distance: 65.0
click at [328, 306] on div "********" at bounding box center [622, 340] width 812 height 94
click at [316, 273] on button "Headings" at bounding box center [293, 271] width 74 height 23
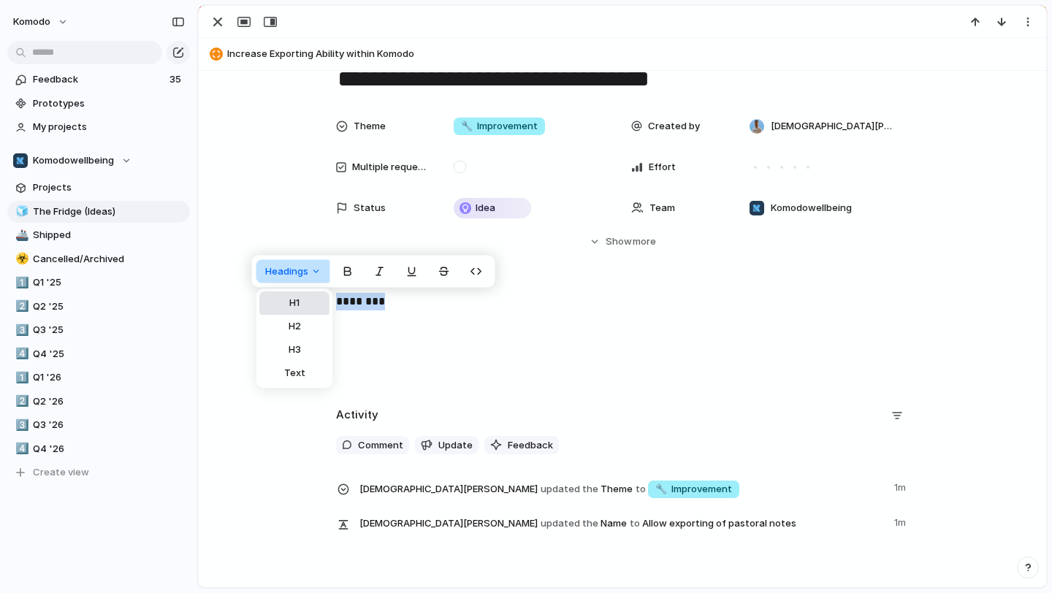
click at [307, 302] on button "H1" at bounding box center [294, 303] width 70 height 23
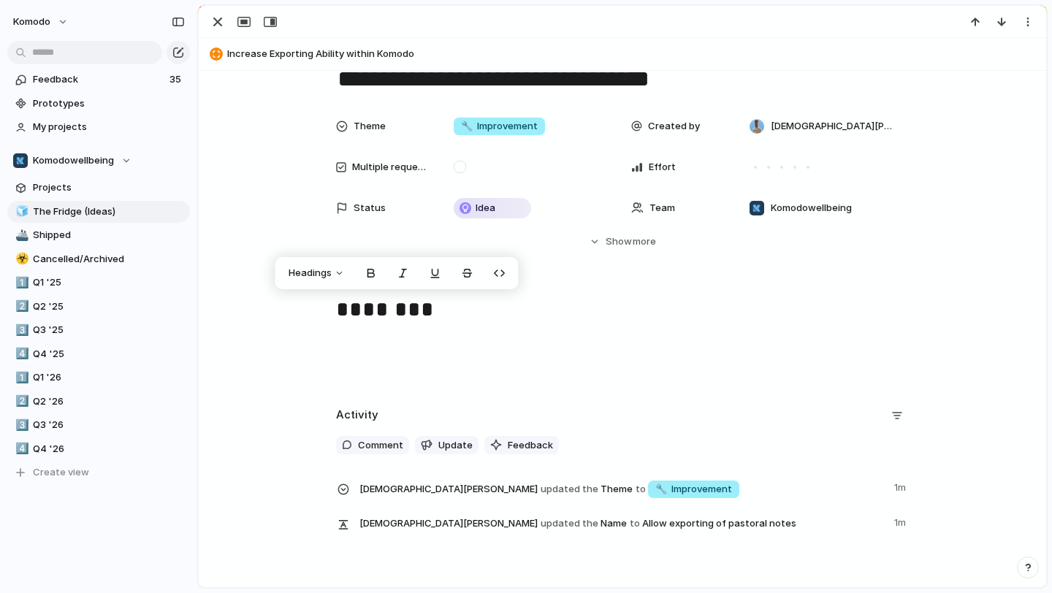
click at [457, 319] on h1 "********" at bounding box center [622, 311] width 573 height 36
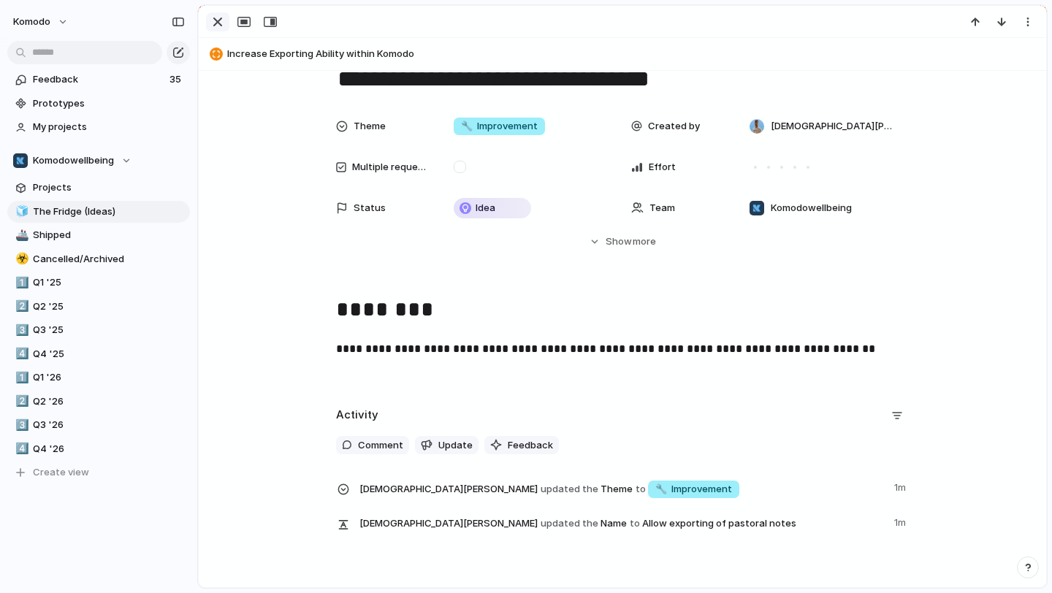
click at [213, 31] on button "button" at bounding box center [217, 21] width 23 height 19
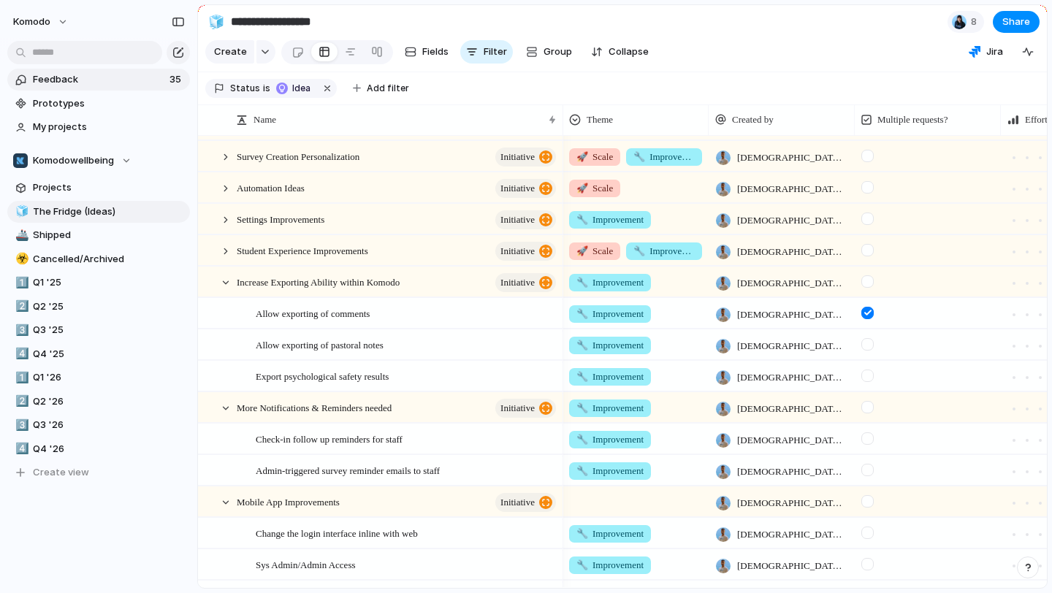
click at [119, 81] on span "Feedback" at bounding box center [99, 79] width 132 height 15
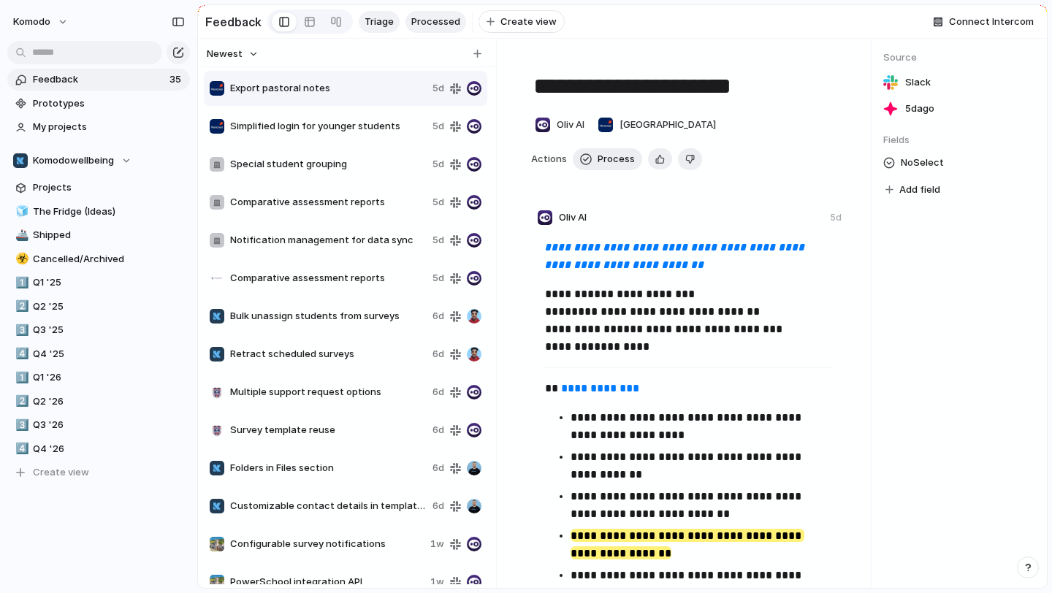
click at [418, 25] on span "Processed" at bounding box center [435, 22] width 49 height 15
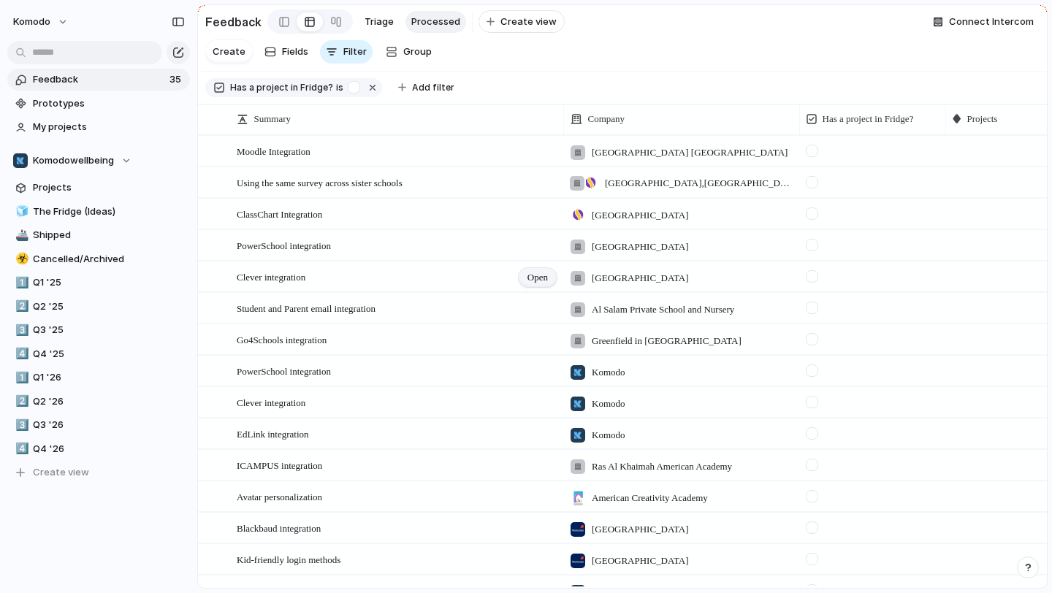
scroll to position [20, 0]
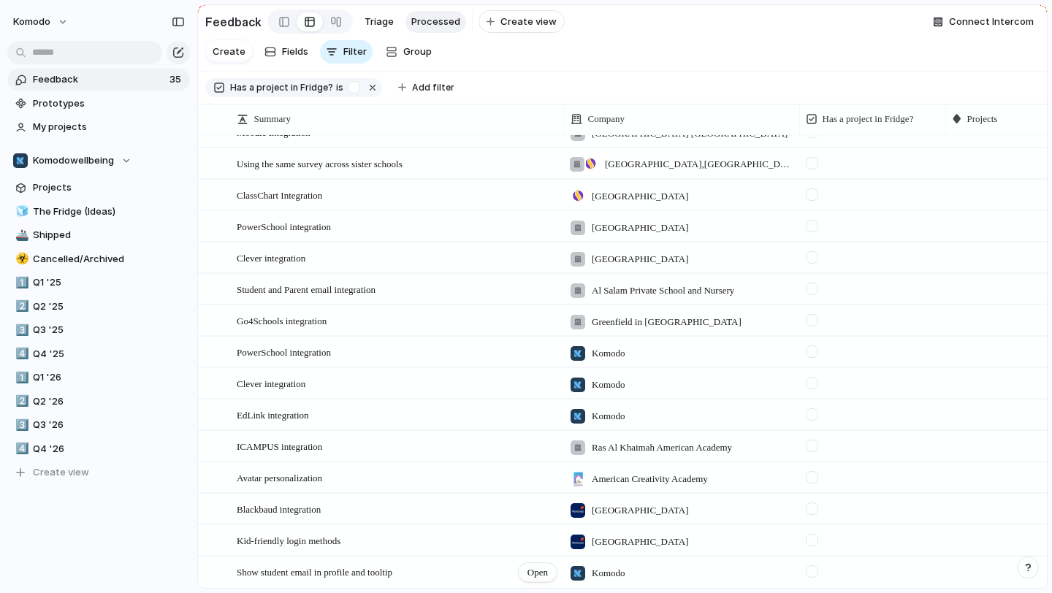
click at [495, 573] on div "Show student email in profile and tooltip Open" at bounding box center [397, 572] width 321 height 31
click at [544, 574] on span "Open" at bounding box center [537, 572] width 20 height 15
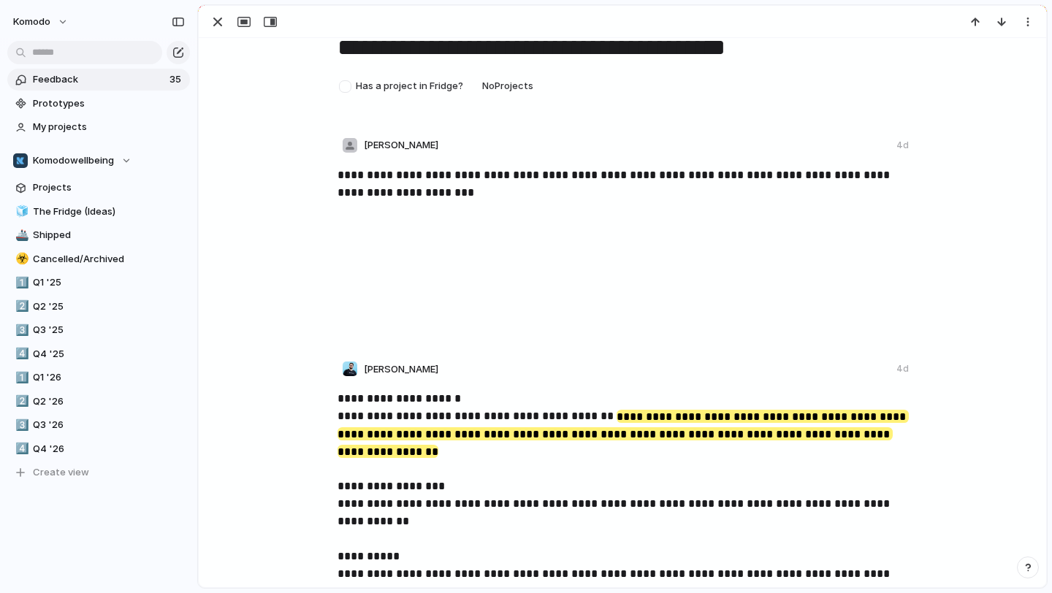
scroll to position [340, 0]
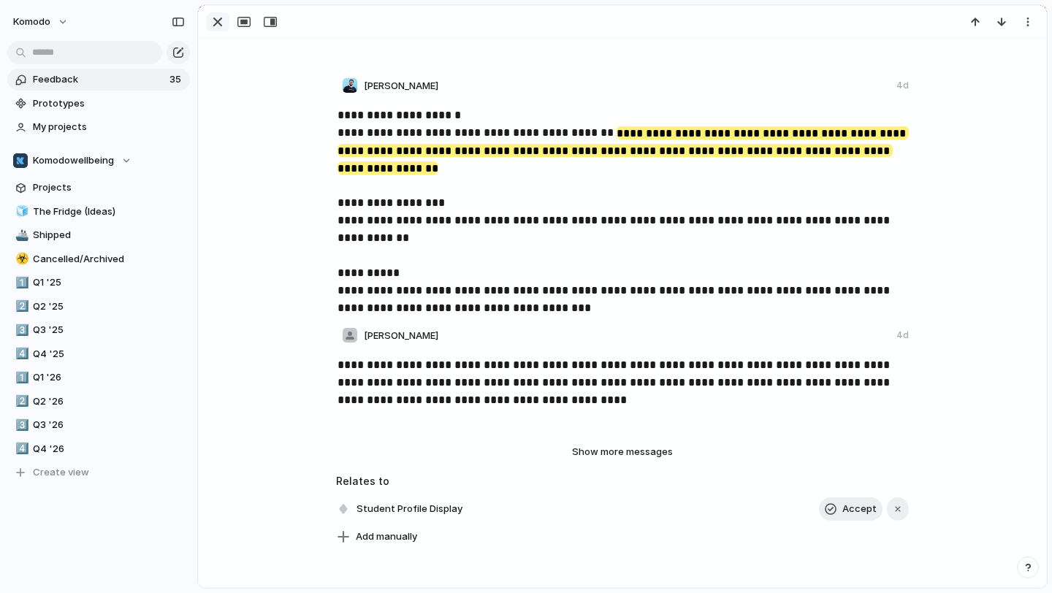
click at [220, 17] on div "button" at bounding box center [218, 22] width 18 height 18
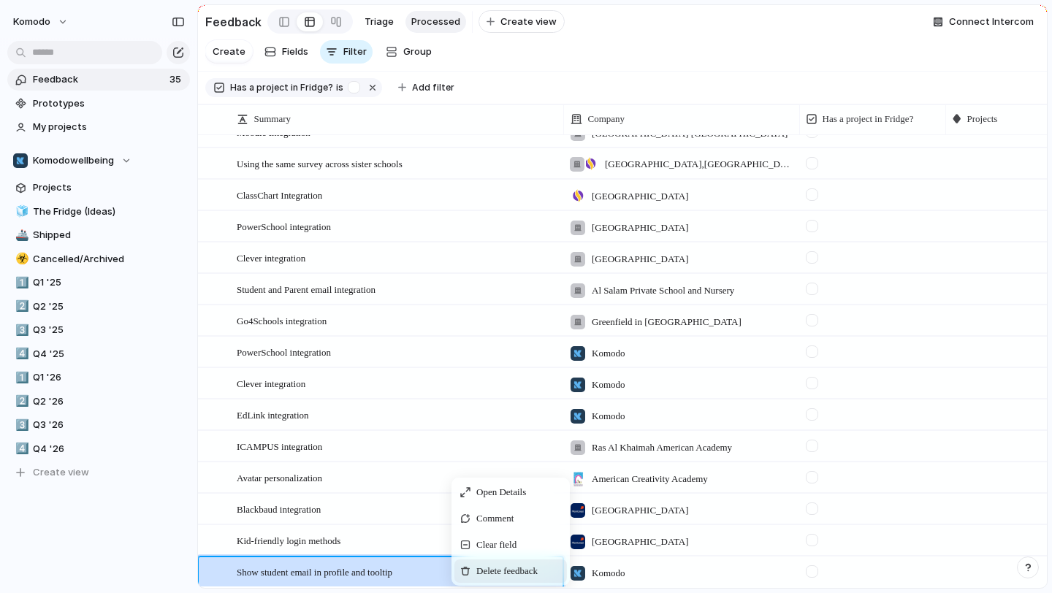
click at [492, 565] on span "Delete feedback" at bounding box center [506, 571] width 61 height 15
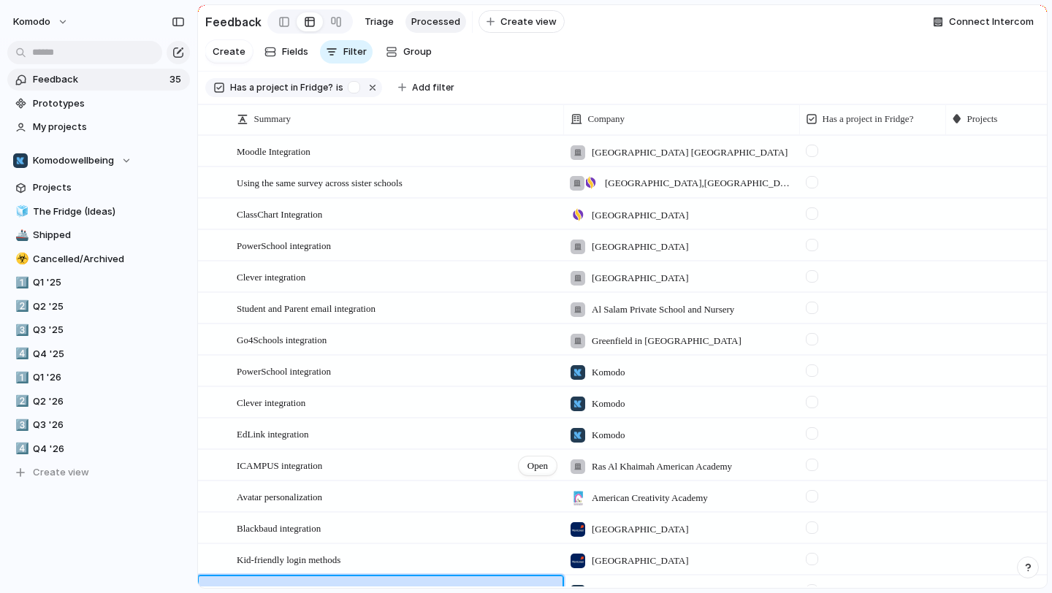
scroll to position [20, 0]
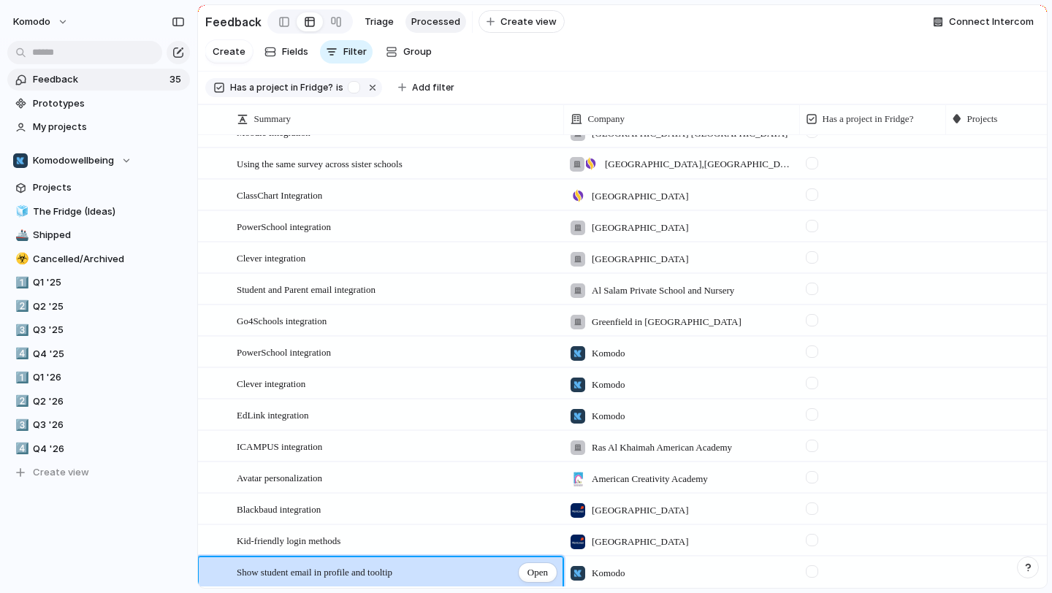
click at [465, 569] on div "Show student email in profile and tooltip Open" at bounding box center [397, 572] width 321 height 31
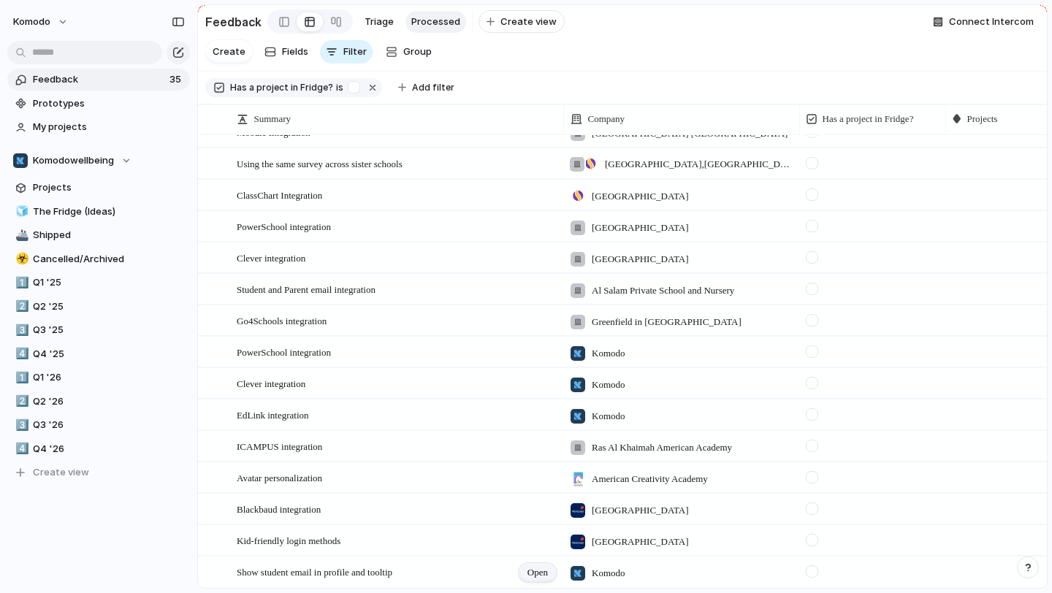
click at [534, 572] on span "Open" at bounding box center [537, 572] width 20 height 15
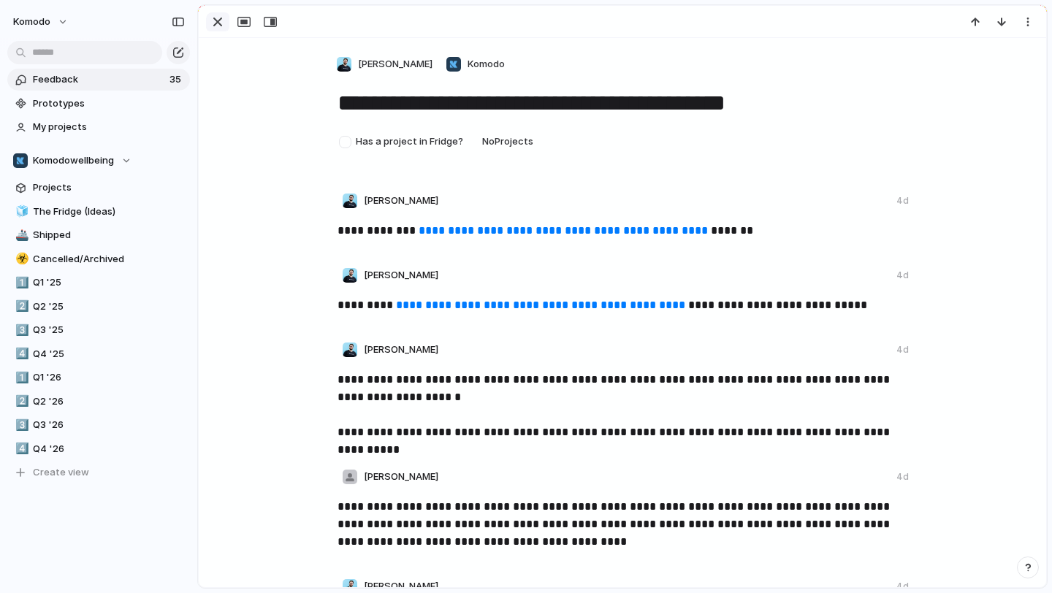
click at [219, 15] on div "button" at bounding box center [218, 22] width 18 height 18
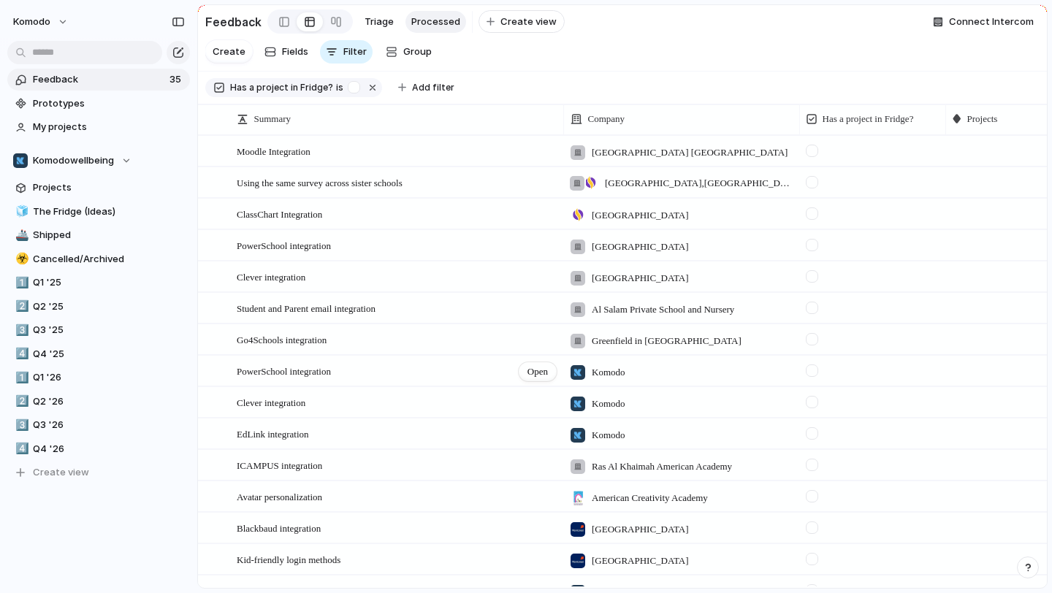
scroll to position [20, 0]
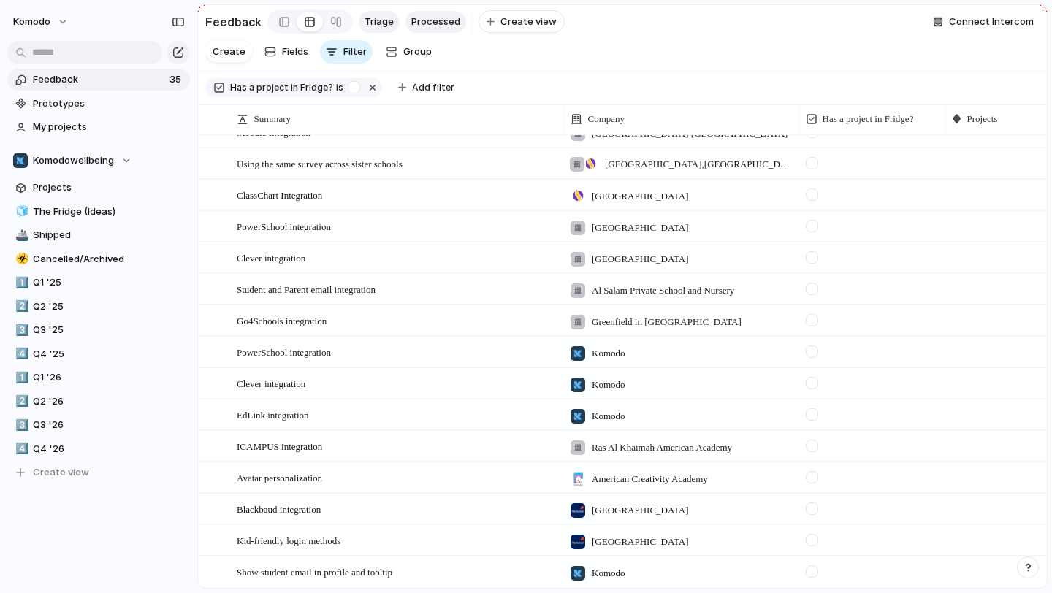
click at [370, 15] on span "Triage" at bounding box center [379, 22] width 29 height 15
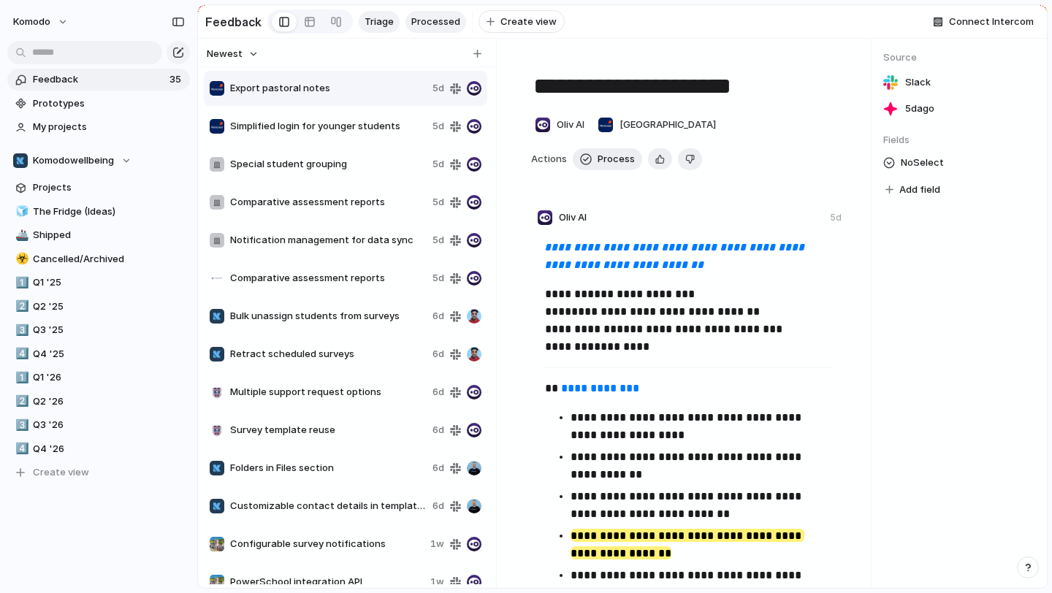
click at [435, 26] on span "Processed" at bounding box center [435, 22] width 49 height 15
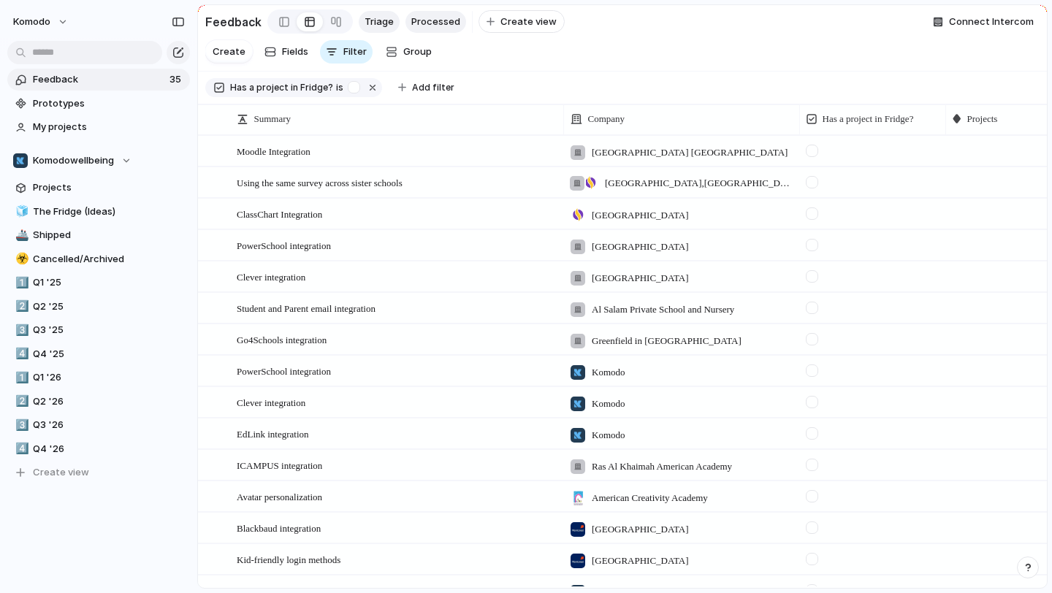
click at [395, 20] on link "Triage" at bounding box center [379, 22] width 41 height 22
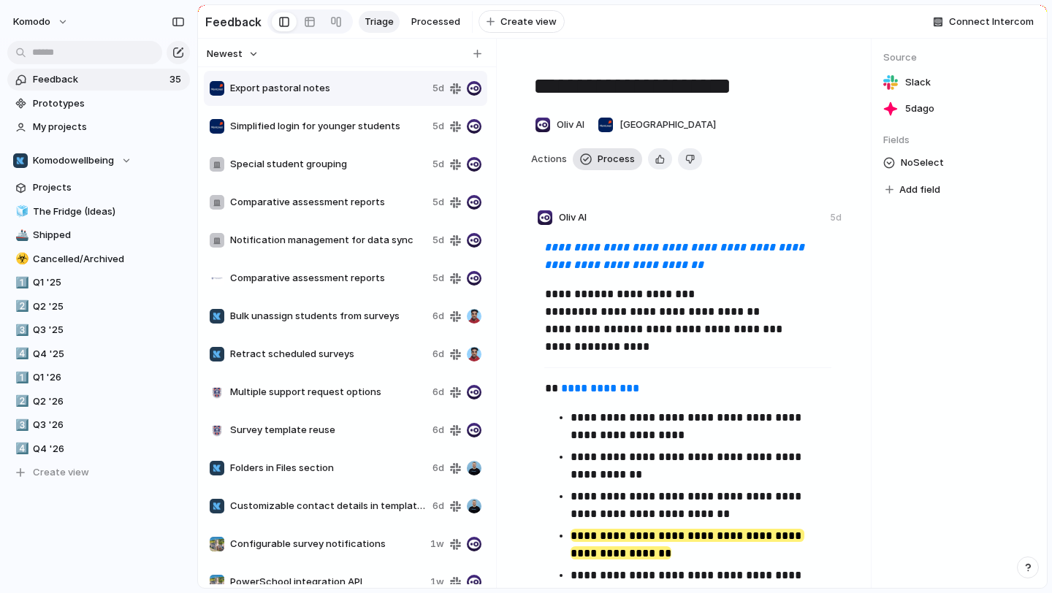
click at [627, 167] on button "Process" at bounding box center [607, 159] width 69 height 22
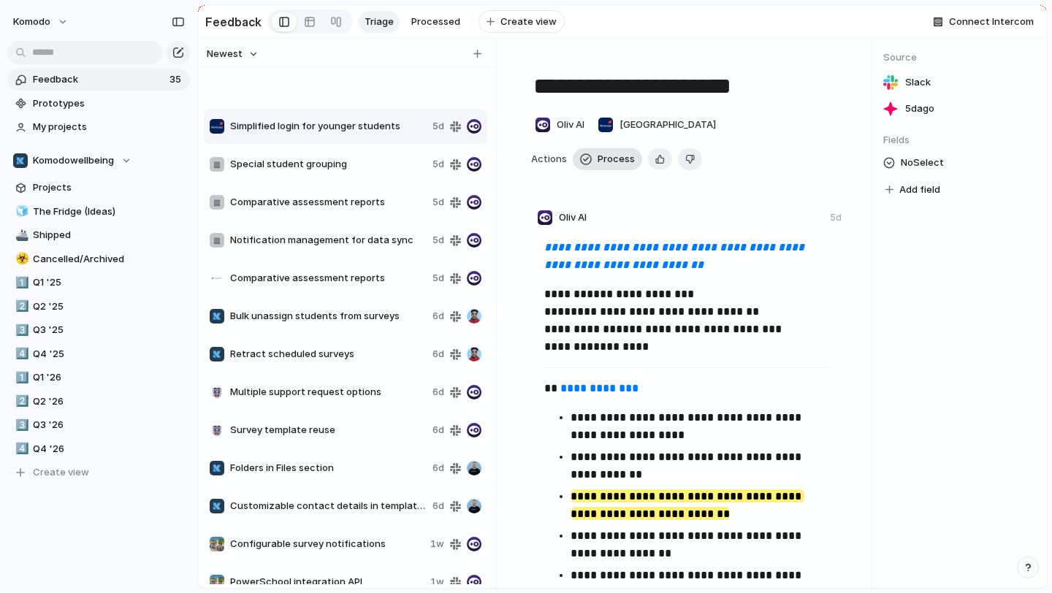
type textarea "**********"
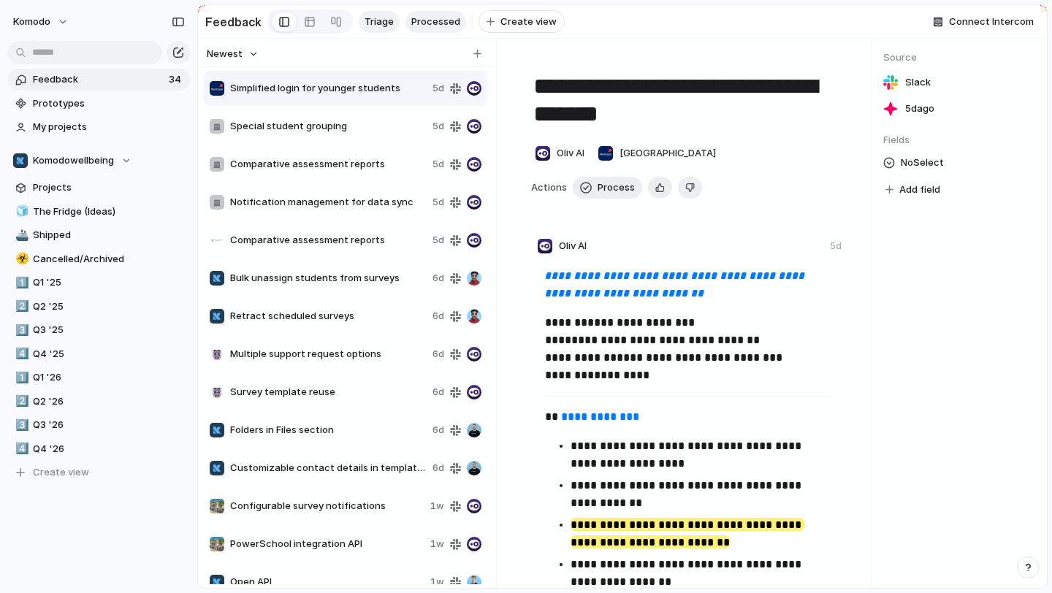
click at [443, 21] on span "Processed" at bounding box center [435, 22] width 49 height 15
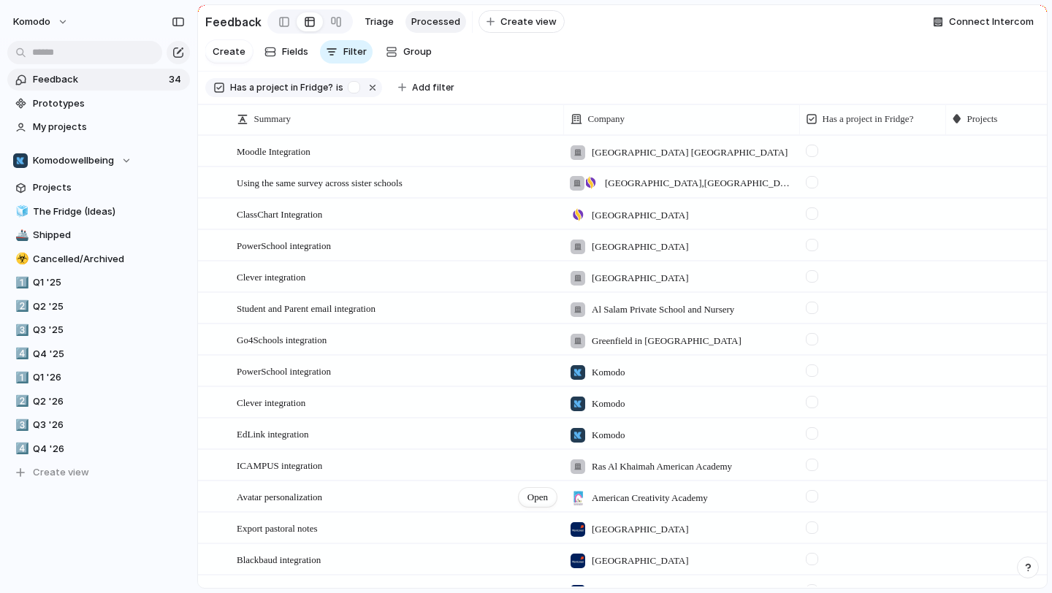
scroll to position [51, 0]
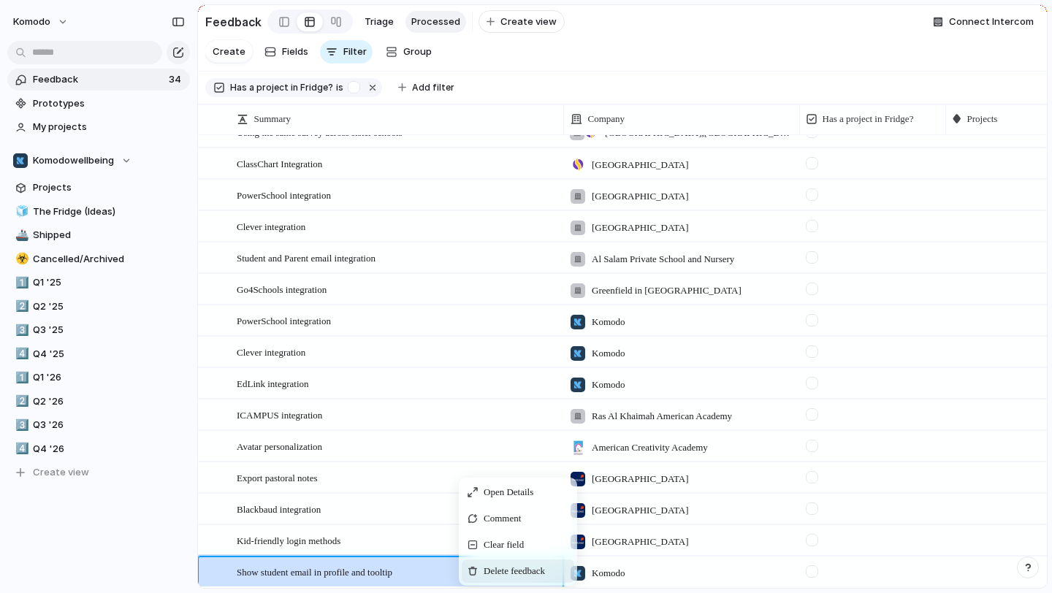
click at [519, 568] on span "Delete feedback" at bounding box center [514, 571] width 61 height 15
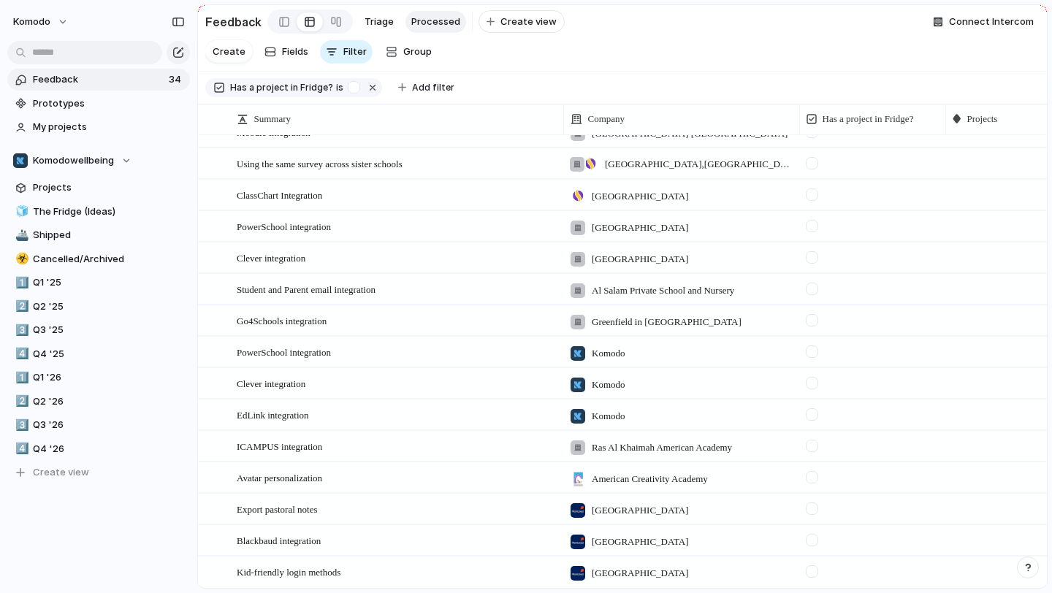
scroll to position [20, 0]
drag, startPoint x: 452, startPoint y: 513, endPoint x: 481, endPoint y: 512, distance: 29.2
click at [1018, 511] on div at bounding box center [1018, 508] width 145 height 26
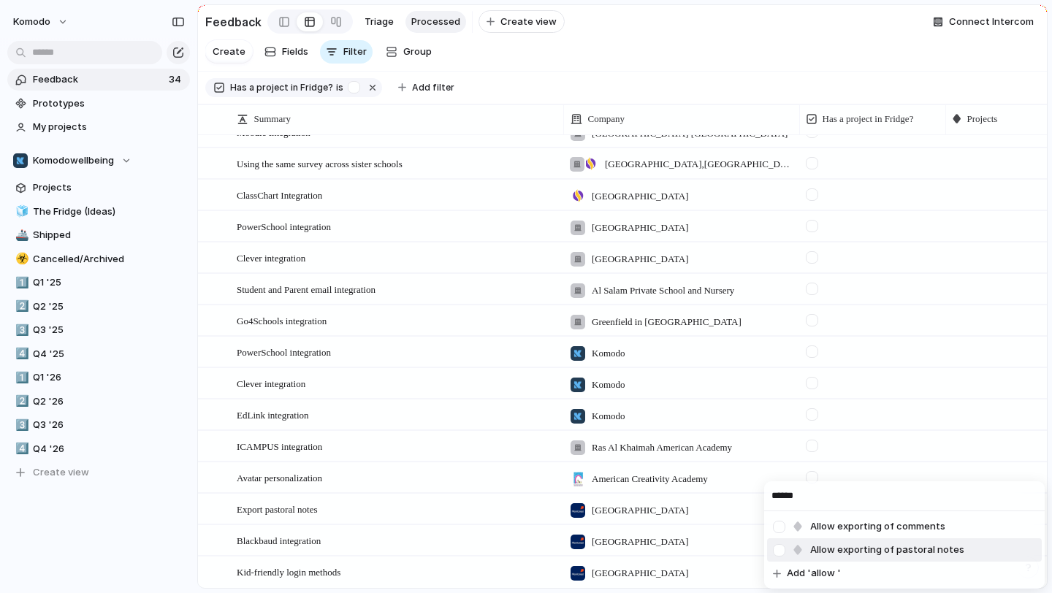
type input "*****"
click at [991, 546] on li "Allow exporting of pastoral notes" at bounding box center [904, 549] width 275 height 23
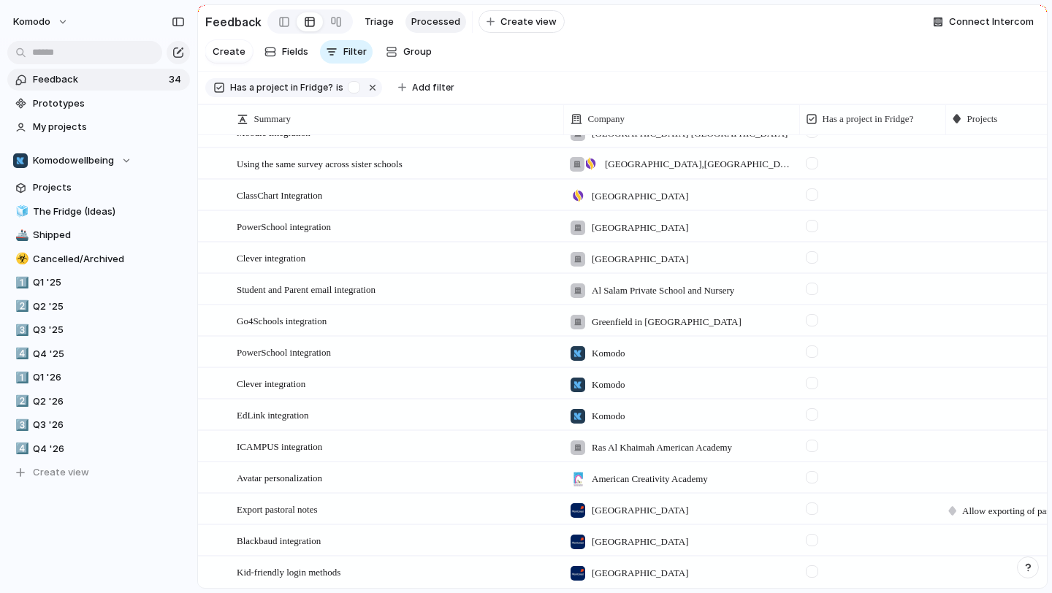
click at [815, 506] on div at bounding box center [812, 509] width 12 height 12
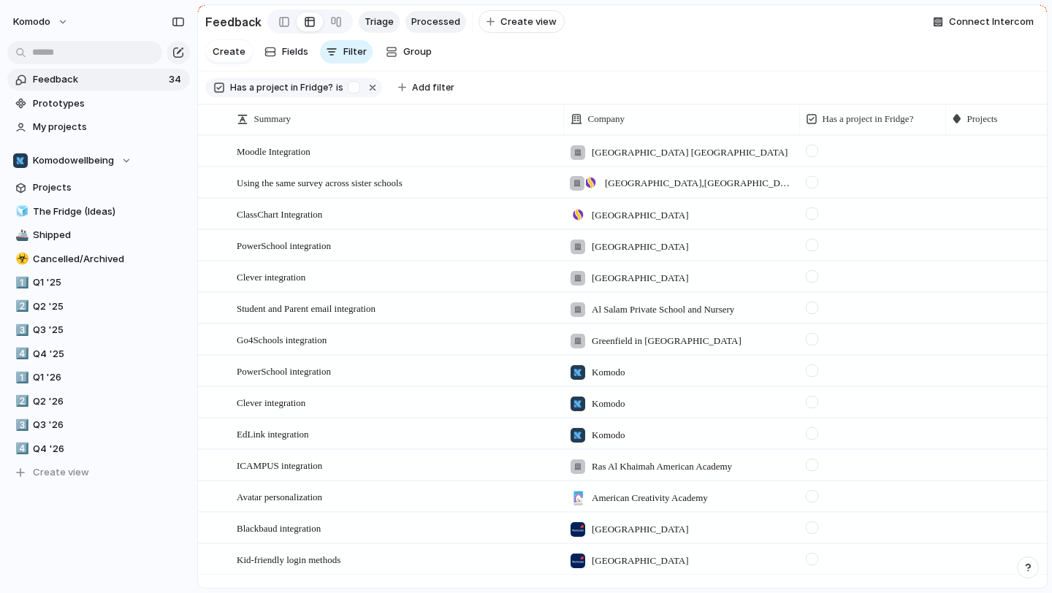
click at [392, 18] on link "Triage" at bounding box center [379, 22] width 41 height 22
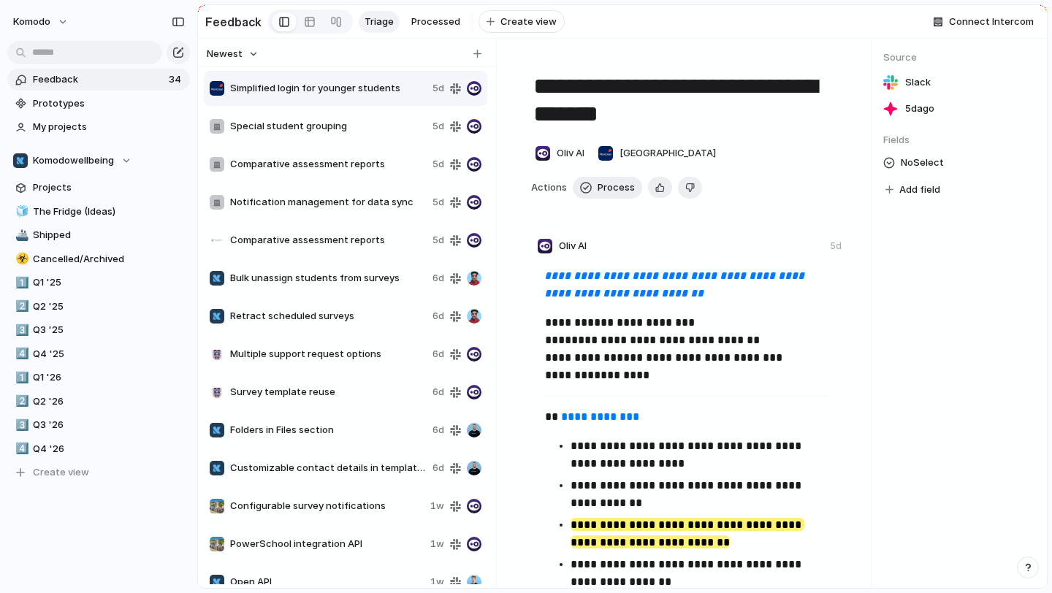
click at [376, 20] on span "Triage" at bounding box center [379, 22] width 29 height 15
click at [431, 23] on span "Processed" at bounding box center [435, 22] width 49 height 15
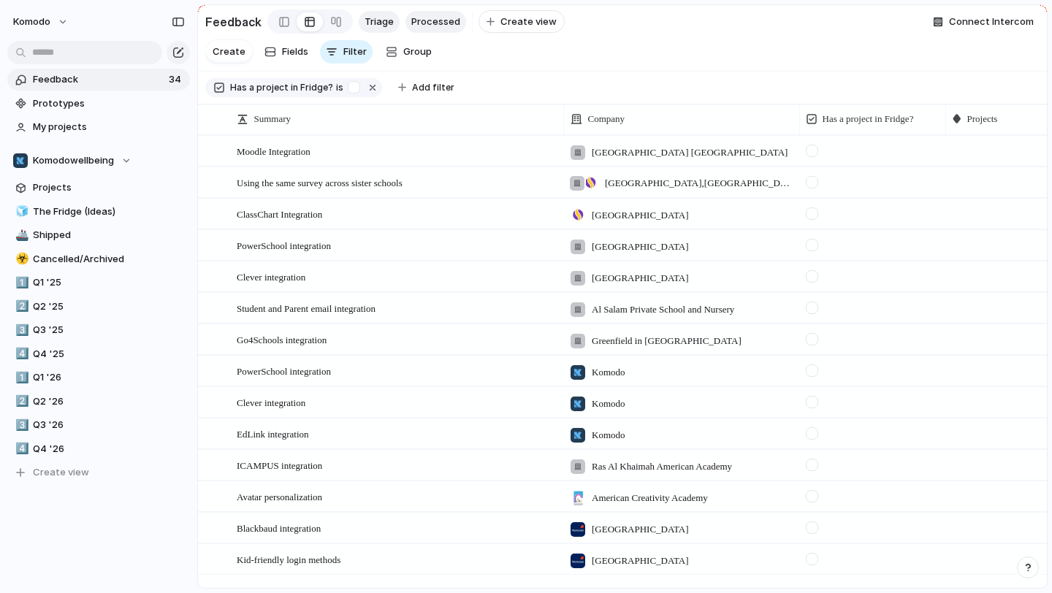
click at [383, 25] on span "Triage" at bounding box center [379, 22] width 29 height 15
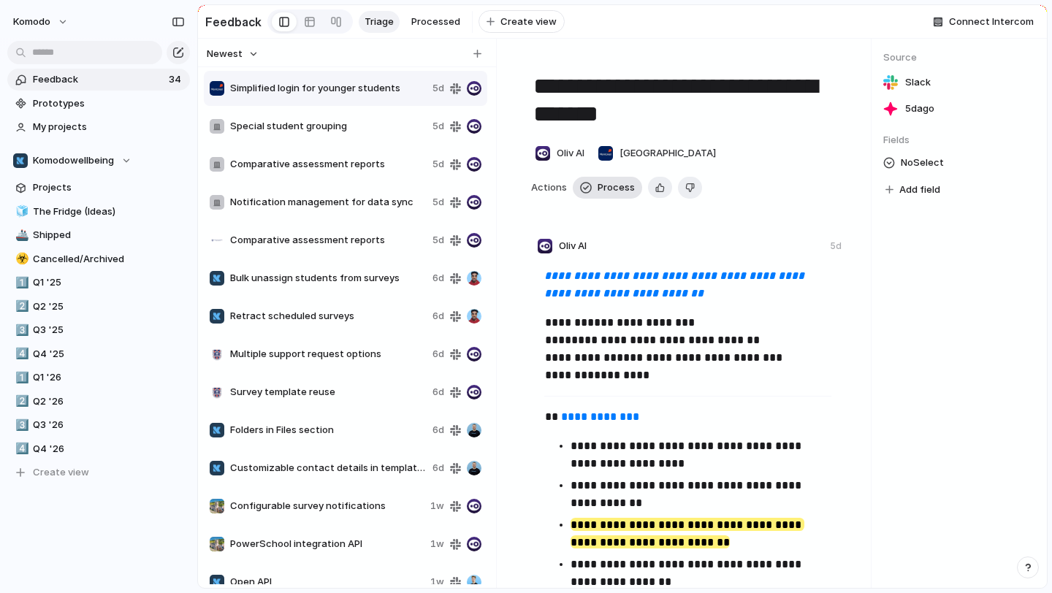
click at [622, 197] on button "Process" at bounding box center [607, 188] width 69 height 22
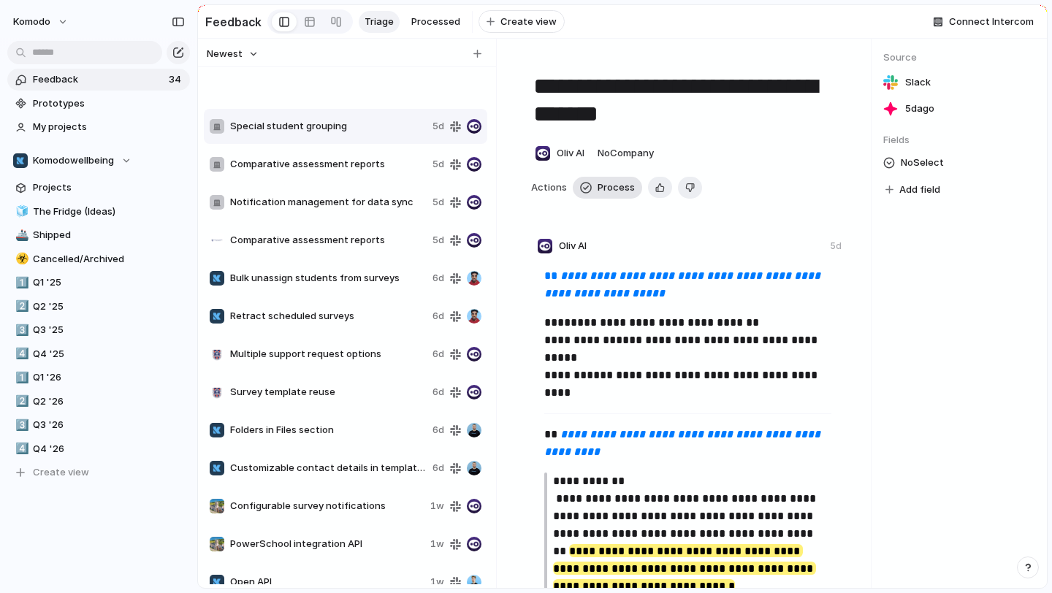
type textarea "**********"
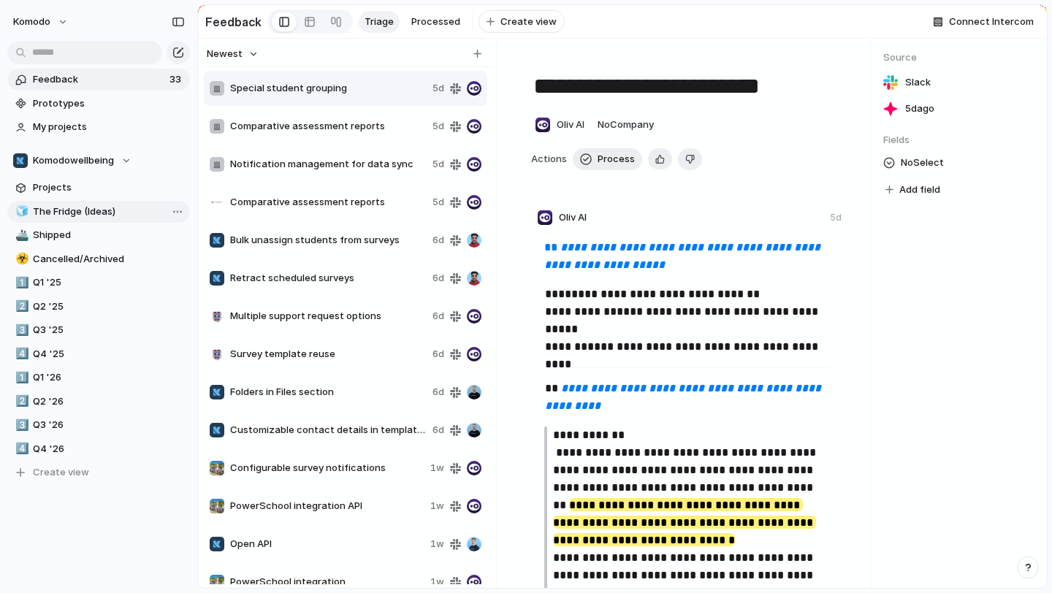
click at [102, 210] on span "The Fridge (Ideas)" at bounding box center [109, 212] width 152 height 15
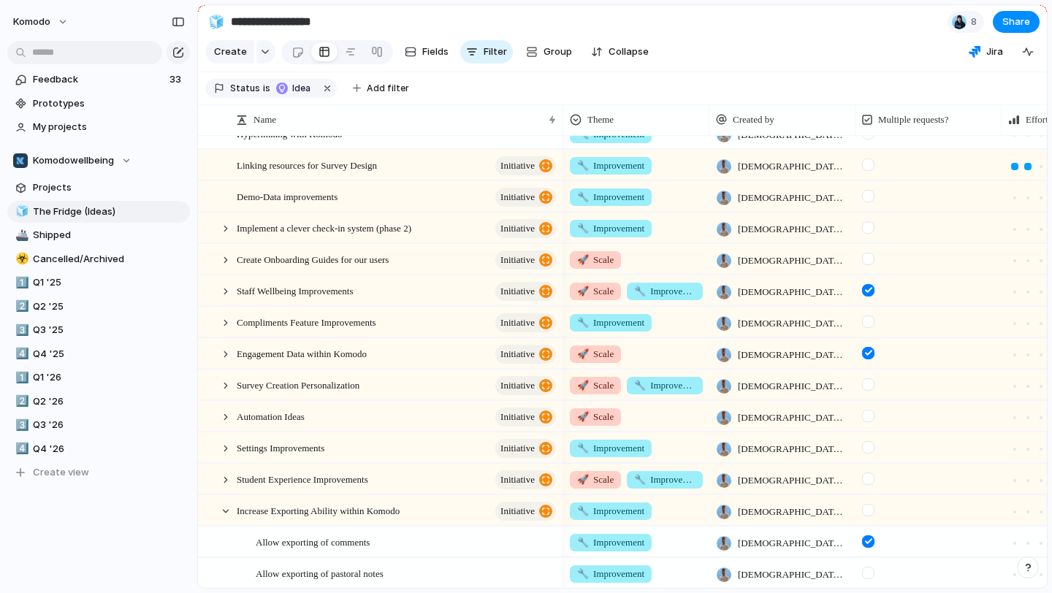
scroll to position [711, 0]
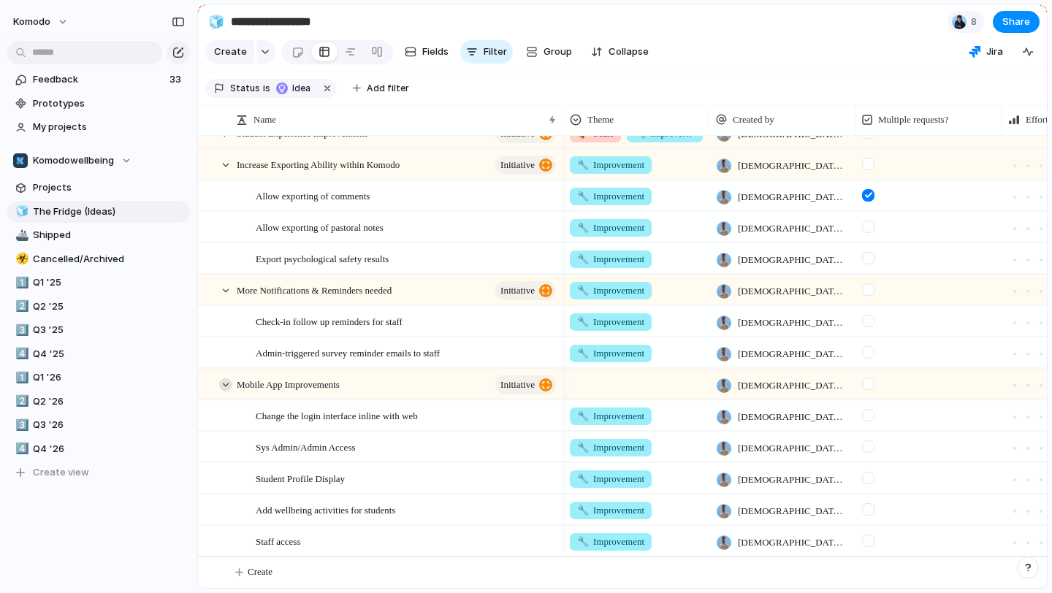
click at [231, 384] on div at bounding box center [225, 384] width 13 height 13
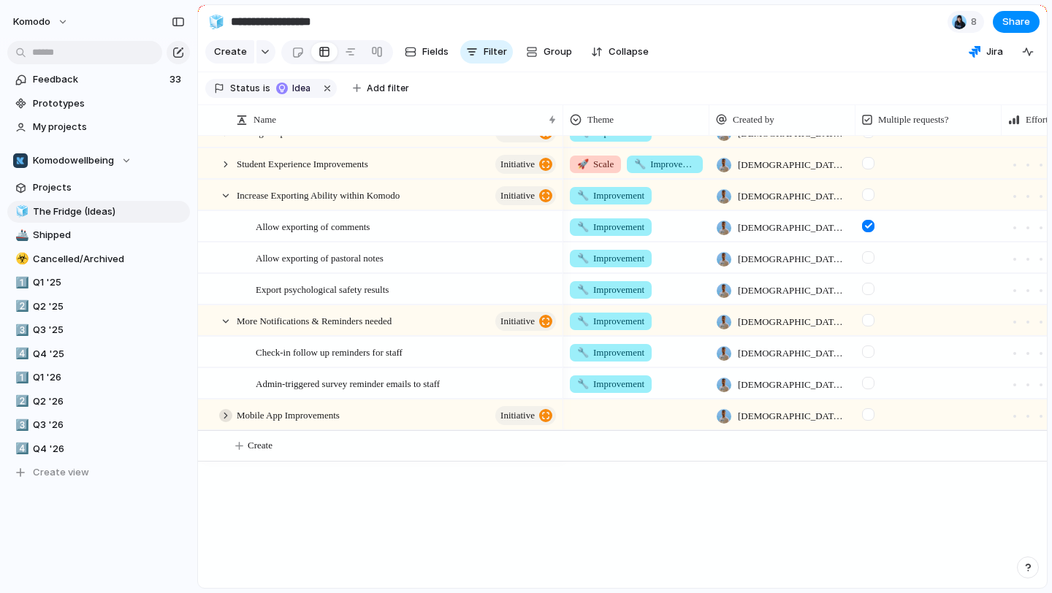
scroll to position [554, 0]
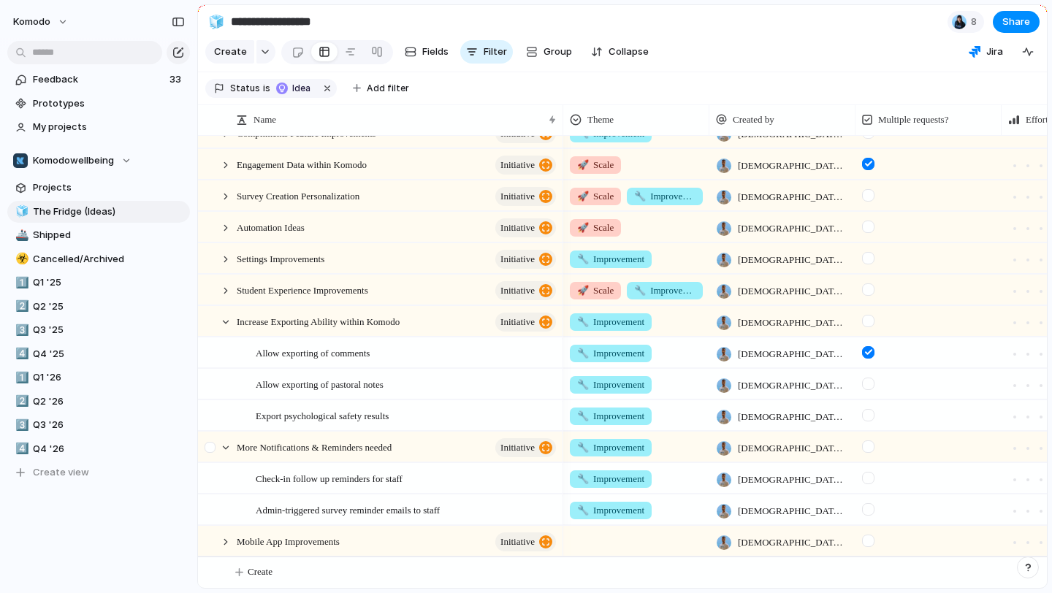
click at [217, 445] on div at bounding box center [212, 452] width 26 height 39
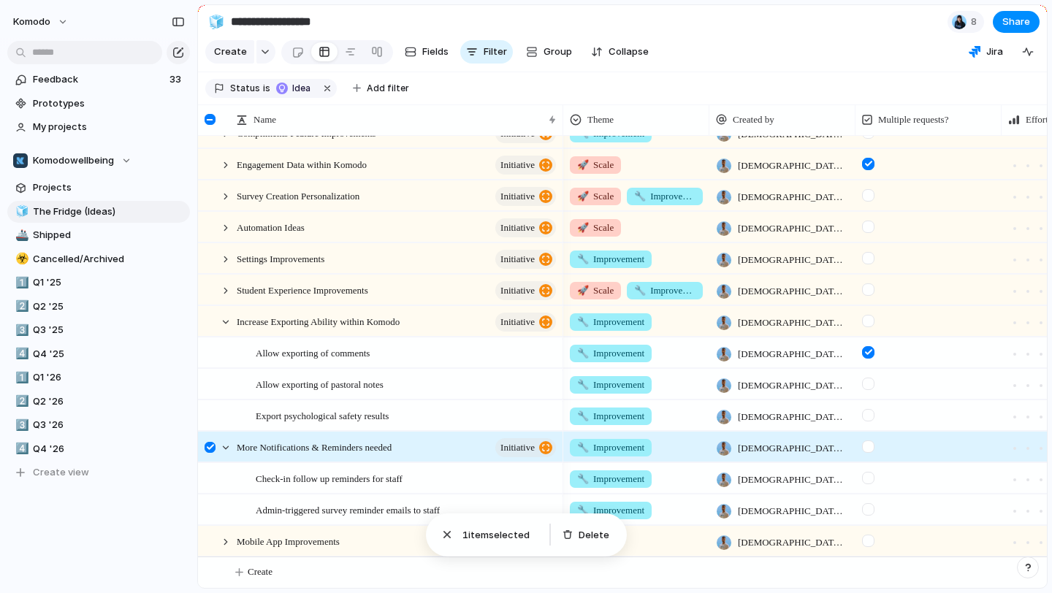
click at [210, 445] on div at bounding box center [210, 447] width 11 height 11
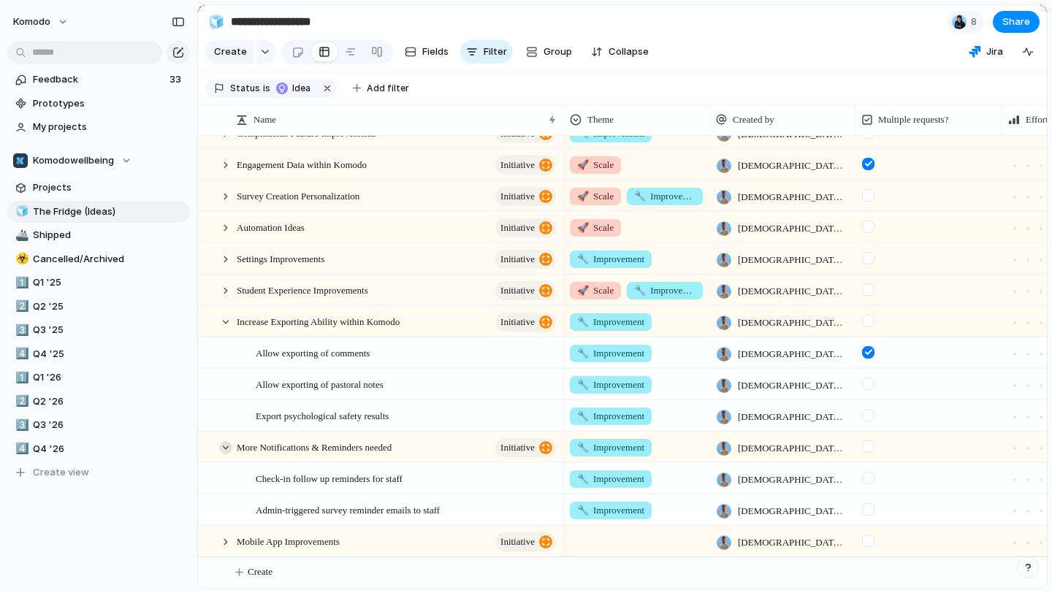
click at [229, 445] on div at bounding box center [225, 447] width 13 height 13
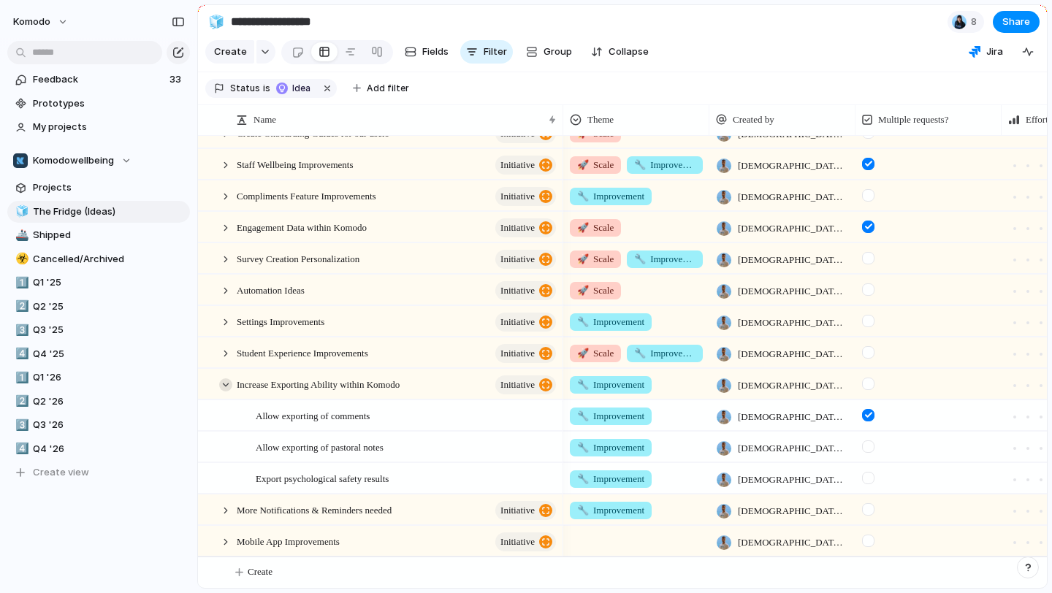
click at [228, 384] on div at bounding box center [225, 384] width 13 height 13
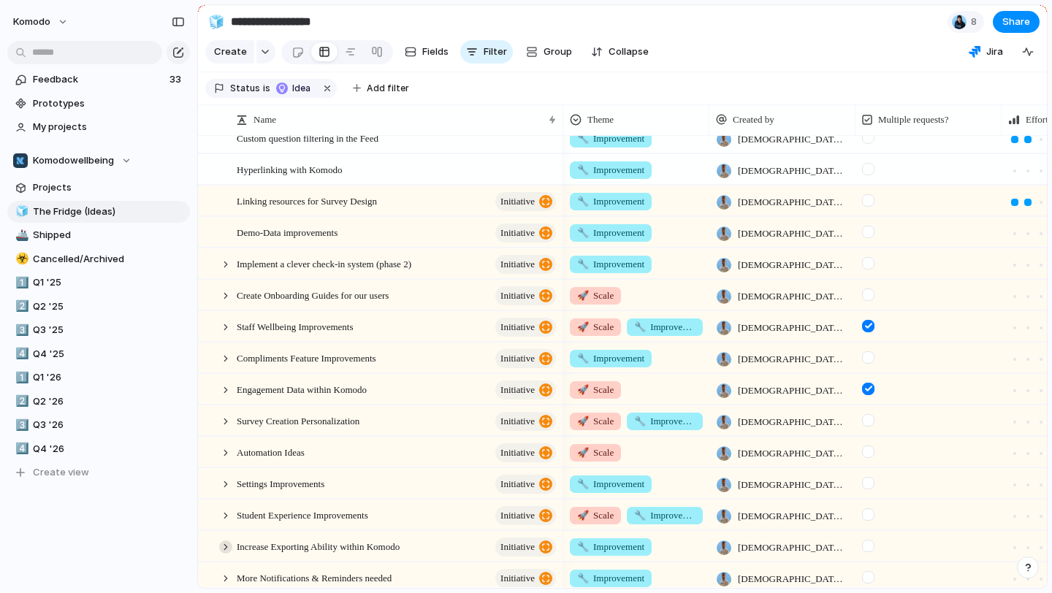
scroll to position [397, 0]
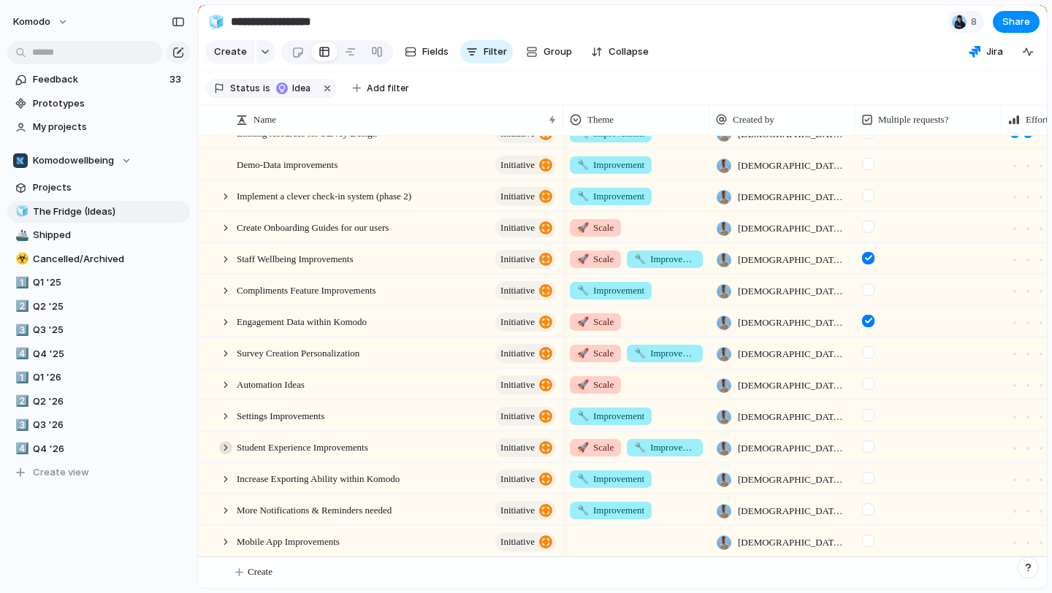
click at [223, 449] on div at bounding box center [225, 447] width 13 height 13
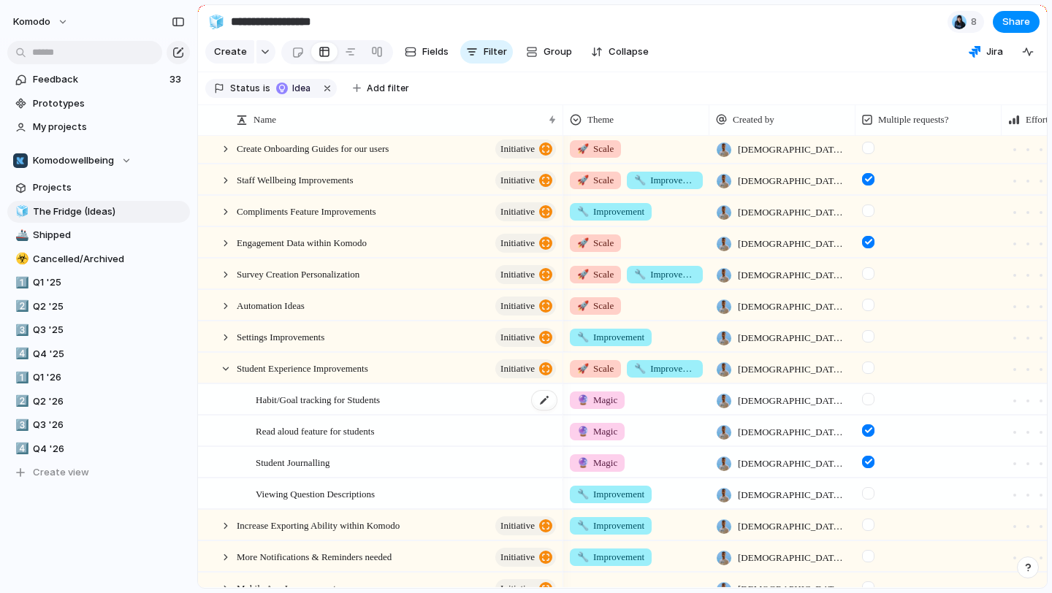
scroll to position [522, 0]
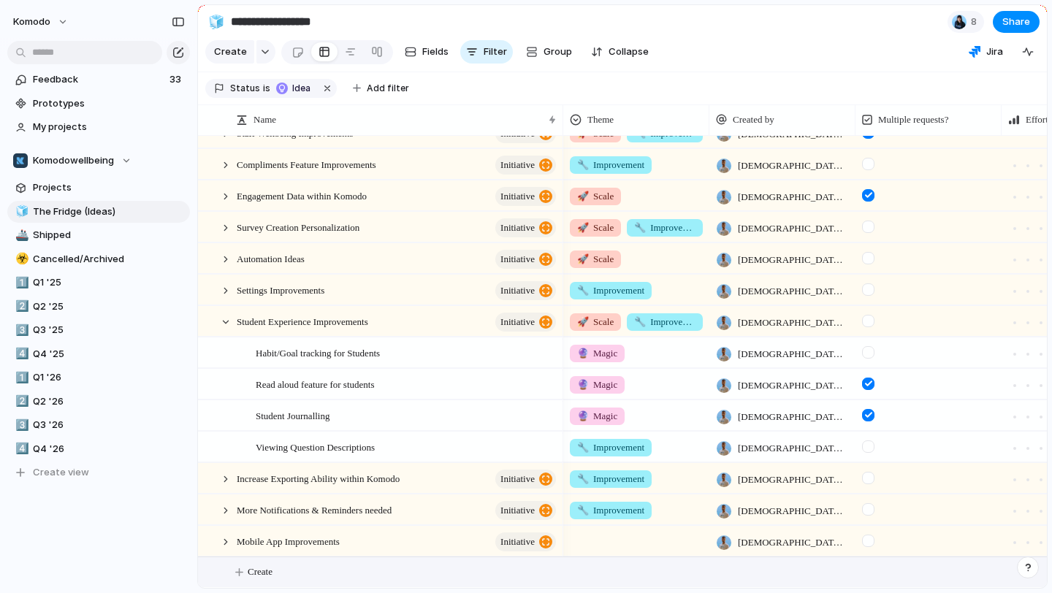
click at [264, 565] on span "Create" at bounding box center [260, 572] width 25 height 15
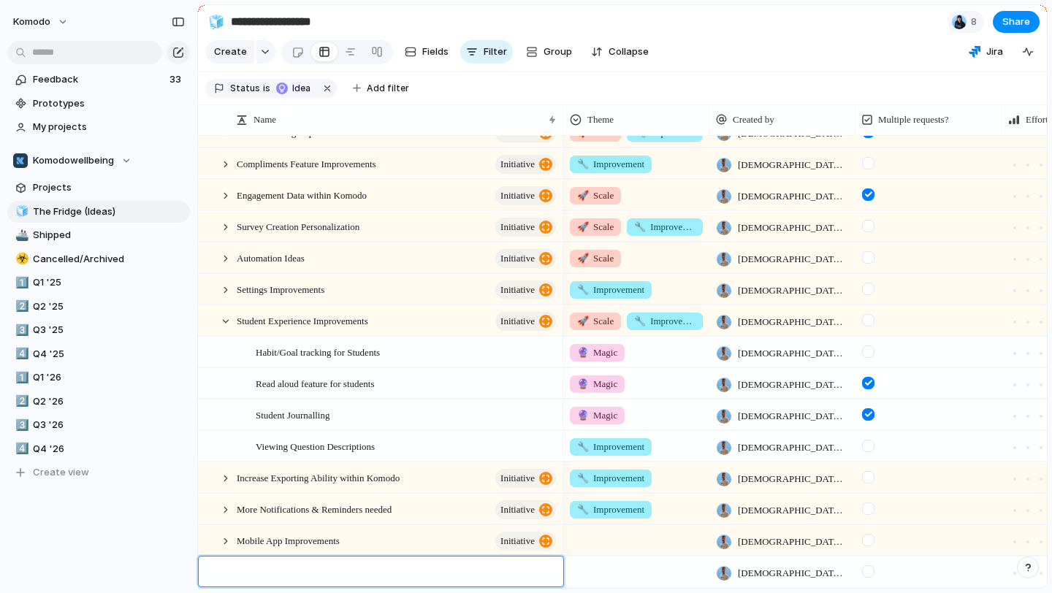
type textarea "*"
type textarea "**********"
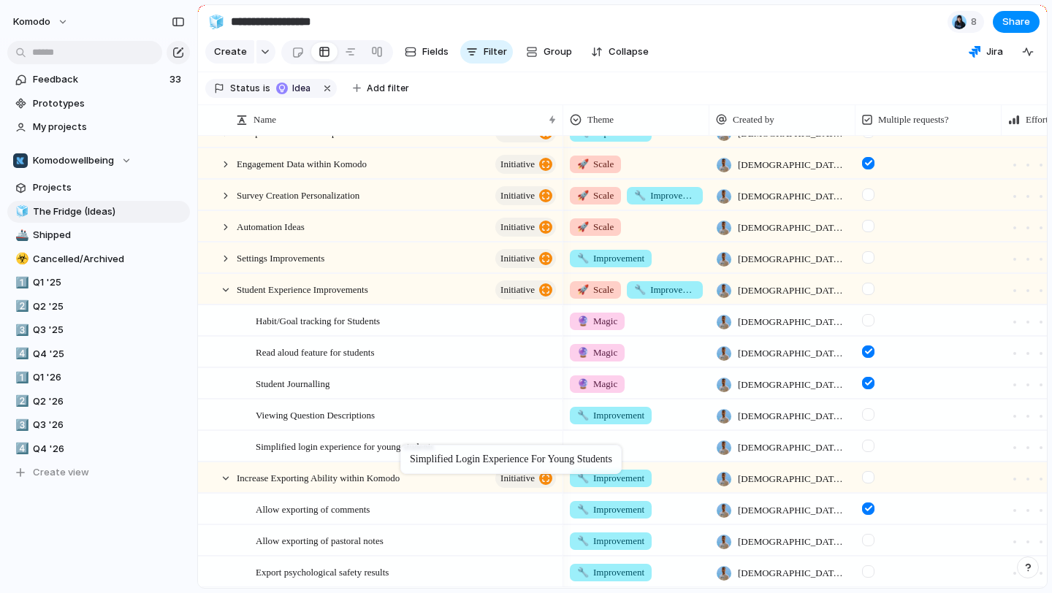
drag, startPoint x: 408, startPoint y: 537, endPoint x: 408, endPoint y: 448, distance: 89.1
click at [612, 451] on div at bounding box center [636, 444] width 145 height 24
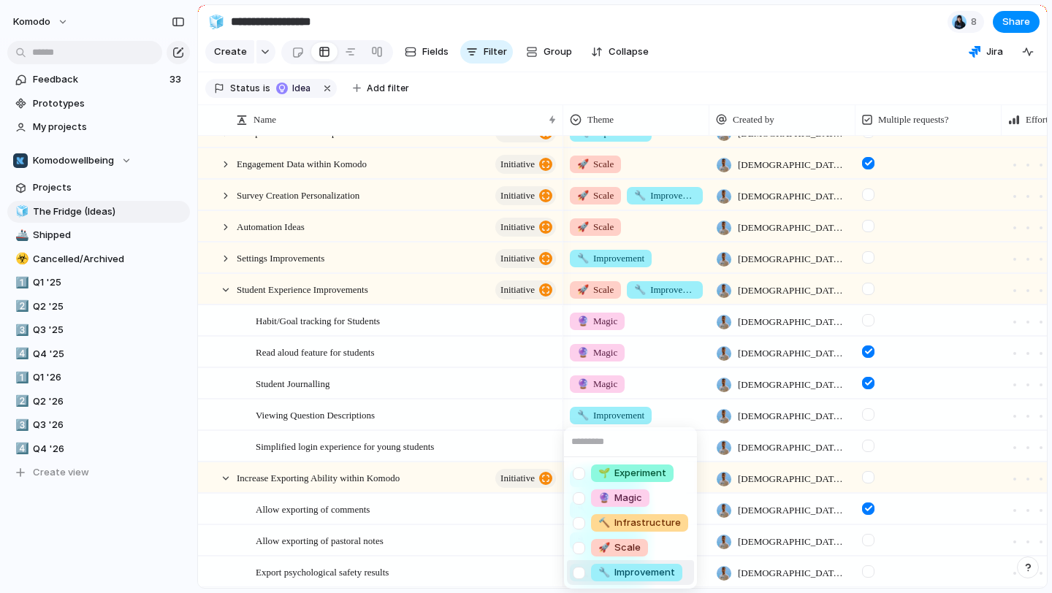
click at [641, 568] on span "🔧 Improvement" at bounding box center [636, 572] width 77 height 15
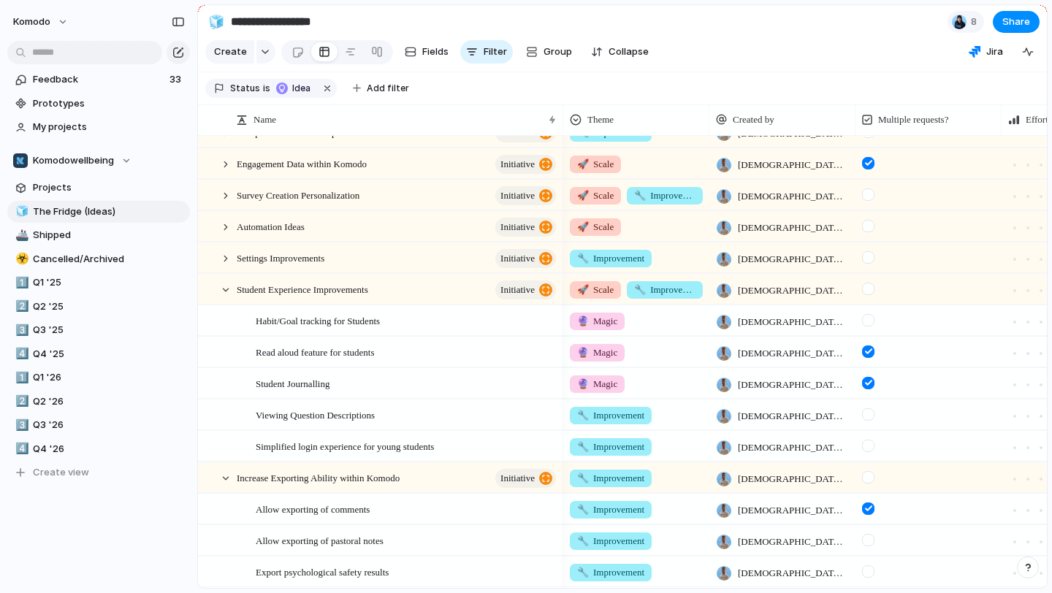
click at [869, 443] on div at bounding box center [868, 446] width 12 height 12
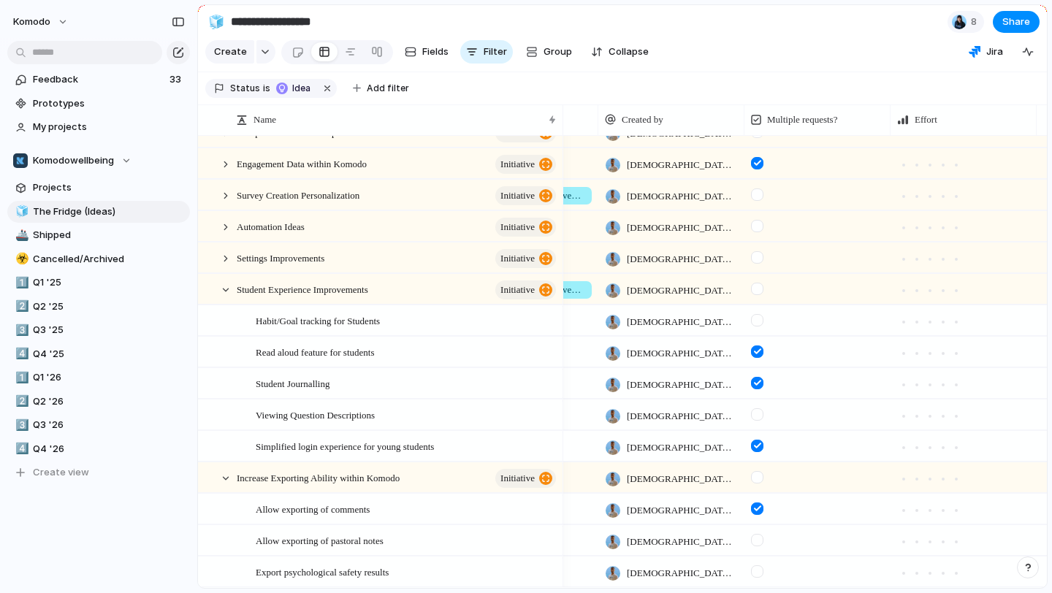
scroll to position [0, 135]
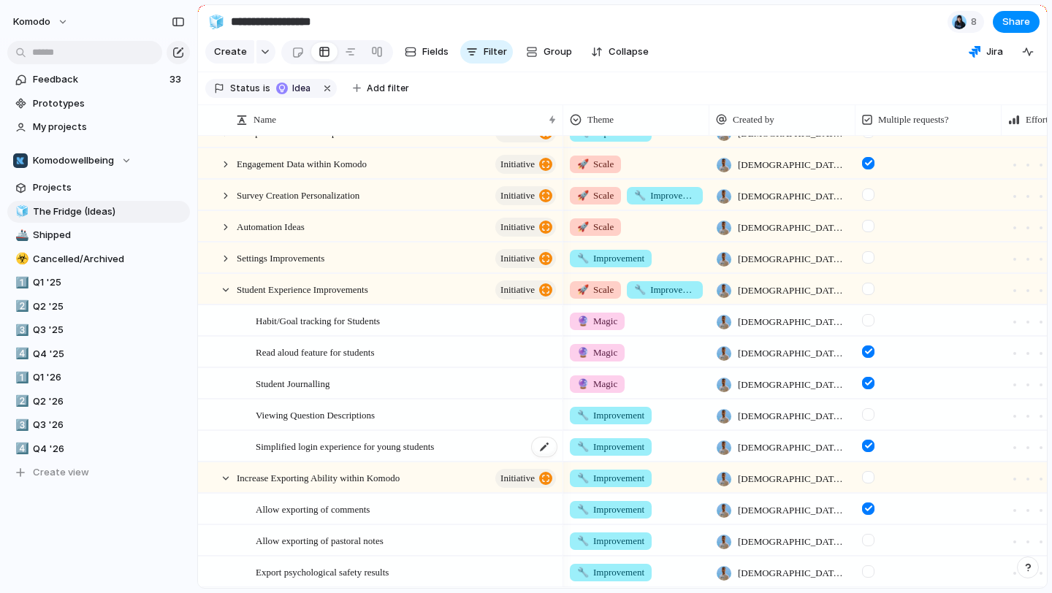
click at [479, 447] on div "Simplified login experience for young students" at bounding box center [407, 447] width 302 height 30
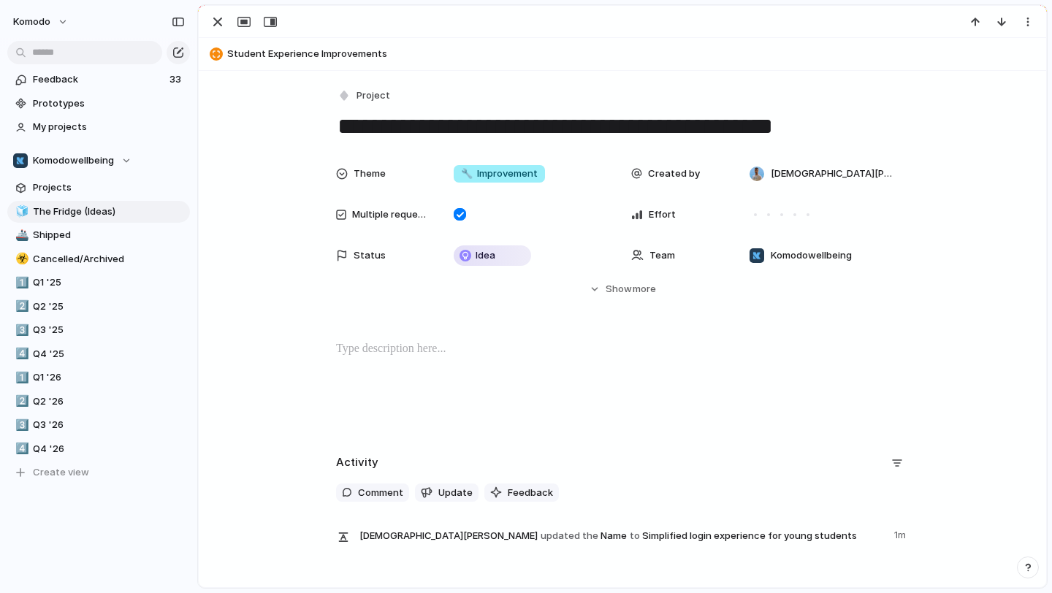
click at [465, 356] on p at bounding box center [622, 349] width 573 height 18
drag, startPoint x: 422, startPoint y: 360, endPoint x: 262, endPoint y: 335, distance: 162.0
click at [262, 335] on div "**********" at bounding box center [623, 316] width 848 height 490
click at [311, 315] on button "Headings" at bounding box center [293, 319] width 74 height 23
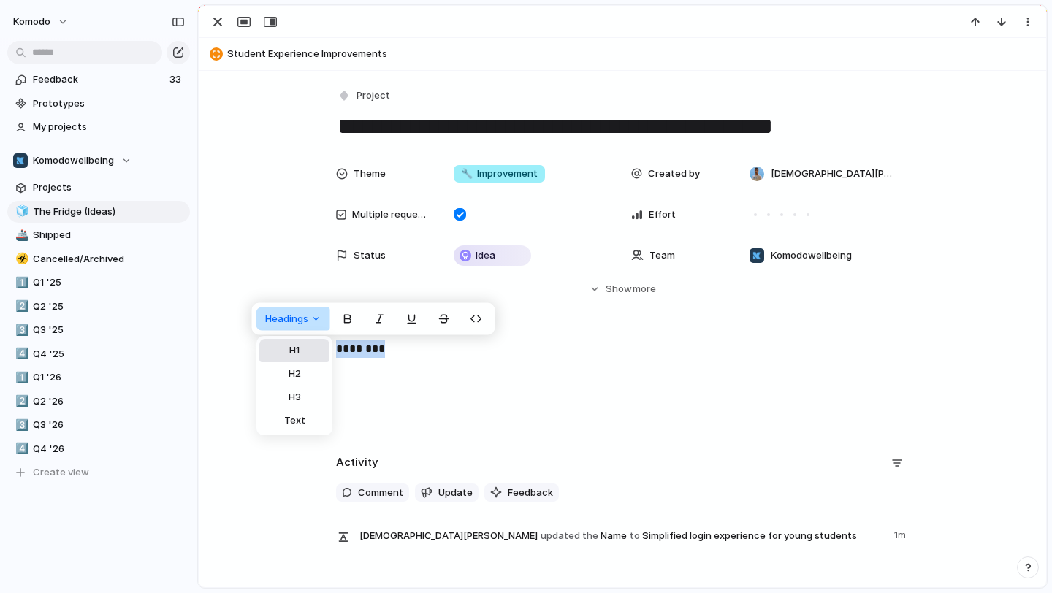
click at [308, 353] on button "H1" at bounding box center [294, 350] width 70 height 23
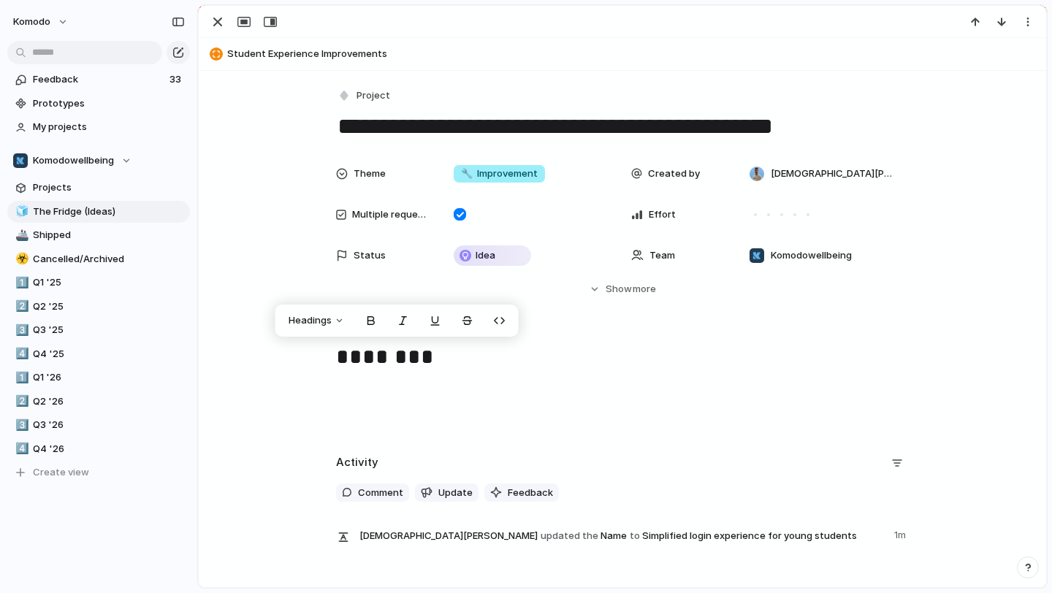
click at [468, 360] on h1 "********" at bounding box center [622, 358] width 573 height 36
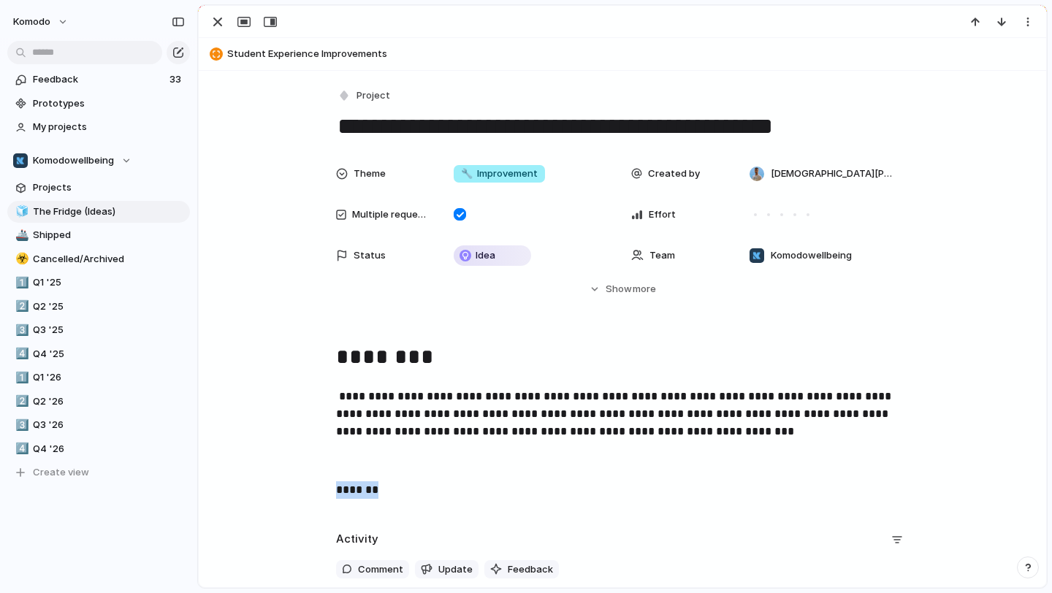
drag, startPoint x: 397, startPoint y: 497, endPoint x: 297, endPoint y: 489, distance: 100.4
click at [297, 489] on div "**********" at bounding box center [622, 425] width 812 height 170
click at [304, 466] on span "Headings" at bounding box center [283, 460] width 43 height 15
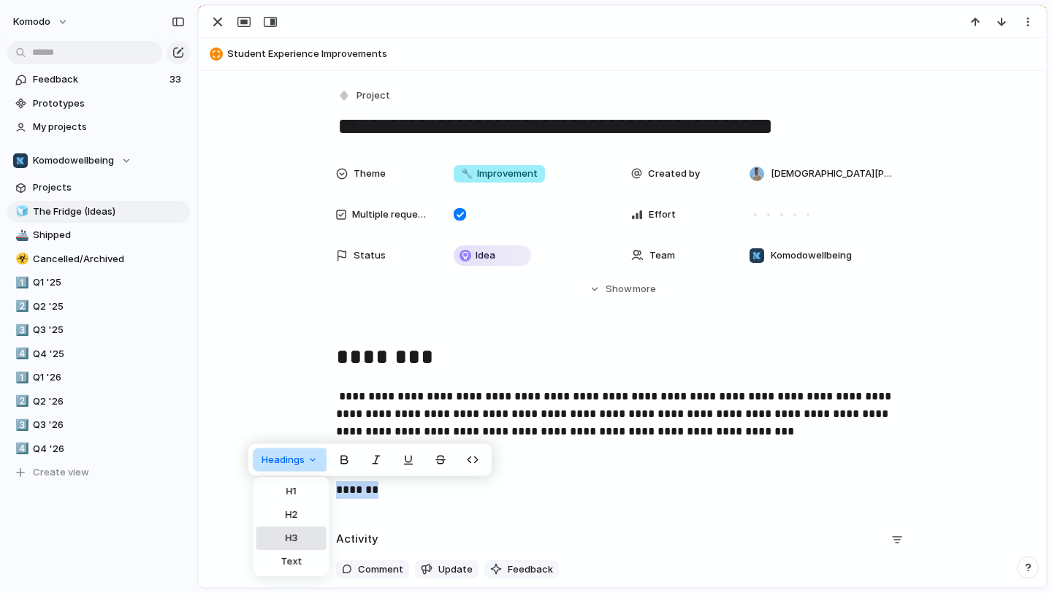
click at [304, 531] on button "H3" at bounding box center [291, 538] width 70 height 23
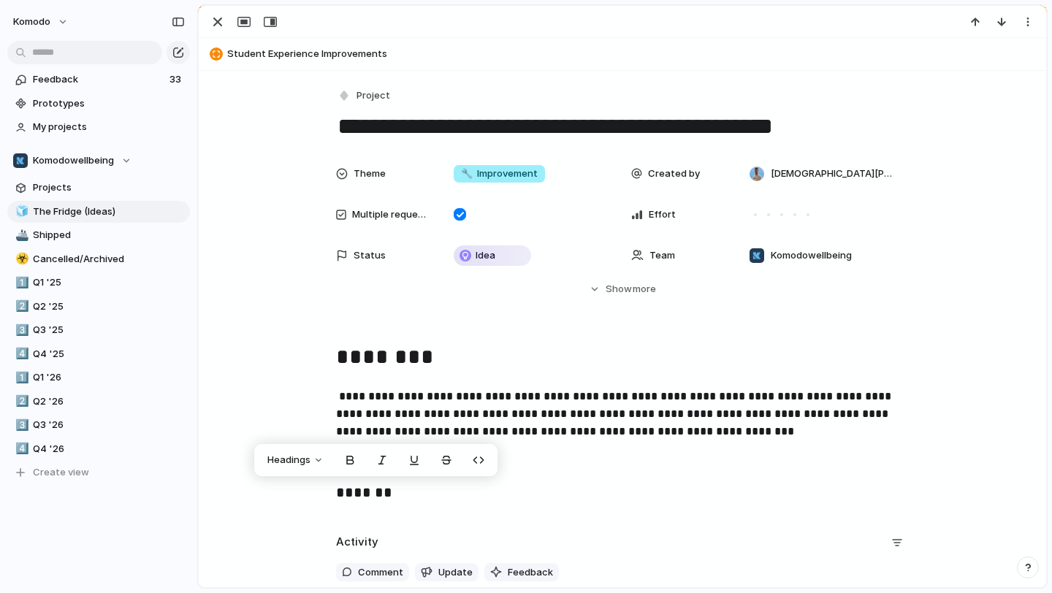
click at [405, 502] on h3 "*******" at bounding box center [622, 493] width 573 height 25
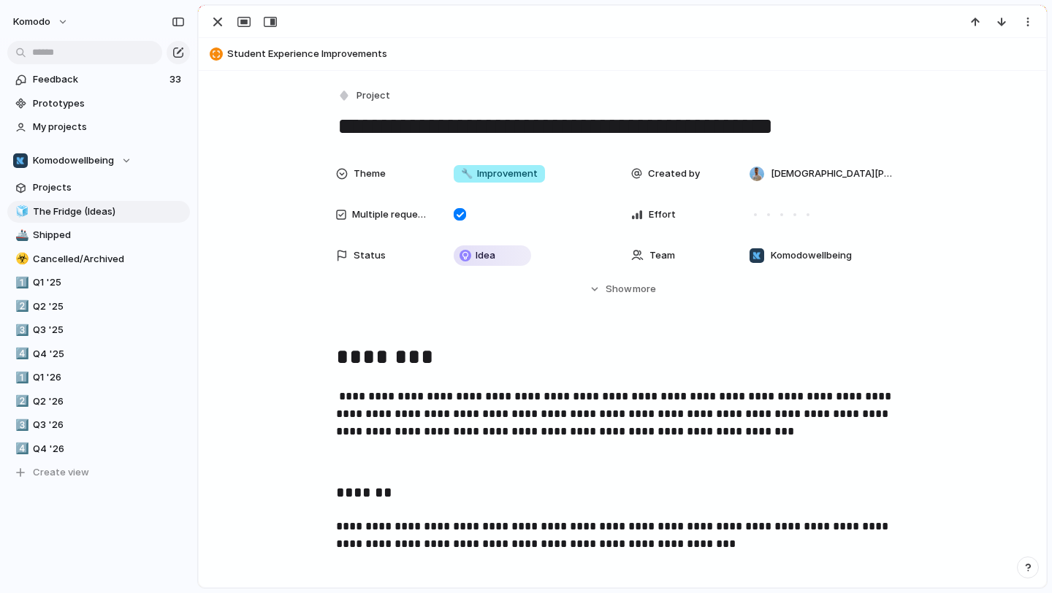
scroll to position [554, 0]
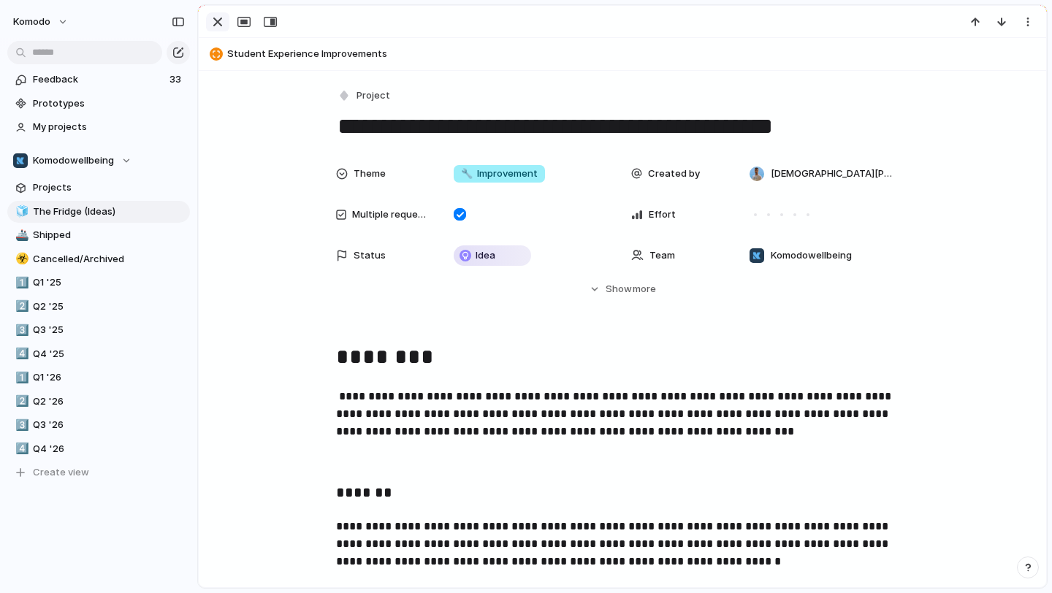
click at [213, 28] on div "button" at bounding box center [218, 22] width 18 height 18
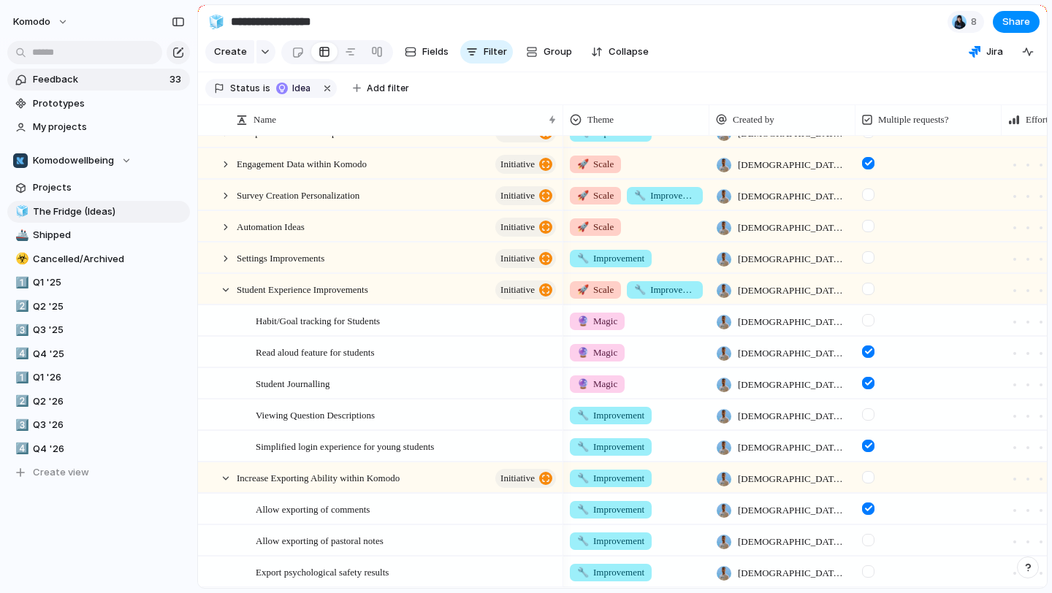
click at [122, 90] on link "Feedback 33" at bounding box center [98, 80] width 183 height 22
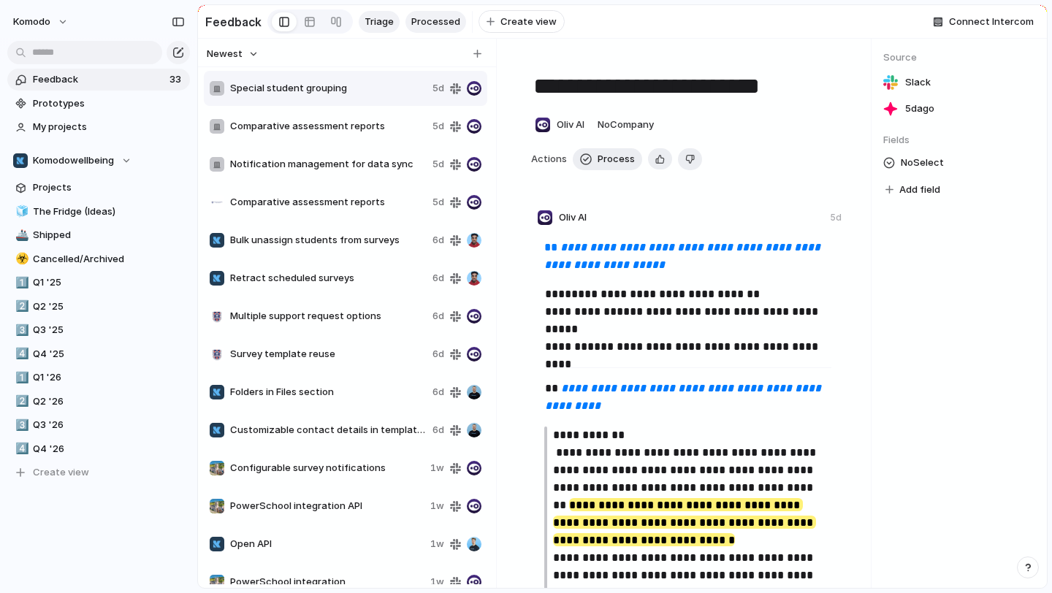
click at [436, 25] on span "Processed" at bounding box center [435, 22] width 49 height 15
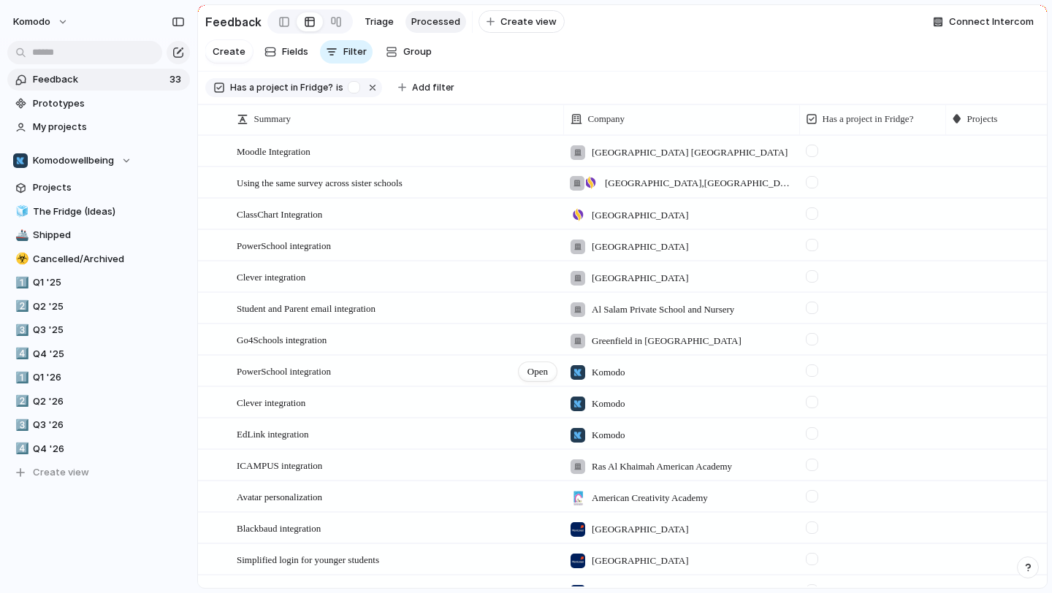
scroll to position [20, 0]
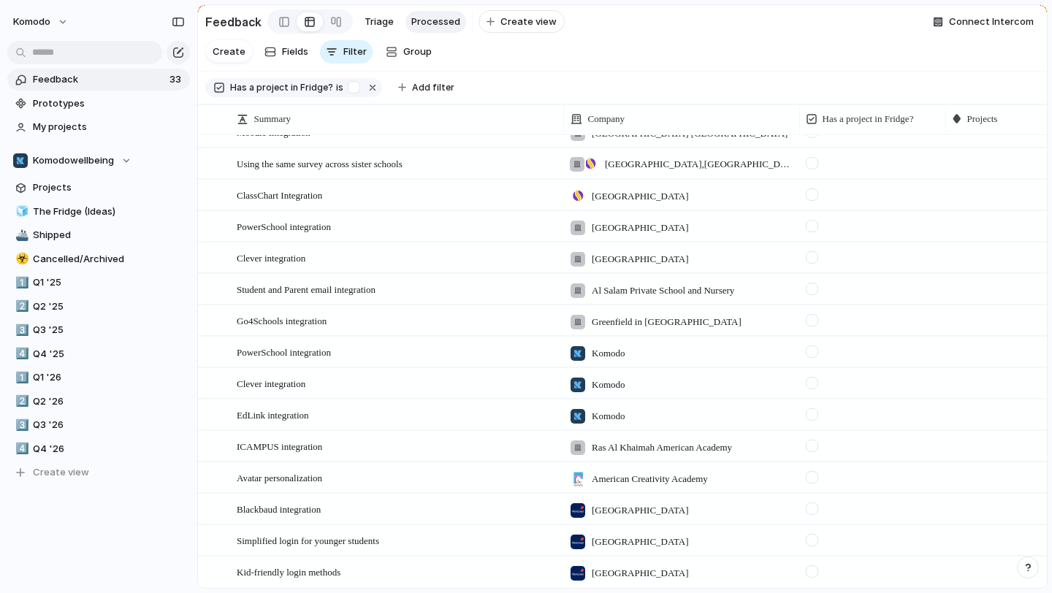
click at [890, 543] on div at bounding box center [872, 536] width 145 height 20
click at [1002, 544] on div at bounding box center [1018, 539] width 145 height 26
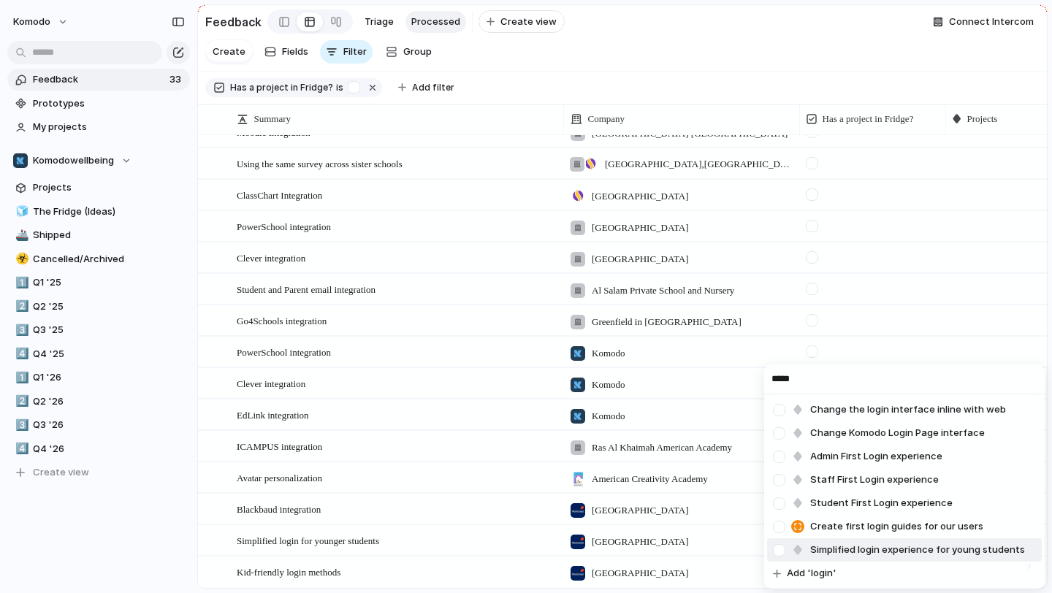
type input "*****"
click at [938, 548] on span "Simplified login experience for young students" at bounding box center [917, 550] width 215 height 15
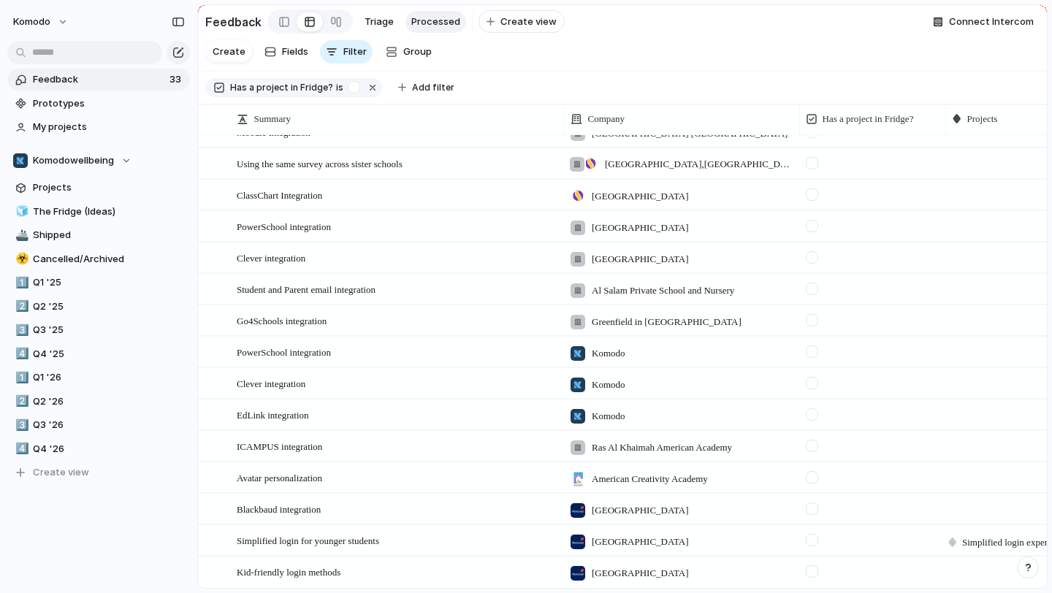
click at [982, 565] on div at bounding box center [1018, 570] width 145 height 26
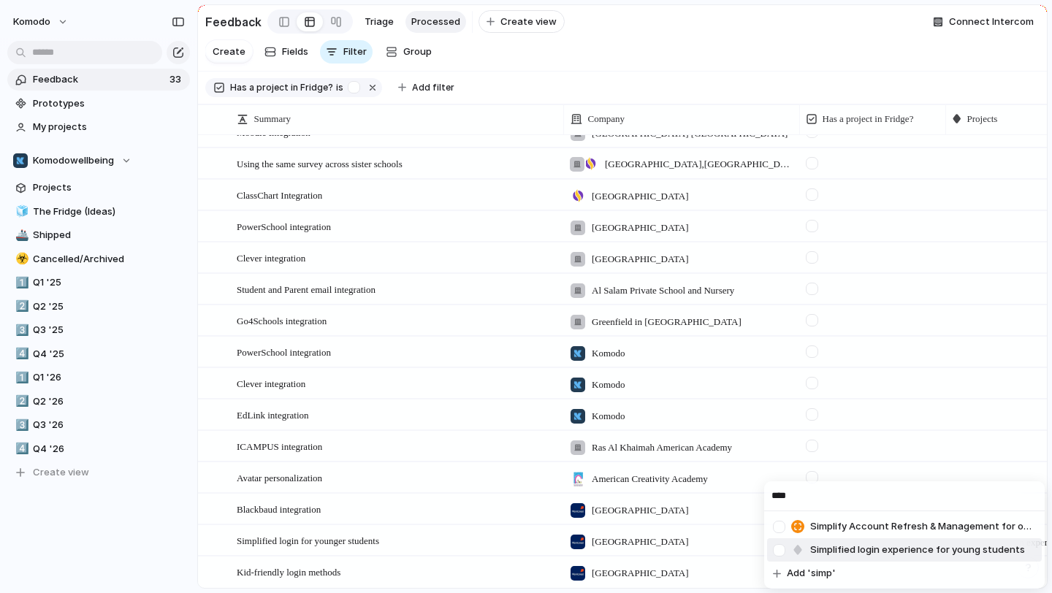
type input "****"
click at [940, 558] on li "Simplified login experience for young students" at bounding box center [904, 549] width 275 height 23
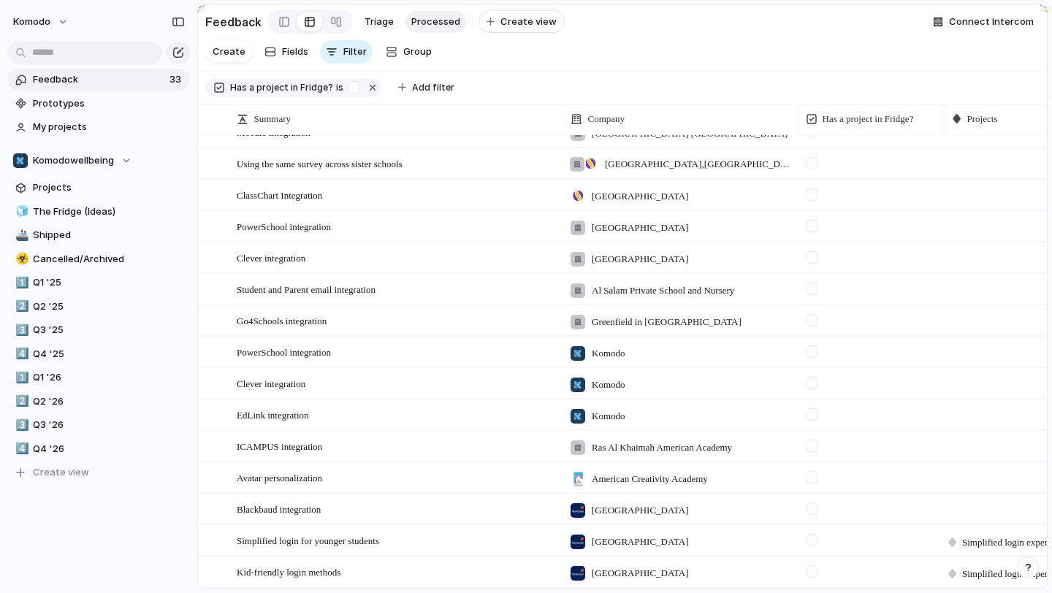
click at [814, 539] on div at bounding box center [812, 540] width 12 height 12
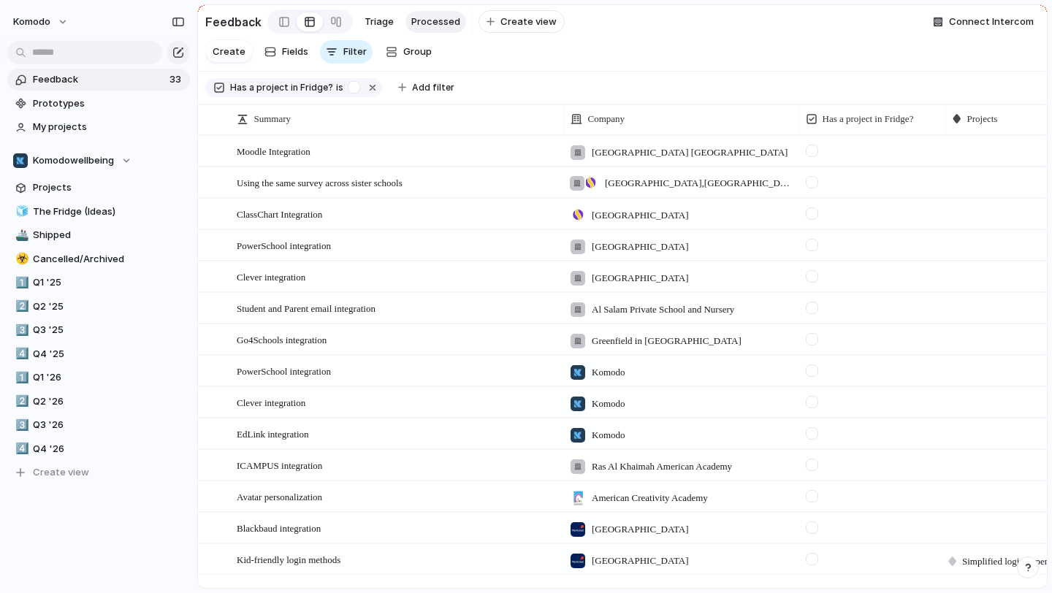
click at [810, 559] on div at bounding box center [812, 559] width 12 height 12
click at [378, 28] on span "Triage" at bounding box center [379, 22] width 29 height 15
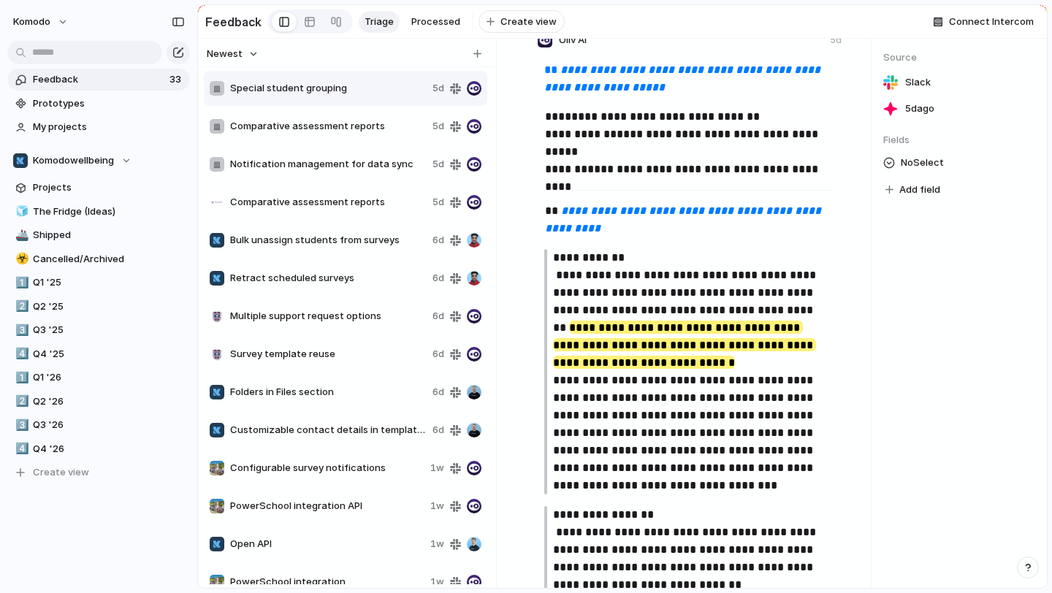
scroll to position [182, 0]
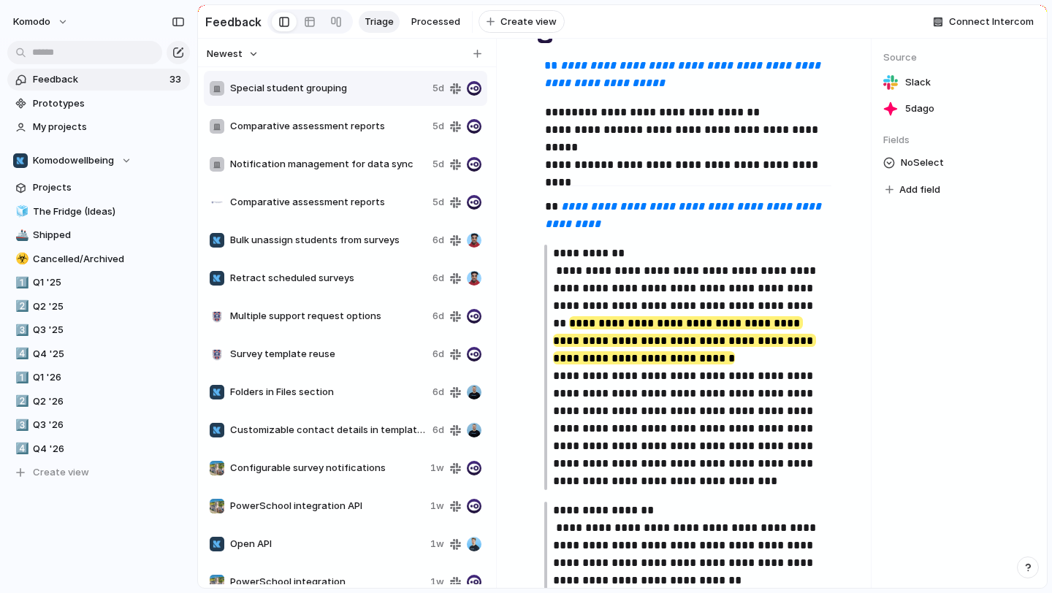
click at [606, 329] on p "**********" at bounding box center [692, 367] width 278 height 245
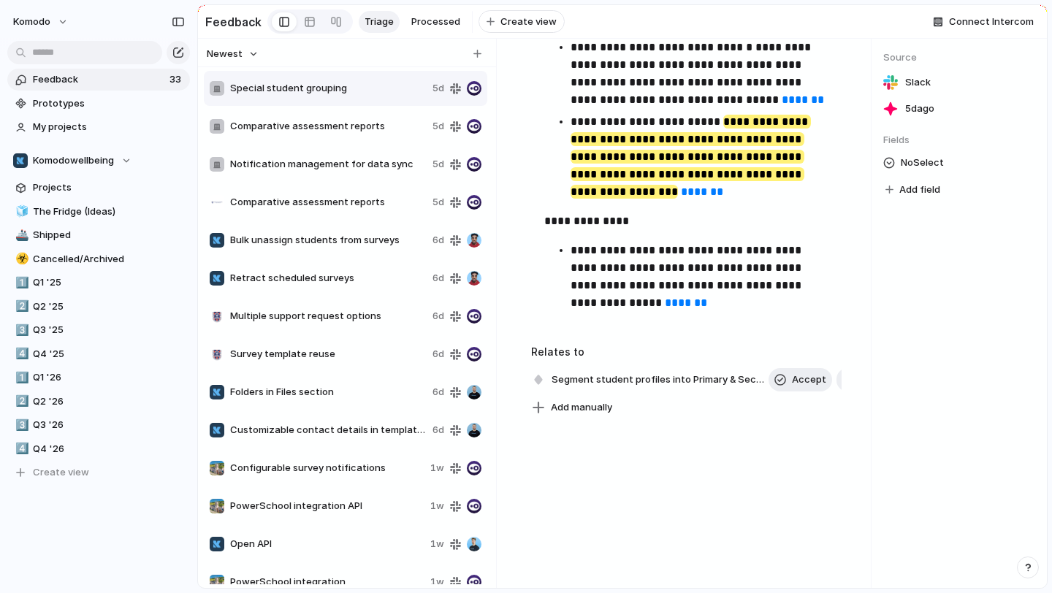
scroll to position [2329, 0]
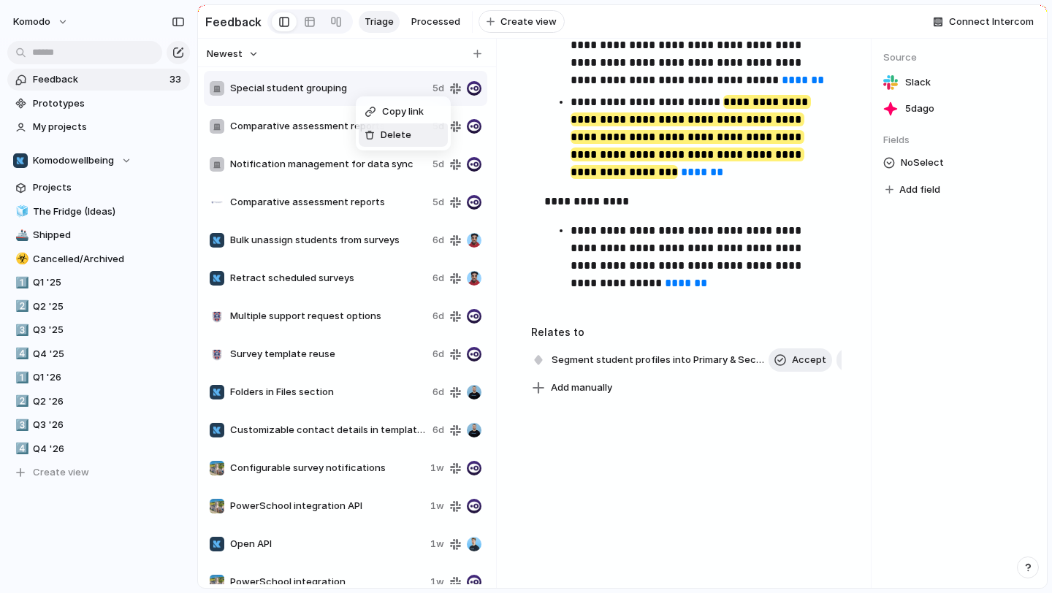
click at [392, 137] on span "Delete" at bounding box center [396, 135] width 31 height 15
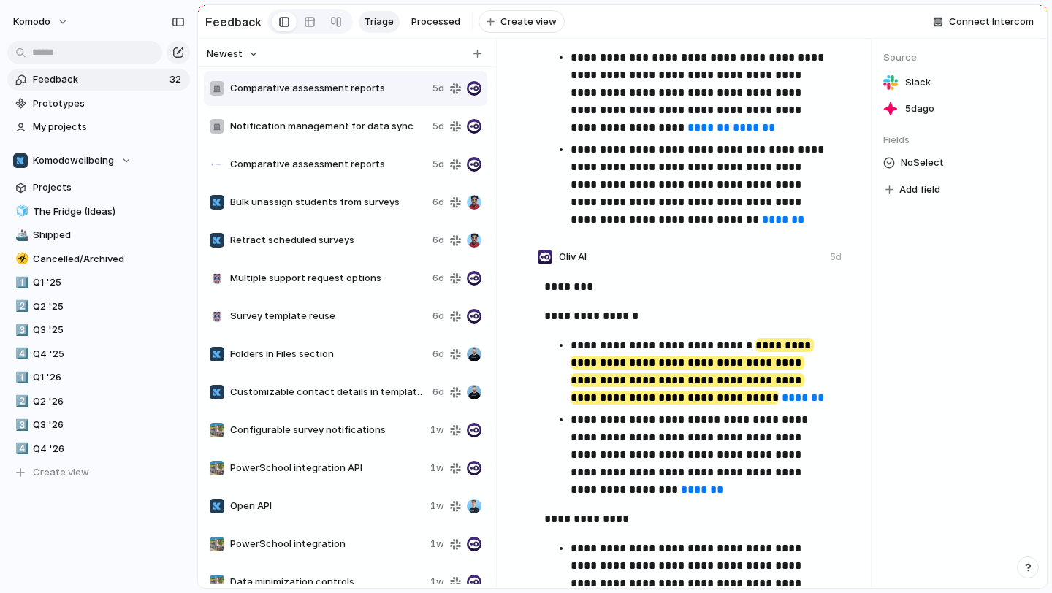
scroll to position [2239, 0]
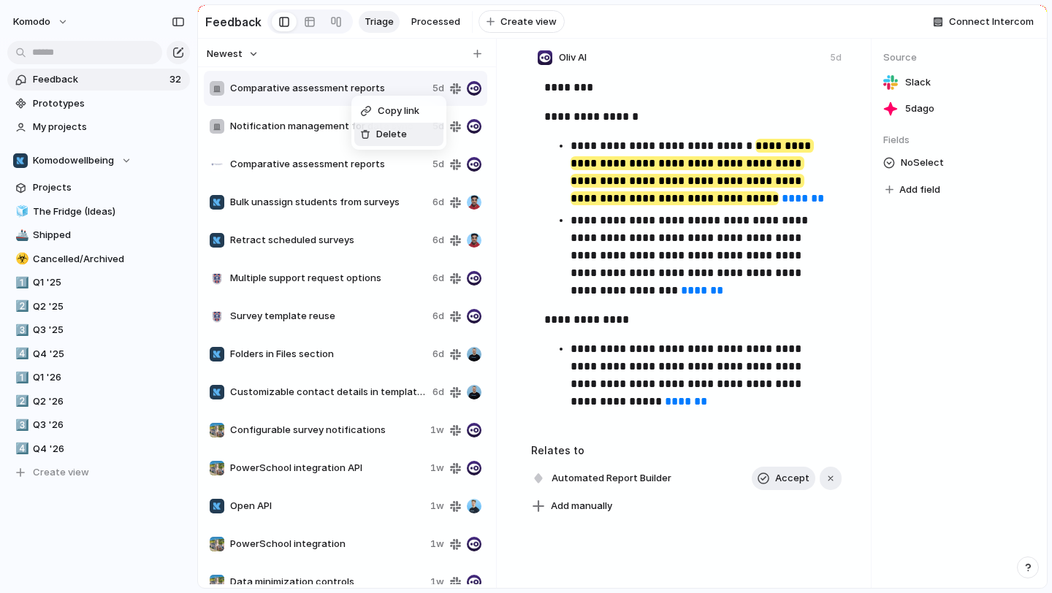
click at [364, 130] on div at bounding box center [365, 134] width 10 height 10
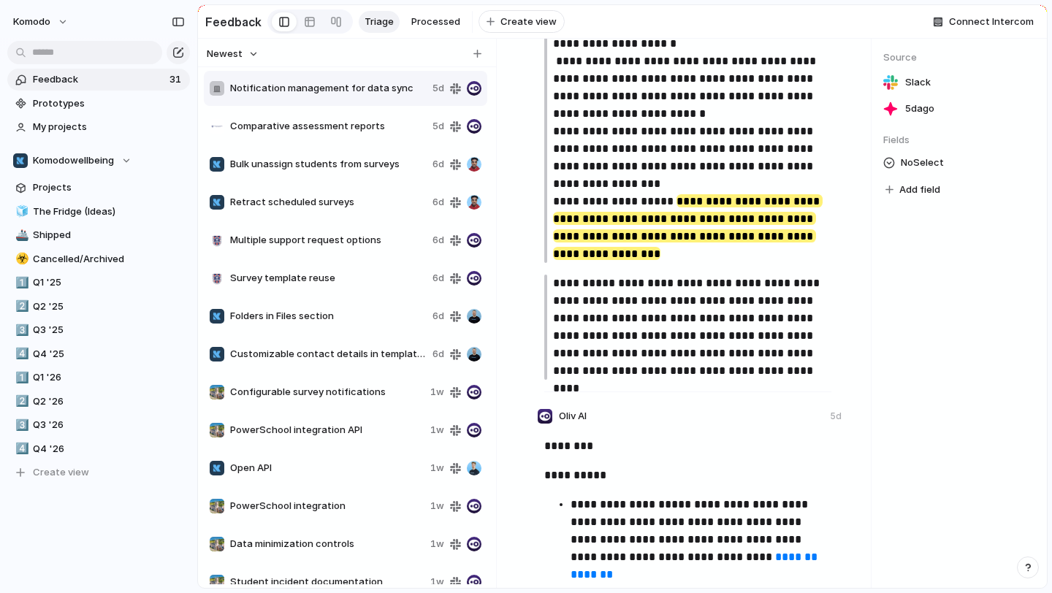
scroll to position [864, 0]
click at [408, 142] on li "Delete" at bounding box center [426, 134] width 89 height 23
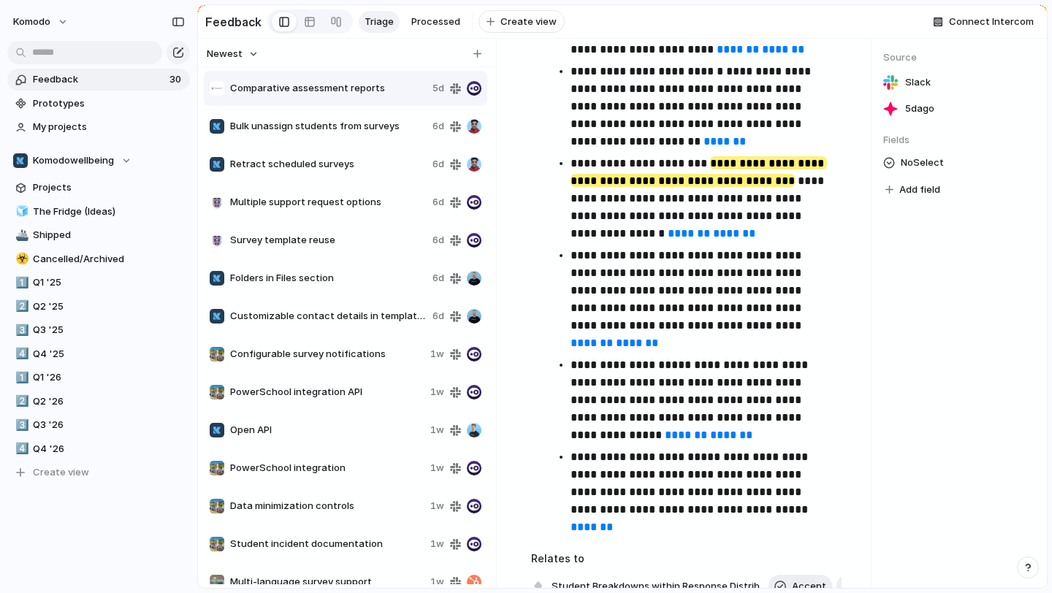
scroll to position [795, 0]
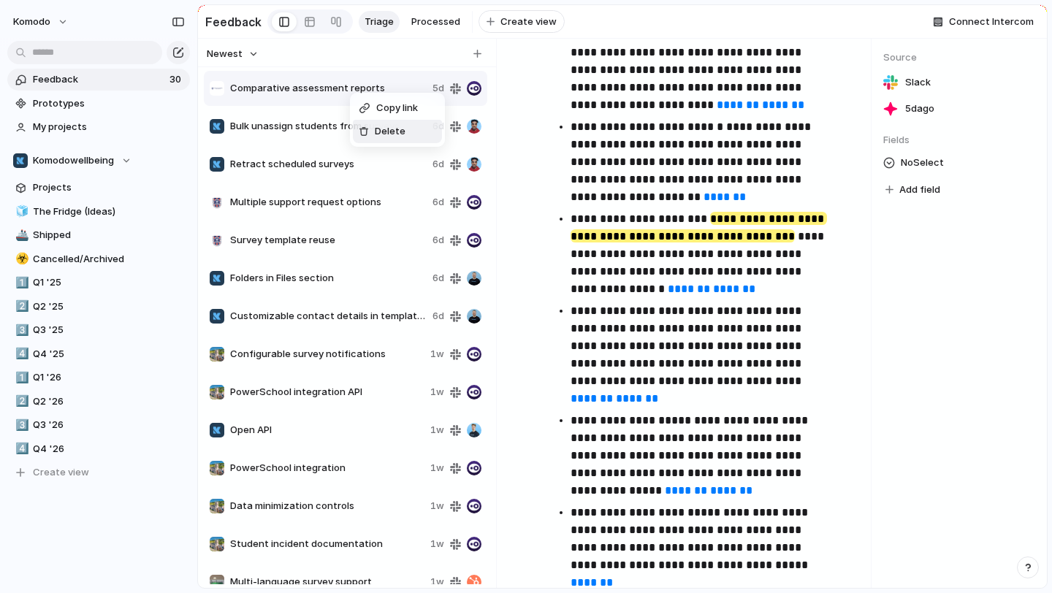
click at [365, 130] on div at bounding box center [364, 131] width 10 height 10
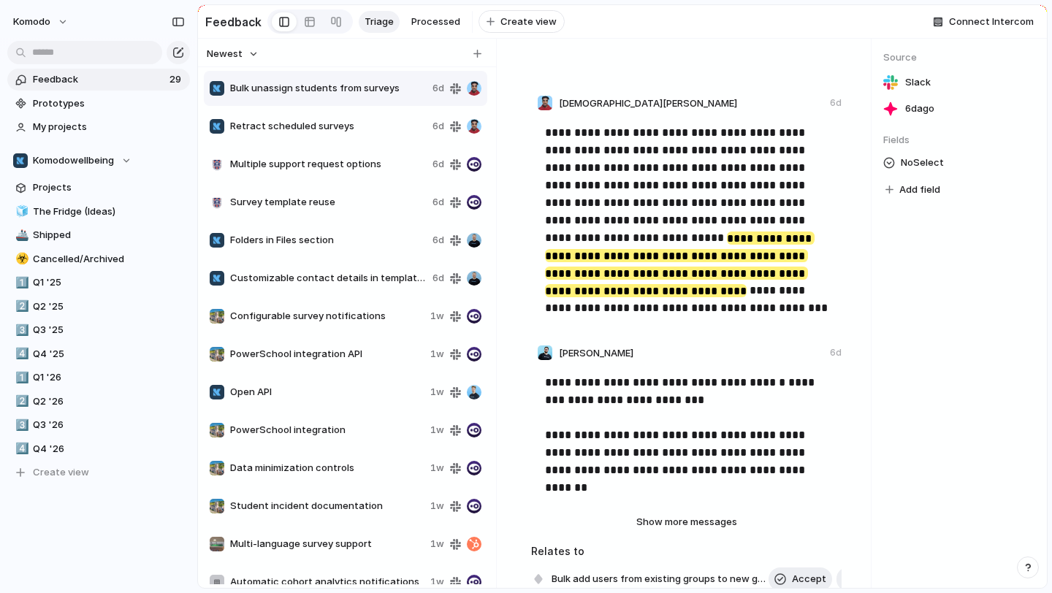
scroll to position [374, 0]
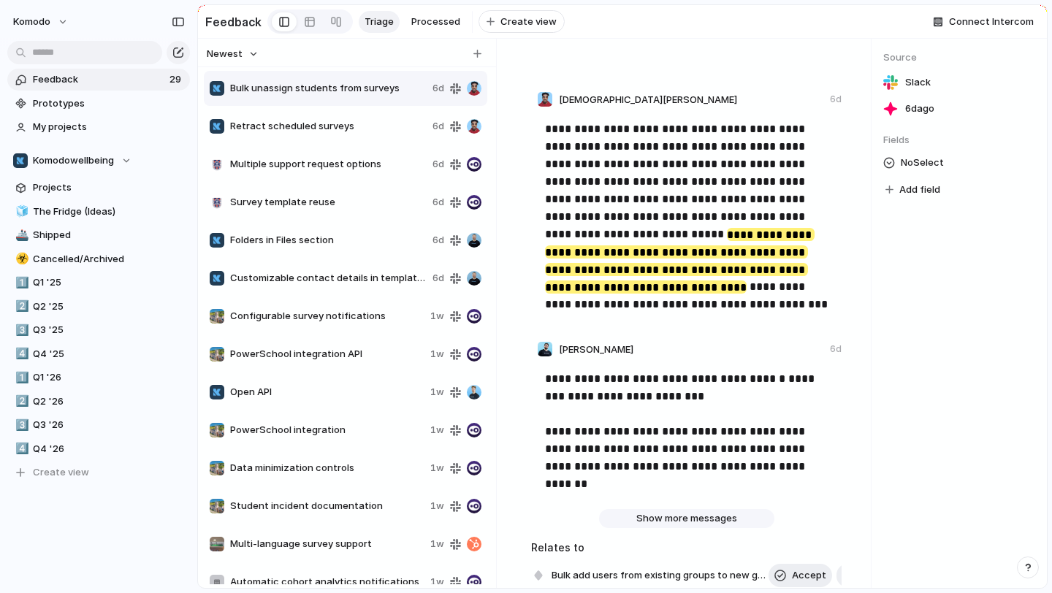
click at [664, 510] on button "Show more messages" at bounding box center [686, 518] width 175 height 19
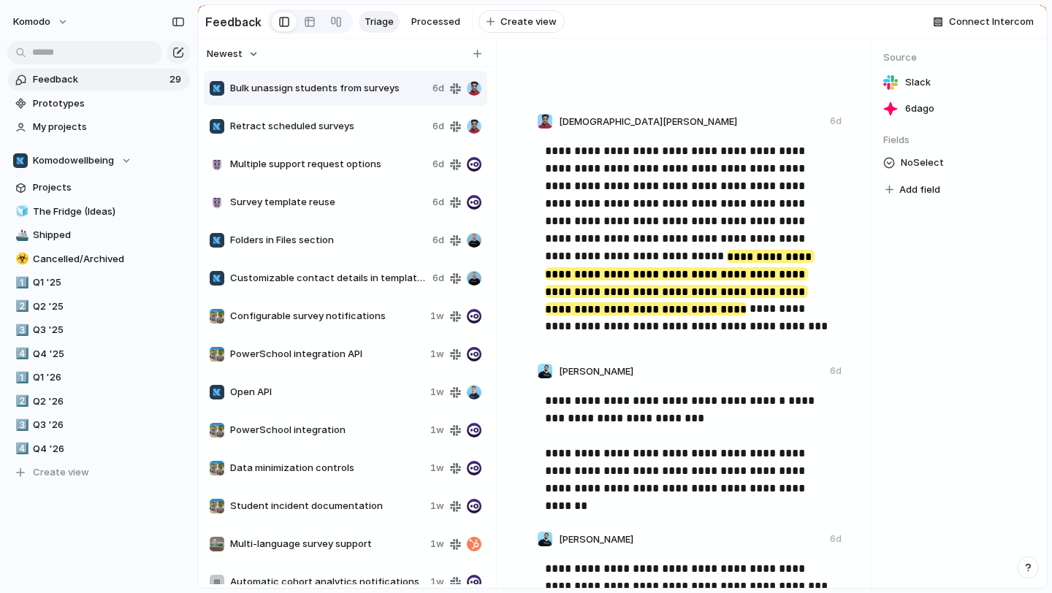
scroll to position [349, 0]
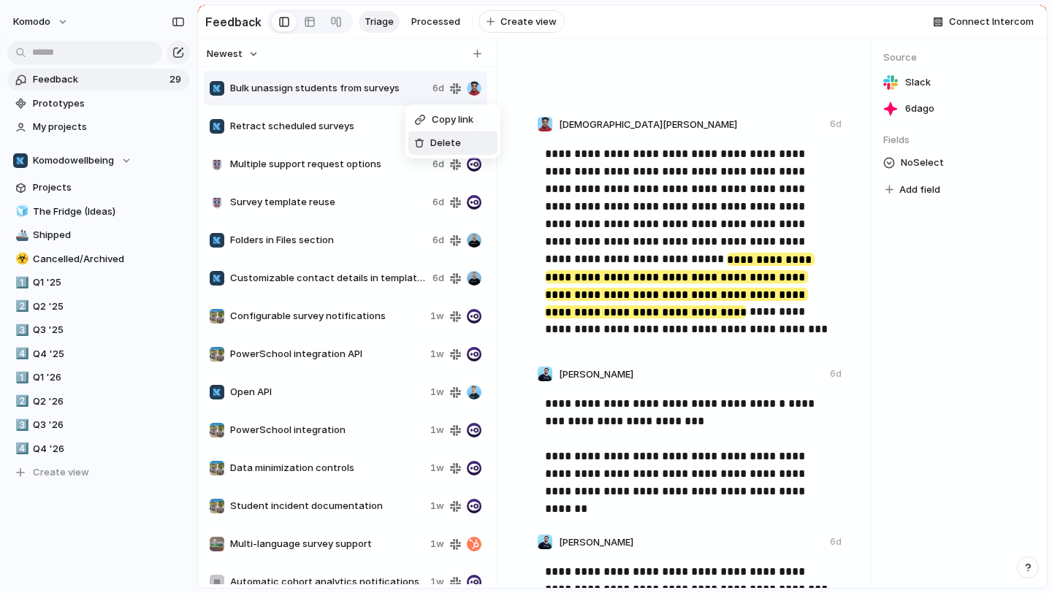
click at [420, 140] on div at bounding box center [419, 143] width 10 height 10
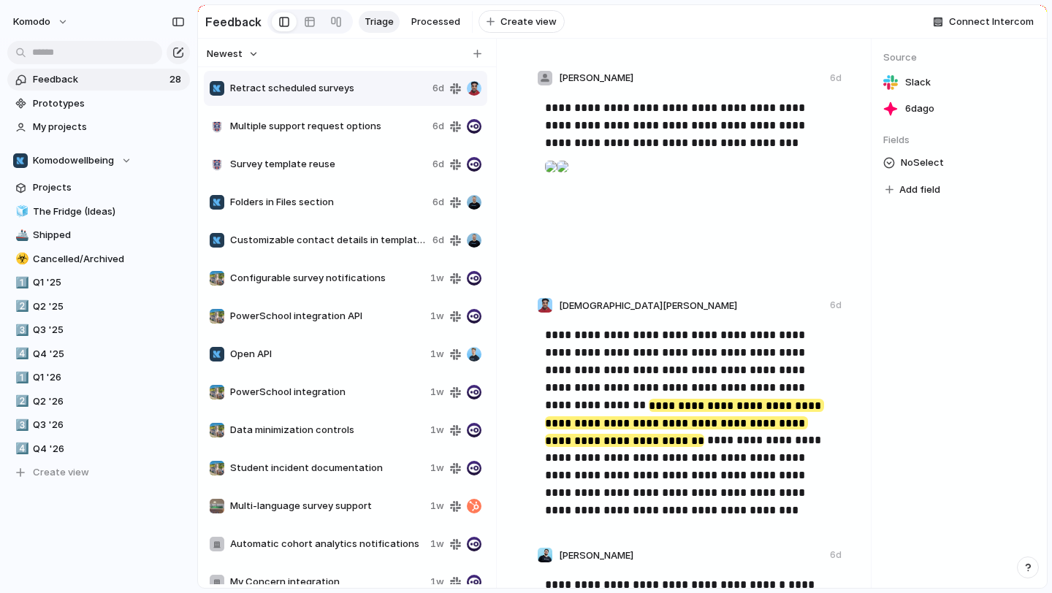
scroll to position [145, 0]
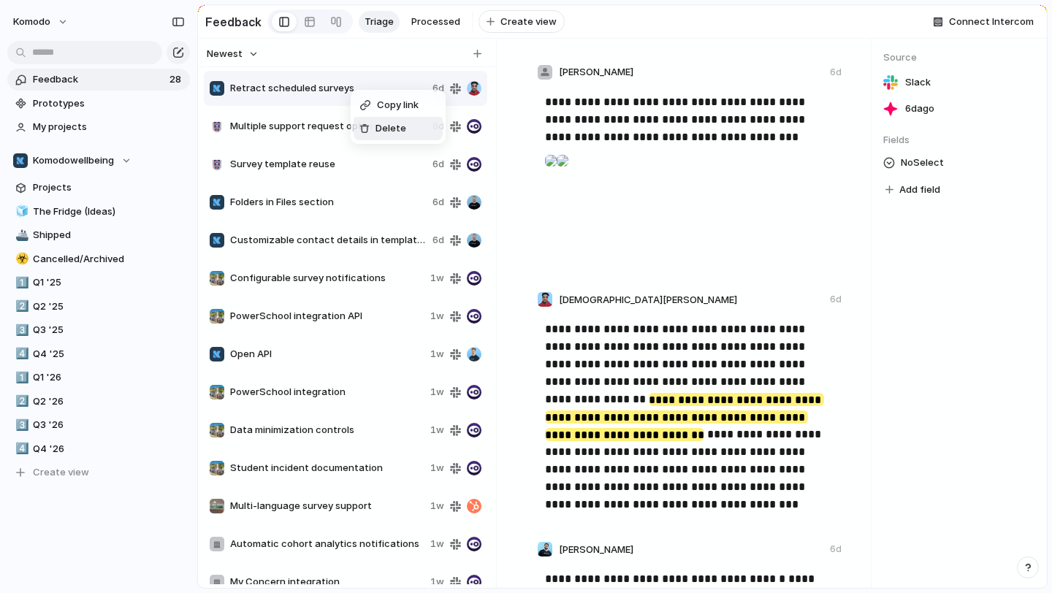
click at [369, 126] on div at bounding box center [364, 128] width 10 height 10
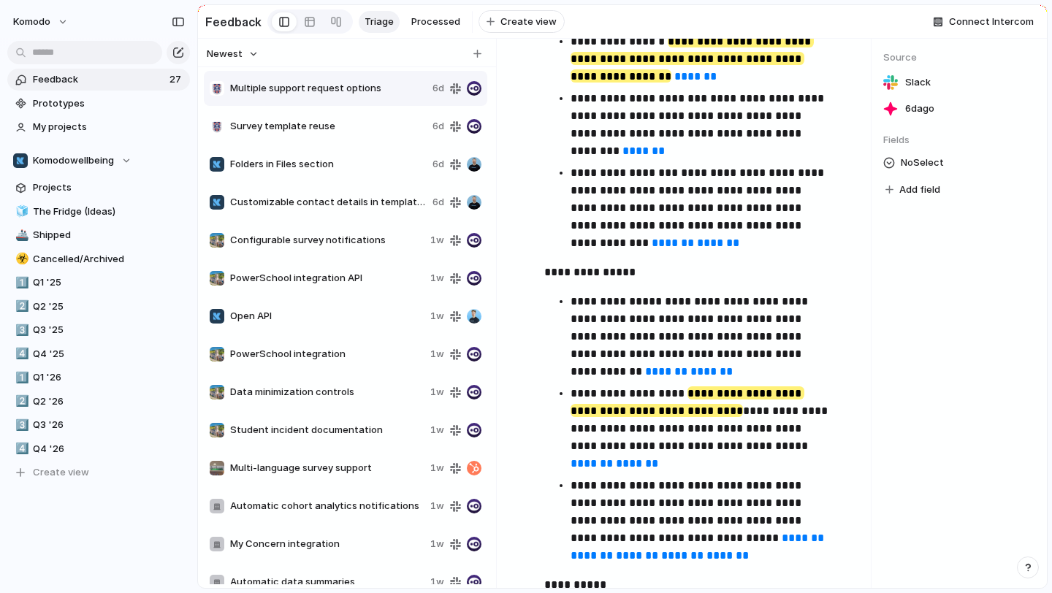
scroll to position [1321, 0]
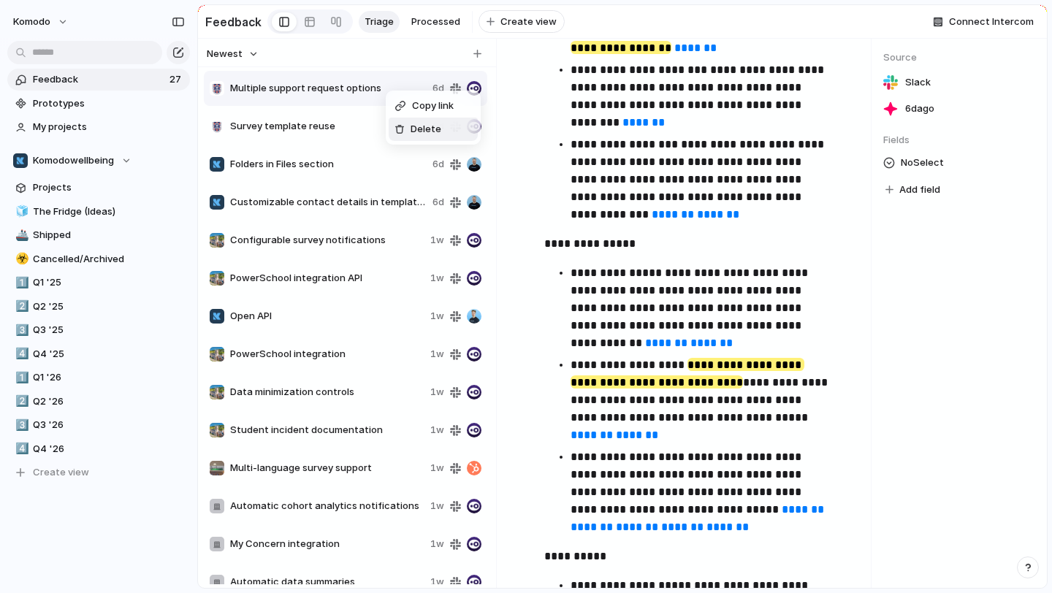
click at [413, 130] on span "Delete" at bounding box center [426, 129] width 31 height 15
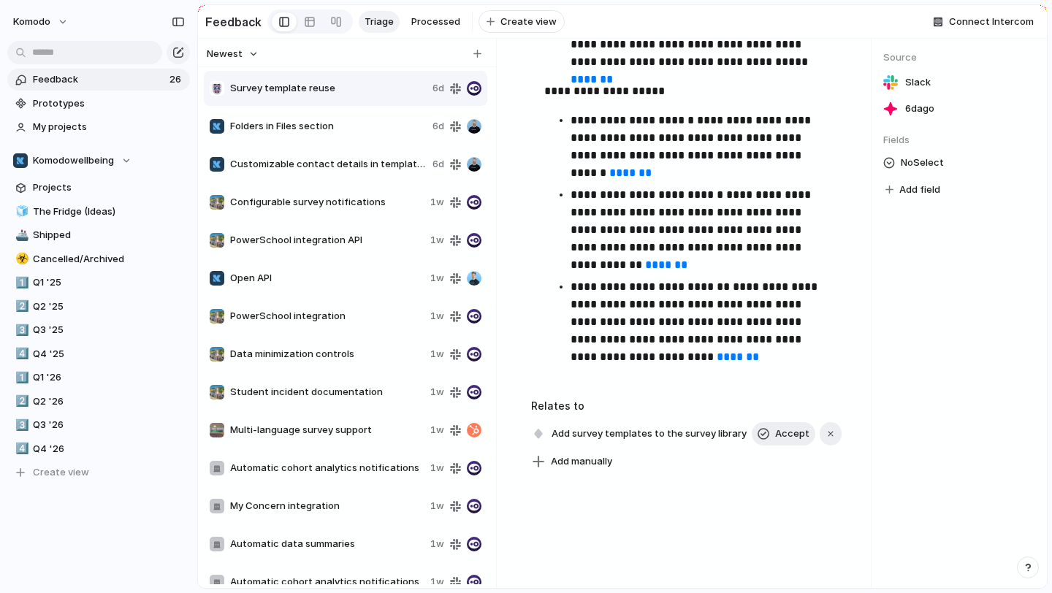
scroll to position [2971, 0]
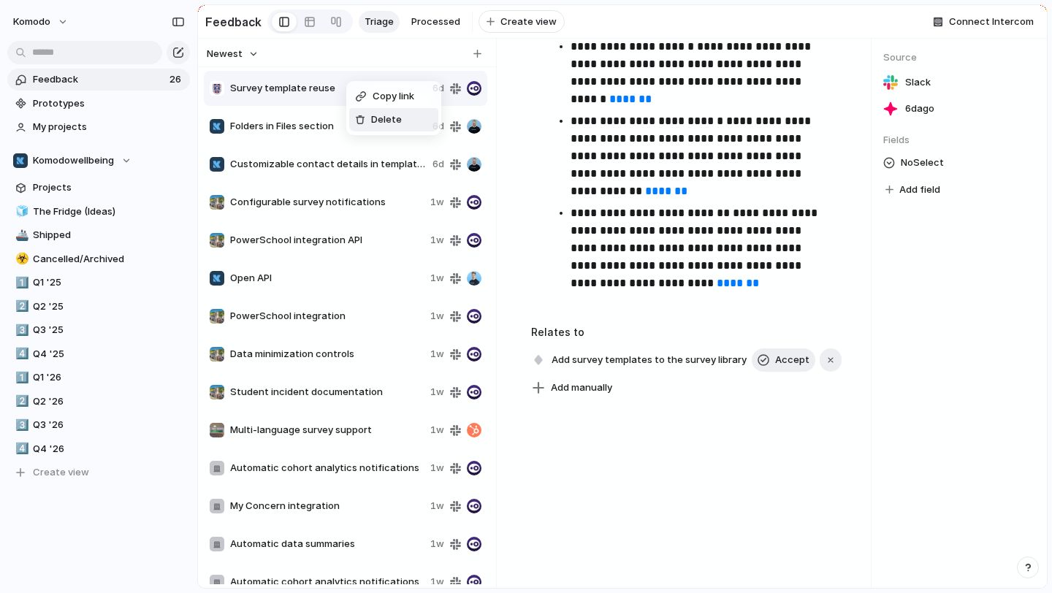
click at [374, 114] on span "Delete" at bounding box center [386, 120] width 31 height 15
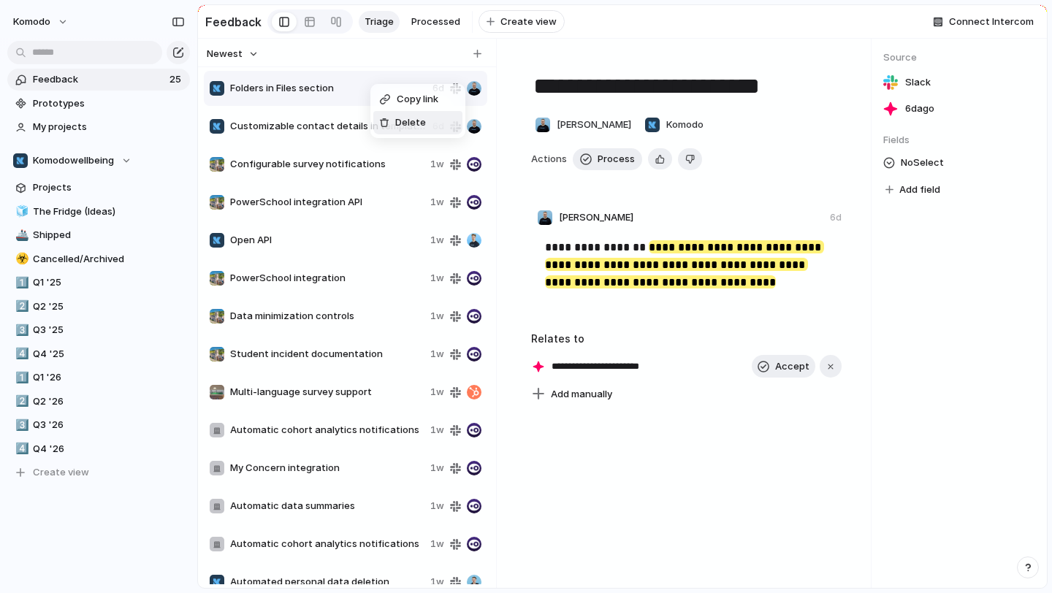
click at [405, 119] on span "Delete" at bounding box center [410, 122] width 31 height 15
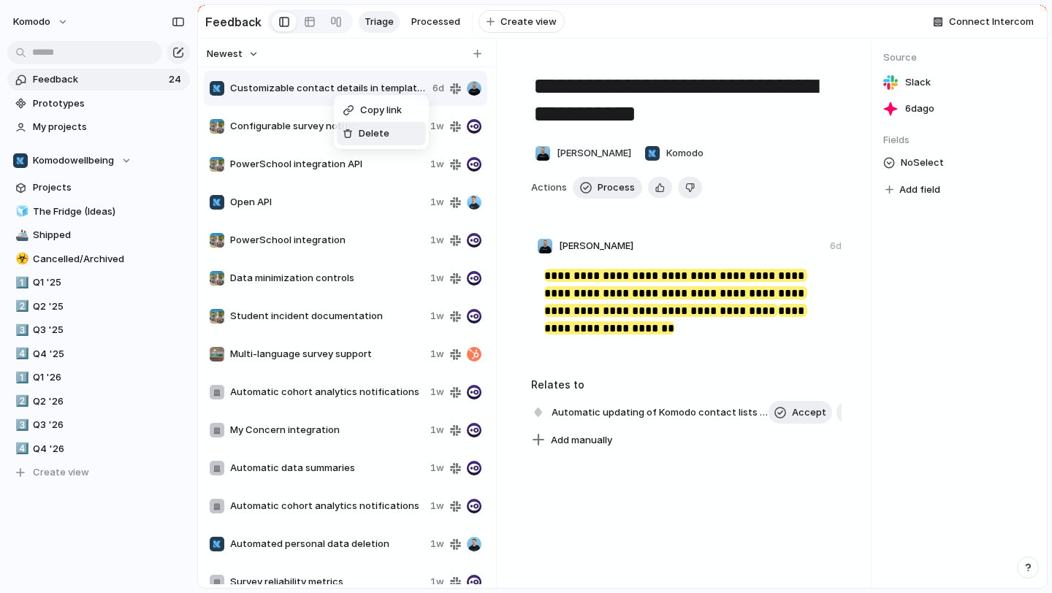
click at [360, 132] on span "Delete" at bounding box center [374, 133] width 31 height 15
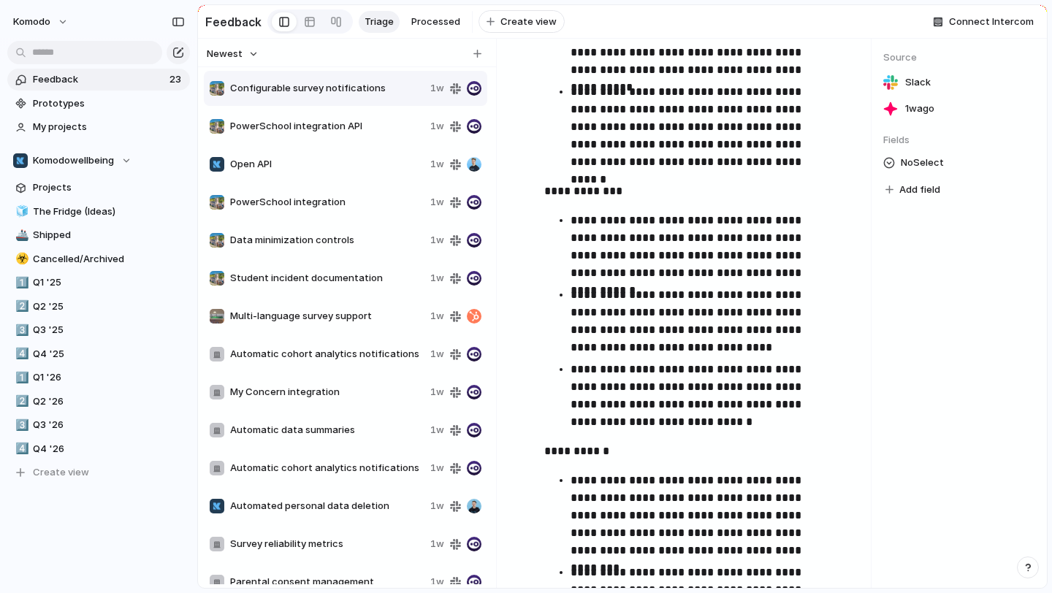
scroll to position [2396, 0]
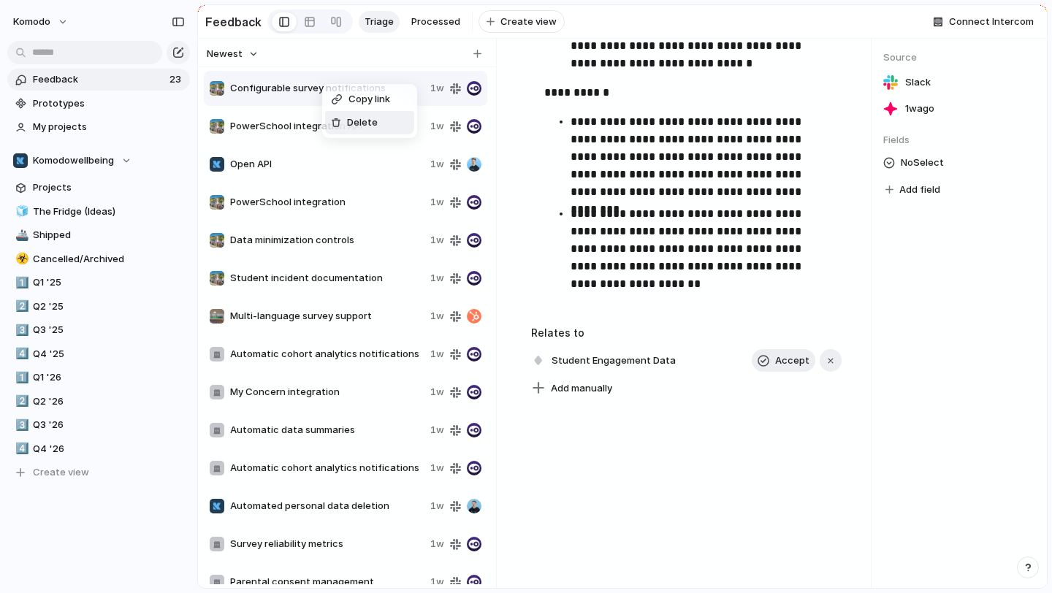
click at [352, 127] on span "Delete" at bounding box center [362, 122] width 31 height 15
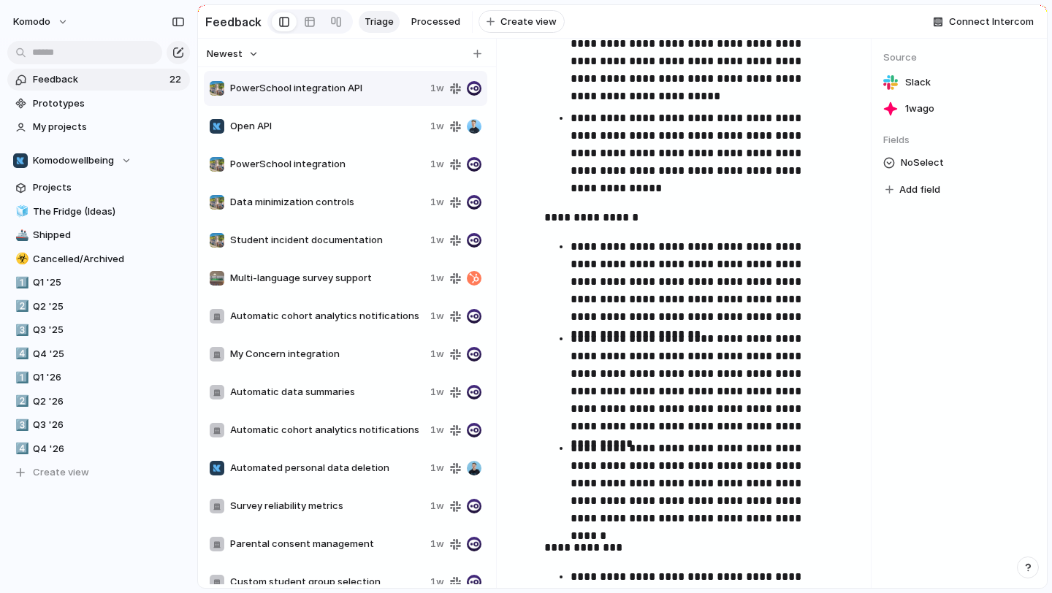
scroll to position [2396, 0]
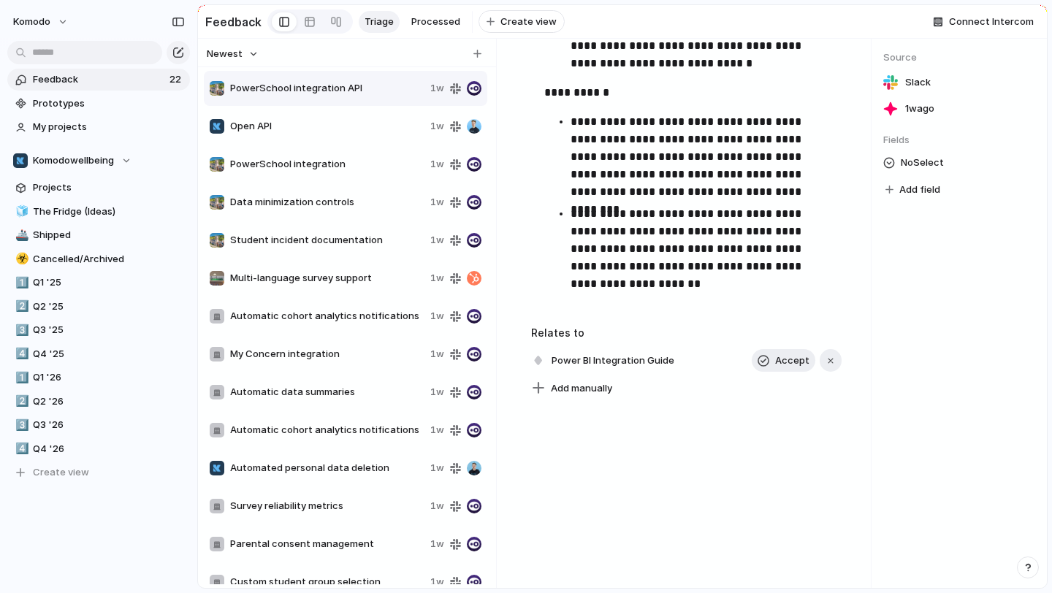
click at [360, 167] on span "PowerSchool integration" at bounding box center [327, 164] width 194 height 15
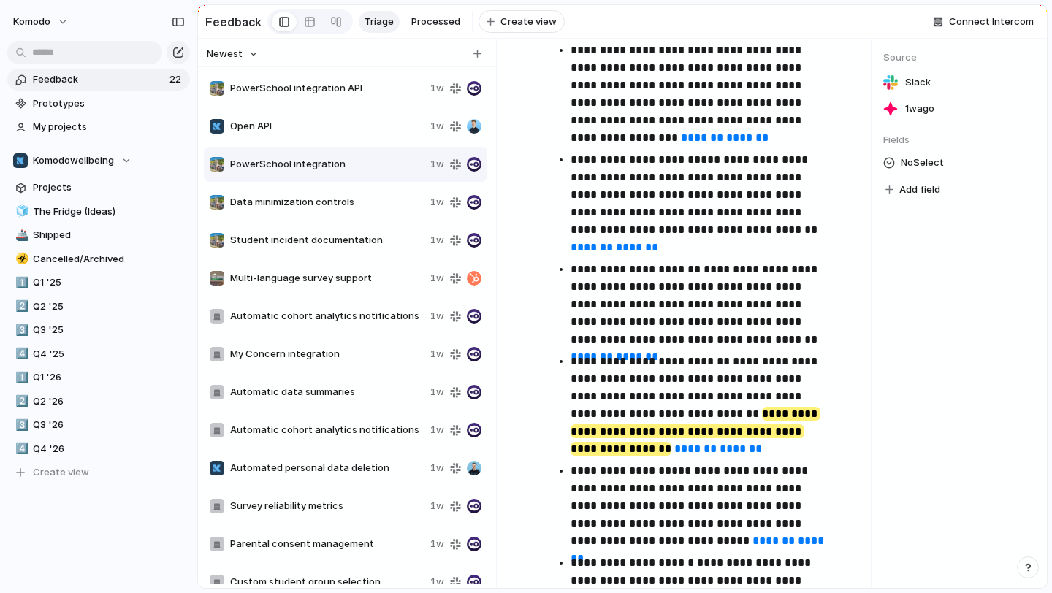
scroll to position [912, 0]
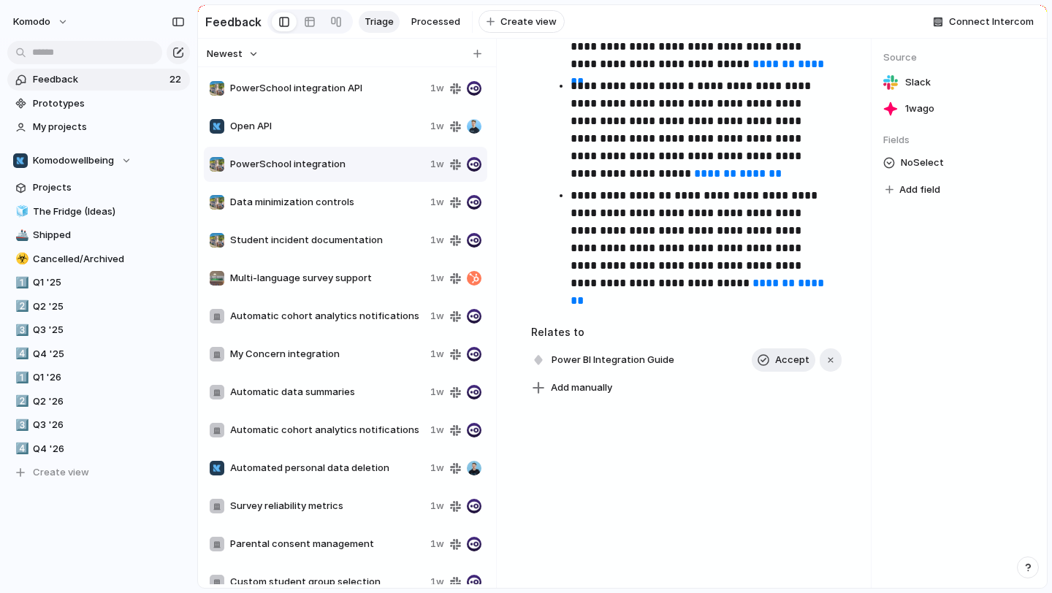
click at [307, 88] on span "PowerSchool integration API" at bounding box center [327, 88] width 194 height 15
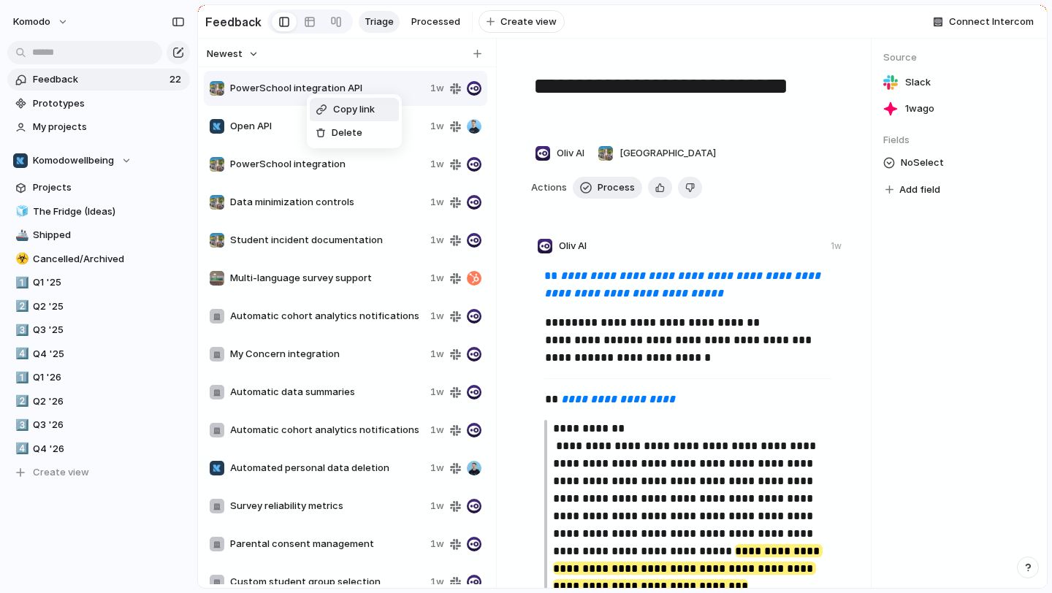
click at [620, 35] on div "Copy link Delete" at bounding box center [526, 296] width 1052 height 593
click at [396, 84] on div "Copy link Delete" at bounding box center [526, 296] width 1052 height 593
click at [598, 193] on span "Process" at bounding box center [616, 187] width 37 height 15
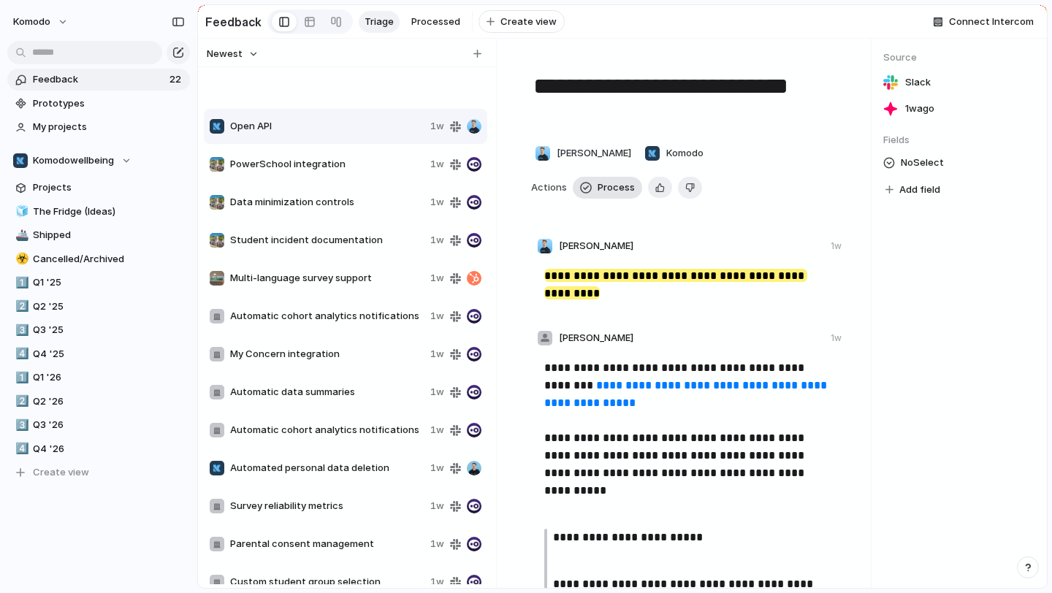
type textarea "********"
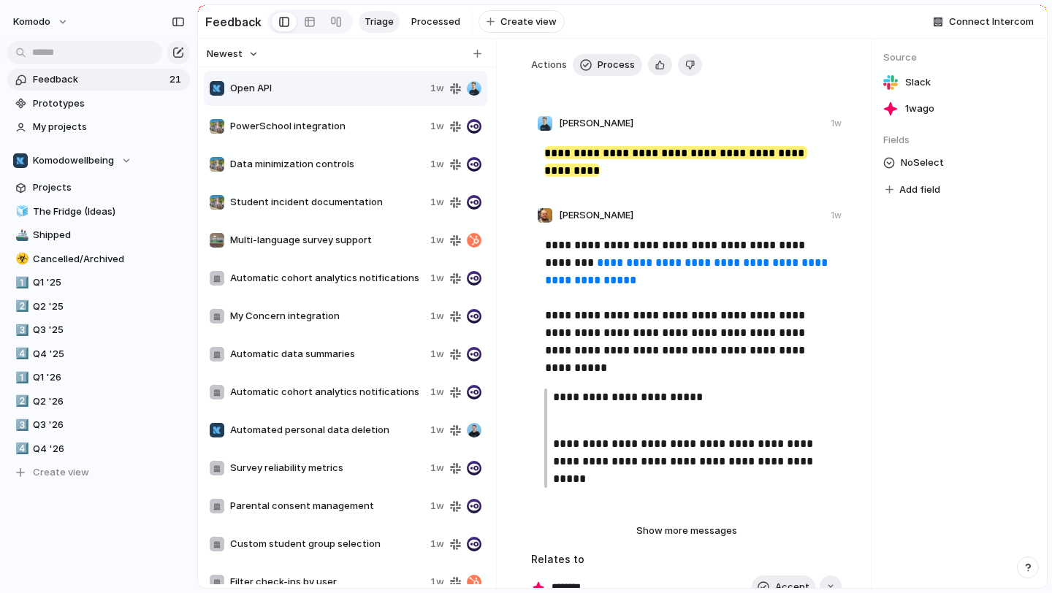
scroll to position [95, 0]
click at [633, 530] on button "Show more messages" at bounding box center [686, 530] width 175 height 19
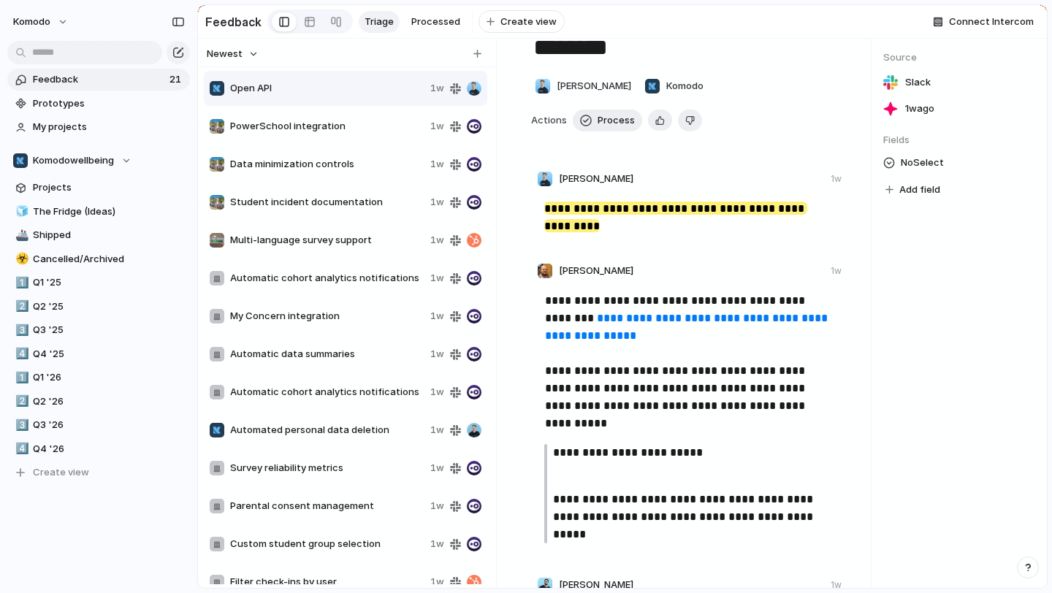
scroll to position [0, 0]
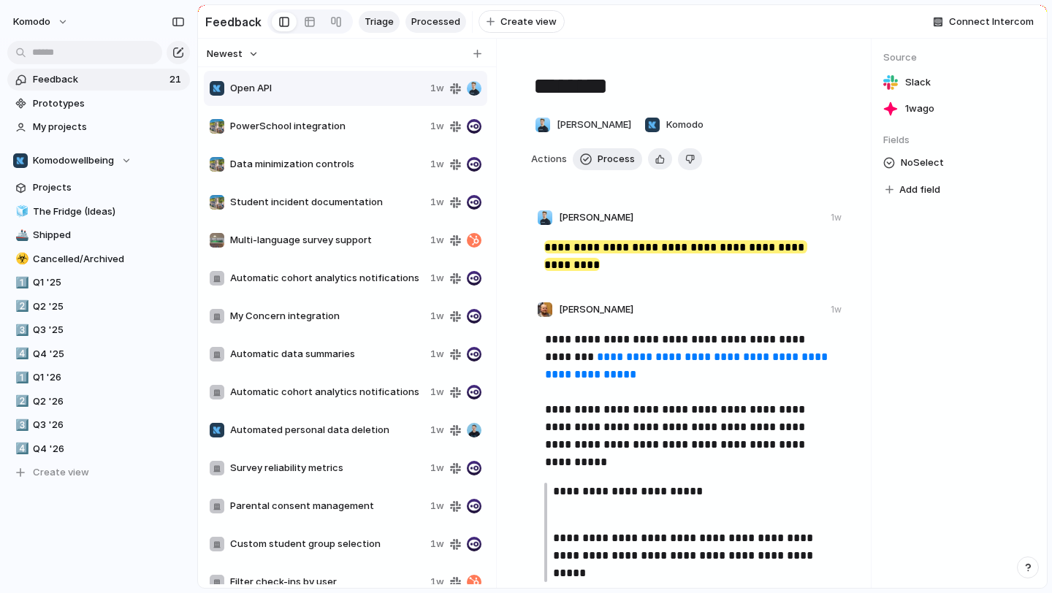
click at [446, 18] on span "Processed" at bounding box center [435, 22] width 49 height 15
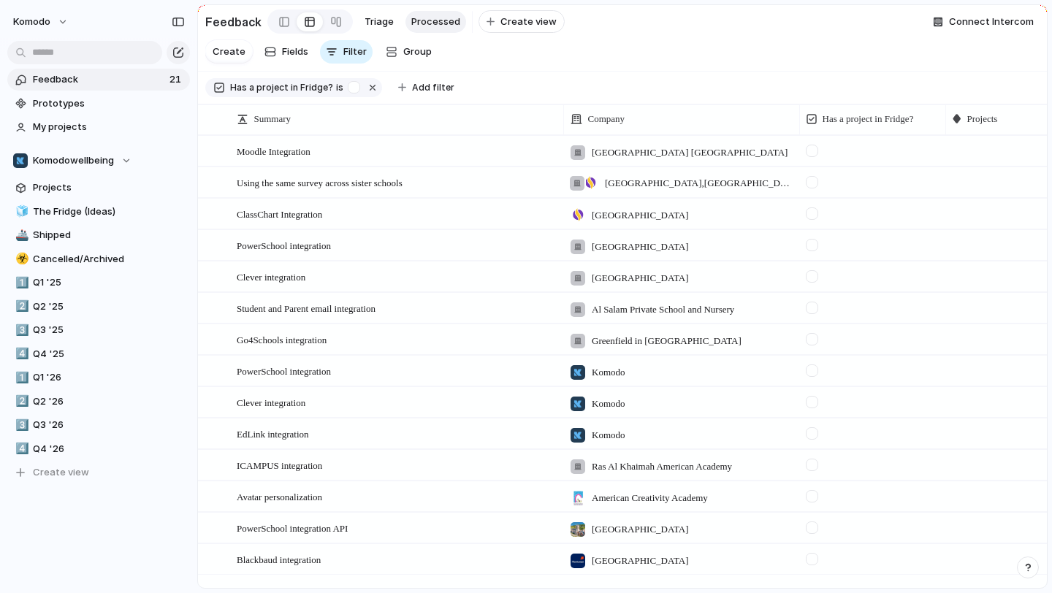
click at [371, 36] on div "Feedback Triage Processed To pick up a draggable item, press the space bar. Whi…" at bounding box center [384, 22] width 359 height 30
click at [377, 26] on span "Triage" at bounding box center [379, 22] width 29 height 15
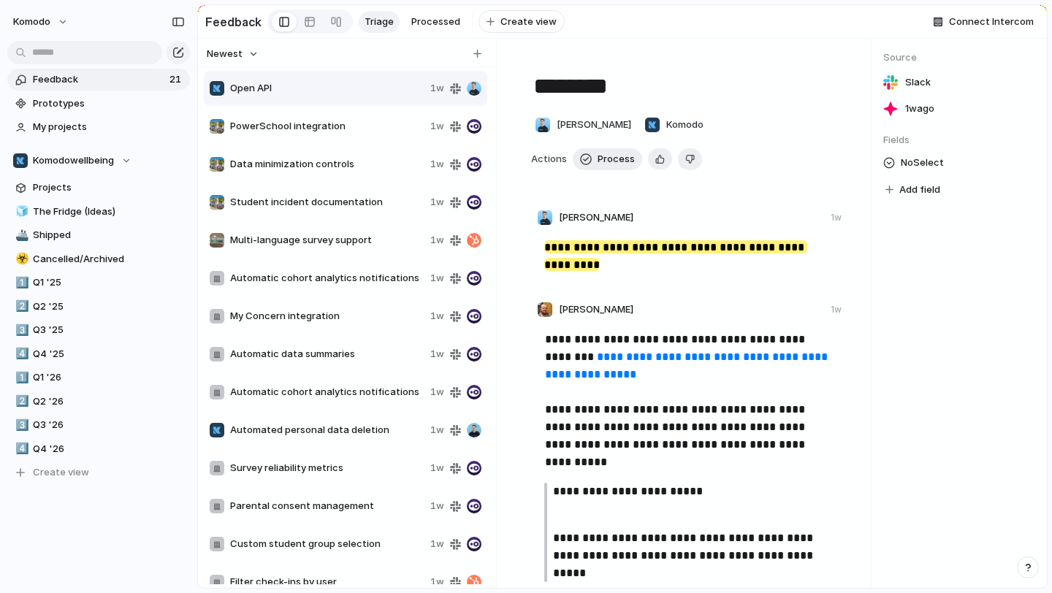
click at [359, 122] on span "PowerSchool integration" at bounding box center [327, 126] width 194 height 15
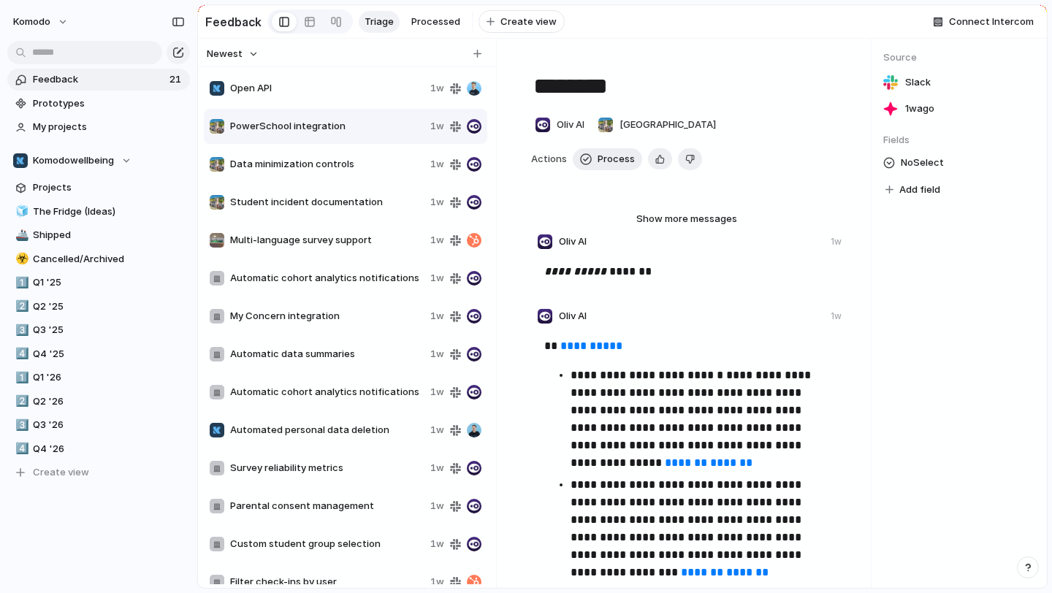
type textarea "**********"
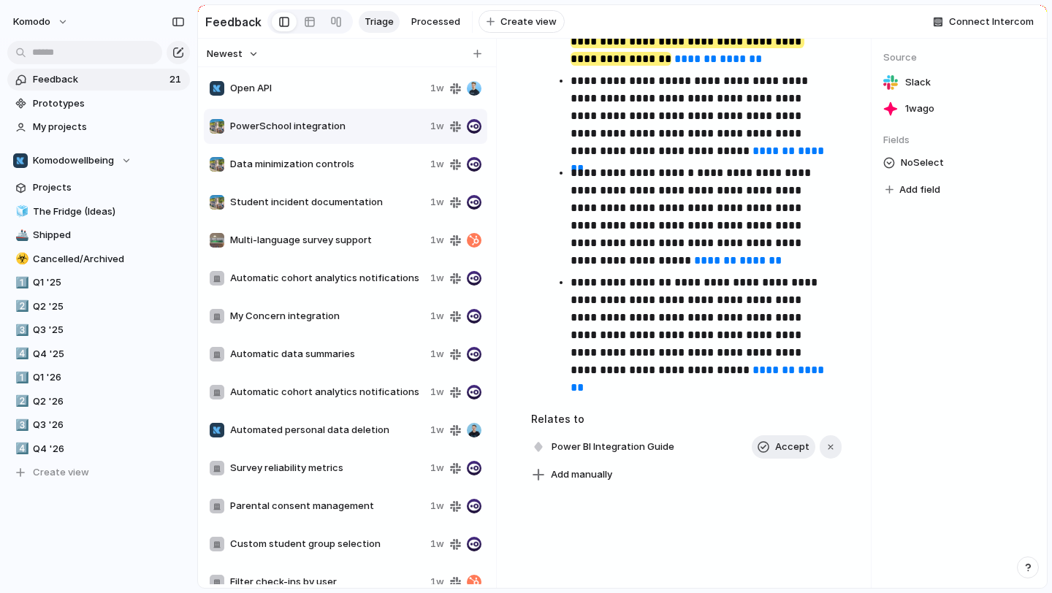
scroll to position [827, 0]
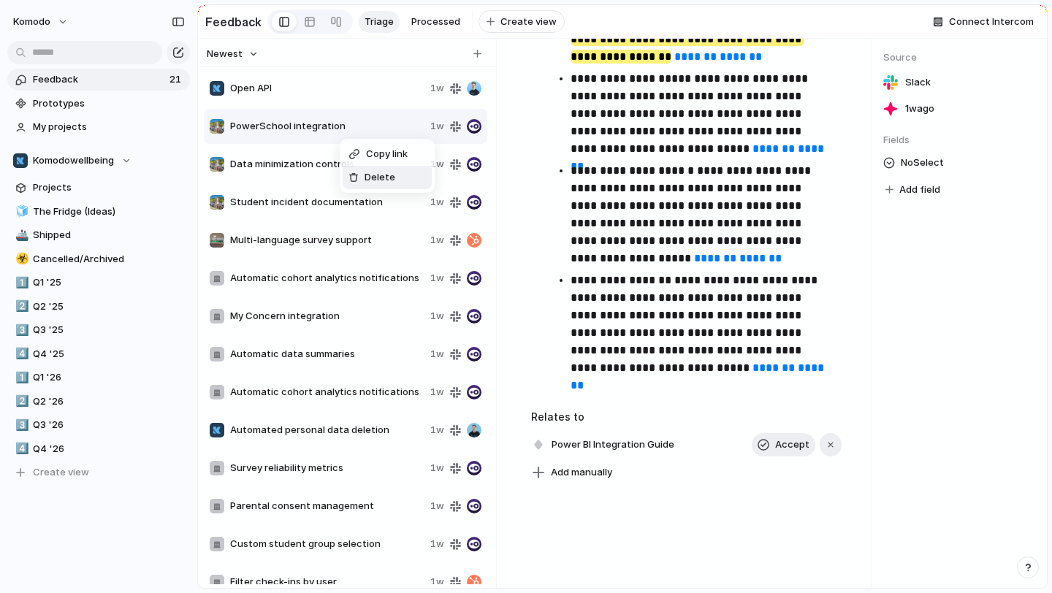
click at [357, 171] on div "Delete" at bounding box center [371, 177] width 47 height 15
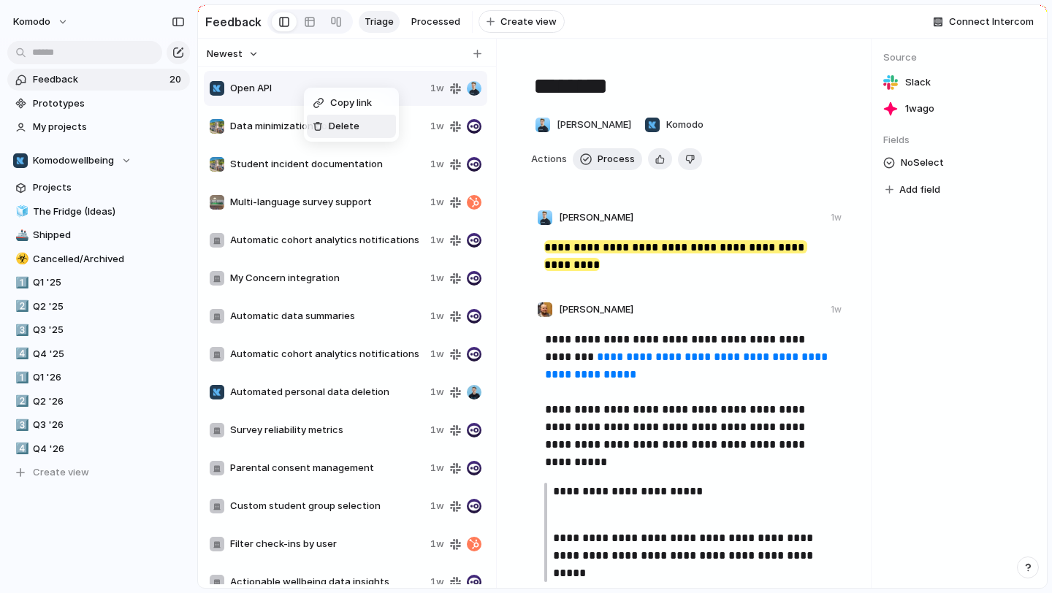
click at [327, 126] on div "Delete" at bounding box center [336, 126] width 47 height 15
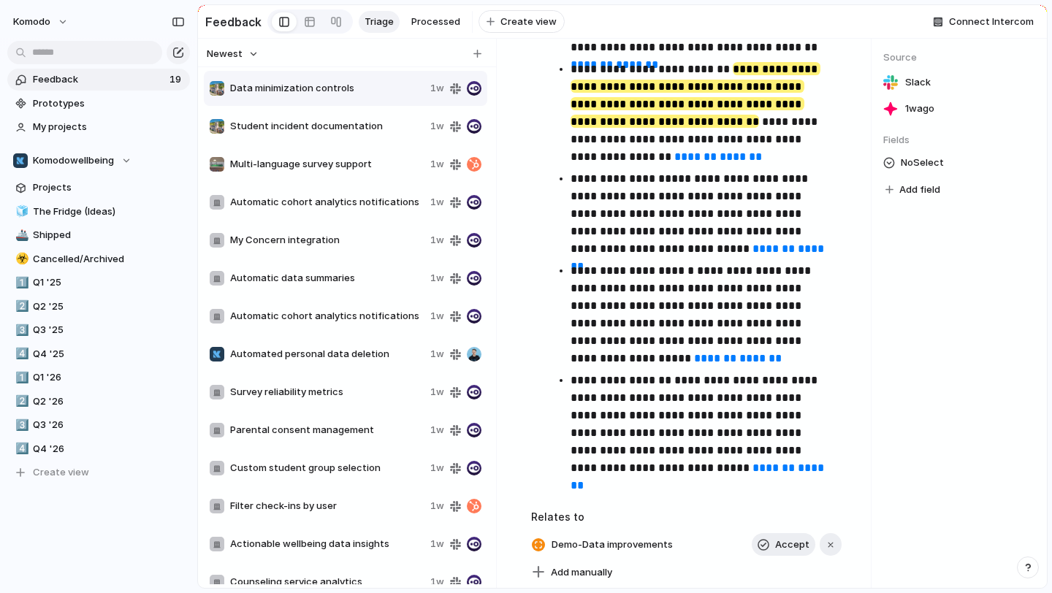
scroll to position [1338, 0]
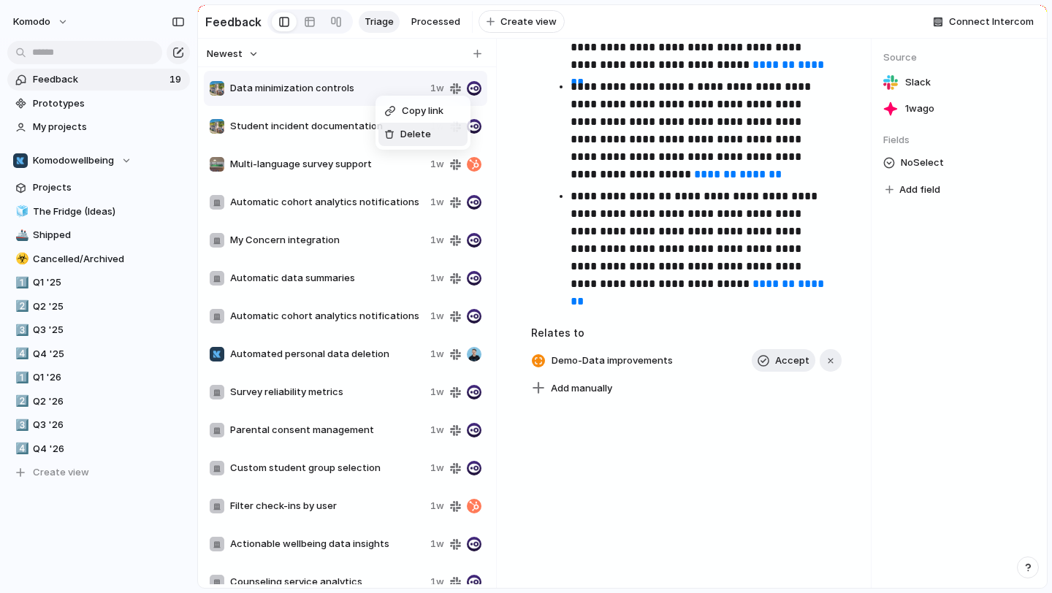
click at [393, 134] on div at bounding box center [389, 134] width 10 height 10
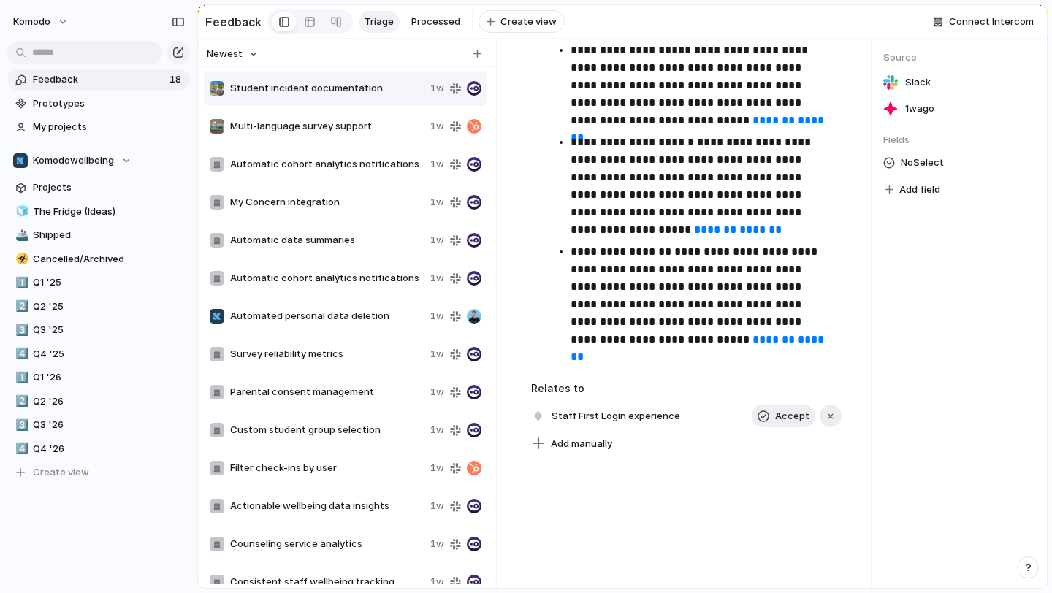
scroll to position [1366, 0]
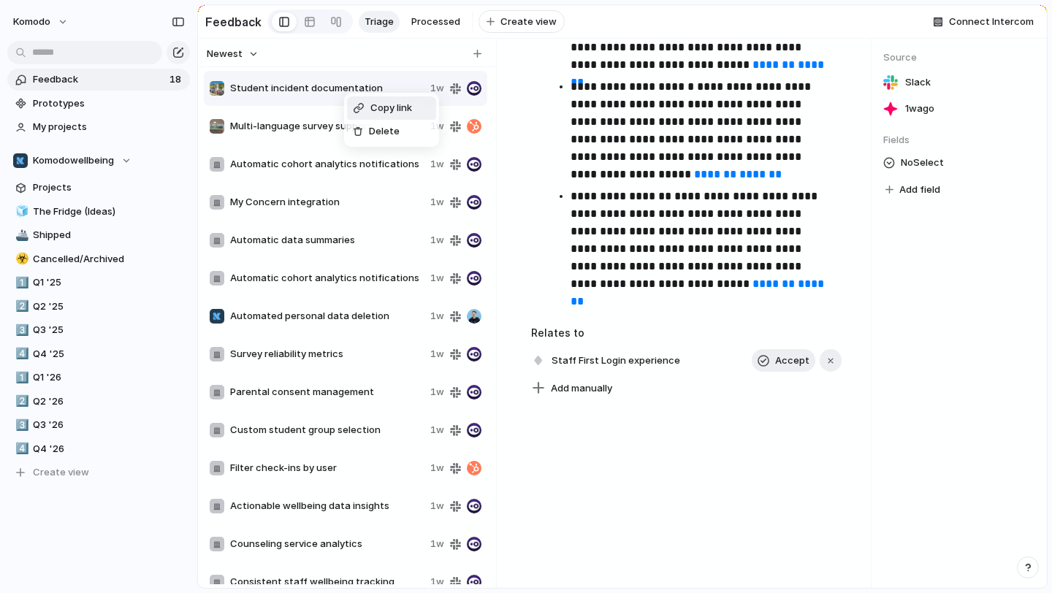
click at [550, 133] on div "Copy link Delete" at bounding box center [526, 296] width 1052 height 593
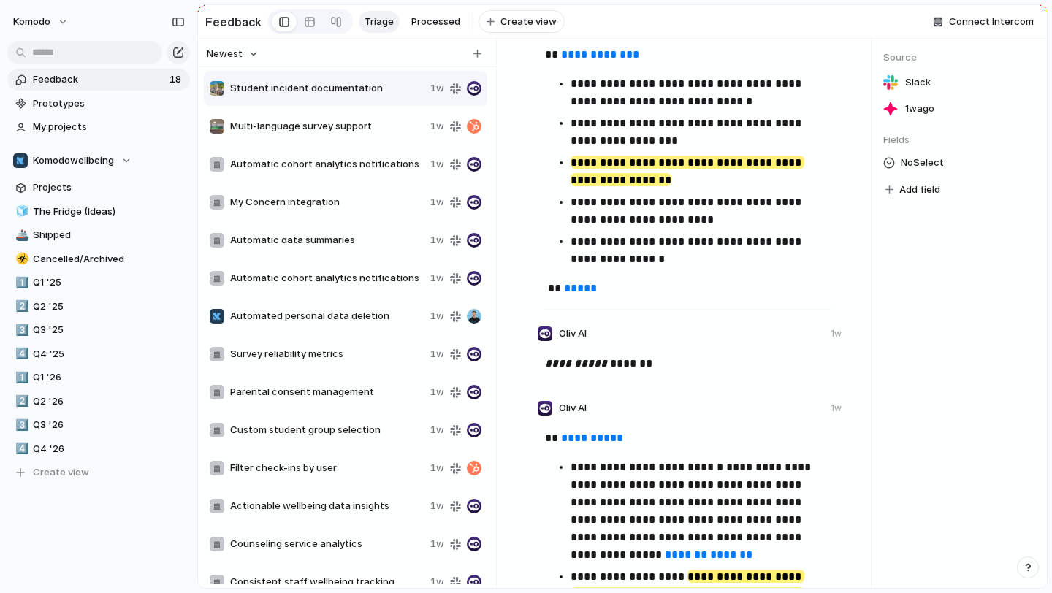
scroll to position [0, 0]
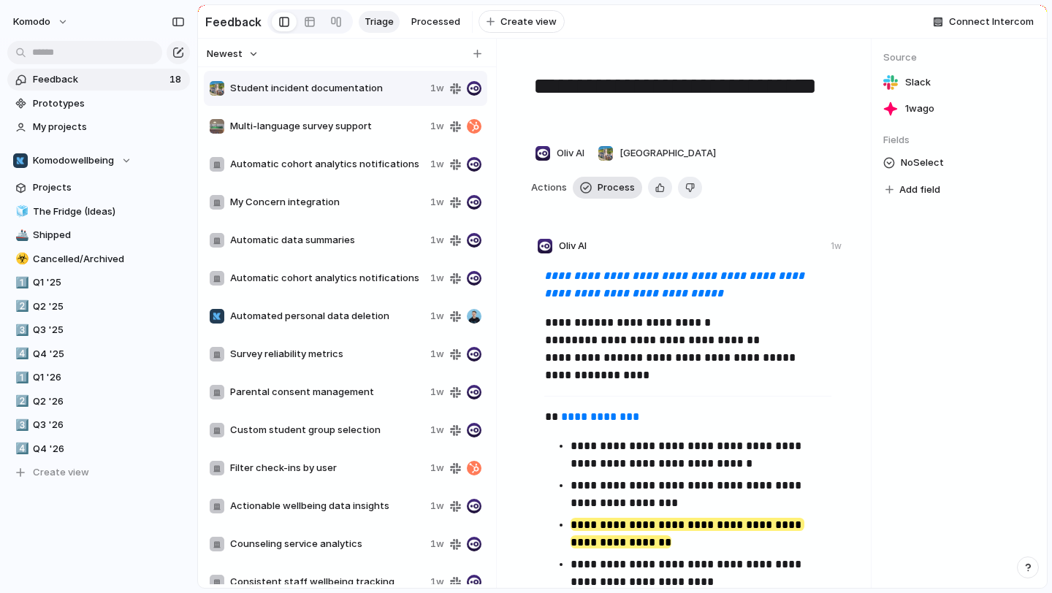
click at [600, 186] on span "Process" at bounding box center [616, 187] width 37 height 15
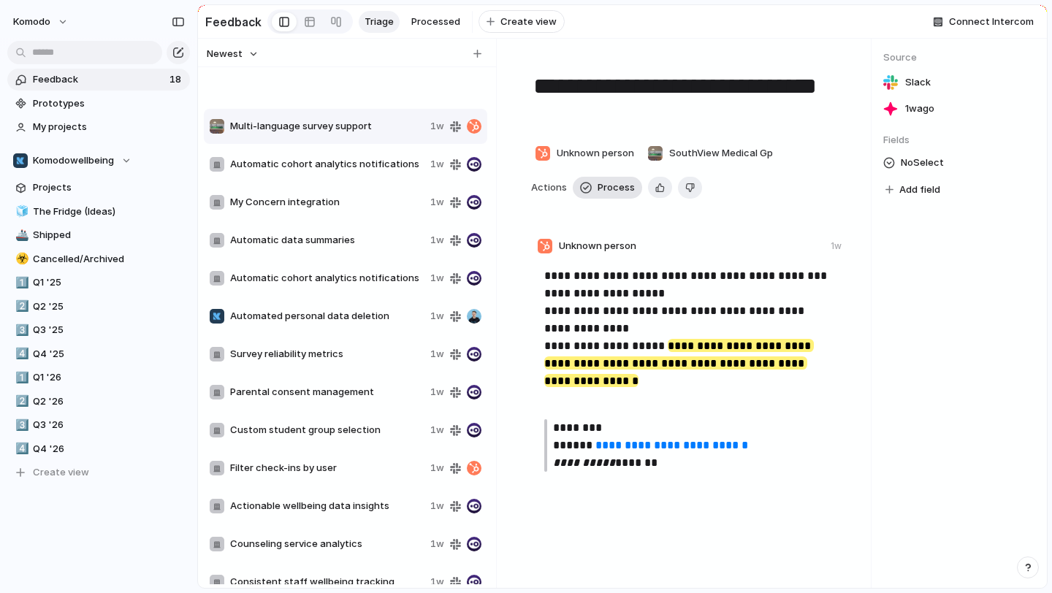
type textarea "**********"
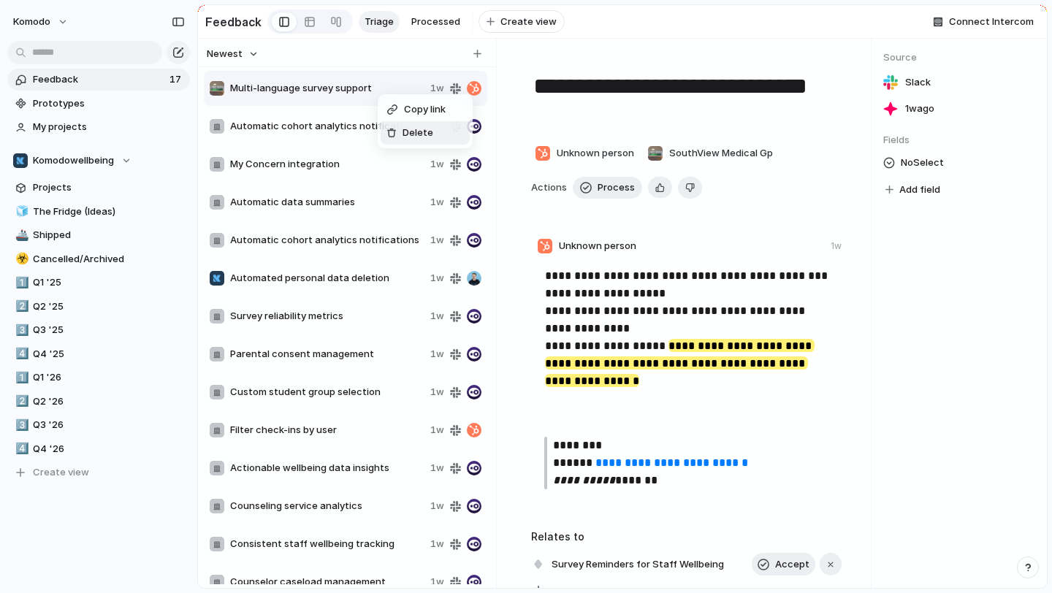
click at [411, 133] on span "Delete" at bounding box center [418, 133] width 31 height 15
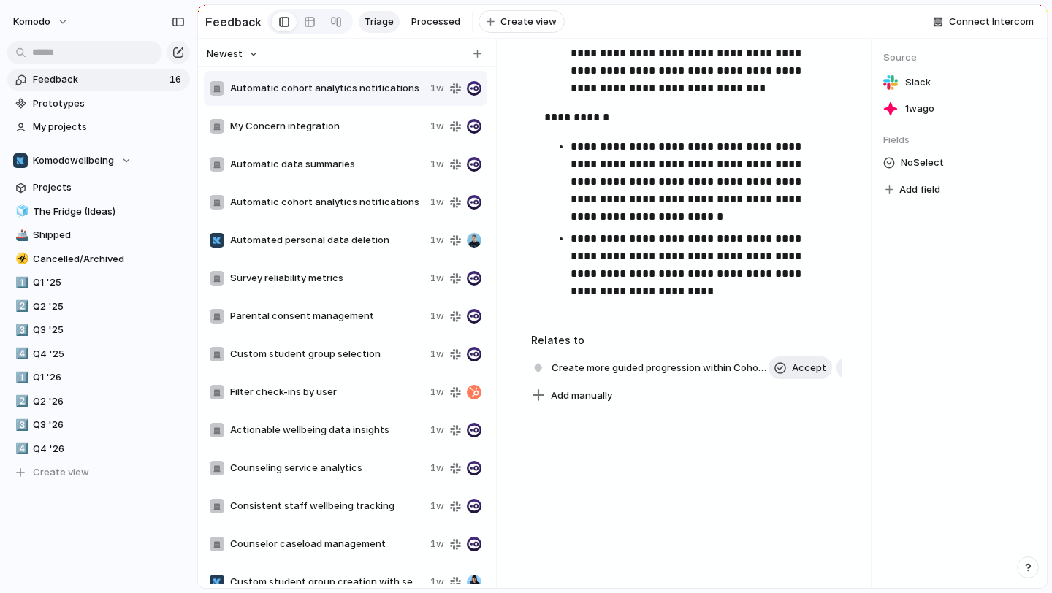
scroll to position [2509, 0]
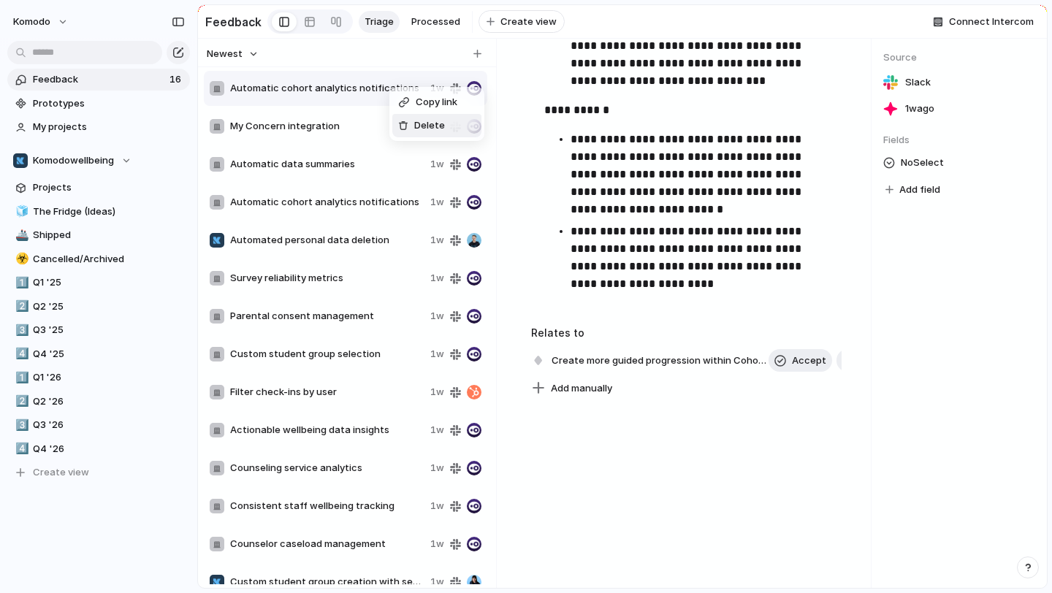
click at [419, 127] on span "Delete" at bounding box center [429, 125] width 31 height 15
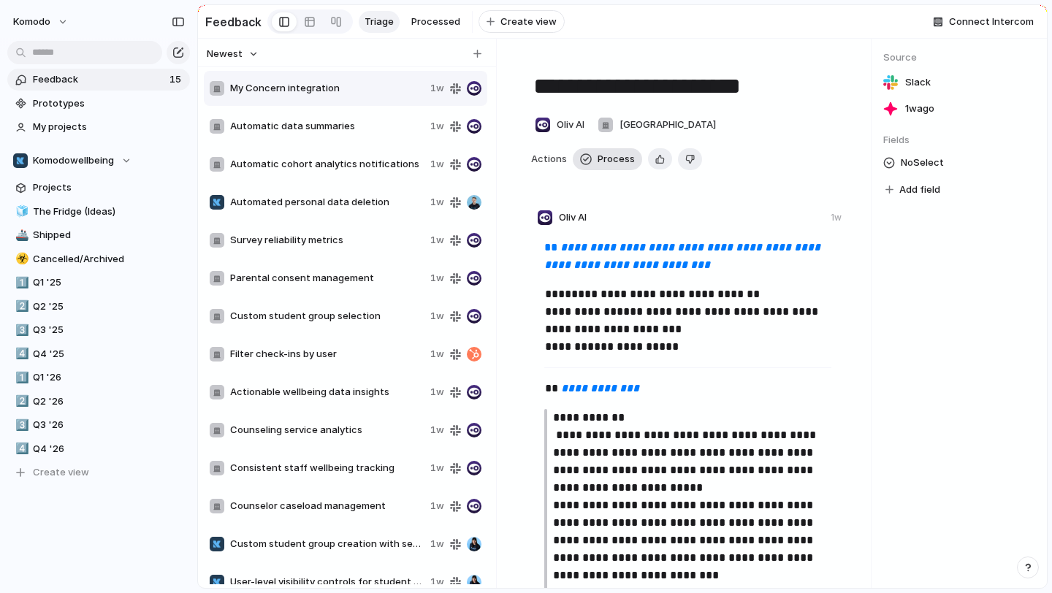
click at [617, 164] on span "Process" at bounding box center [616, 159] width 37 height 15
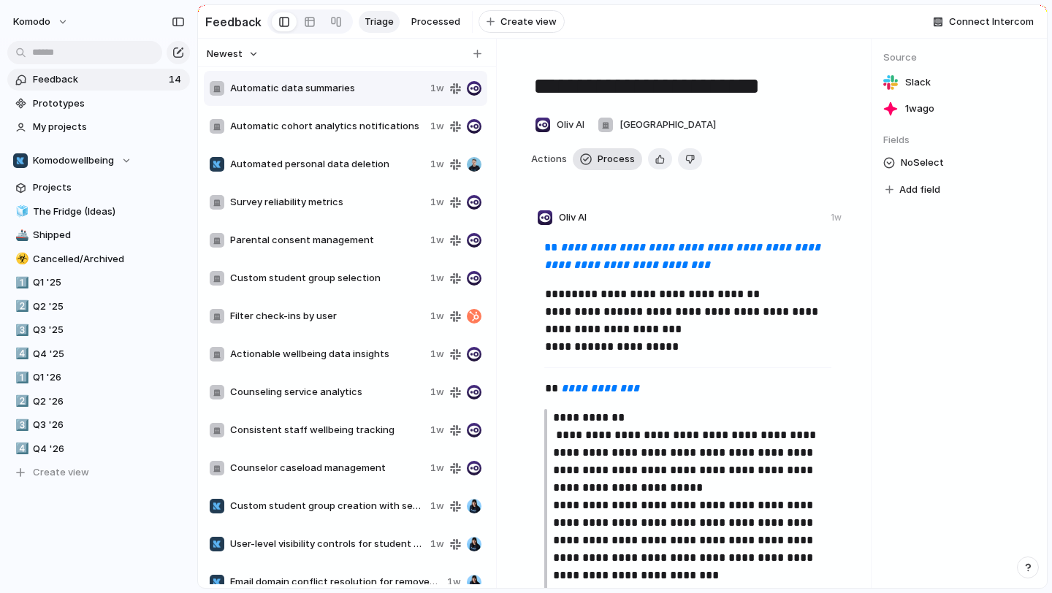
click at [594, 167] on button "Process" at bounding box center [607, 159] width 69 height 22
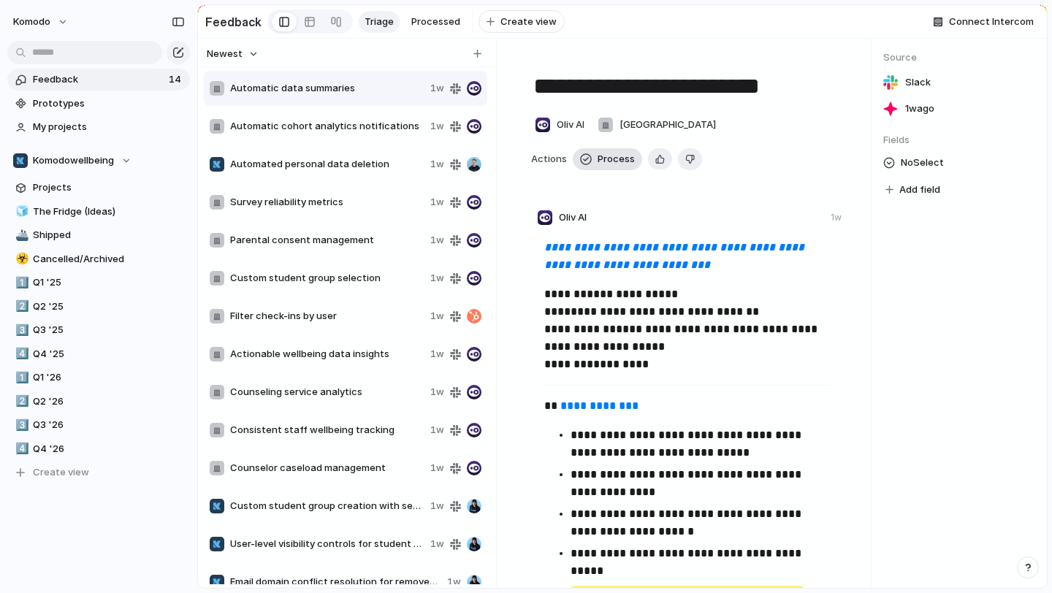
type textarea "**********"
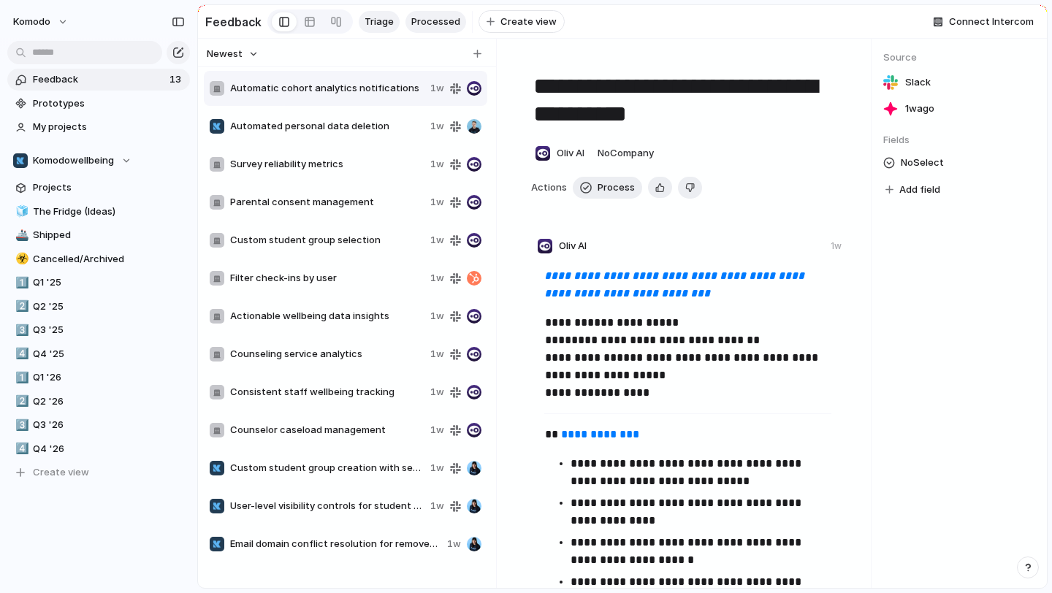
click at [434, 23] on span "Processed" at bounding box center [435, 22] width 49 height 15
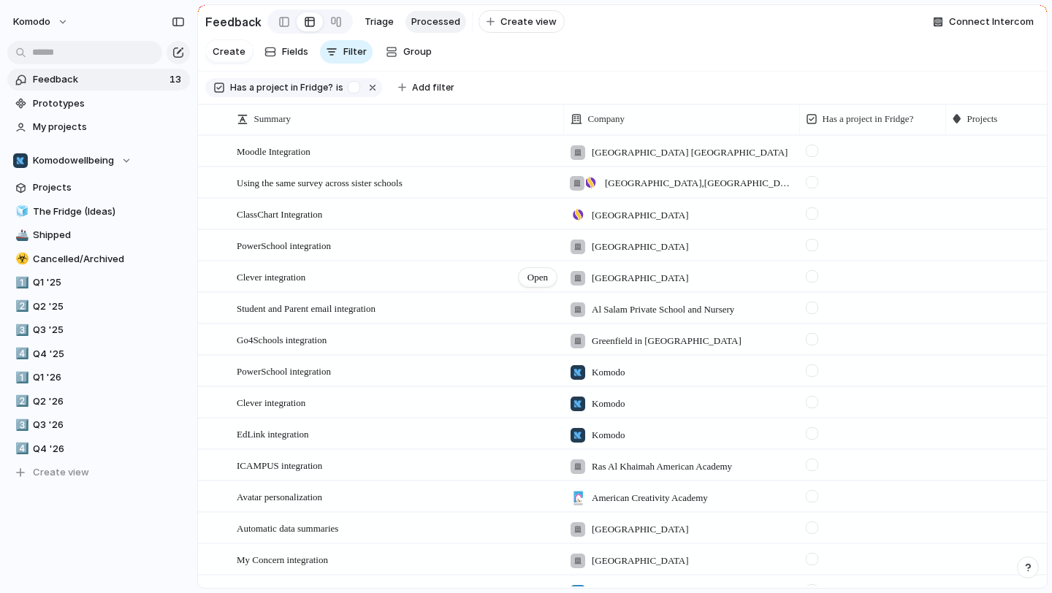
scroll to position [83, 0]
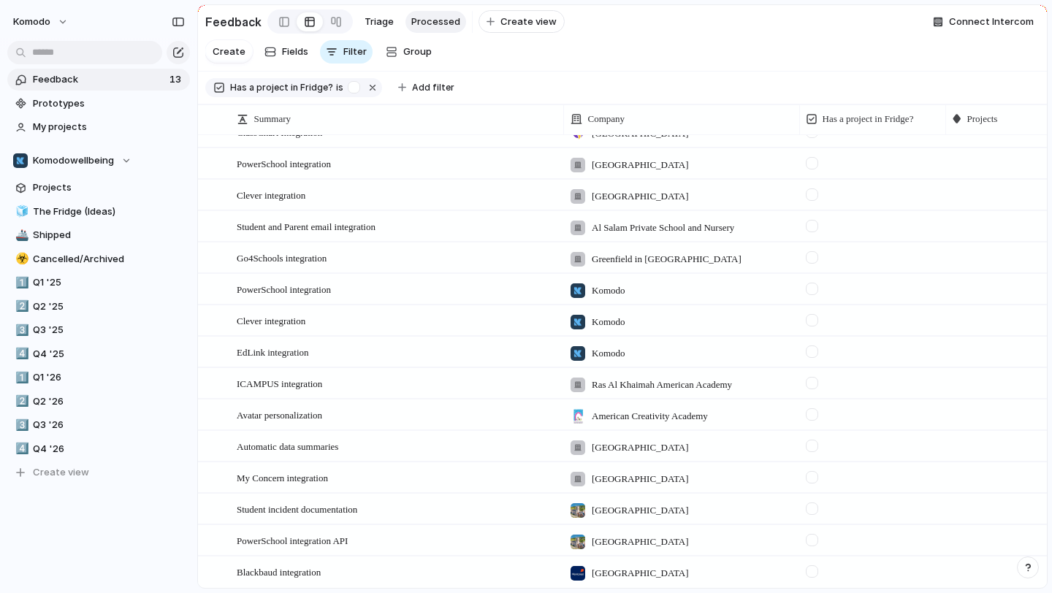
click at [1011, 446] on div at bounding box center [1018, 445] width 145 height 26
type input "****"
click at [939, 501] on span "Student Wellbeing Text-based Summaries" at bounding box center [907, 507] width 195 height 15
click at [813, 445] on div at bounding box center [812, 446] width 12 height 12
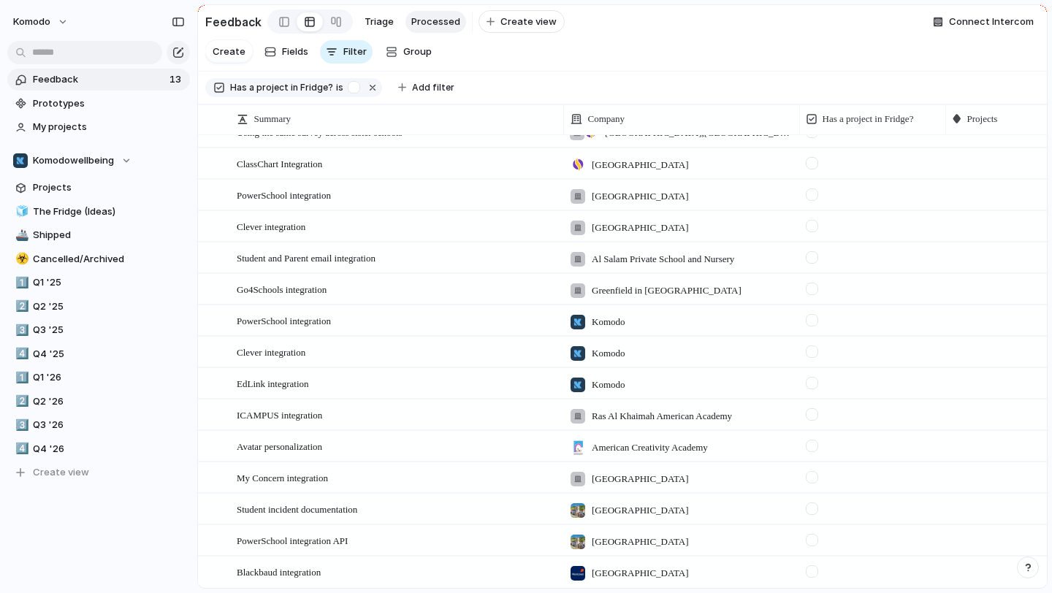
scroll to position [51, 0]
click at [96, 213] on span "The Fridge (Ideas)" at bounding box center [109, 212] width 152 height 15
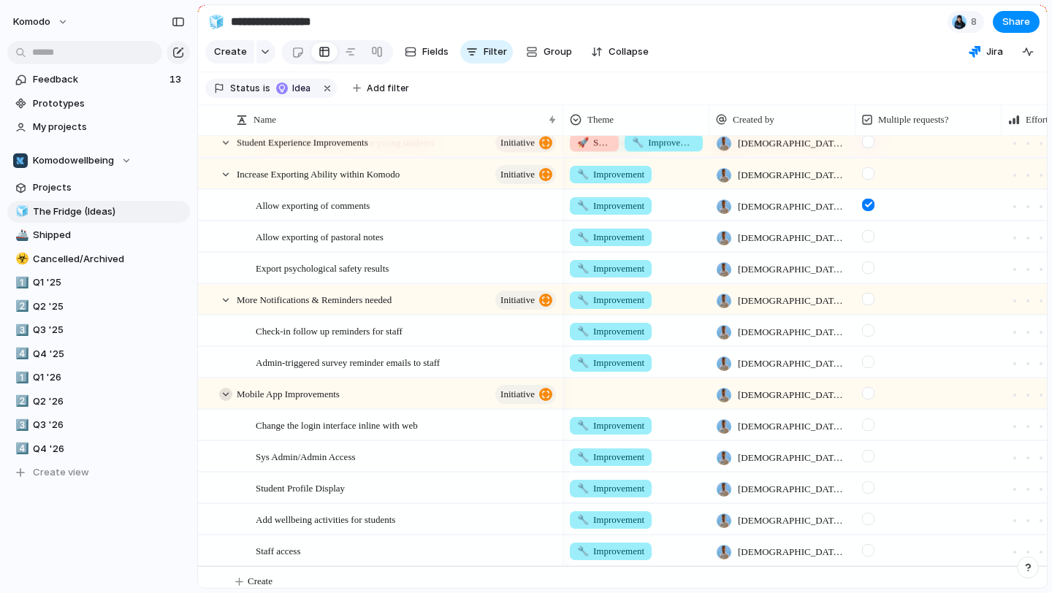
click at [225, 395] on div at bounding box center [225, 394] width 13 height 13
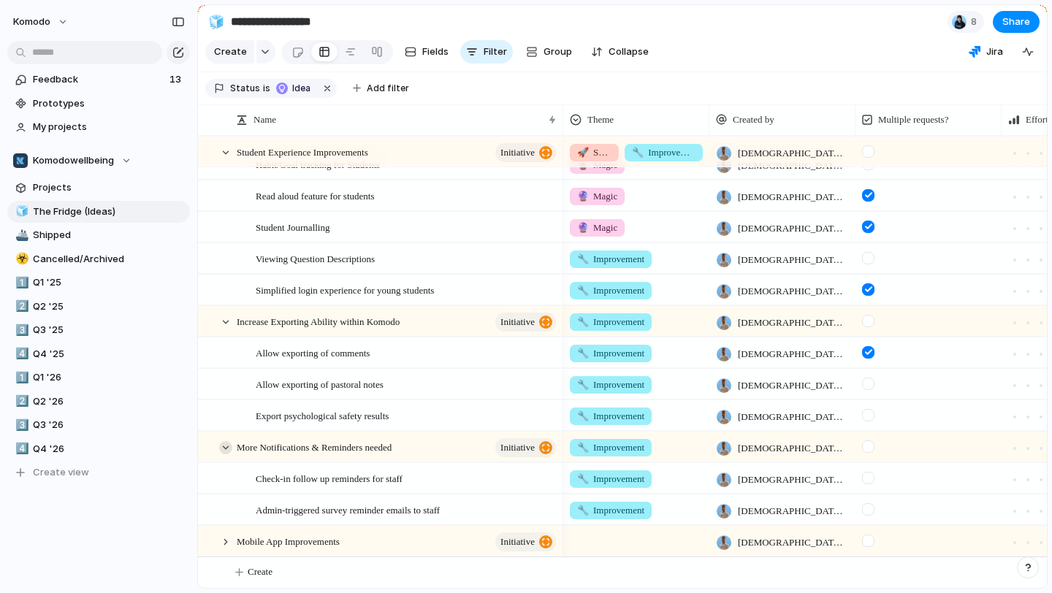
click at [222, 449] on div at bounding box center [225, 447] width 13 height 13
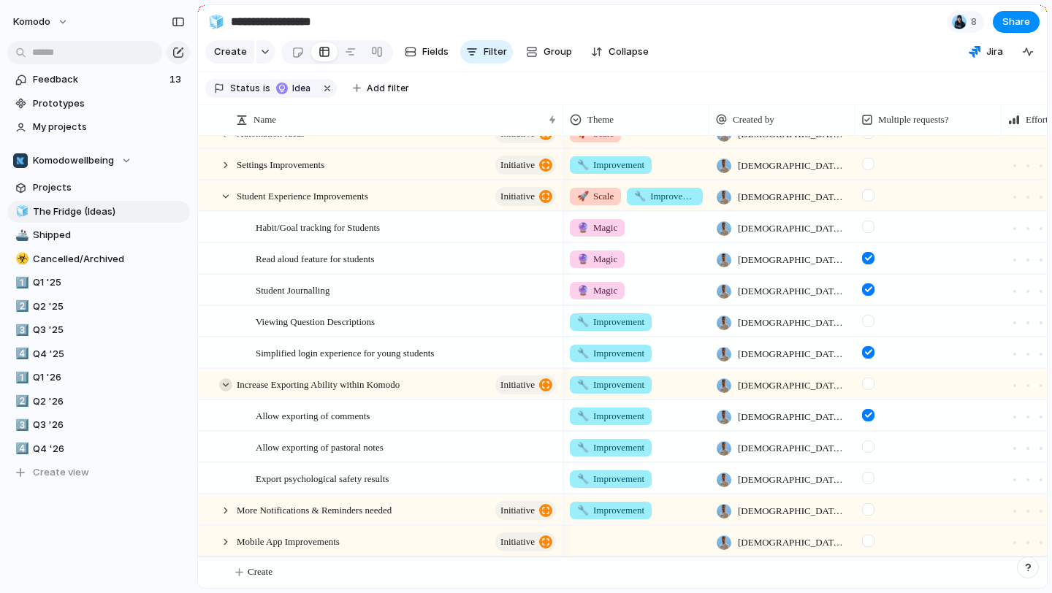
click at [226, 384] on div at bounding box center [225, 384] width 13 height 13
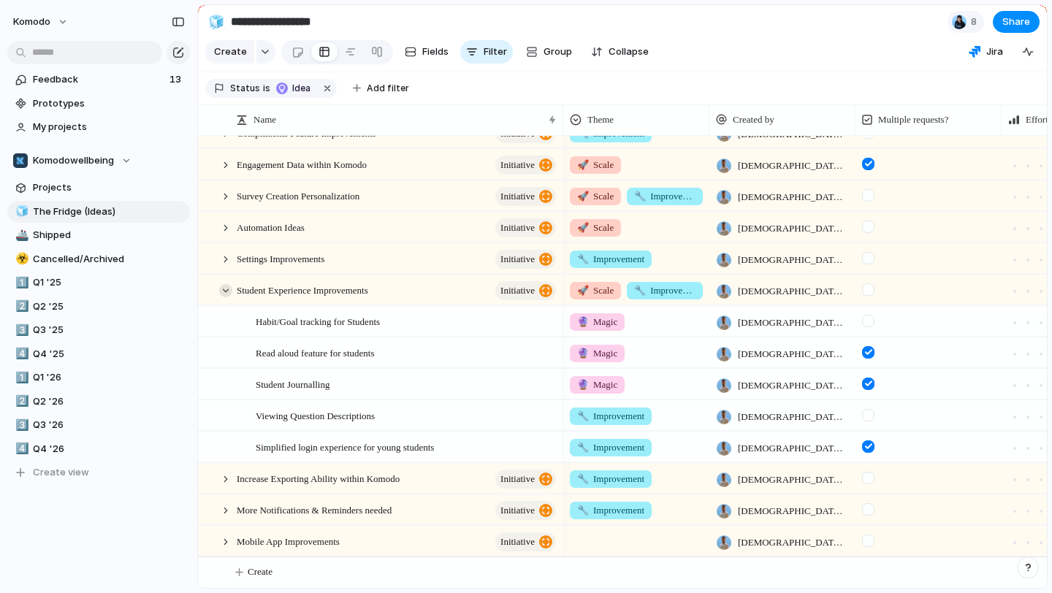
click at [227, 289] on div at bounding box center [225, 290] width 13 height 13
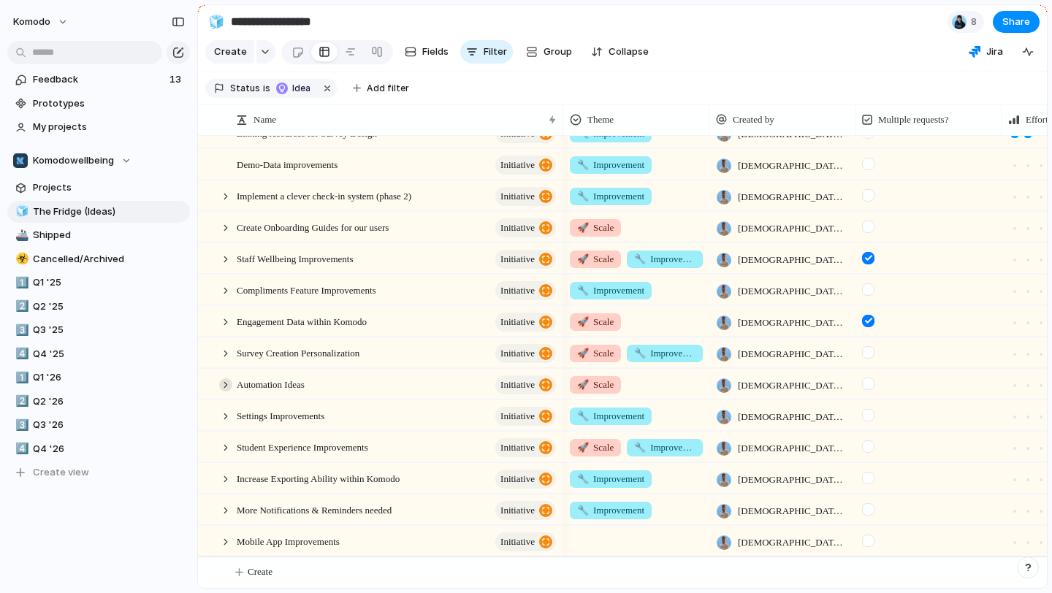
click at [224, 385] on div at bounding box center [225, 384] width 13 height 13
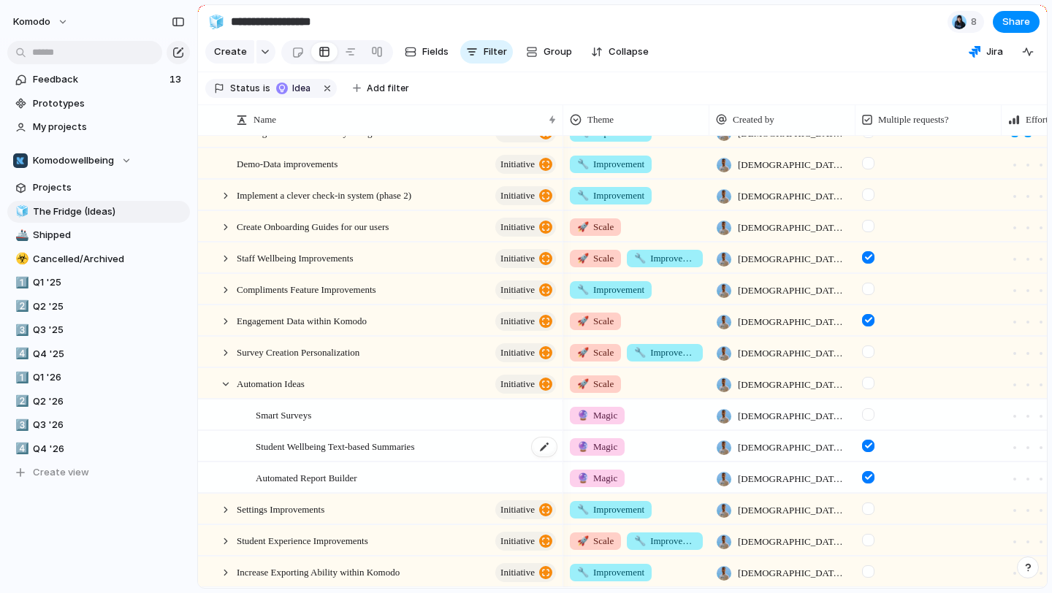
click at [477, 445] on div "Student Wellbeing Text-based Summaries" at bounding box center [407, 447] width 302 height 30
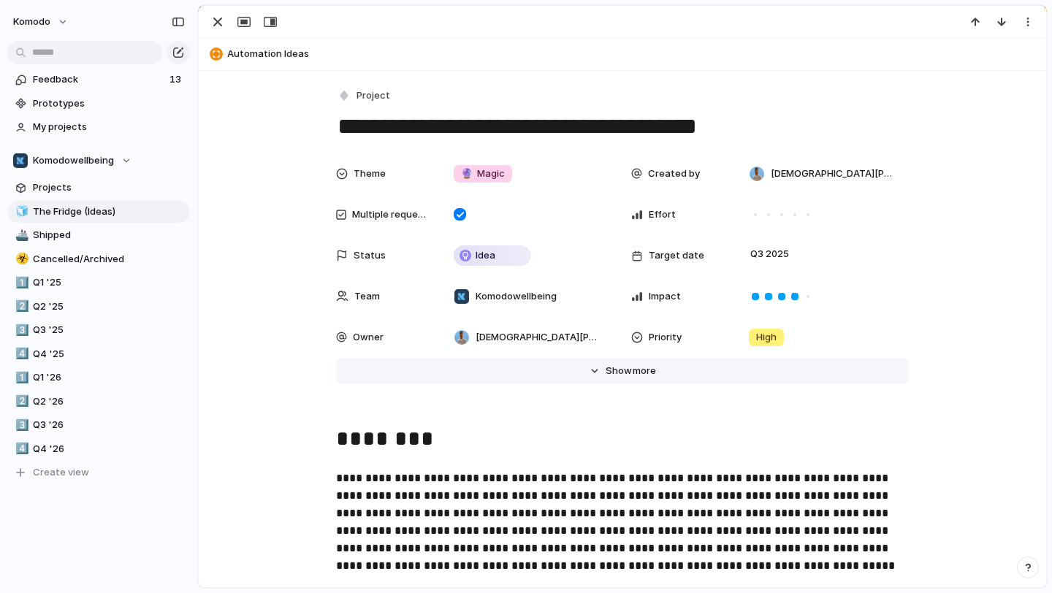
click at [614, 380] on button "Hide Show more" at bounding box center [622, 371] width 573 height 26
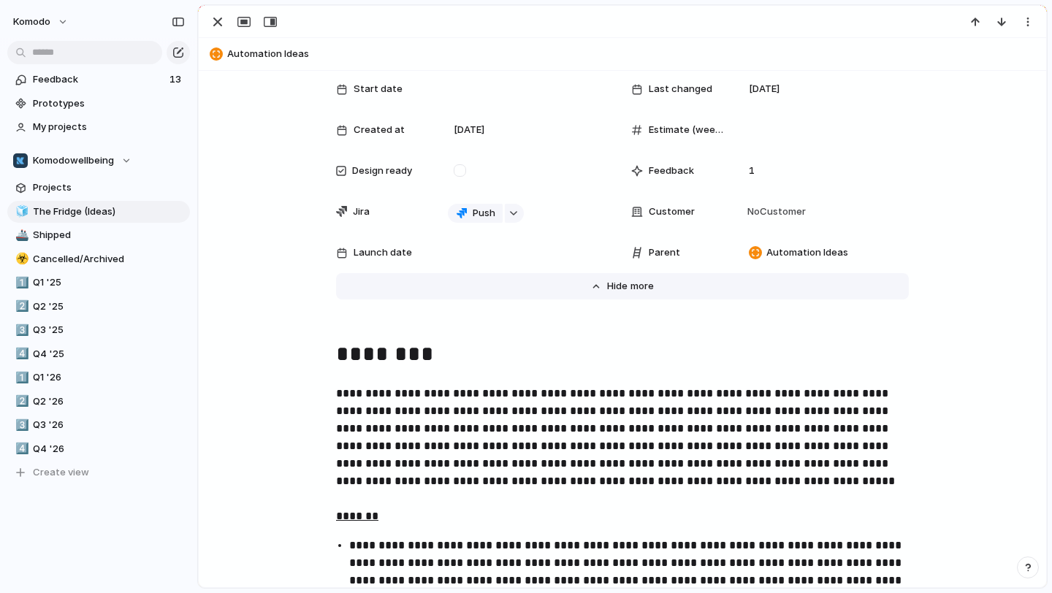
click at [786, 286] on button "Hide Show more" at bounding box center [622, 286] width 573 height 26
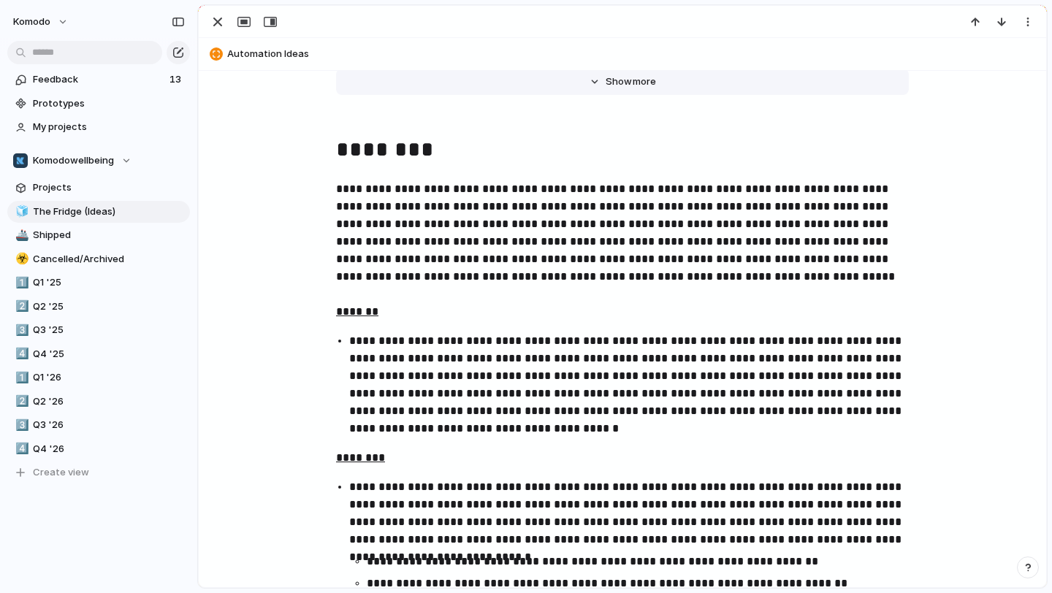
click at [621, 75] on span "Show" at bounding box center [619, 82] width 26 height 15
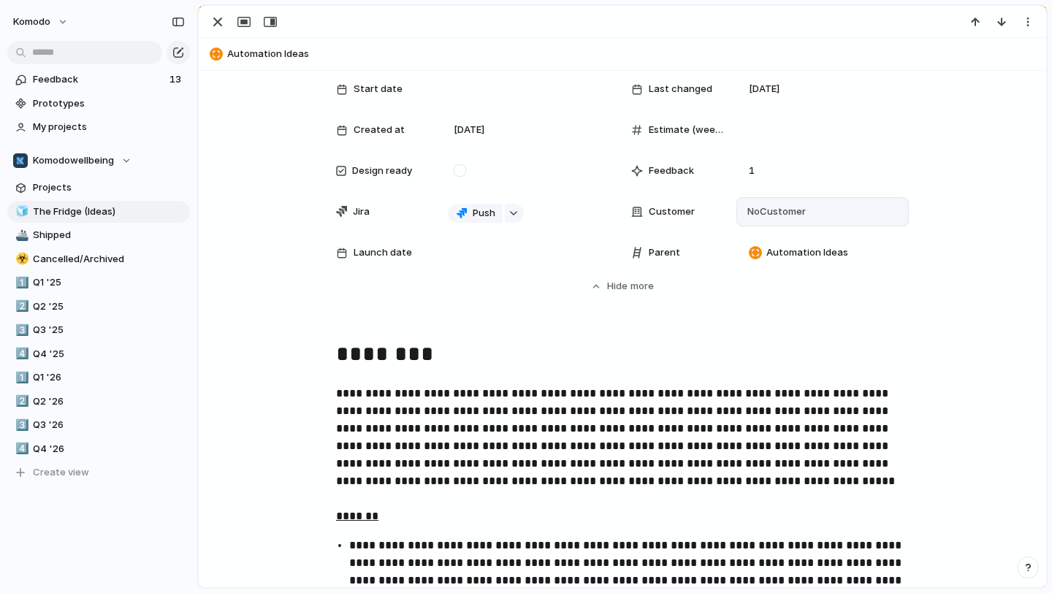
click at [780, 217] on span "No Customer" at bounding box center [774, 212] width 63 height 15
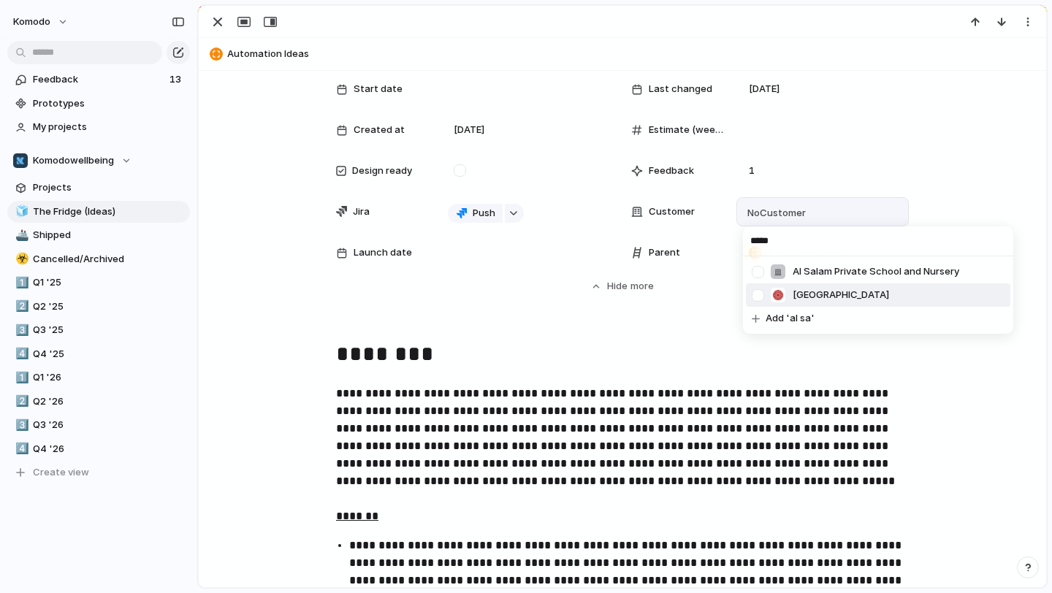
type input "*****"
click at [820, 297] on span "Al Salam Community School" at bounding box center [841, 295] width 96 height 15
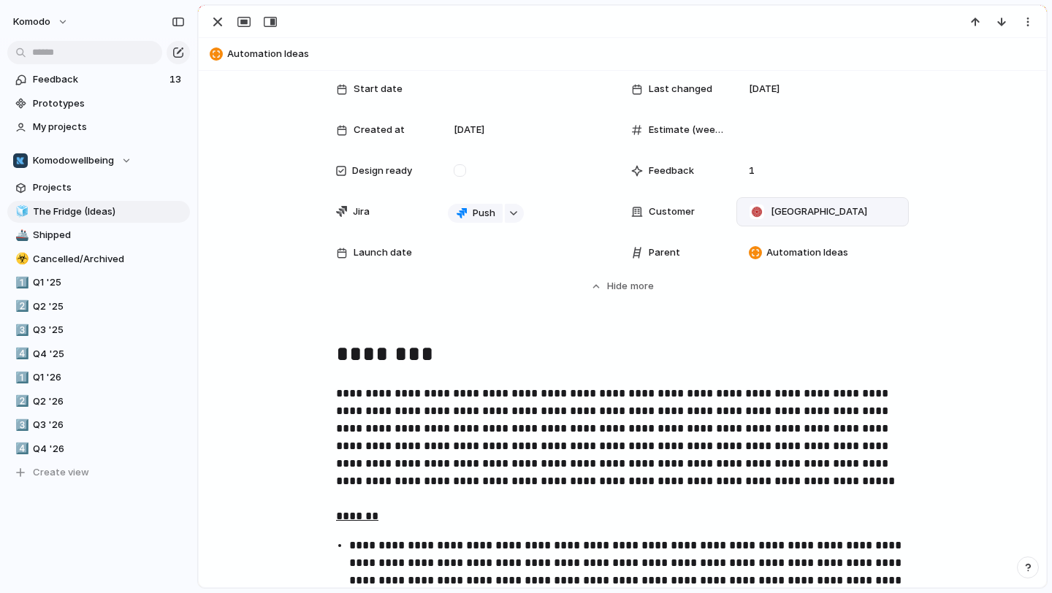
click at [846, 212] on span "Al Salam Community School" at bounding box center [819, 212] width 96 height 15
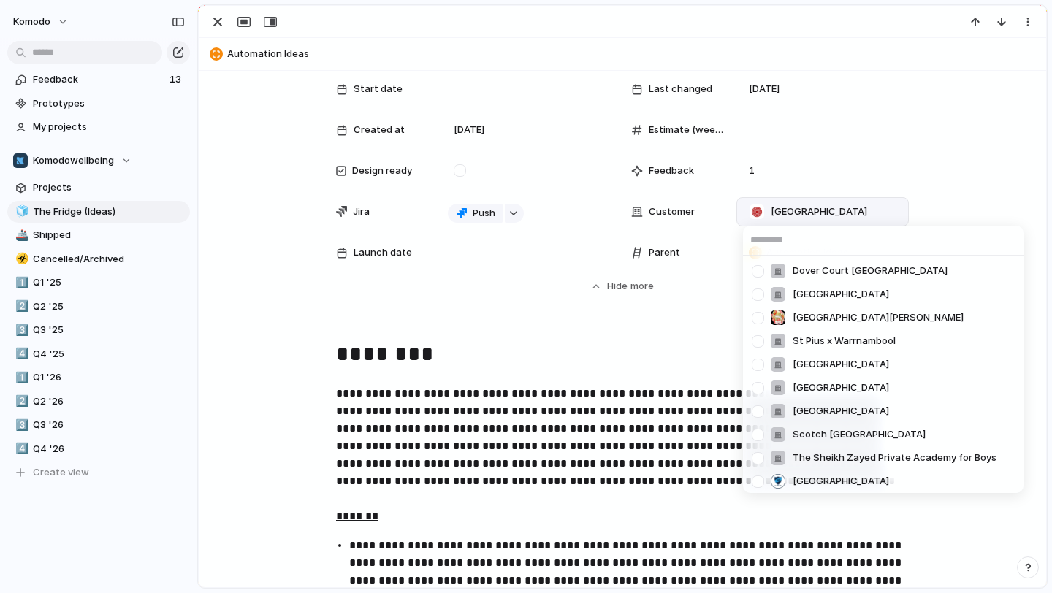
click at [501, 395] on div "Dover Court Singapore Avenues World School Shanghai St Andrews College St Pius …" at bounding box center [526, 296] width 1052 height 593
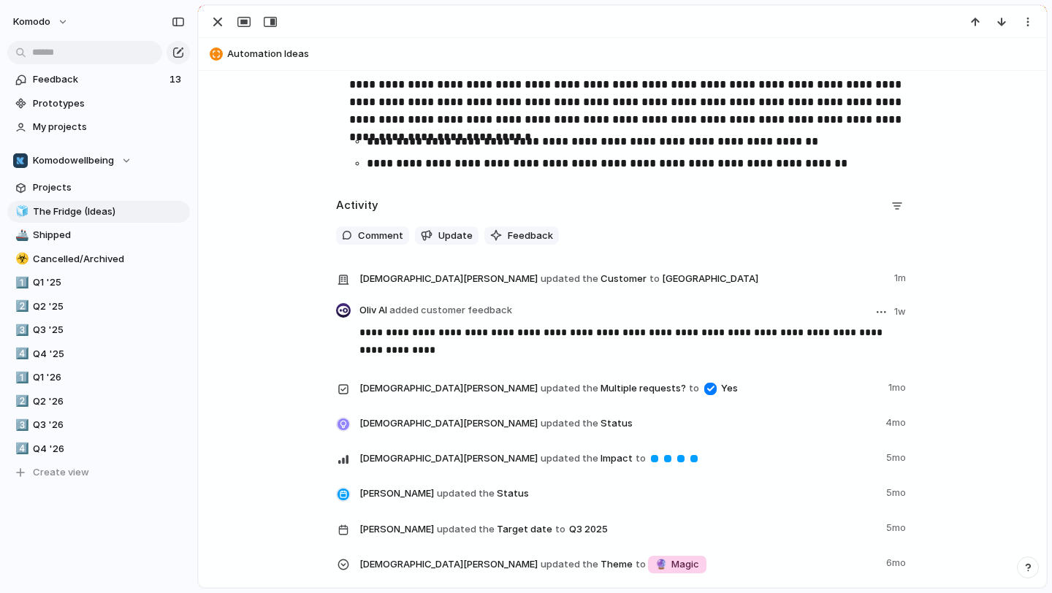
scroll to position [918, 0]
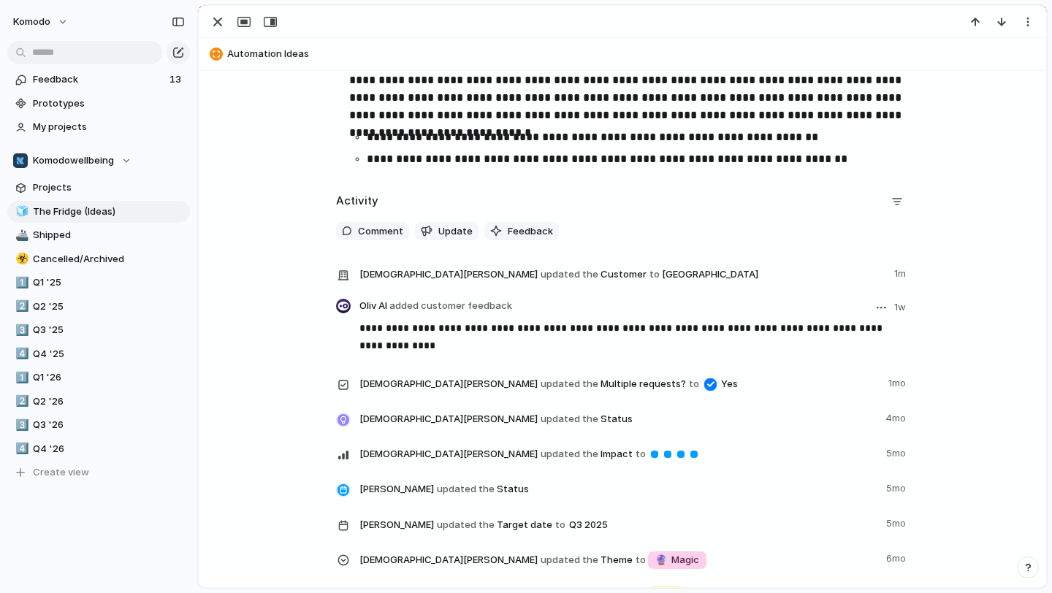
click at [393, 334] on p "**********" at bounding box center [633, 336] width 549 height 35
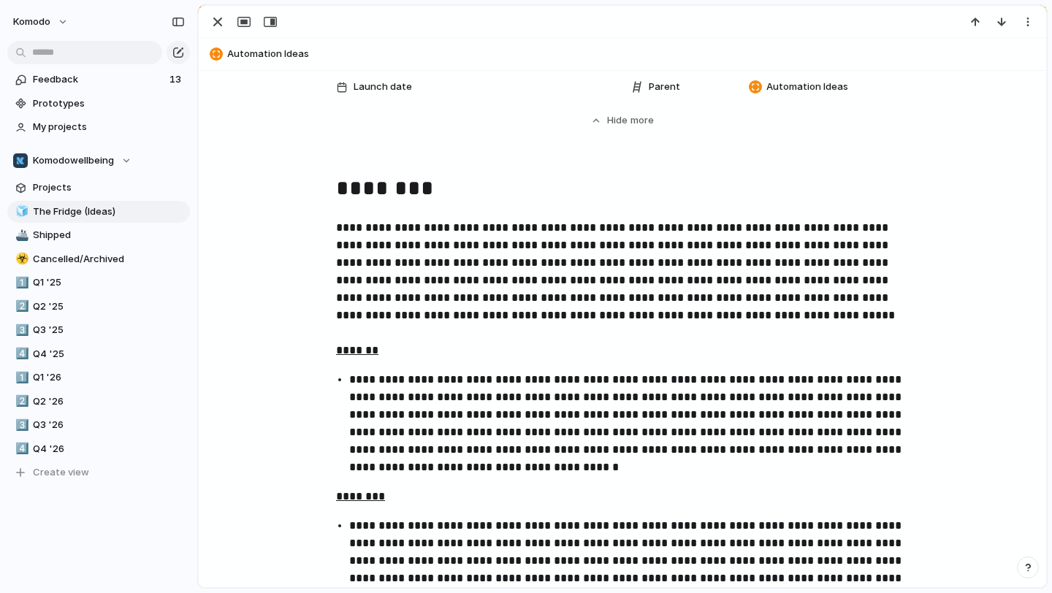
scroll to position [0, 0]
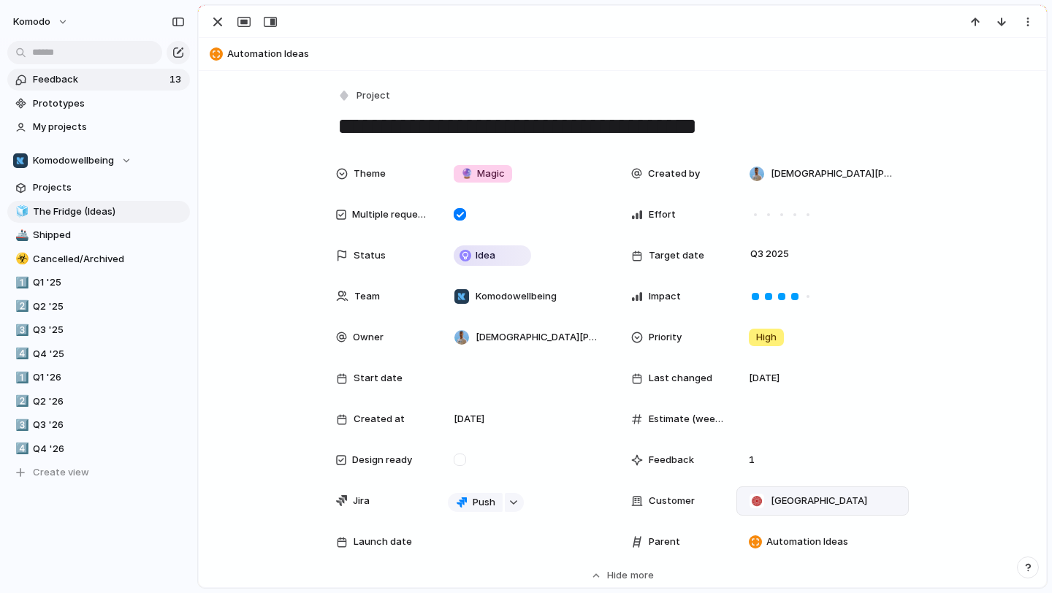
click at [129, 76] on span "Feedback" at bounding box center [99, 79] width 132 height 15
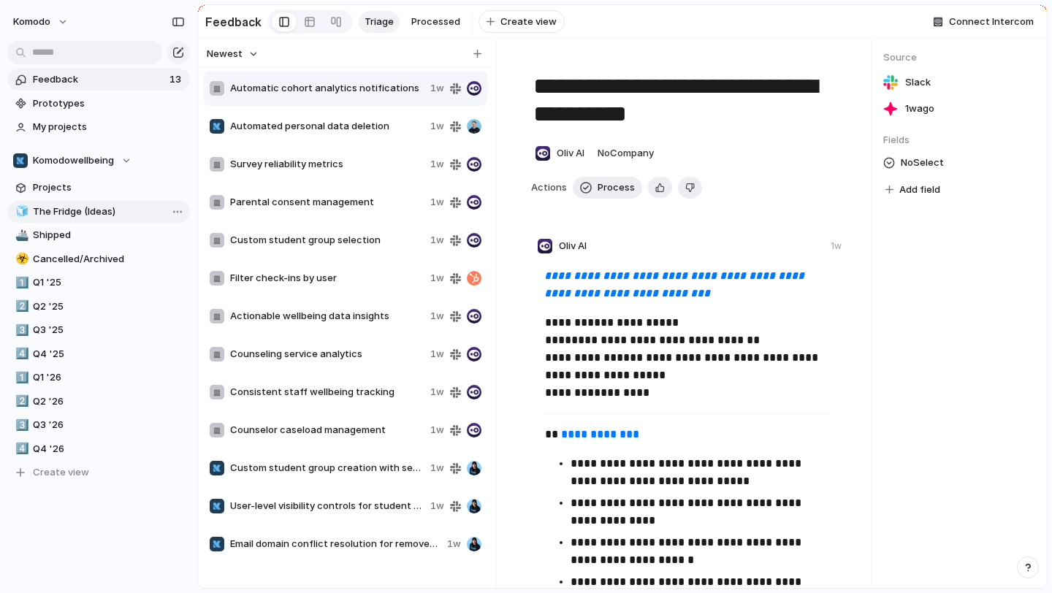
click at [105, 213] on span "The Fridge (Ideas)" at bounding box center [109, 212] width 152 height 15
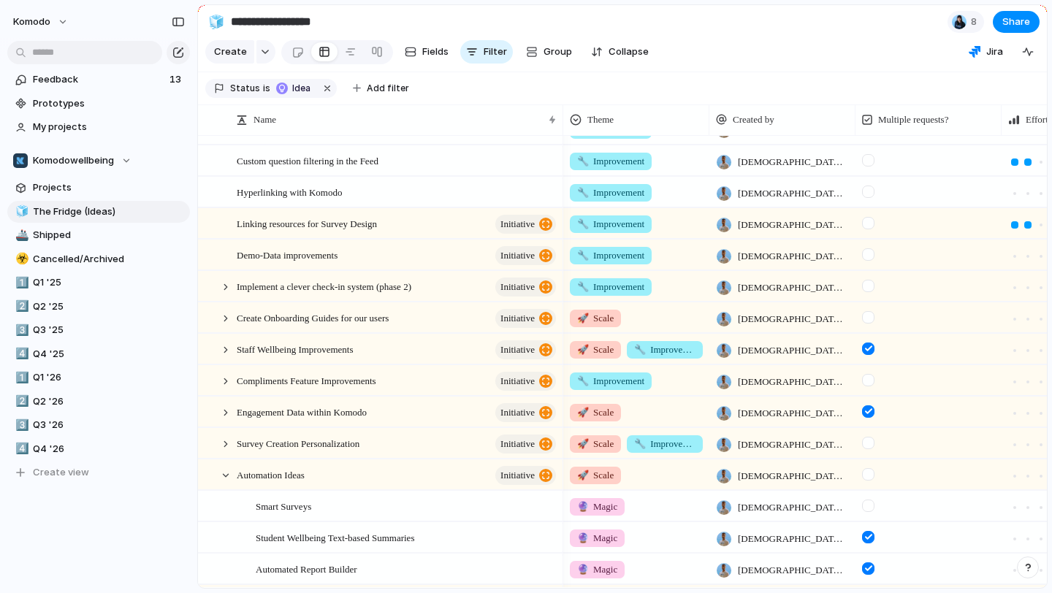
scroll to position [452, 0]
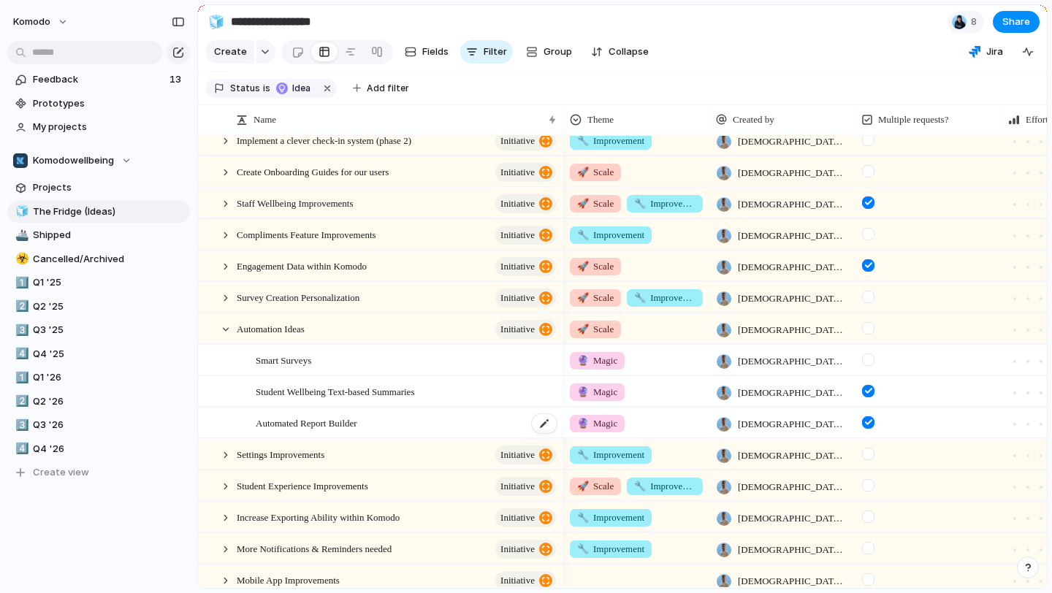
click at [435, 421] on div "Automated Report Builder" at bounding box center [407, 423] width 302 height 30
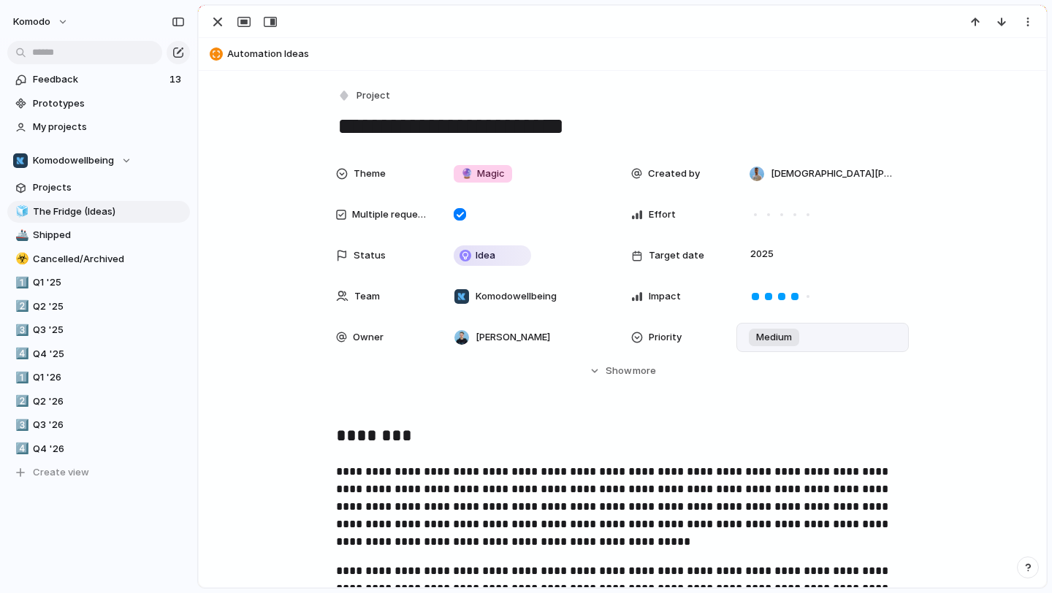
scroll to position [76, 0]
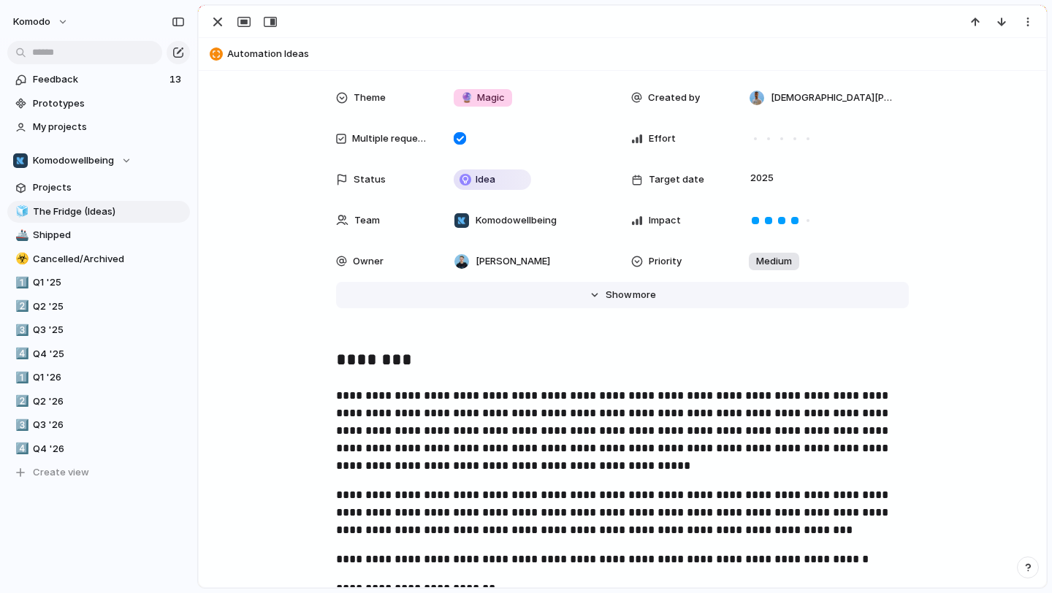
click at [603, 289] on button "Hide Show more" at bounding box center [622, 295] width 573 height 26
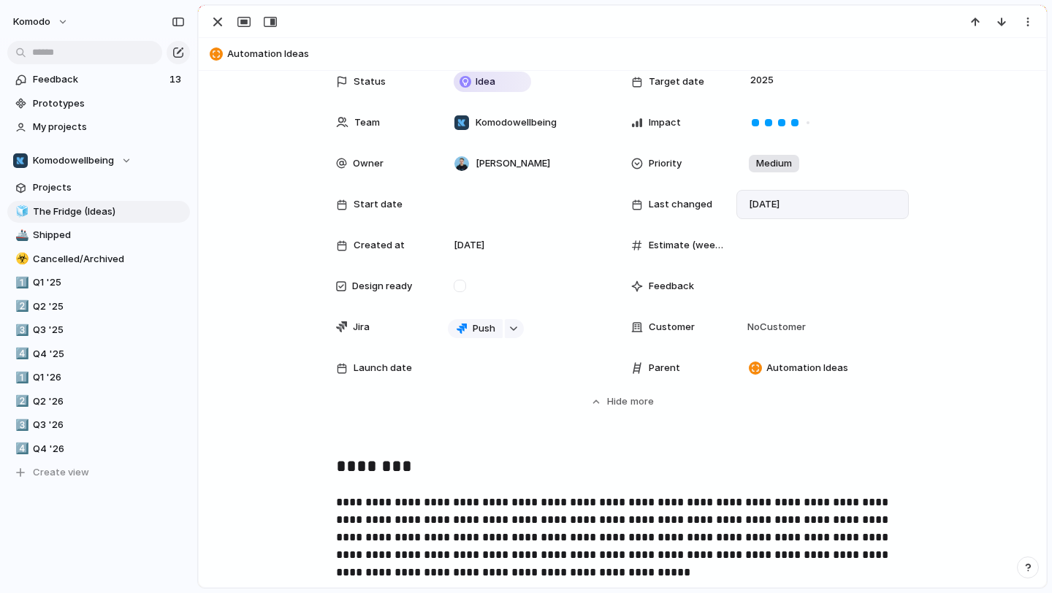
scroll to position [187, 0]
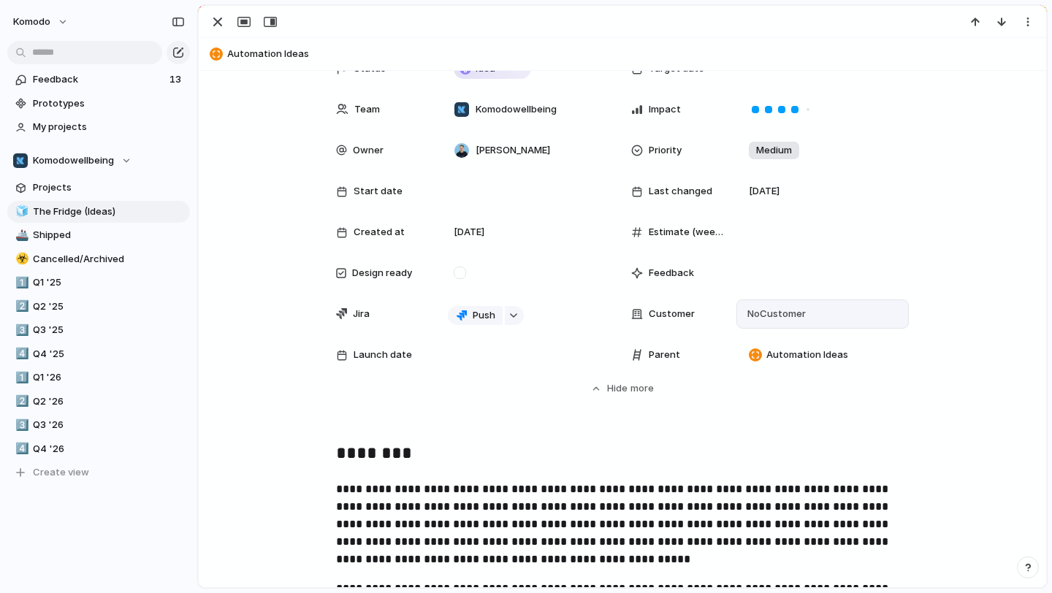
click at [829, 311] on div "No Customer" at bounding box center [822, 314] width 159 height 16
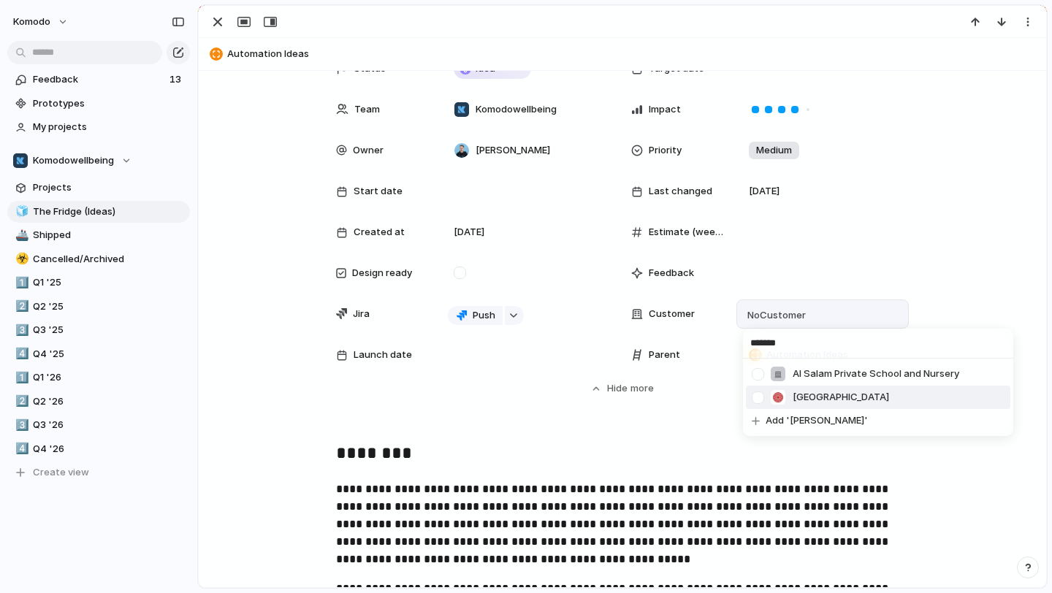
type input "*******"
click at [799, 400] on span "Al Salam Community School" at bounding box center [841, 397] width 96 height 15
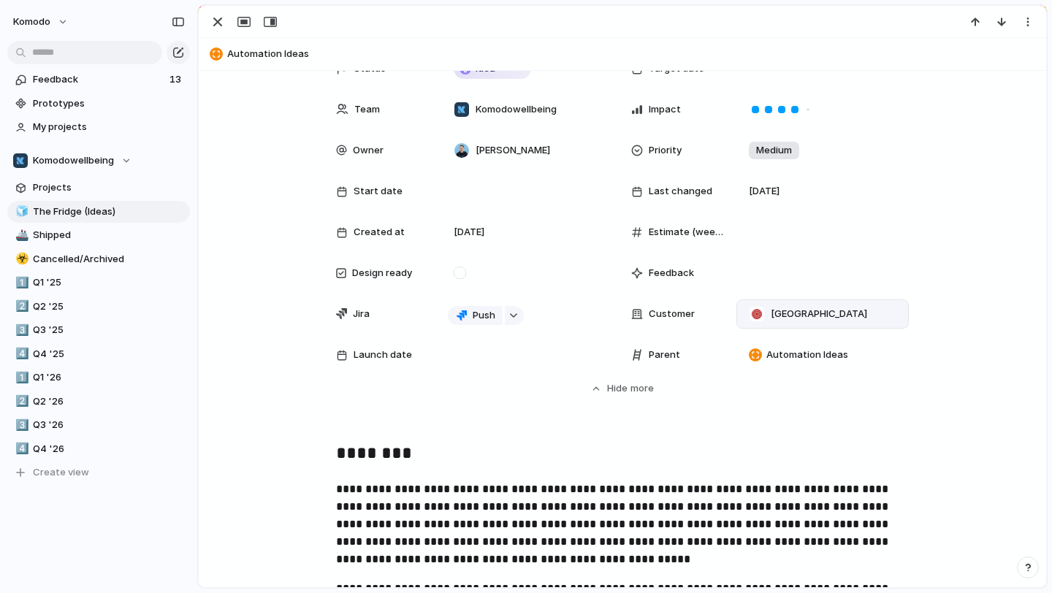
click at [867, 320] on span "Al Salam Community School" at bounding box center [819, 314] width 96 height 15
type input "****"
click at [869, 381] on li "[GEOGRAPHIC_DATA]" at bounding box center [878, 373] width 264 height 23
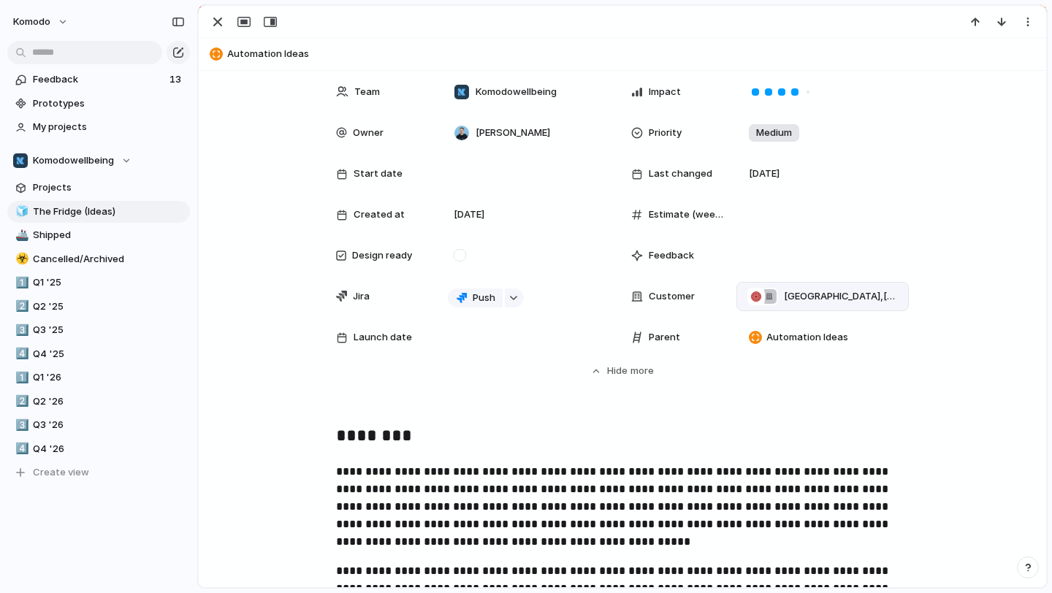
scroll to position [176, 0]
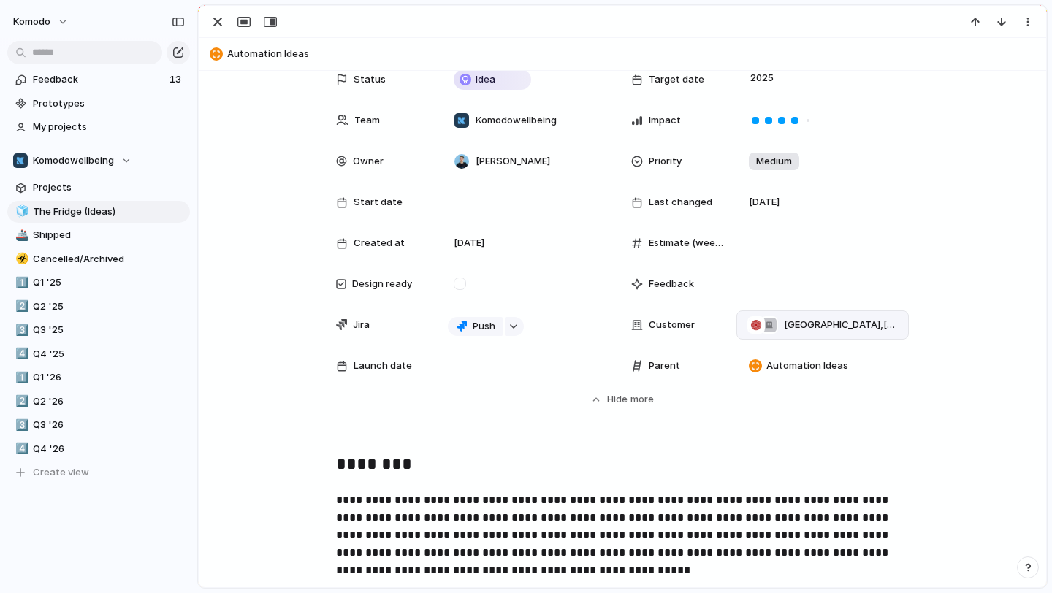
click at [876, 326] on span "Al Salam Community School , Panaga School" at bounding box center [840, 325] width 113 height 15
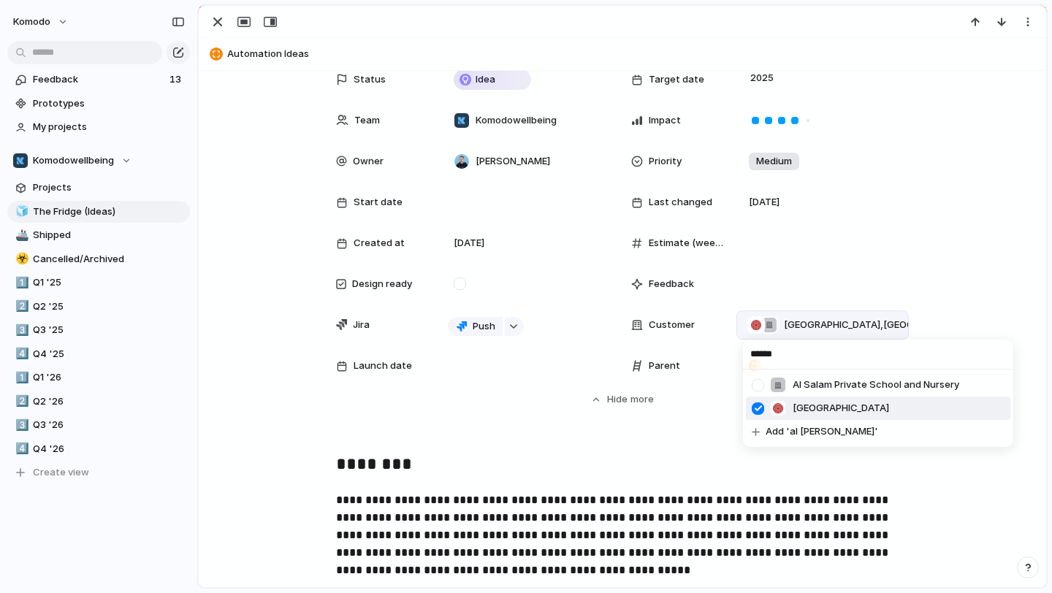
type input "******"
click at [862, 400] on div "Al Salam Community School" at bounding box center [829, 408] width 119 height 16
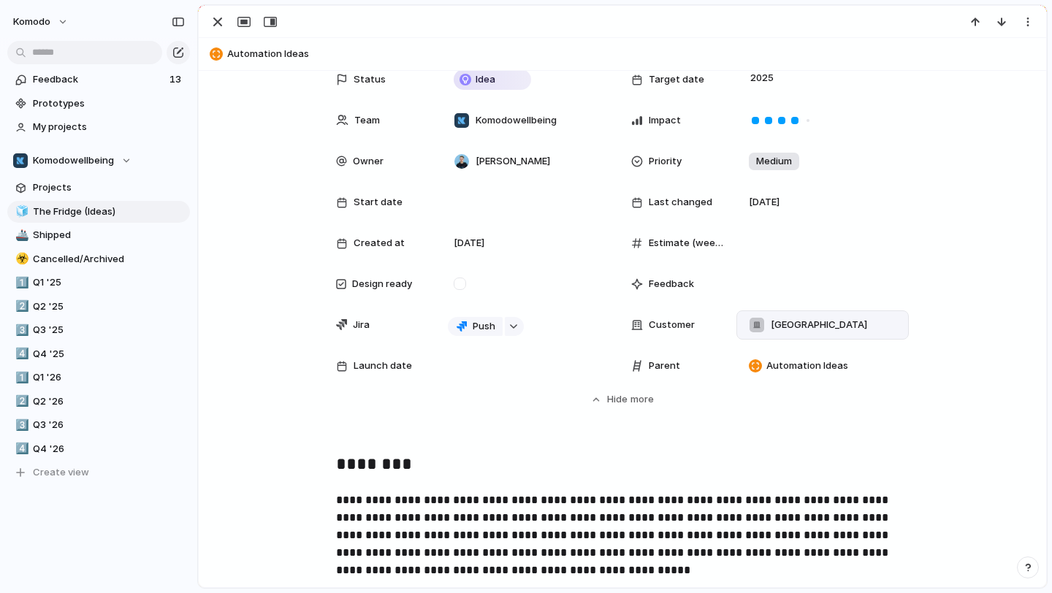
click at [820, 324] on span "[GEOGRAPHIC_DATA]" at bounding box center [819, 325] width 96 height 15
type input "*****"
click at [850, 382] on span "[GEOGRAPHIC_DATA]" at bounding box center [841, 384] width 96 height 15
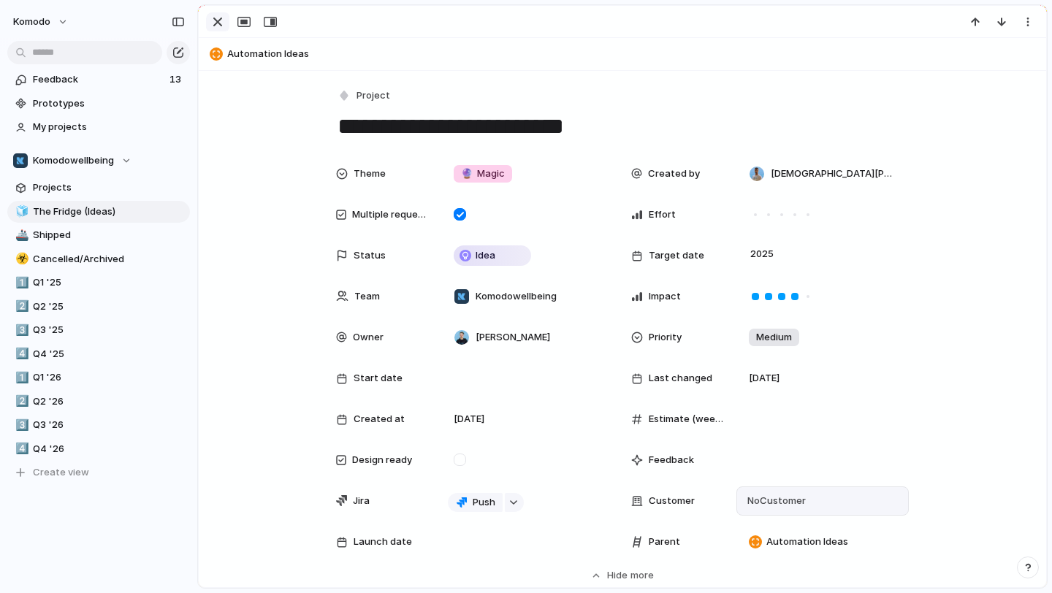
click at [219, 27] on div "button" at bounding box center [218, 22] width 18 height 18
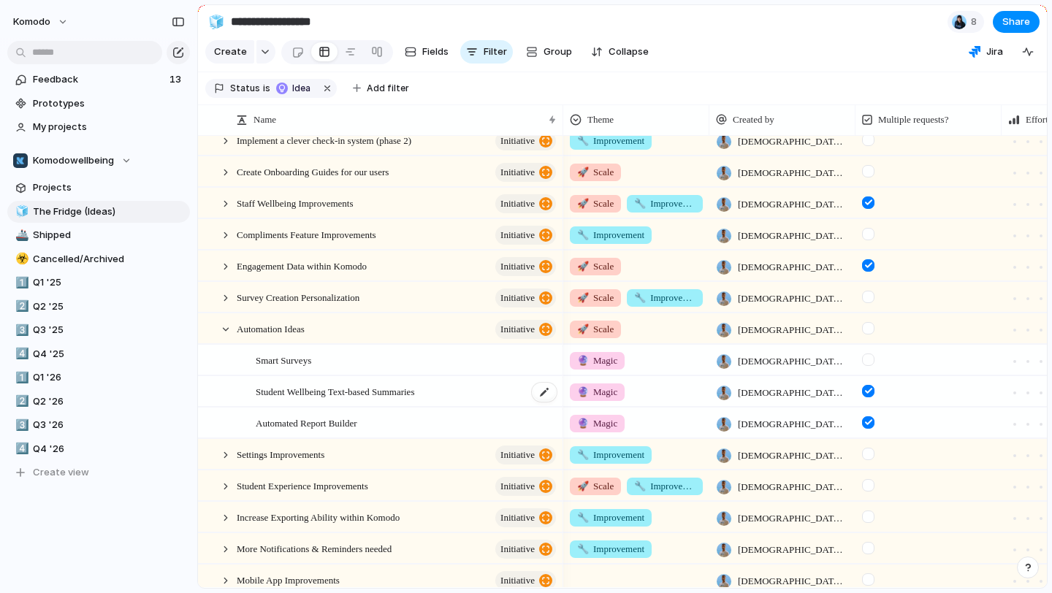
click at [414, 387] on span "Student Wellbeing Text-based Summaries" at bounding box center [335, 391] width 159 height 17
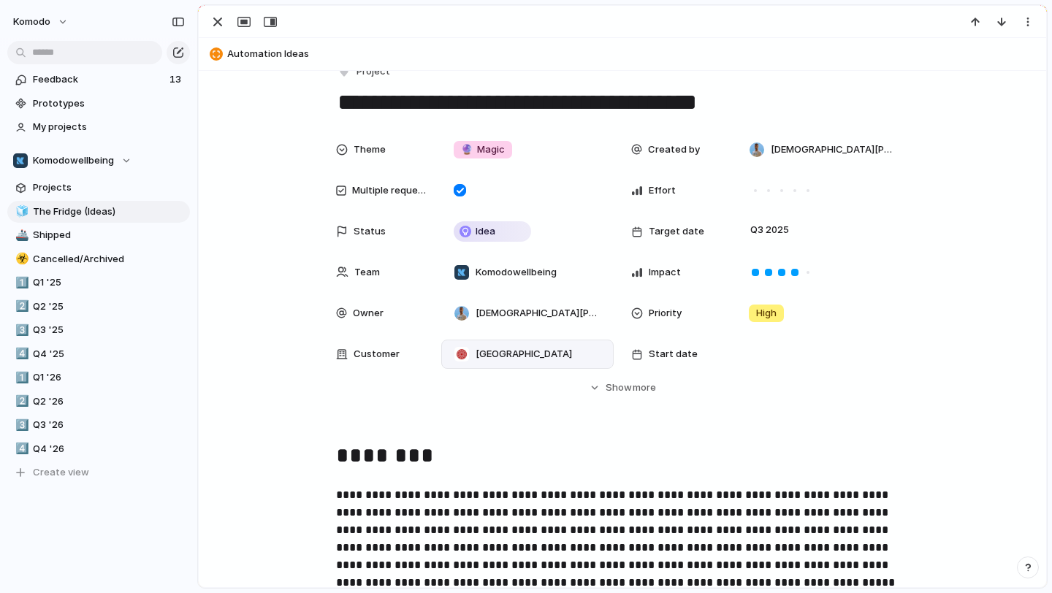
scroll to position [23, 0]
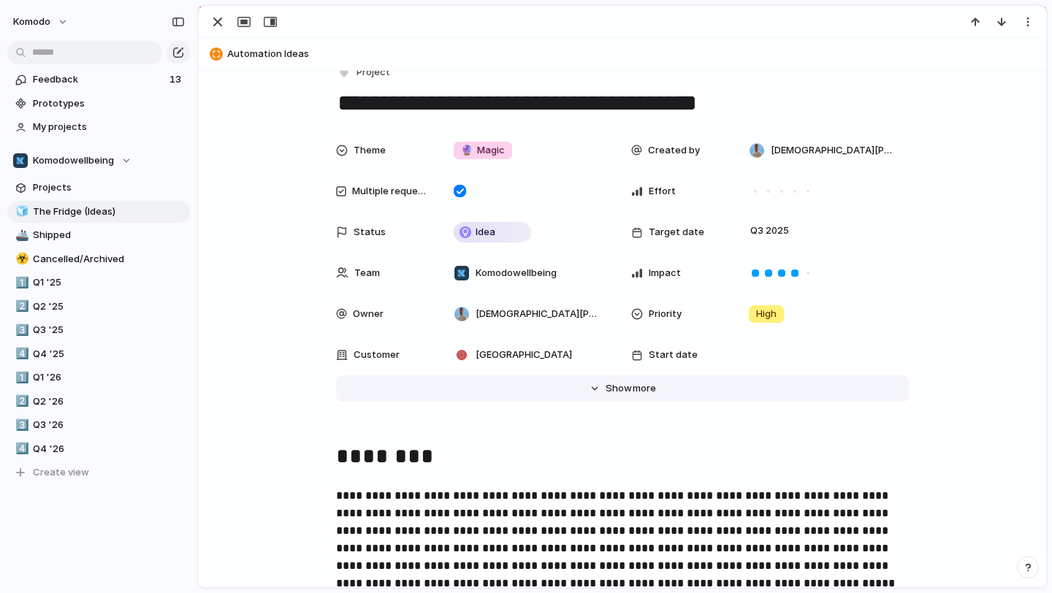
click at [629, 396] on button "Hide Show more" at bounding box center [622, 389] width 573 height 26
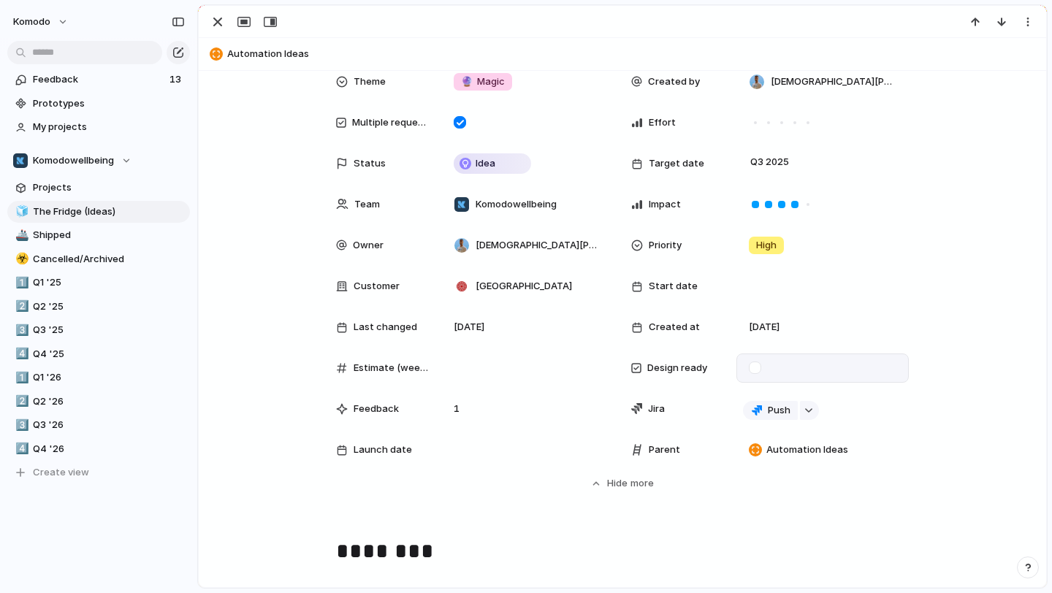
scroll to position [102, 0]
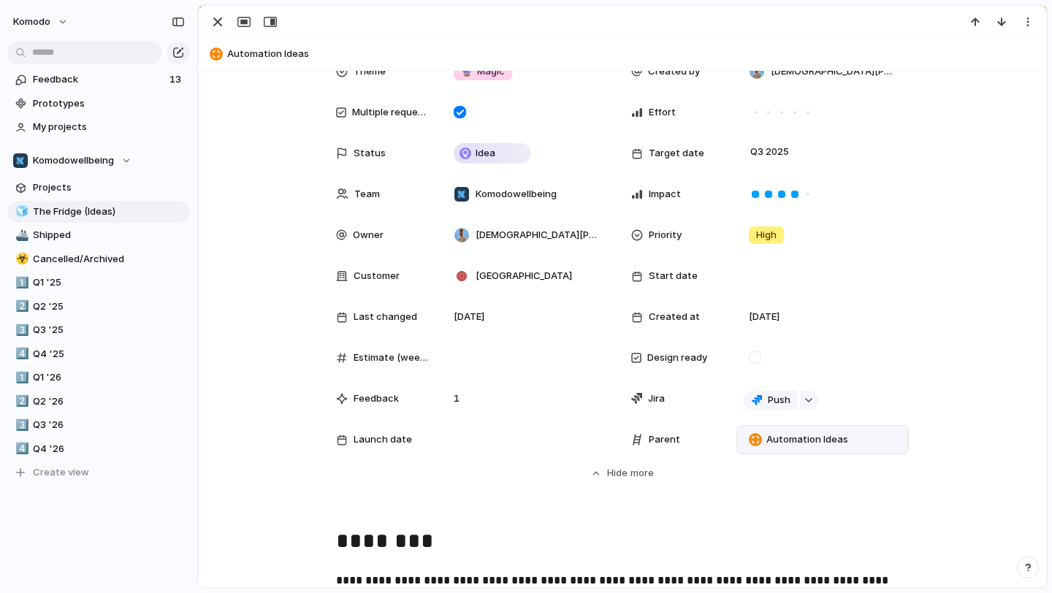
click at [834, 451] on div "Automation Ideas" at bounding box center [822, 439] width 172 height 29
click at [633, 468] on span "more" at bounding box center [642, 473] width 23 height 15
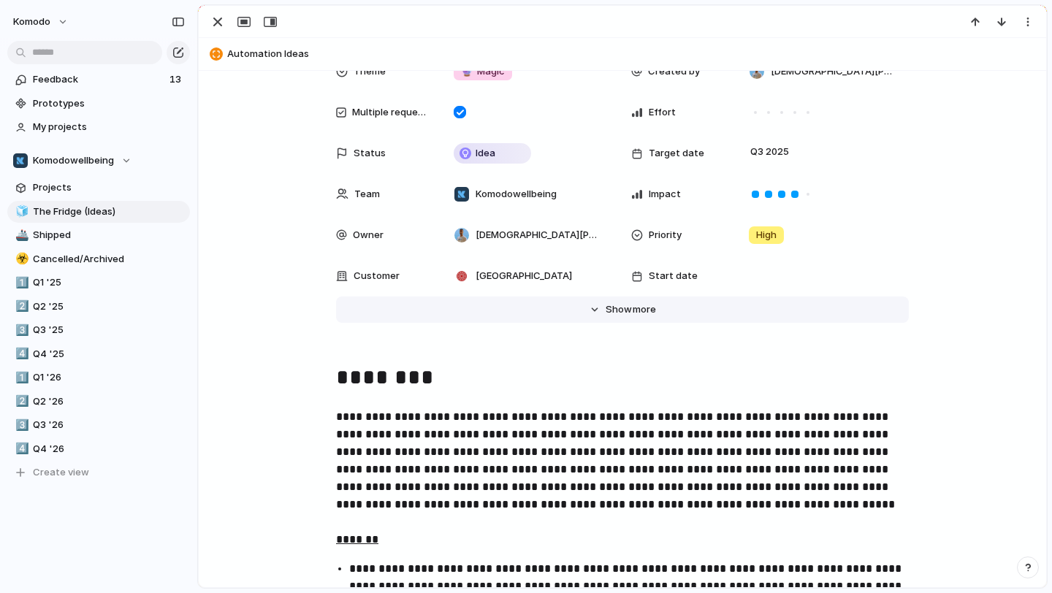
click at [606, 309] on span "Show" at bounding box center [619, 309] width 26 height 15
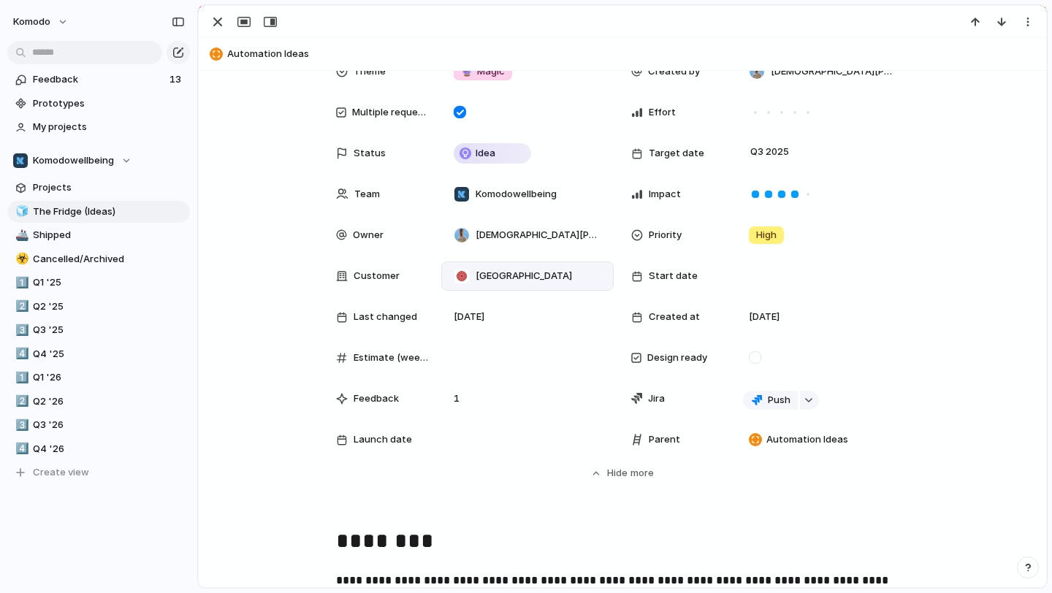
click at [578, 268] on div "Al Salam Community School" at bounding box center [513, 276] width 130 height 16
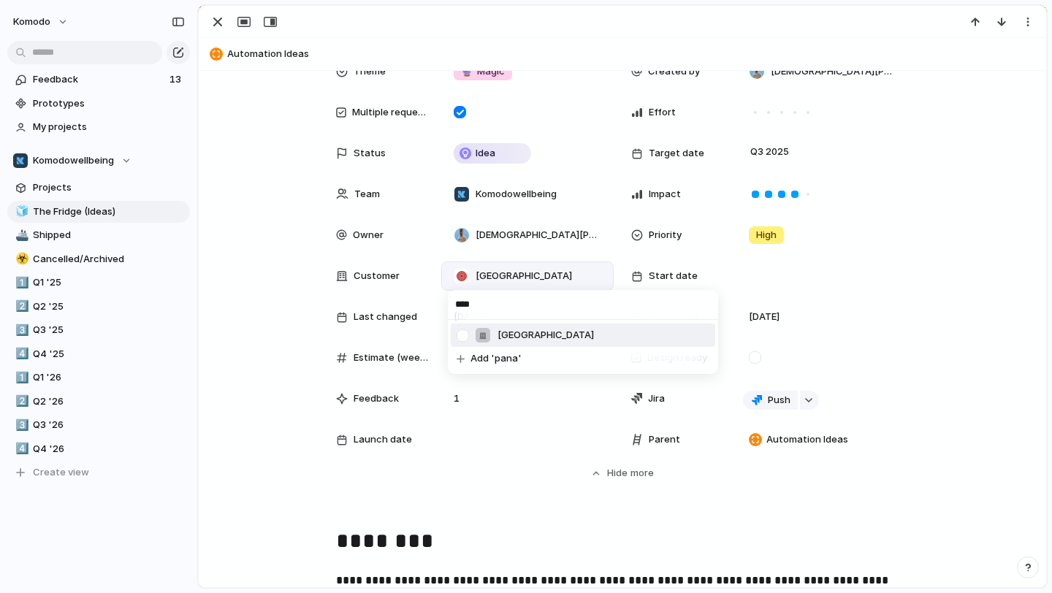
type input "****"
click at [524, 333] on span "[GEOGRAPHIC_DATA]" at bounding box center [546, 335] width 96 height 15
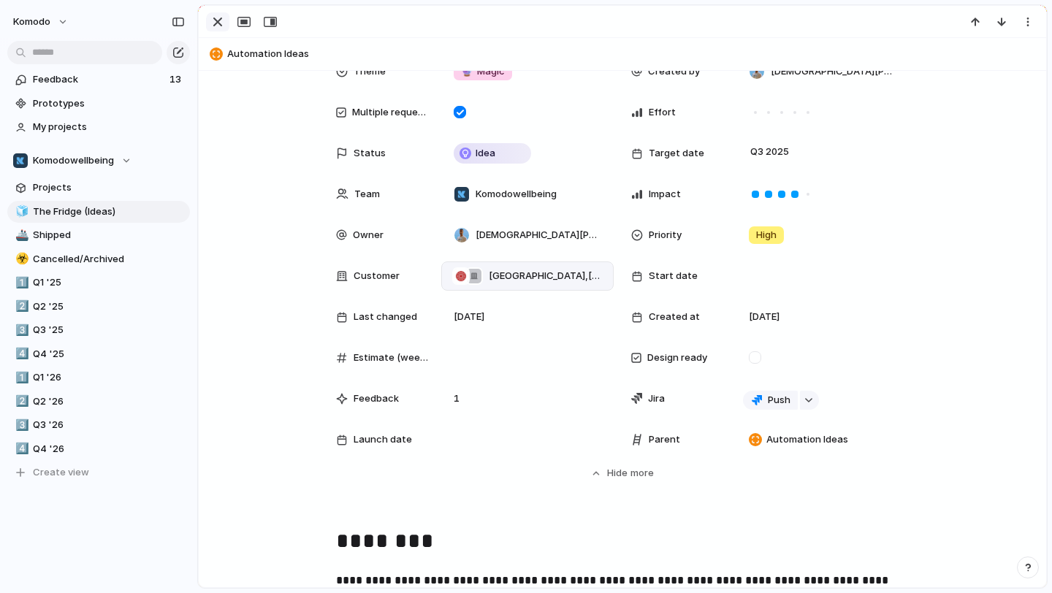
click at [224, 14] on div "button" at bounding box center [218, 22] width 18 height 18
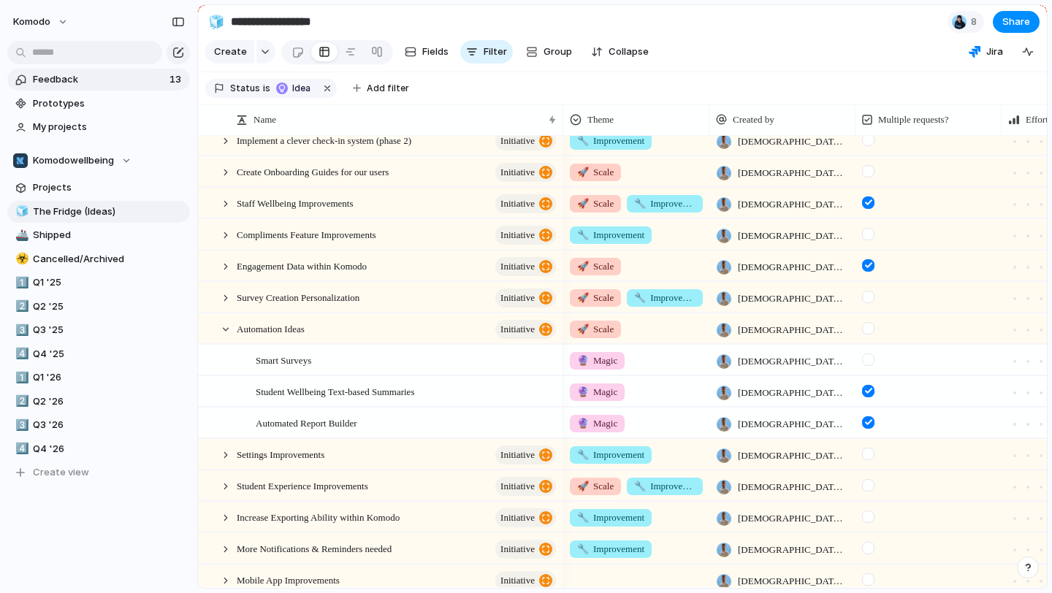
click at [147, 76] on span "Feedback" at bounding box center [99, 79] width 132 height 15
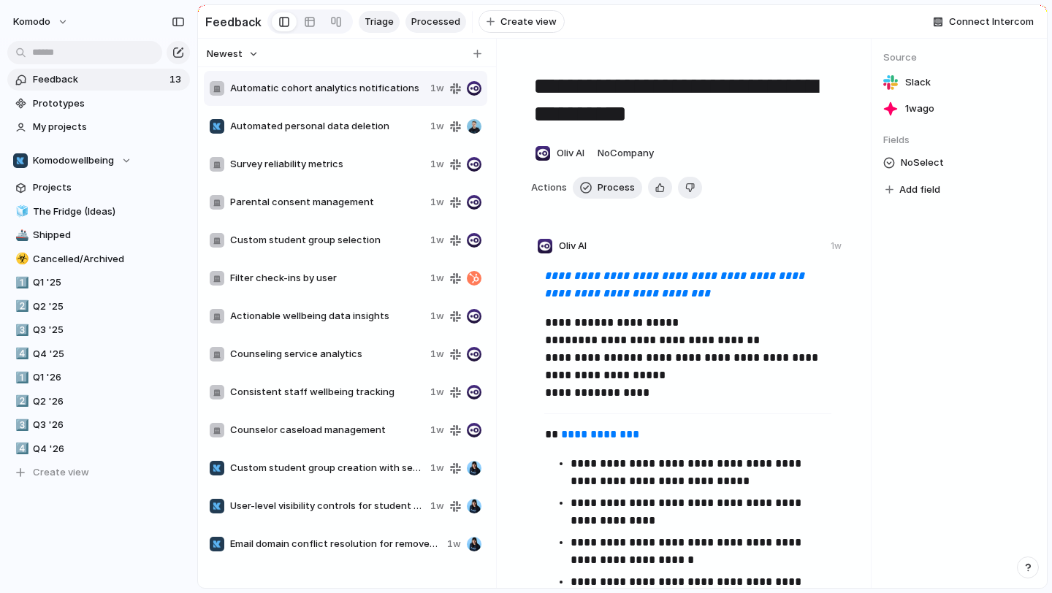
click at [454, 20] on span "Processed" at bounding box center [435, 22] width 49 height 15
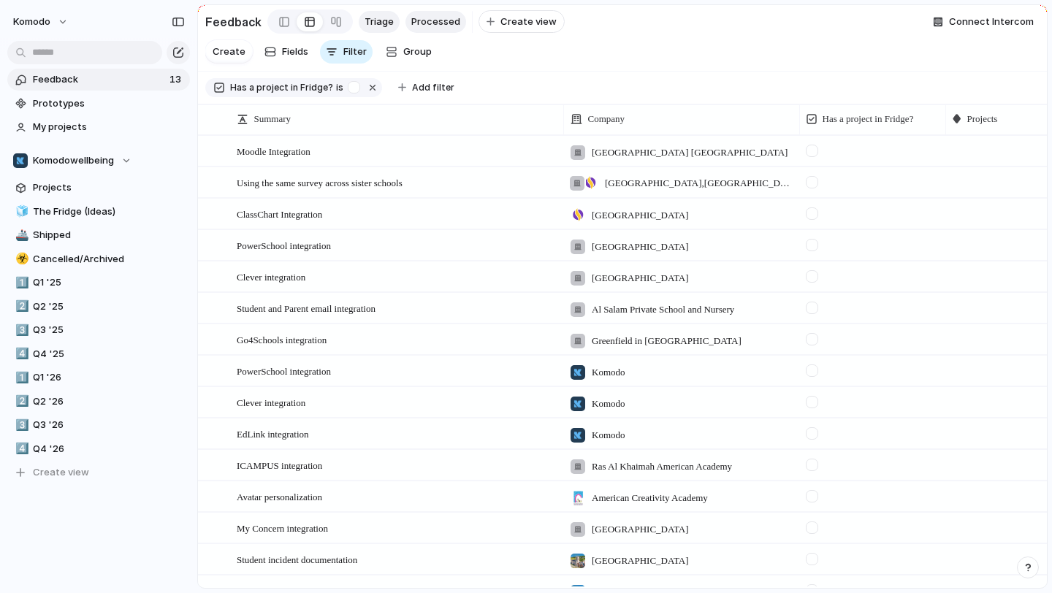
click at [386, 25] on span "Triage" at bounding box center [379, 22] width 29 height 15
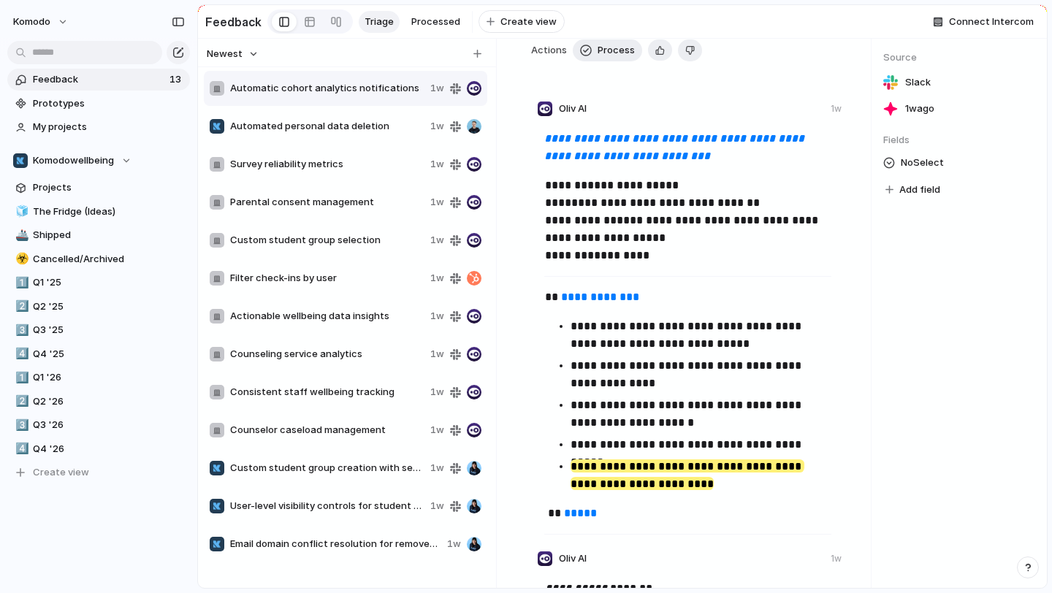
scroll to position [134, 0]
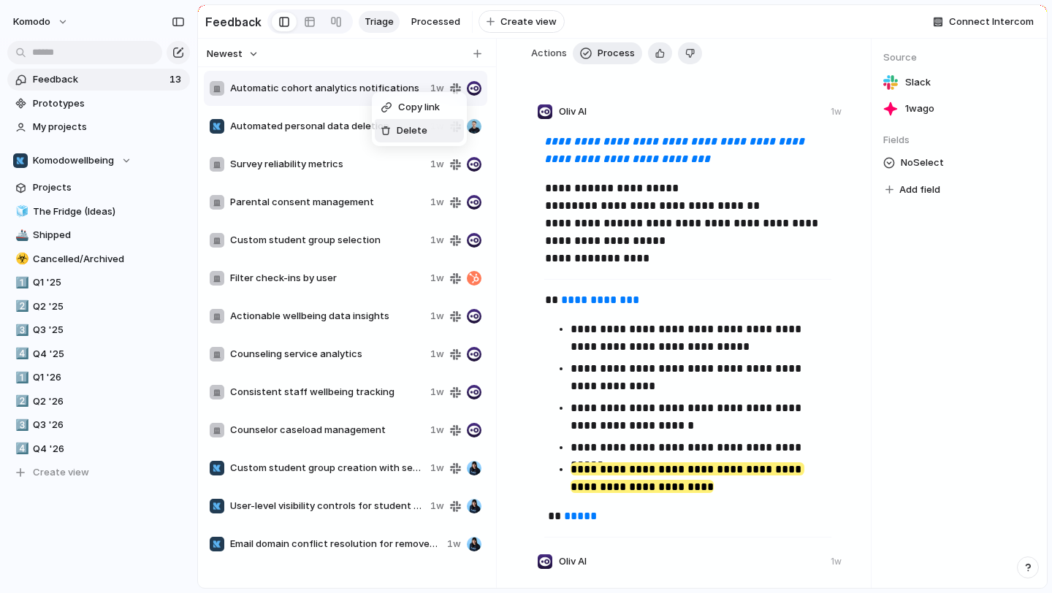
click at [414, 143] on ul "Copy link Delete" at bounding box center [419, 119] width 95 height 54
click at [389, 121] on li "Delete" at bounding box center [419, 130] width 89 height 23
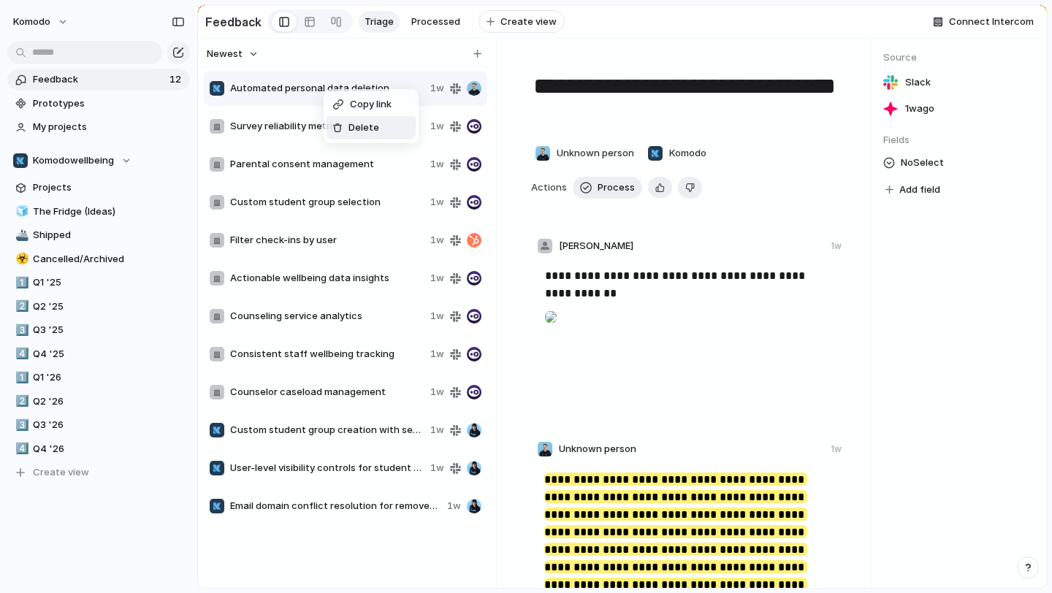
click at [345, 121] on div "Delete" at bounding box center [355, 128] width 47 height 15
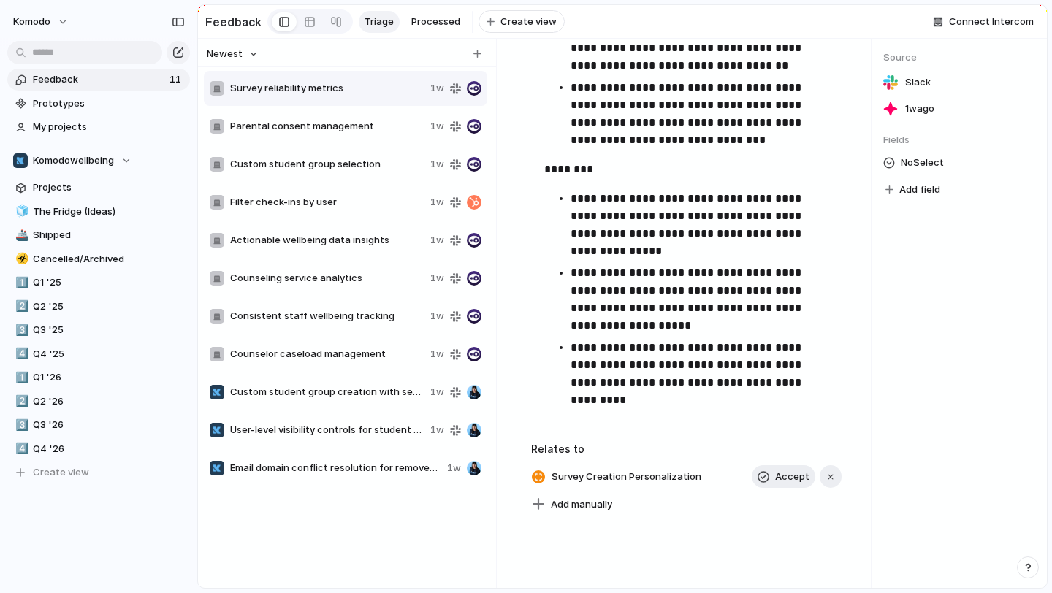
scroll to position [1501, 0]
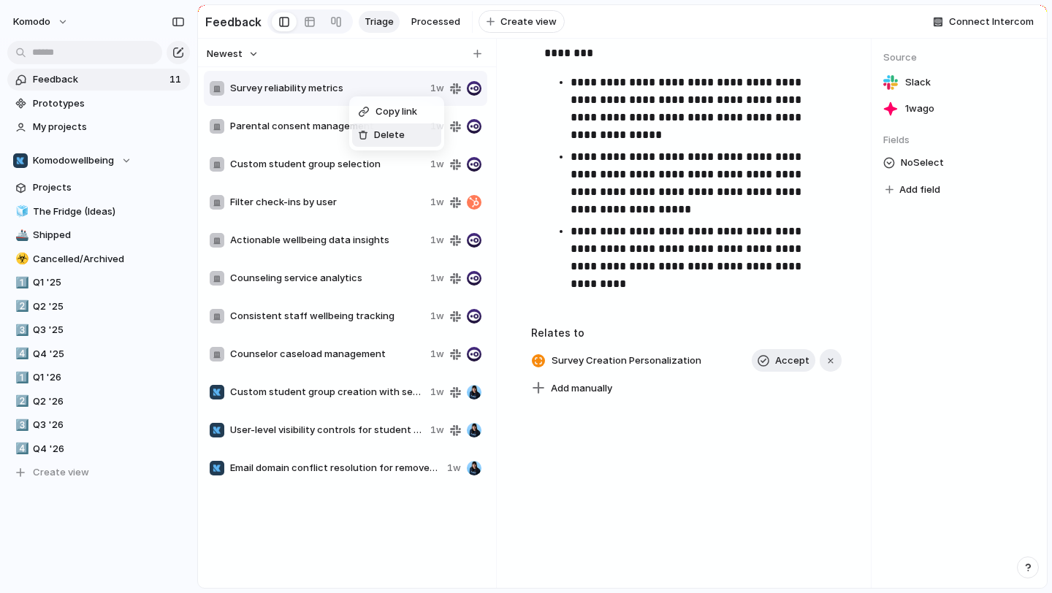
click at [369, 123] on li "Delete" at bounding box center [396, 134] width 89 height 23
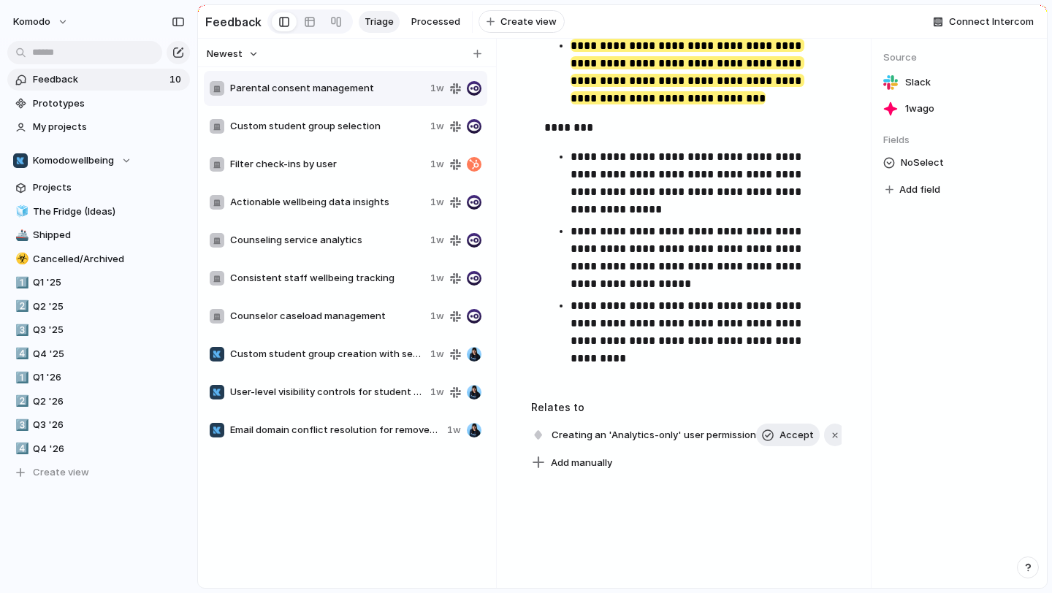
scroll to position [1530, 0]
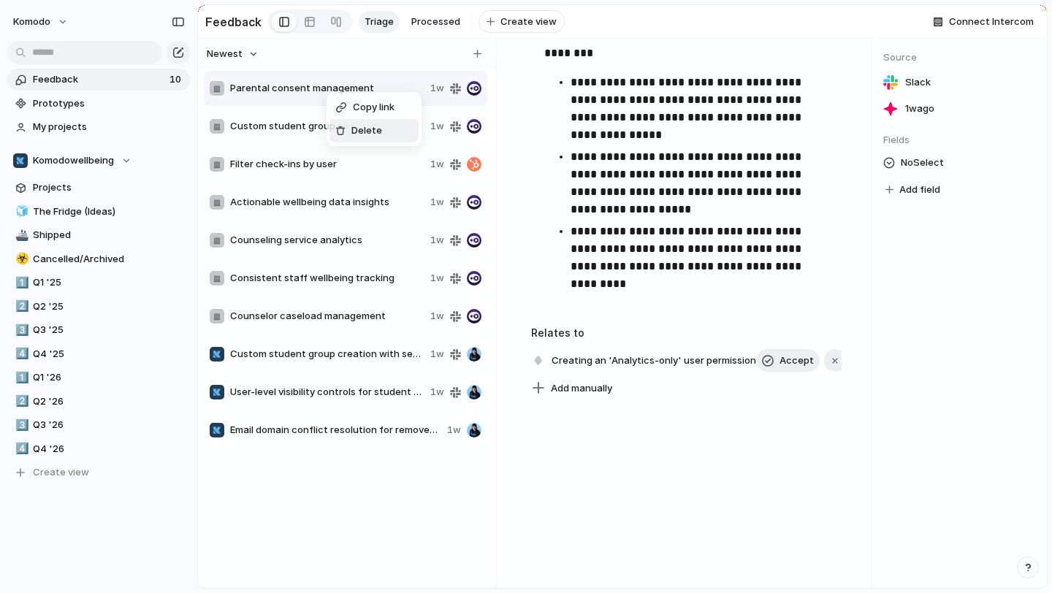
click at [340, 125] on div "Delete" at bounding box center [358, 130] width 47 height 15
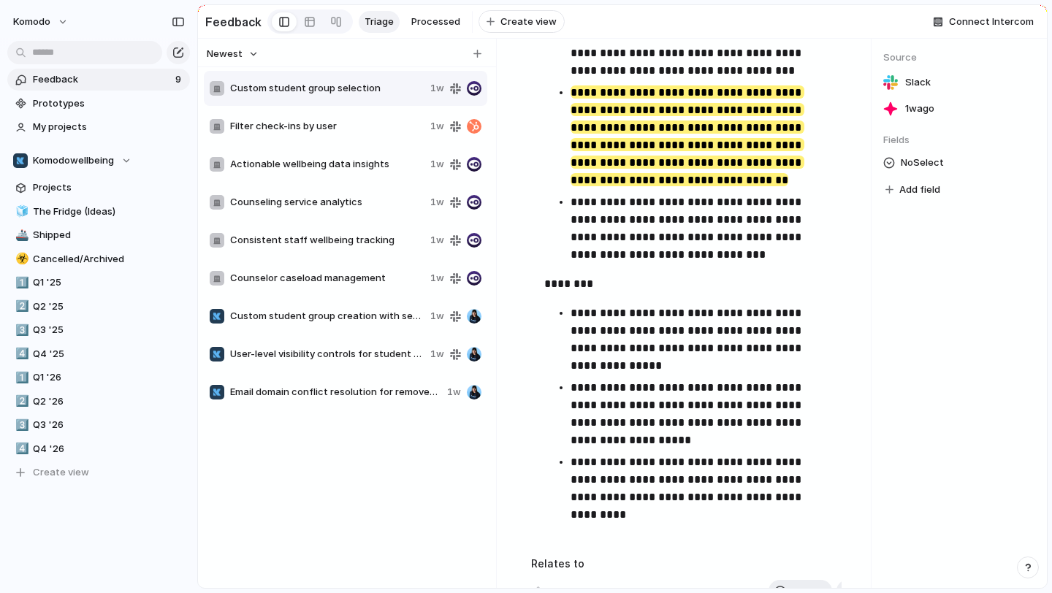
scroll to position [1530, 0]
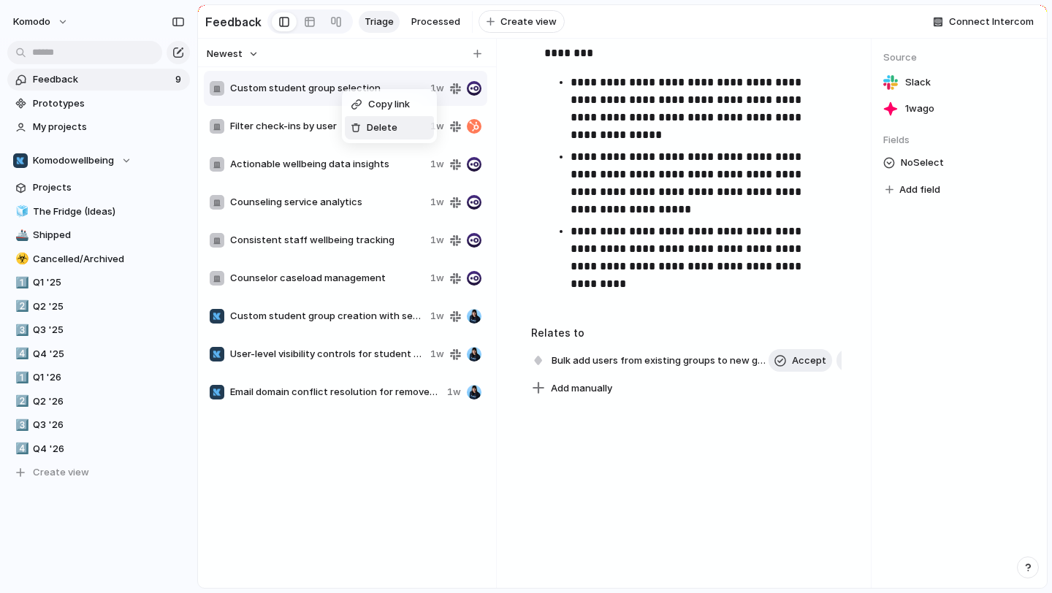
click at [367, 118] on li "Delete" at bounding box center [389, 127] width 89 height 23
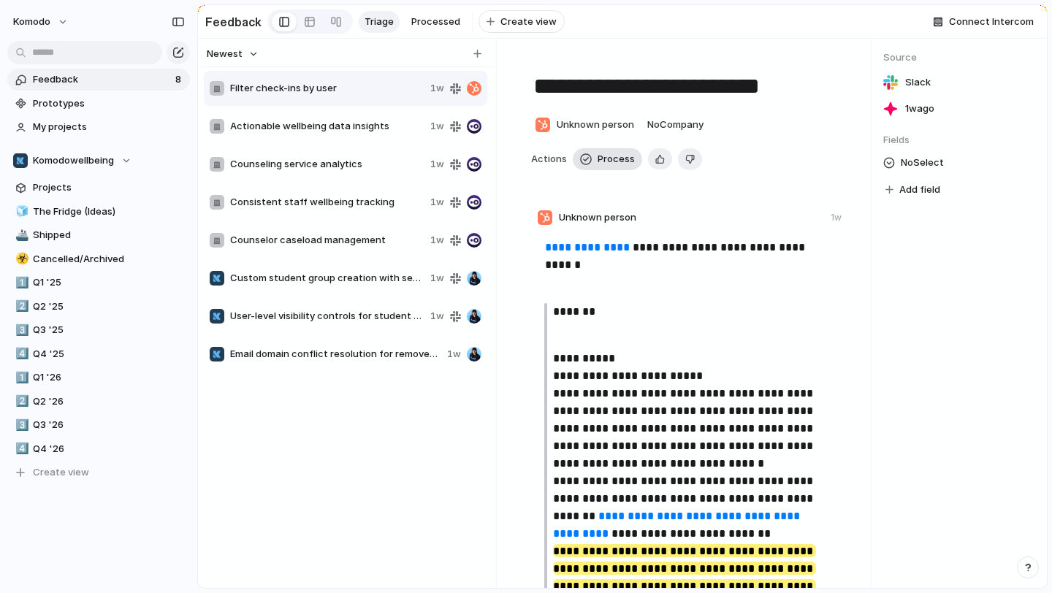
click at [616, 168] on button "Process" at bounding box center [607, 159] width 69 height 22
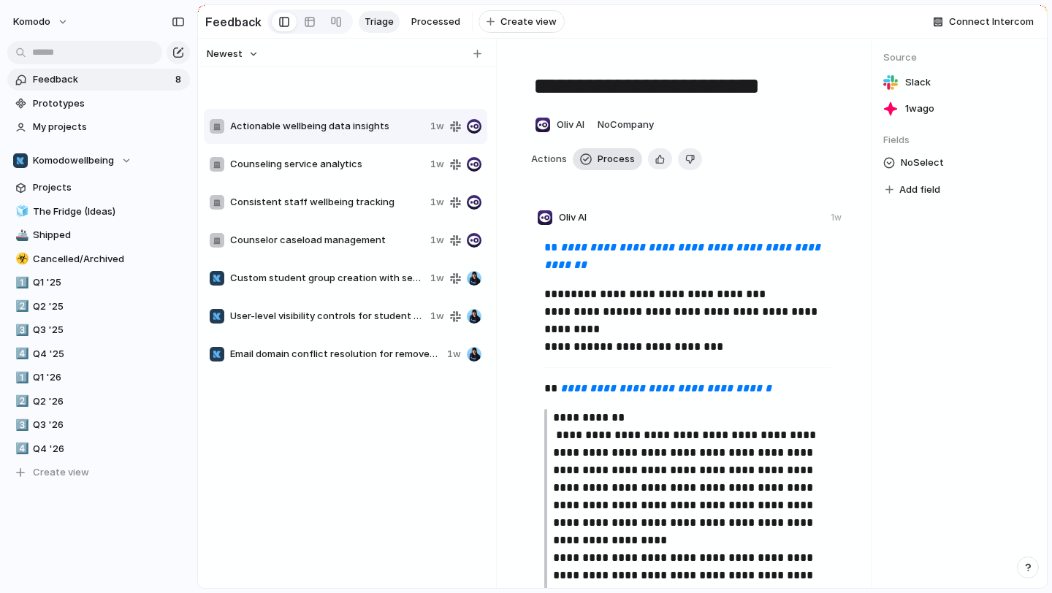
type textarea "**********"
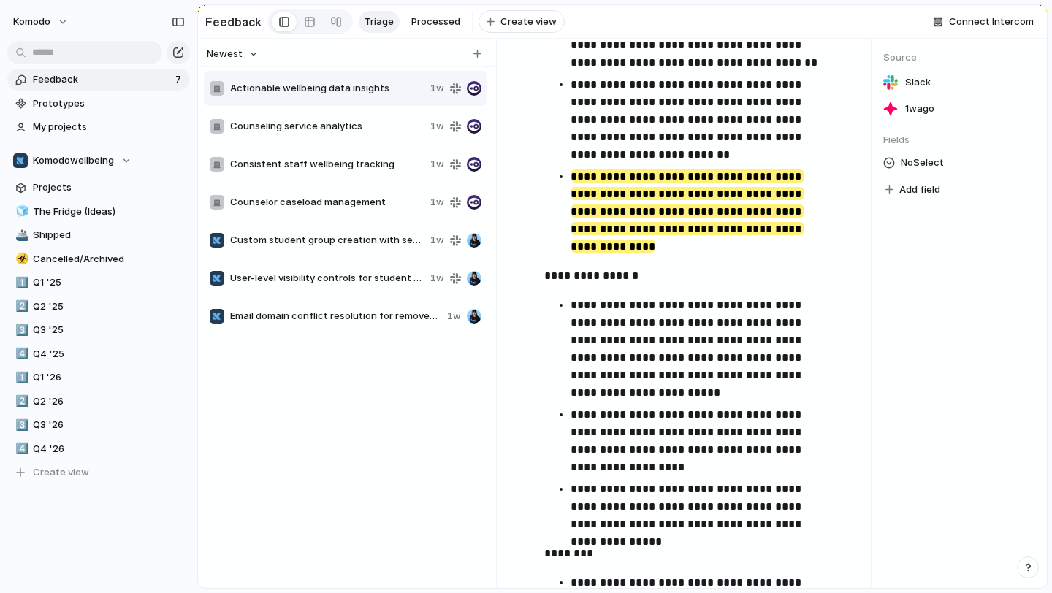
scroll to position [1883, 0]
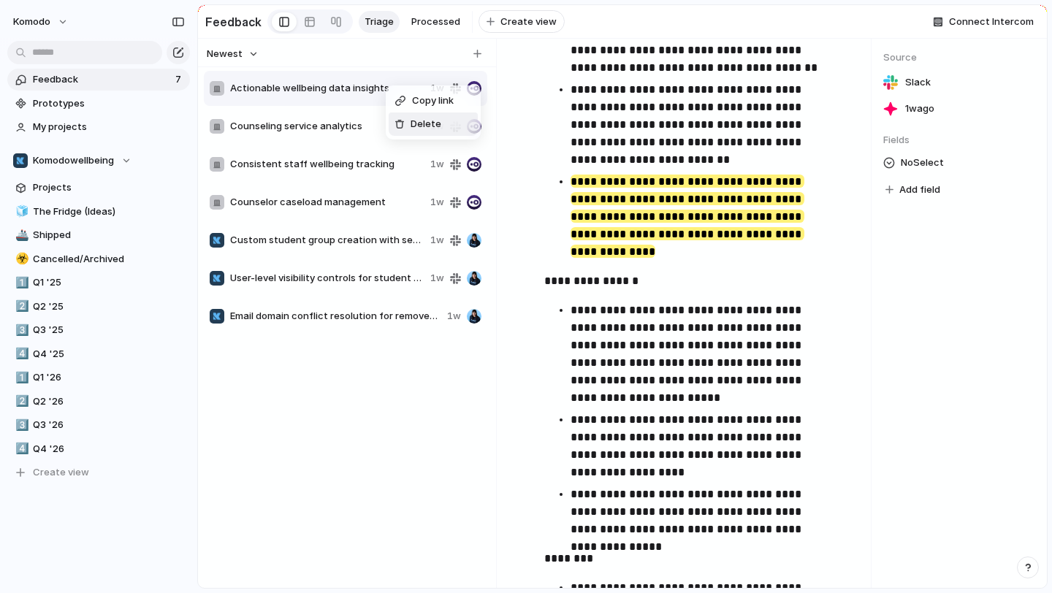
click at [409, 123] on div "Delete" at bounding box center [418, 124] width 47 height 15
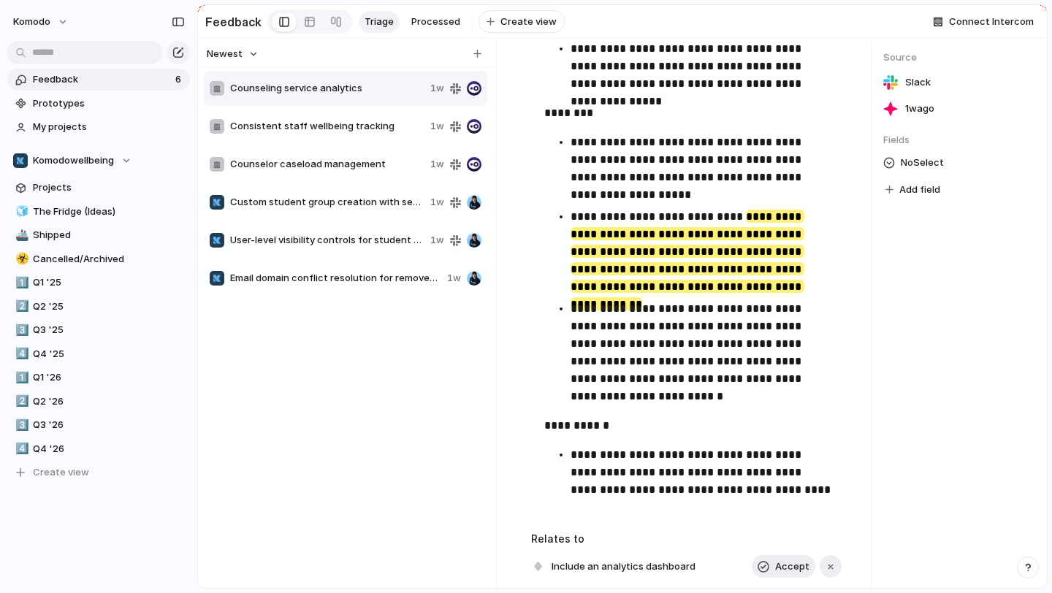
scroll to position [2518, 0]
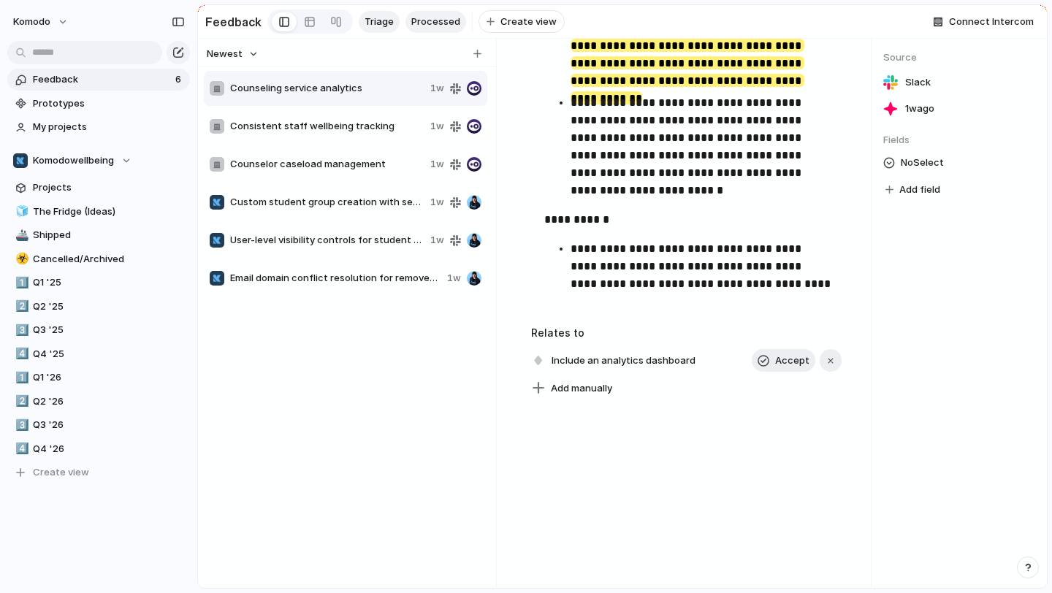
click at [434, 15] on span "Processed" at bounding box center [435, 22] width 49 height 15
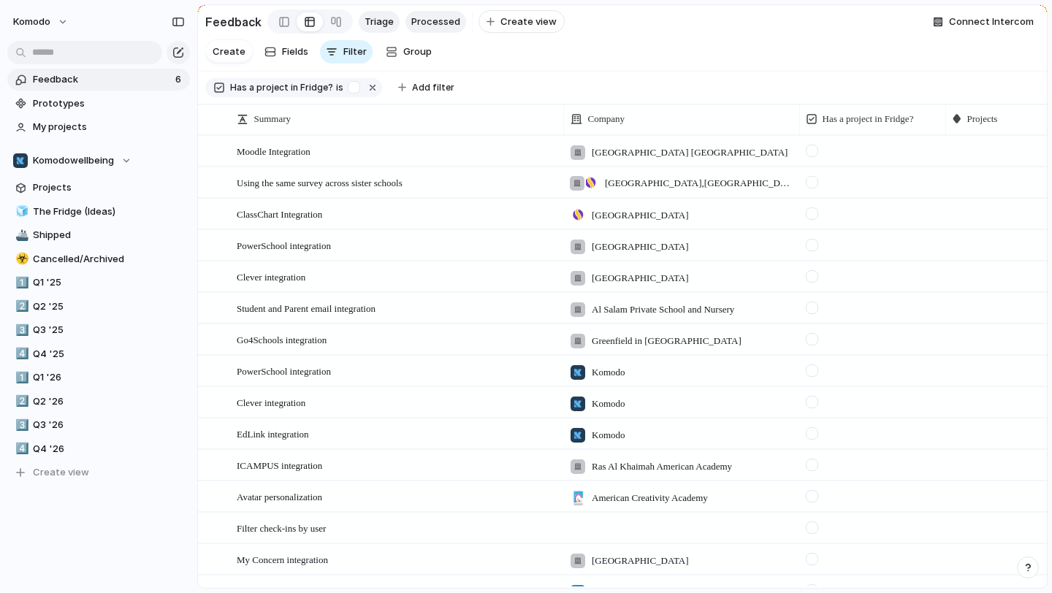
click at [386, 20] on span "Triage" at bounding box center [379, 22] width 29 height 15
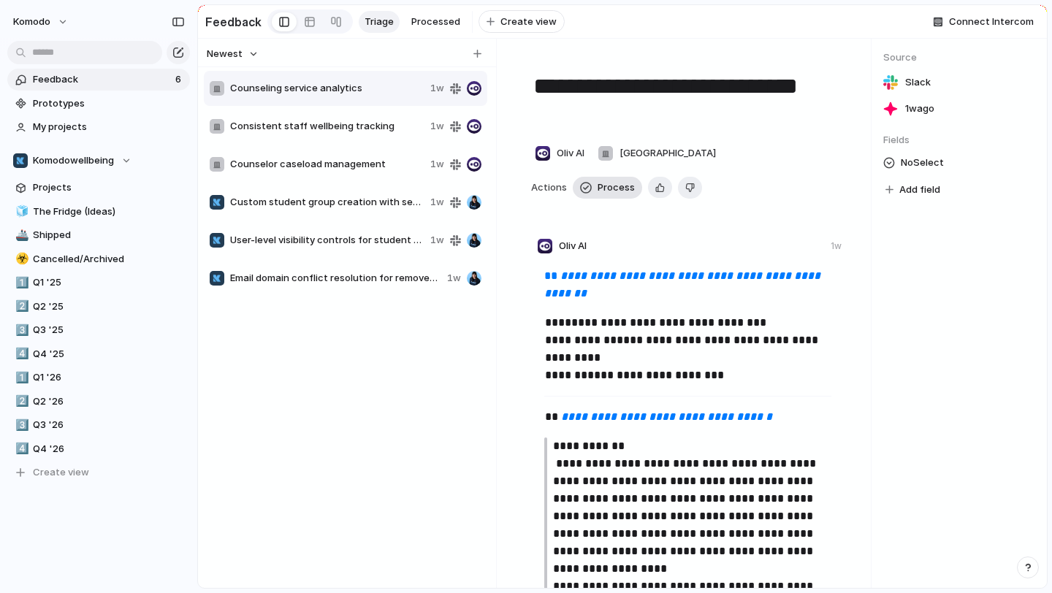
click at [612, 194] on span "Process" at bounding box center [616, 187] width 37 height 15
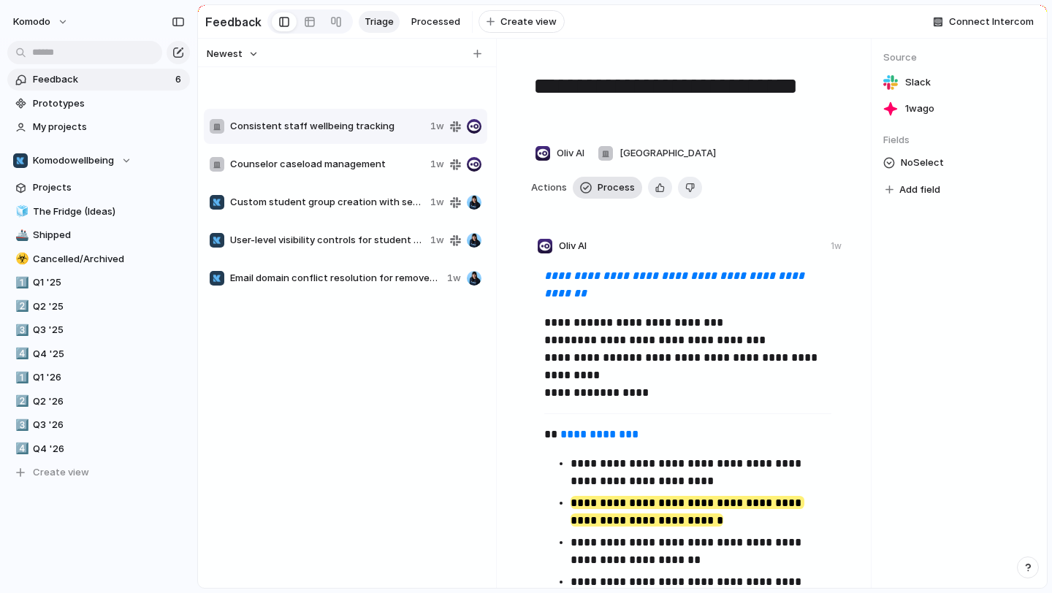
type textarea "**********"
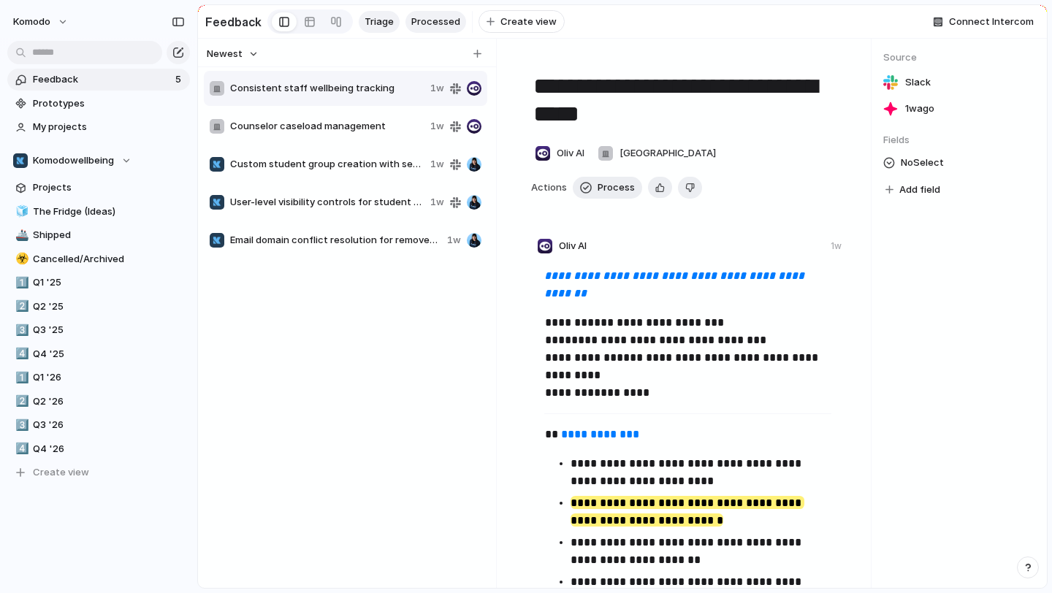
click at [424, 17] on span "Processed" at bounding box center [435, 22] width 49 height 15
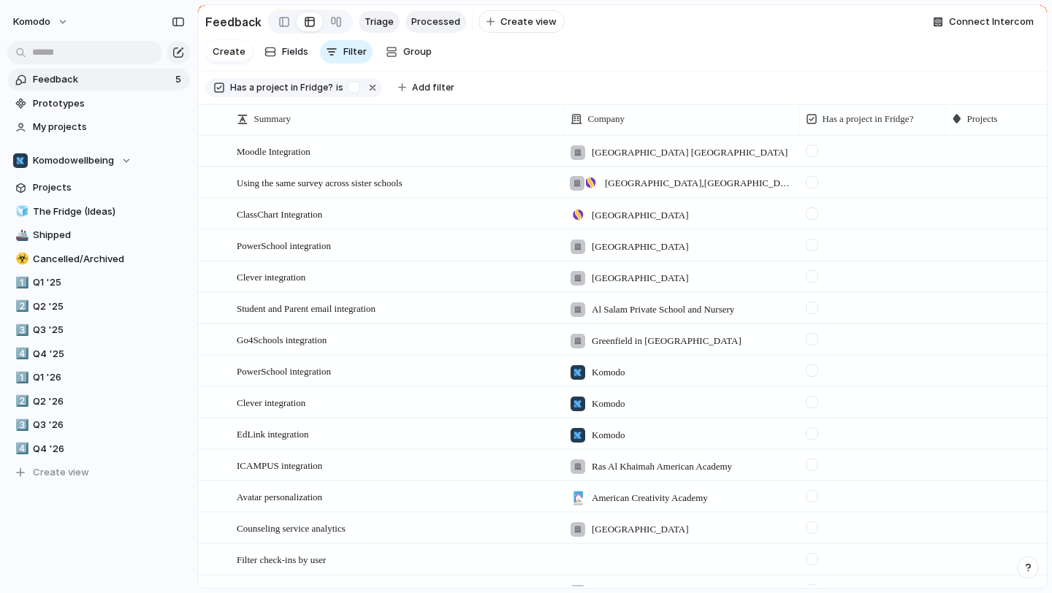
click at [379, 26] on span "Triage" at bounding box center [379, 22] width 29 height 15
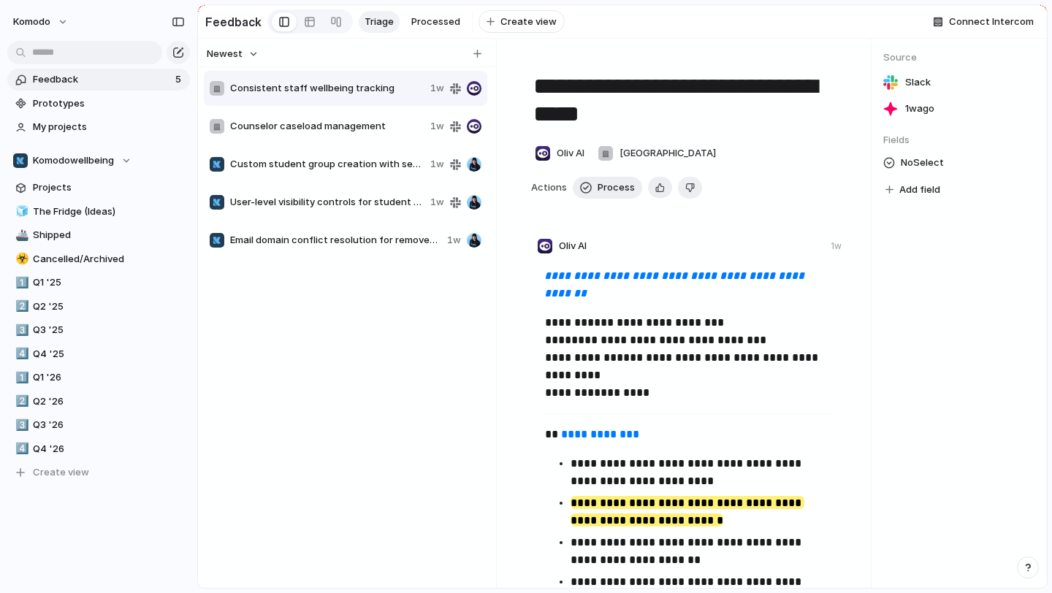
click at [360, 117] on div "Counselor caseload management 1w" at bounding box center [345, 126] width 283 height 35
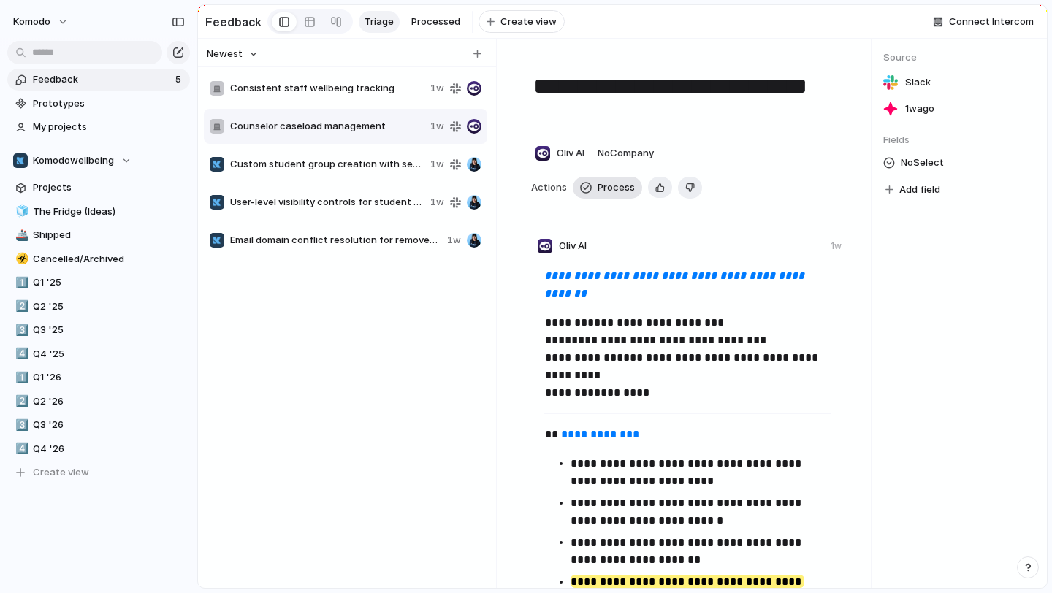
click at [592, 192] on button "Process" at bounding box center [607, 188] width 69 height 22
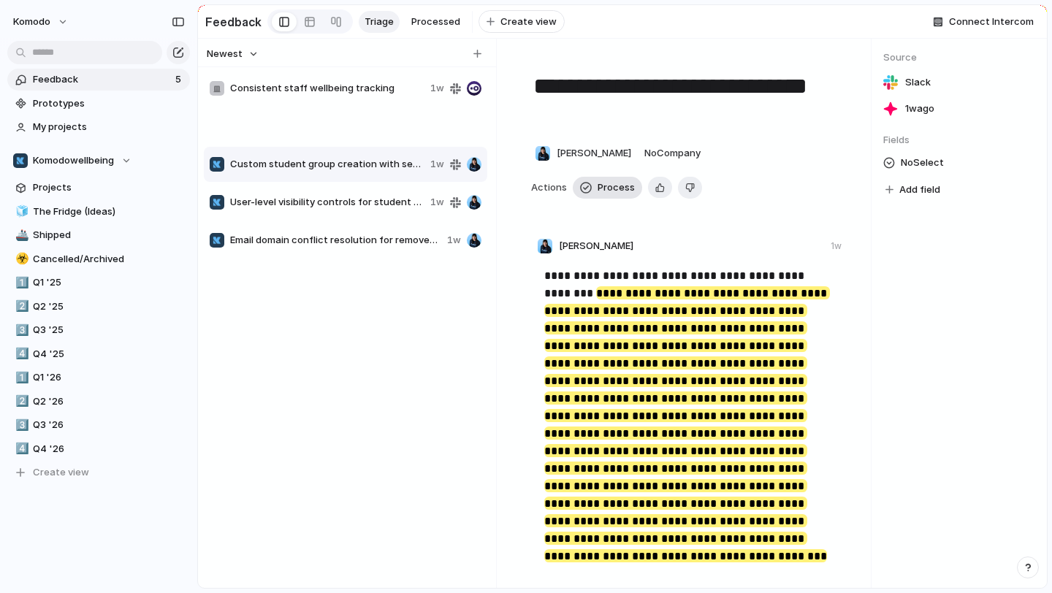
type textarea "**********"
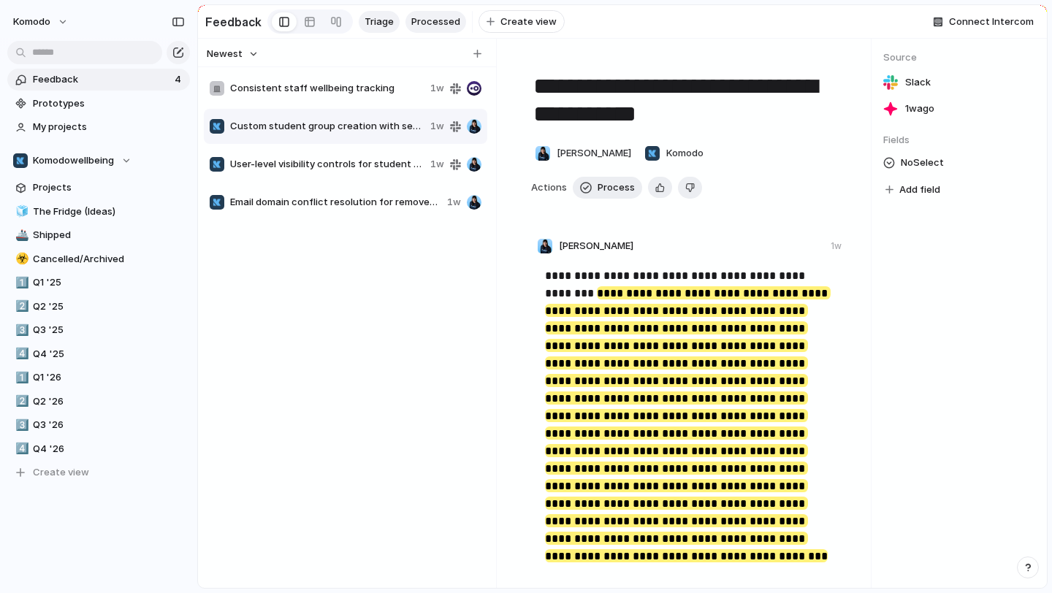
click at [418, 22] on span "Processed" at bounding box center [435, 22] width 49 height 15
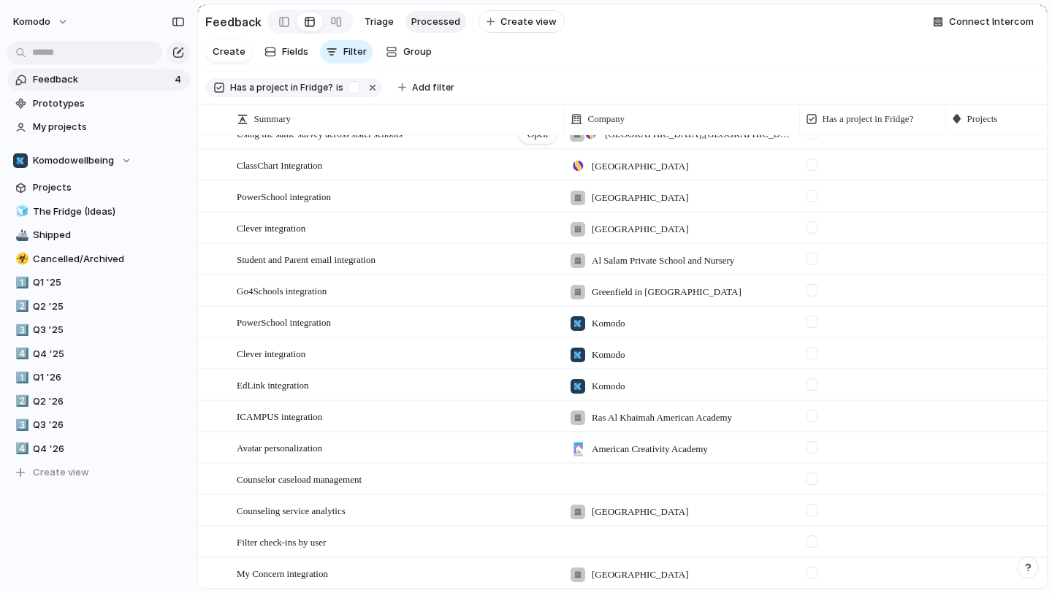
scroll to position [145, 0]
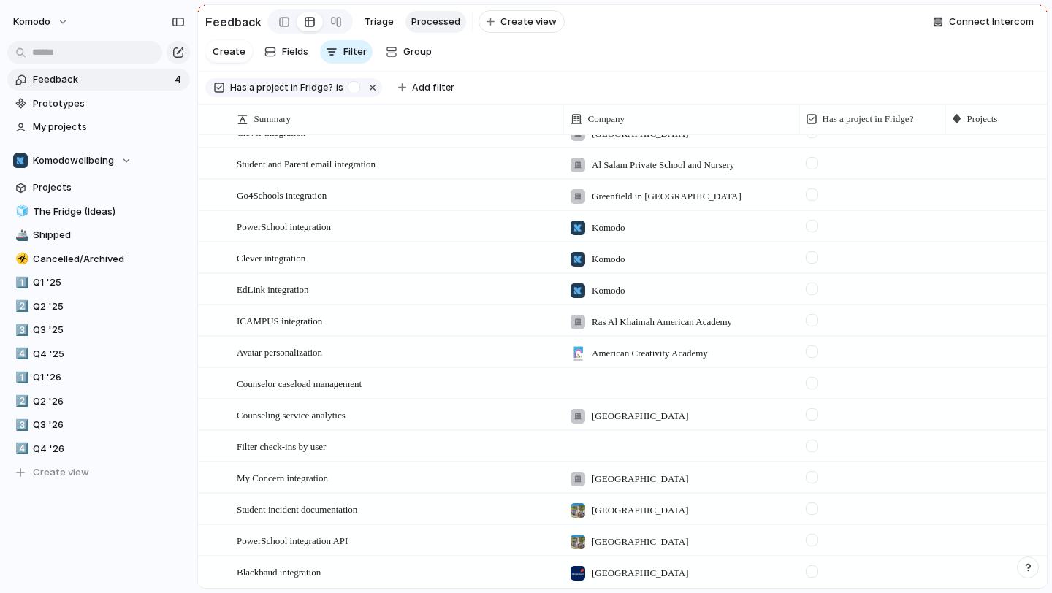
click at [639, 386] on div at bounding box center [681, 383] width 236 height 30
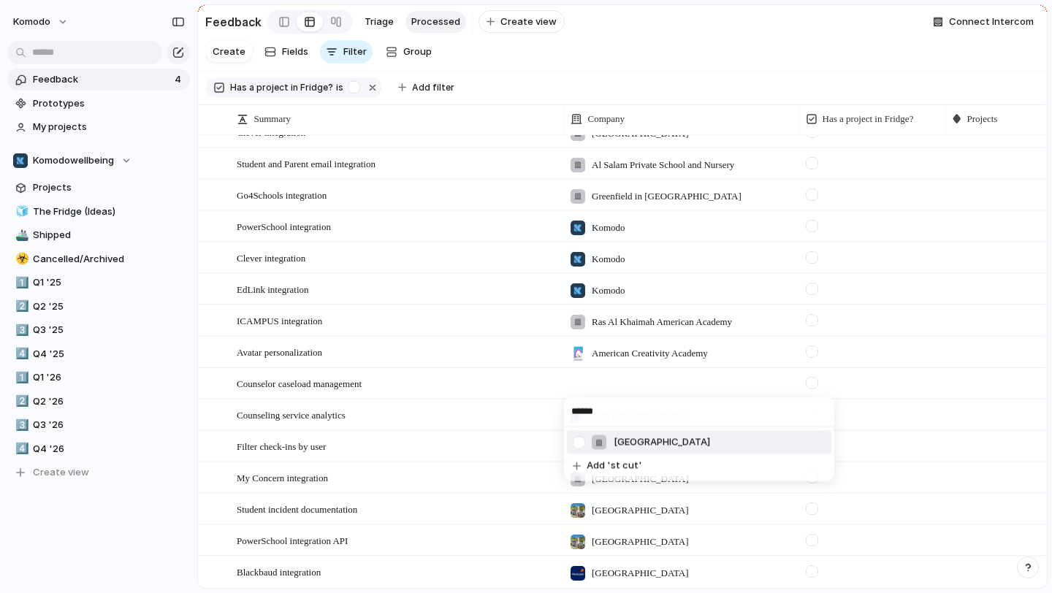
type input "******"
click at [650, 441] on span "St Cuthbert's College" at bounding box center [662, 442] width 96 height 15
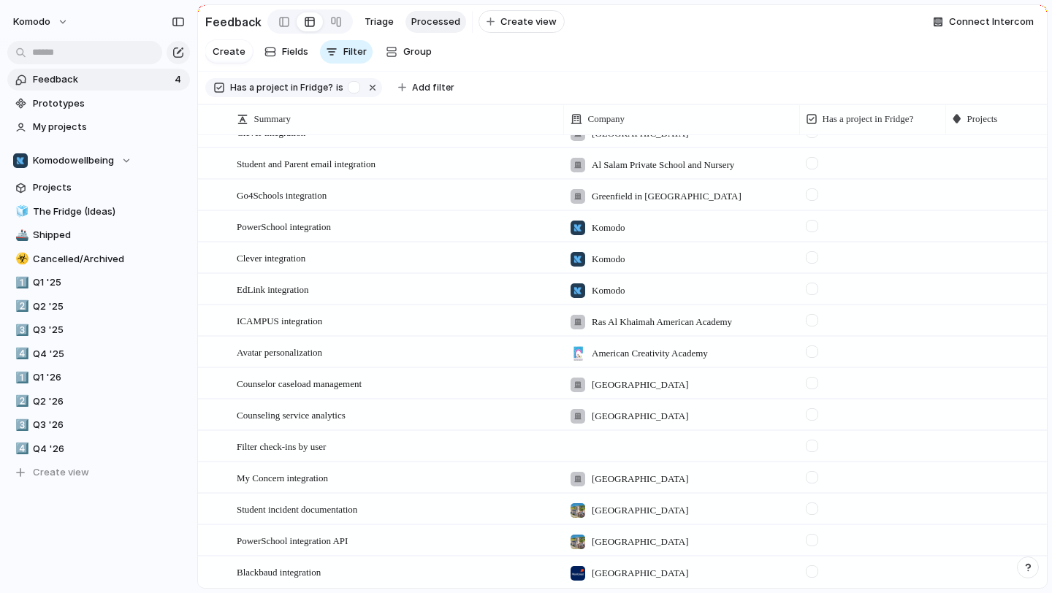
click at [977, 388] on div at bounding box center [1018, 382] width 145 height 26
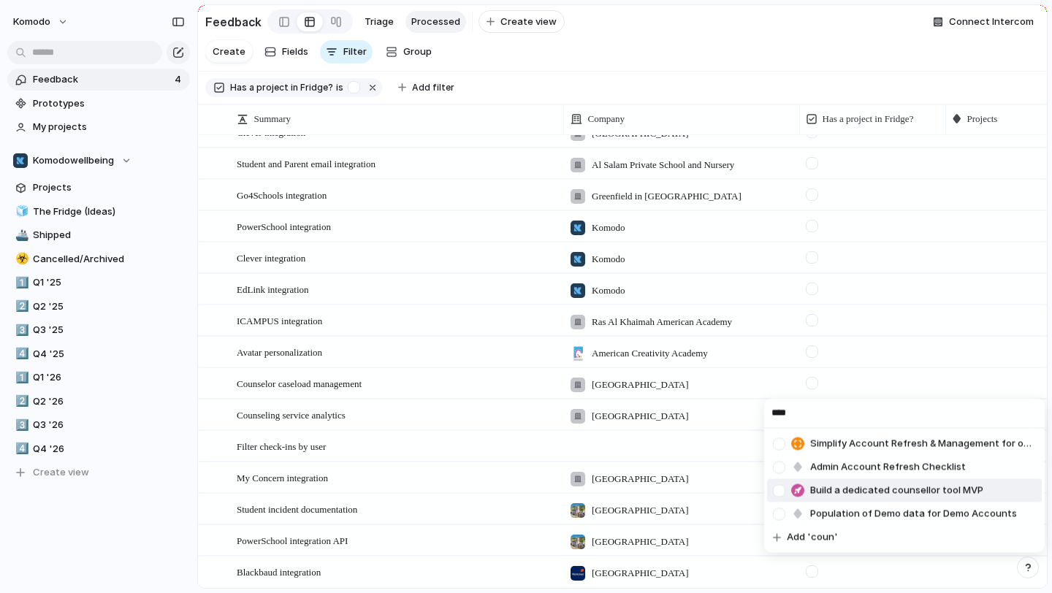
type input "****"
click at [969, 484] on span "Build a dedicated counsellor tool MVP" at bounding box center [896, 491] width 173 height 15
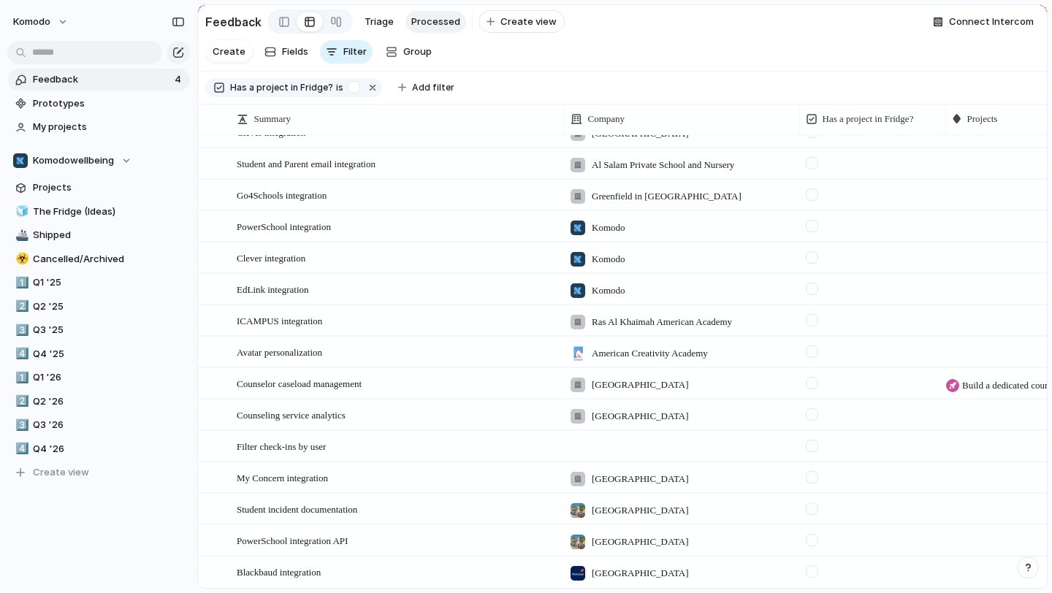
click at [978, 413] on div at bounding box center [1018, 413] width 145 height 26
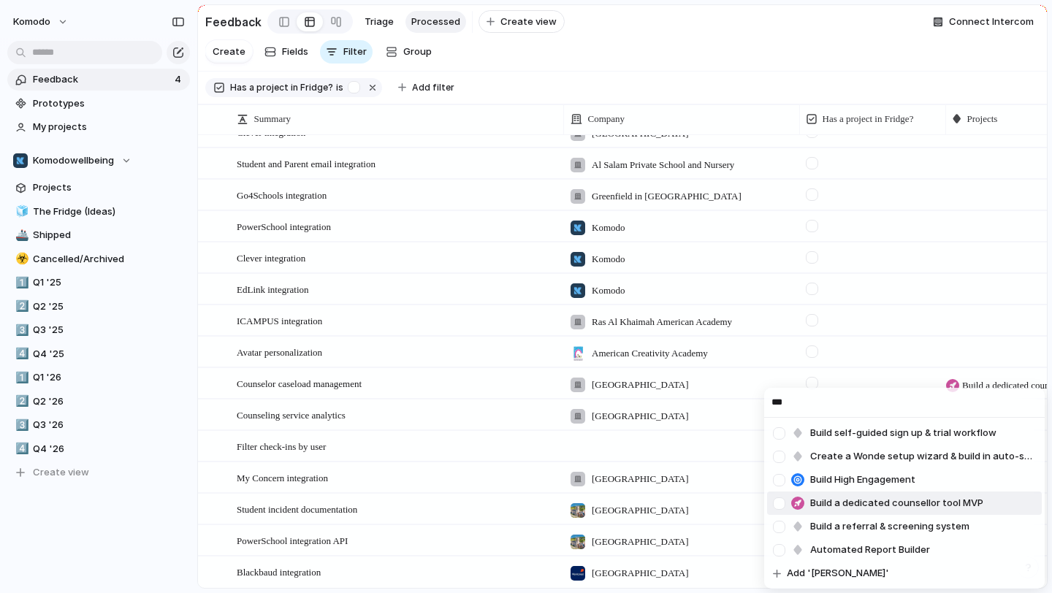
type input "***"
click at [929, 509] on span "Build a dedicated counsellor tool MVP" at bounding box center [896, 503] width 173 height 15
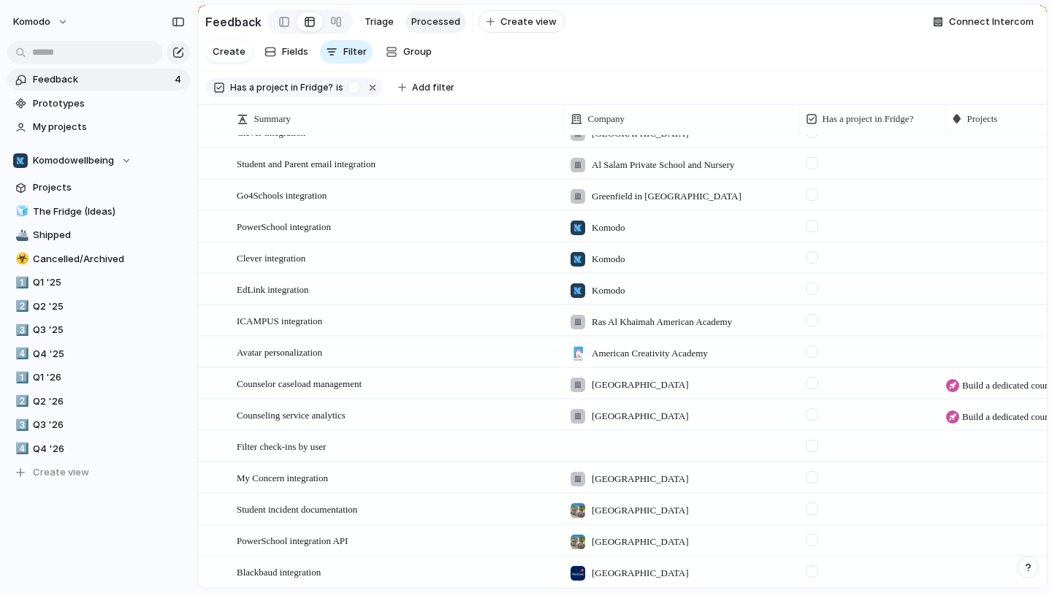
click at [812, 380] on div at bounding box center [812, 383] width 12 height 12
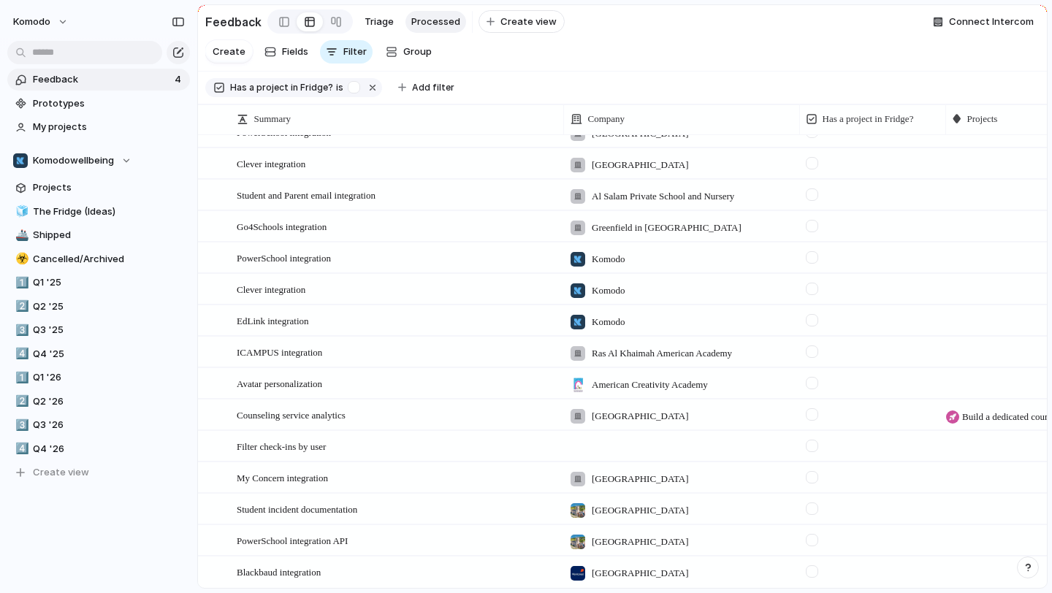
click at [811, 410] on div at bounding box center [812, 414] width 12 height 12
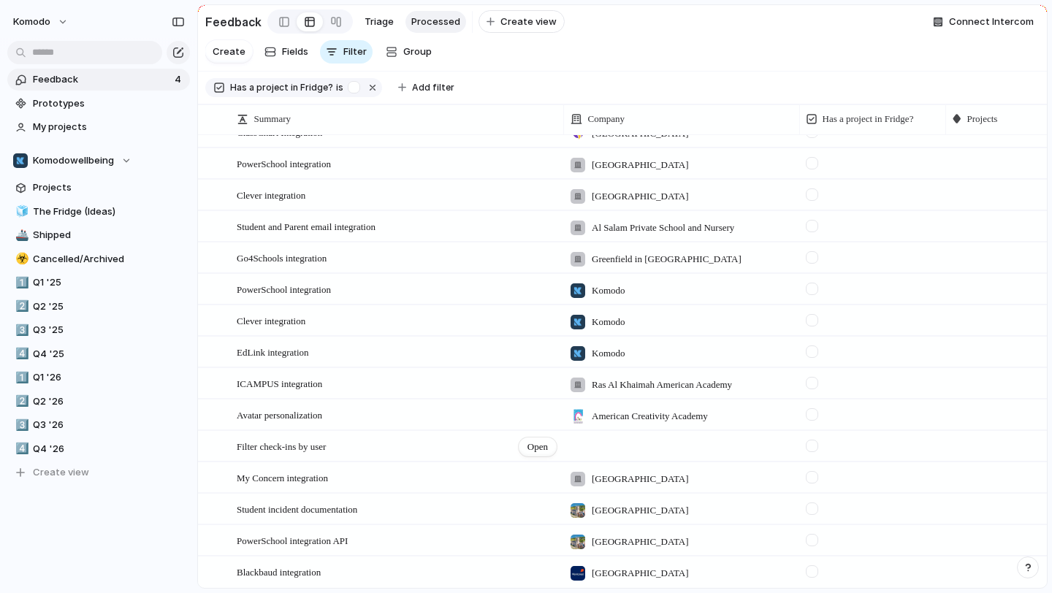
click at [378, 451] on div "Filter check-ins by user Open" at bounding box center [397, 447] width 321 height 31
click at [379, 24] on span "Triage" at bounding box center [379, 22] width 29 height 15
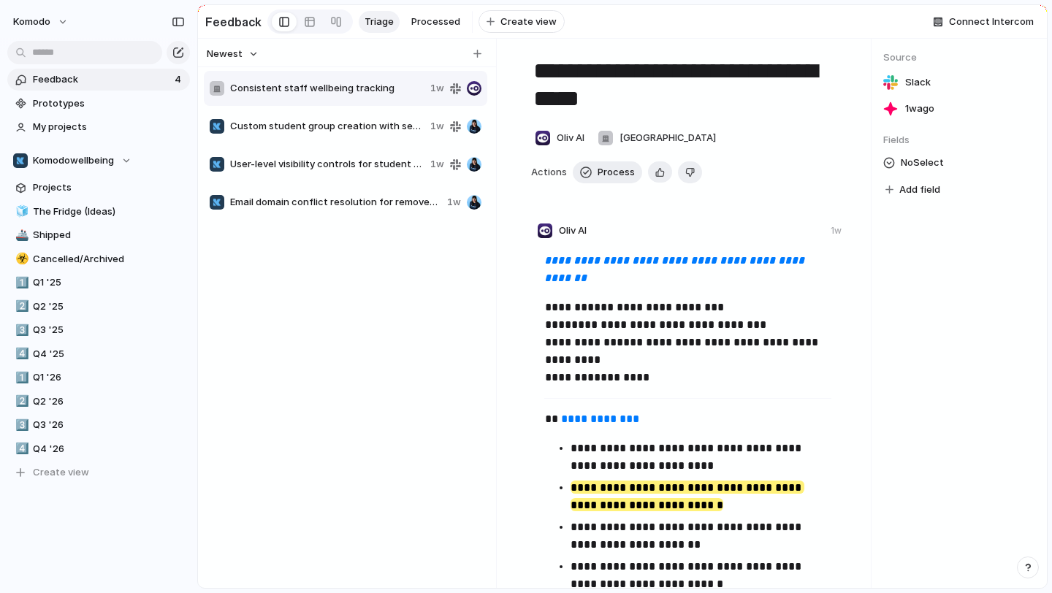
scroll to position [12, 0]
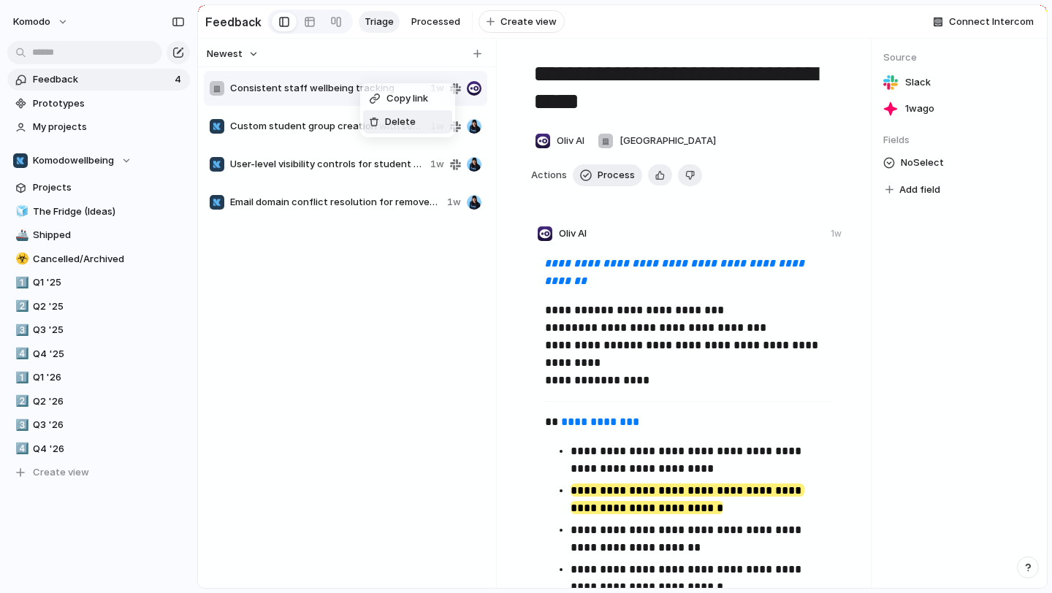
click at [378, 117] on div at bounding box center [374, 122] width 10 height 10
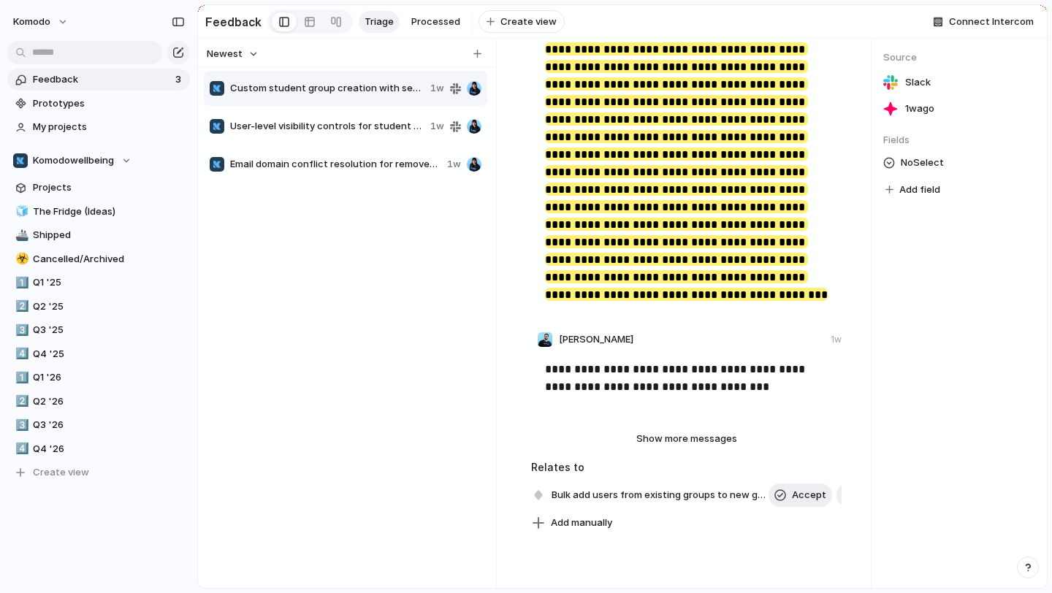
scroll to position [273, 0]
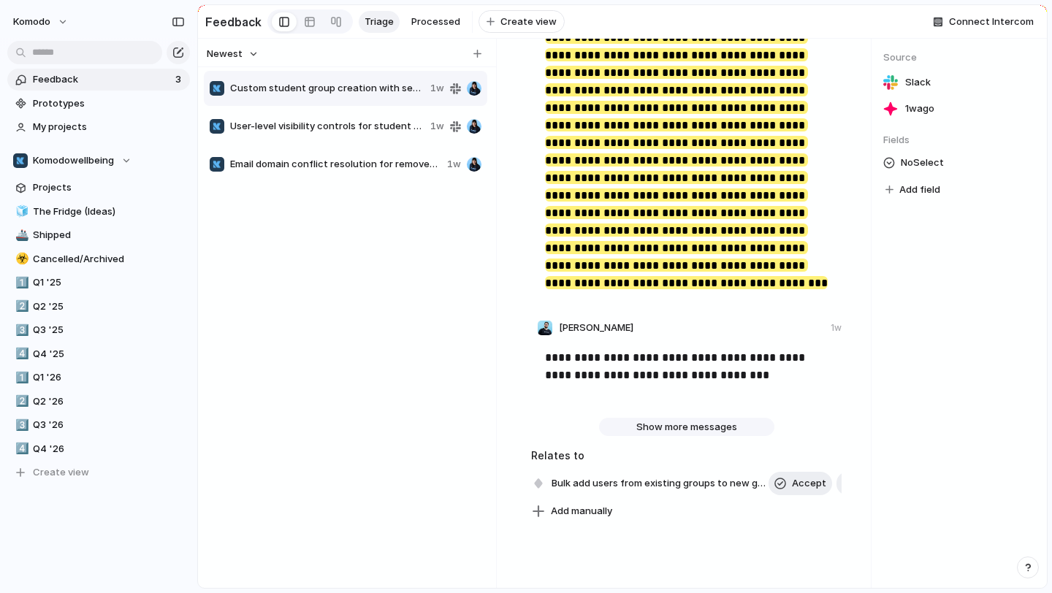
click at [658, 419] on button "Show more messages" at bounding box center [686, 427] width 175 height 19
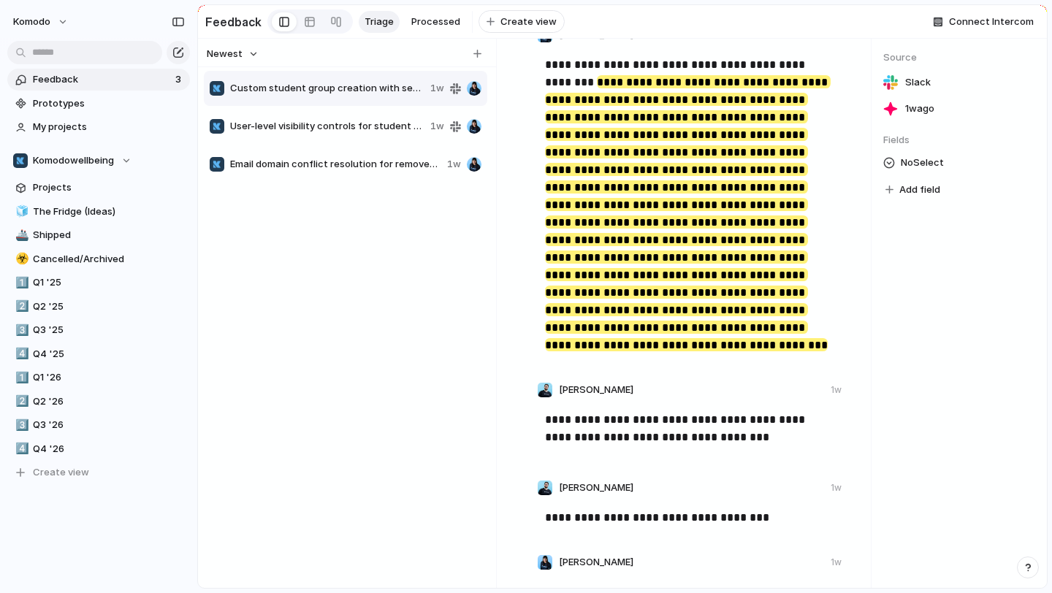
scroll to position [0, 0]
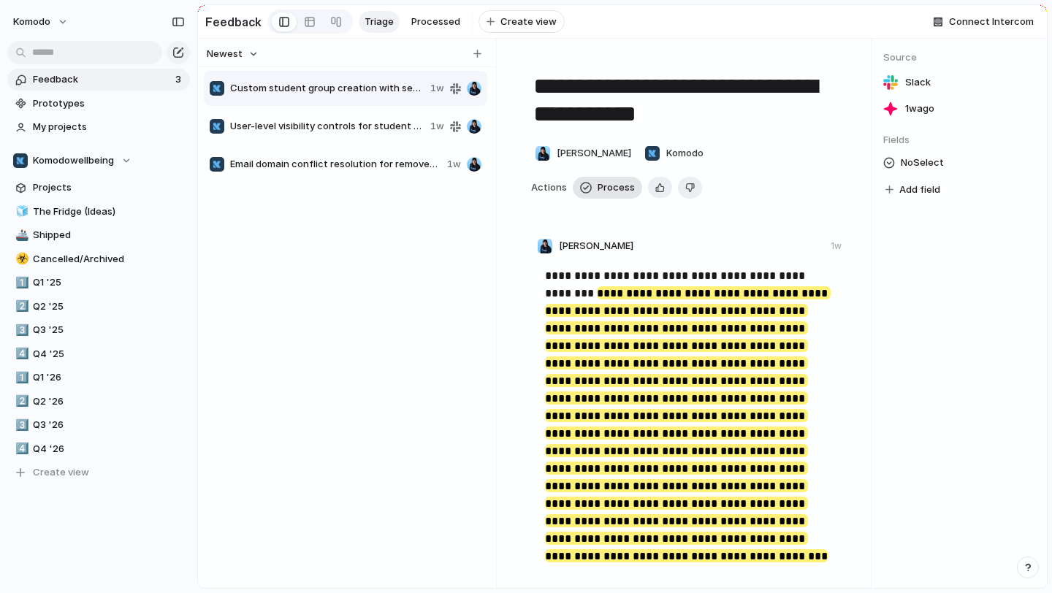
click at [606, 194] on button "Process" at bounding box center [607, 188] width 69 height 22
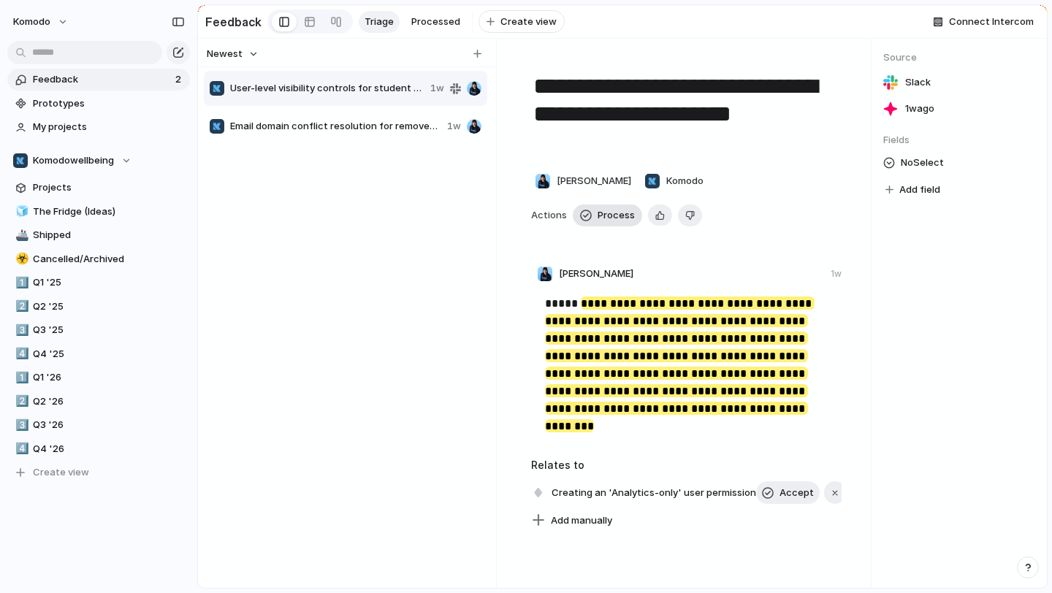
click at [604, 218] on span "Process" at bounding box center [616, 215] width 37 height 15
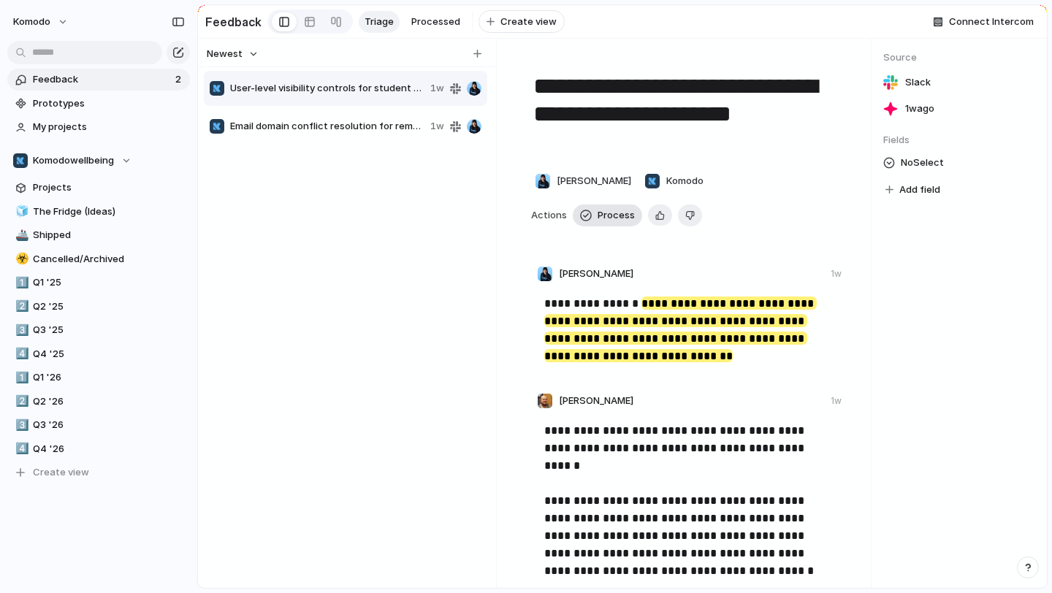
type textarea "**********"
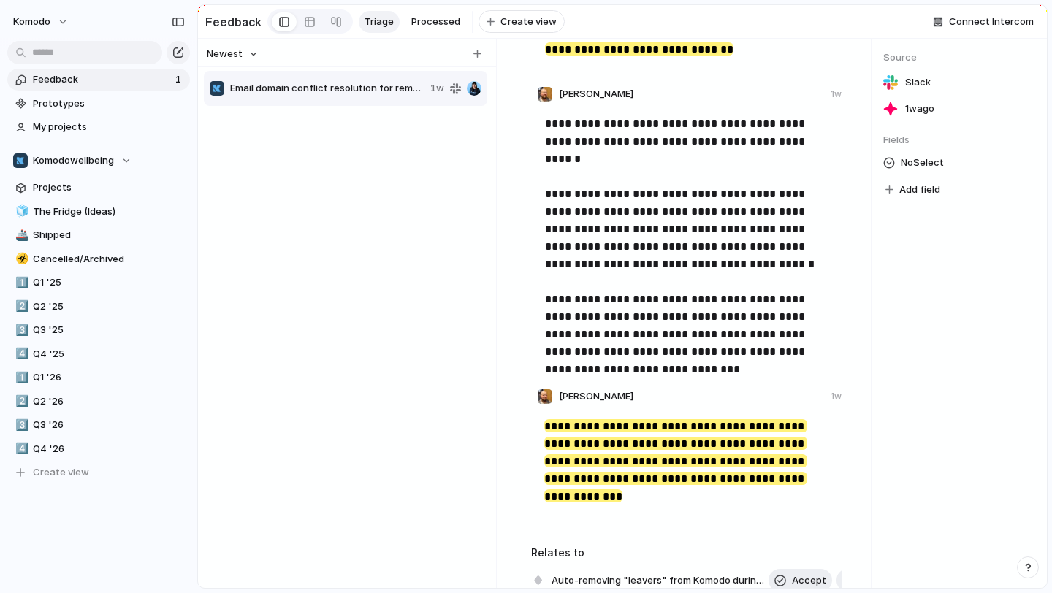
scroll to position [527, 0]
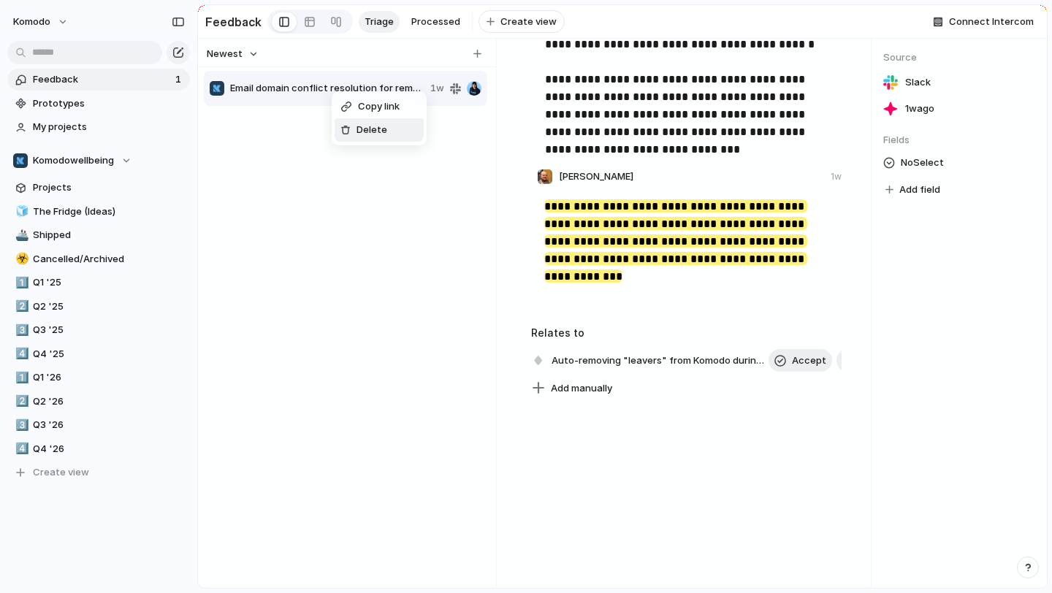
click at [353, 124] on div "Delete" at bounding box center [363, 130] width 47 height 15
